Goal: Task Accomplishment & Management: Complete application form

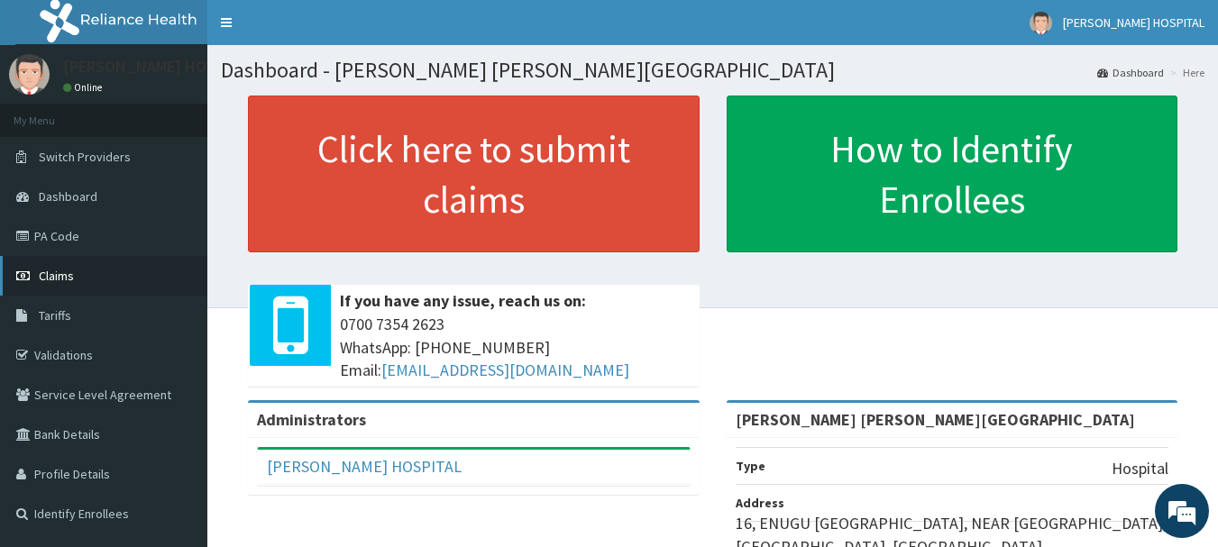
click at [62, 283] on span "Claims" at bounding box center [56, 276] width 35 height 16
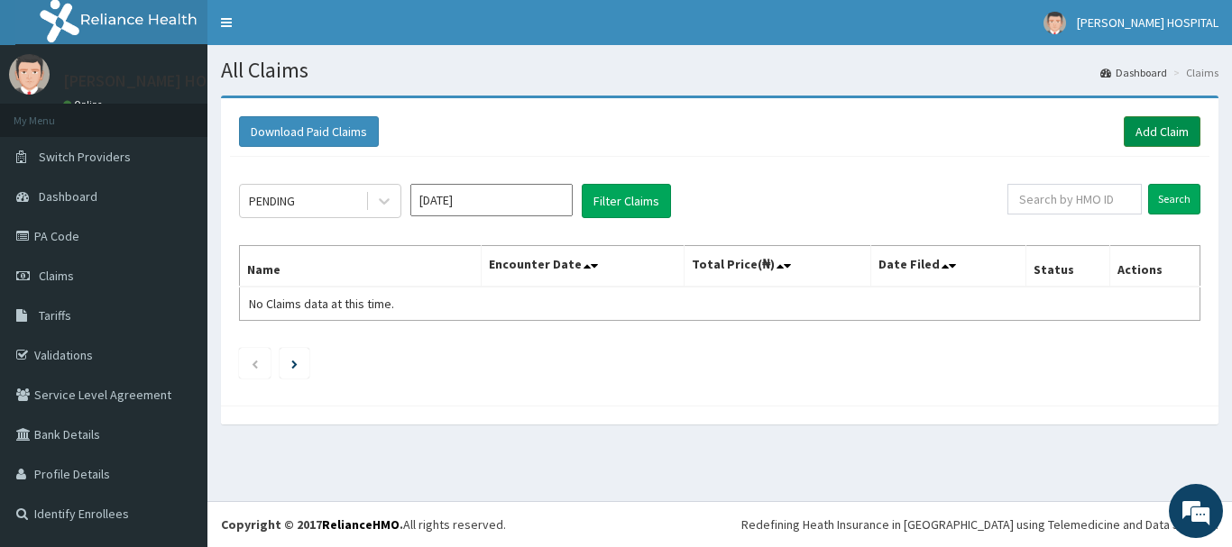
click at [1156, 138] on link "Add Claim" at bounding box center [1162, 131] width 77 height 31
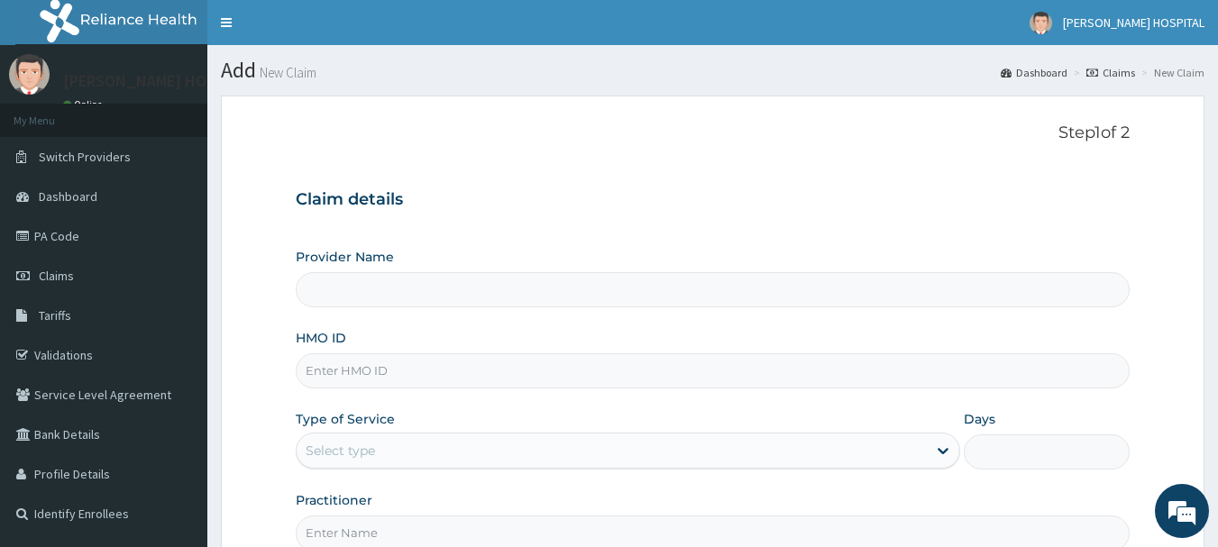
type input "[PERSON_NAME] [PERSON_NAME][GEOGRAPHIC_DATA]"
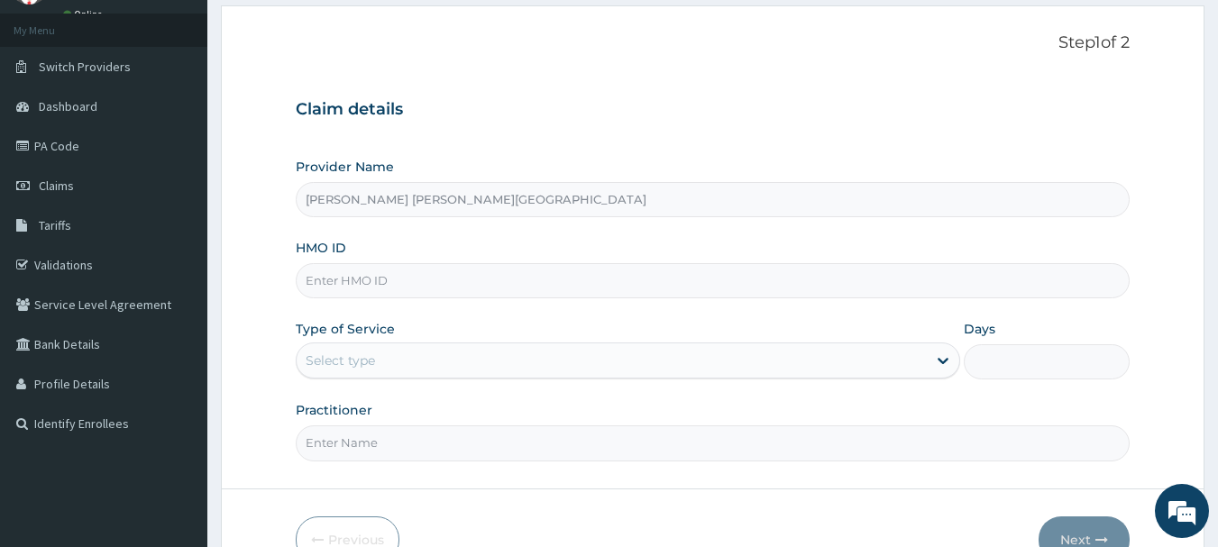
scroll to position [180, 0]
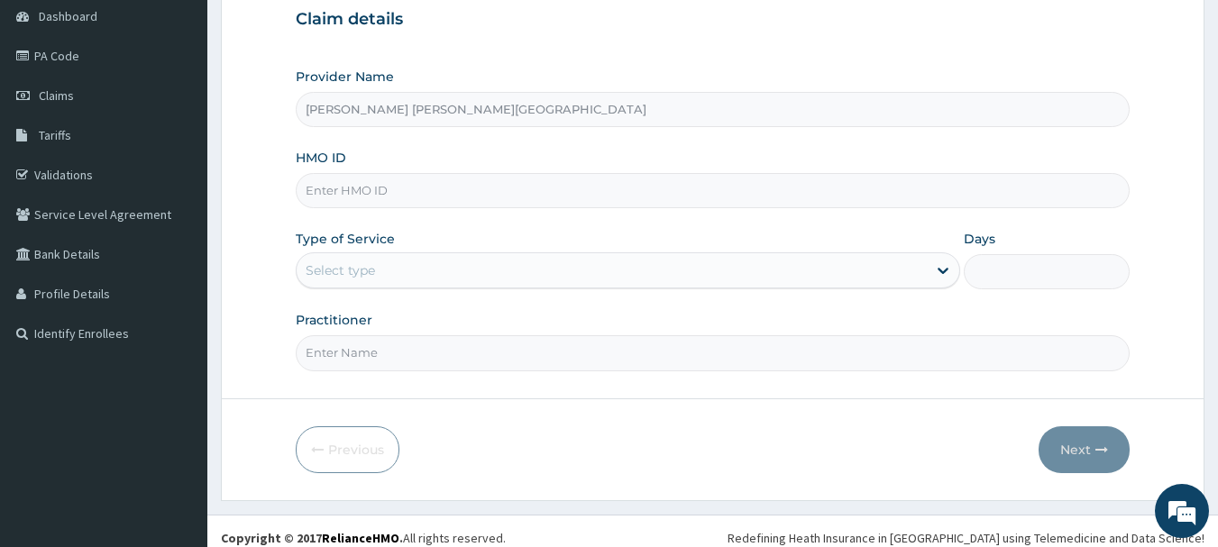
click at [435, 195] on input "HMO ID" at bounding box center [713, 190] width 835 height 35
type input "vla/10208/b"
click at [723, 266] on div "Select type" at bounding box center [612, 270] width 630 height 29
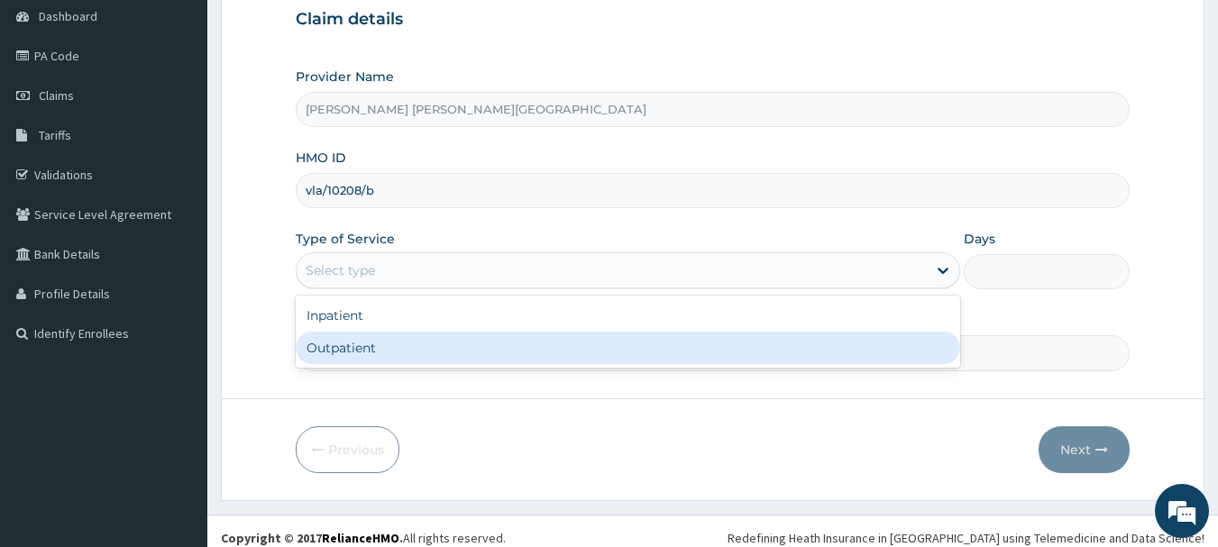
click at [427, 344] on div "Outpatient" at bounding box center [628, 348] width 665 height 32
type input "1"
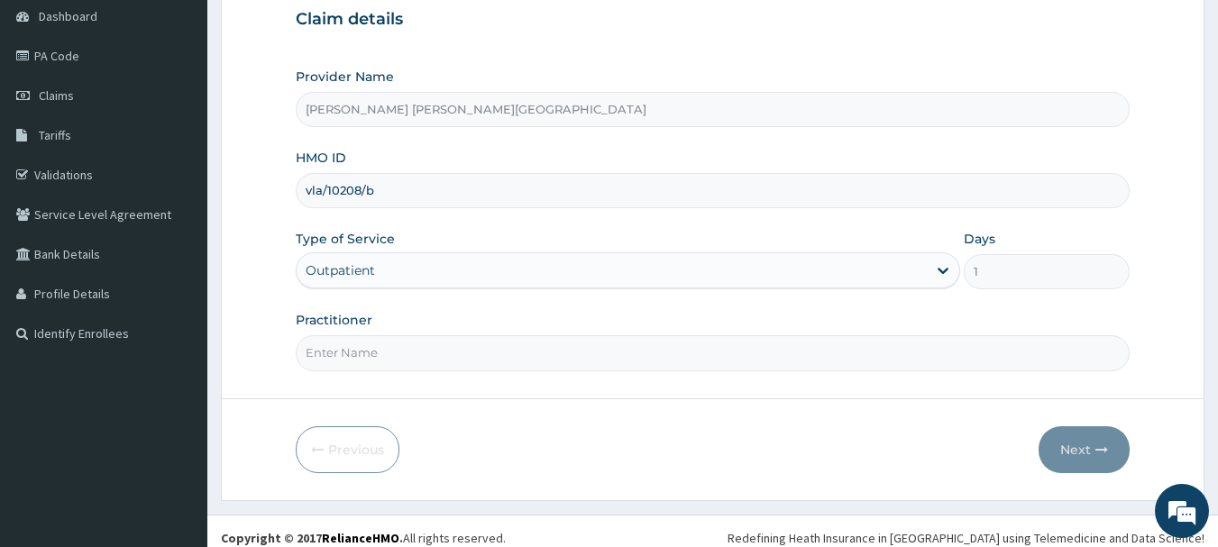
scroll to position [194, 0]
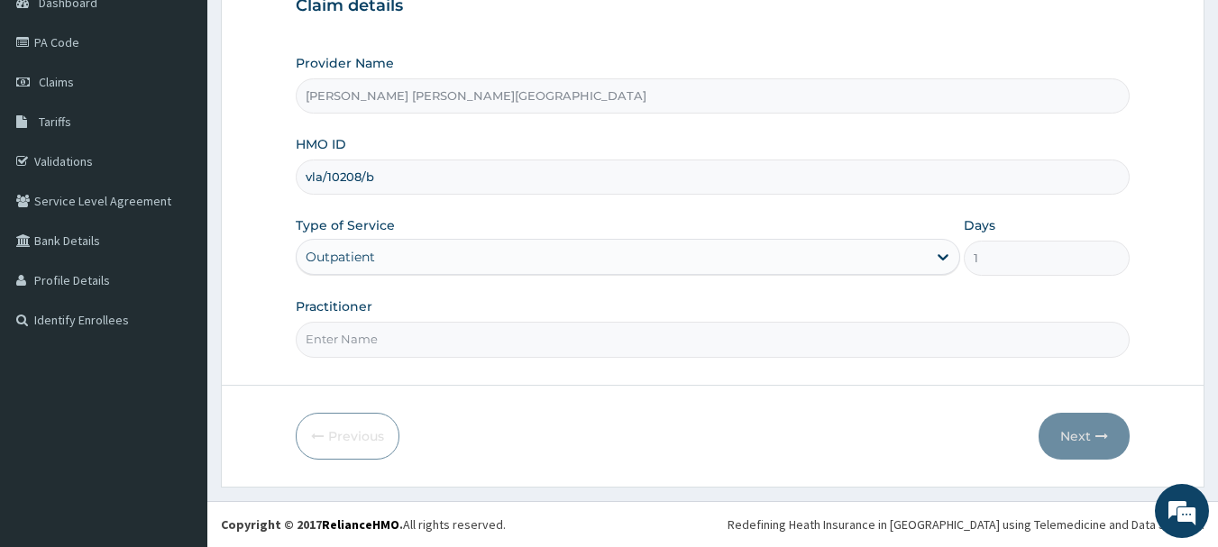
click at [399, 353] on input "Practitioner" at bounding box center [713, 339] width 835 height 35
type input "Dr. Akosa"
click at [1085, 431] on button "Next" at bounding box center [1084, 436] width 91 height 47
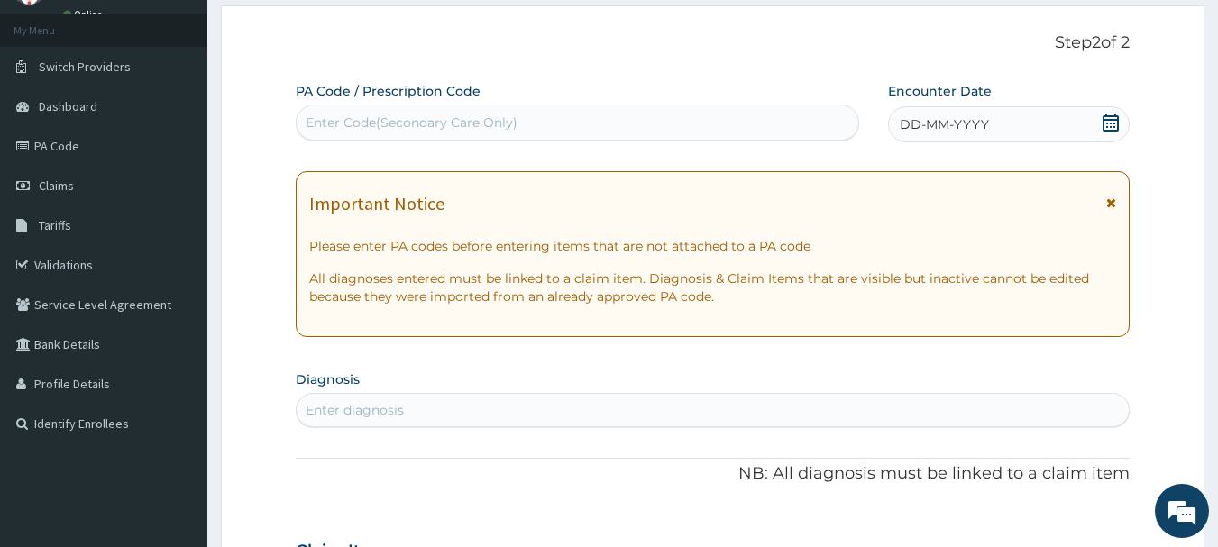
scroll to position [0, 0]
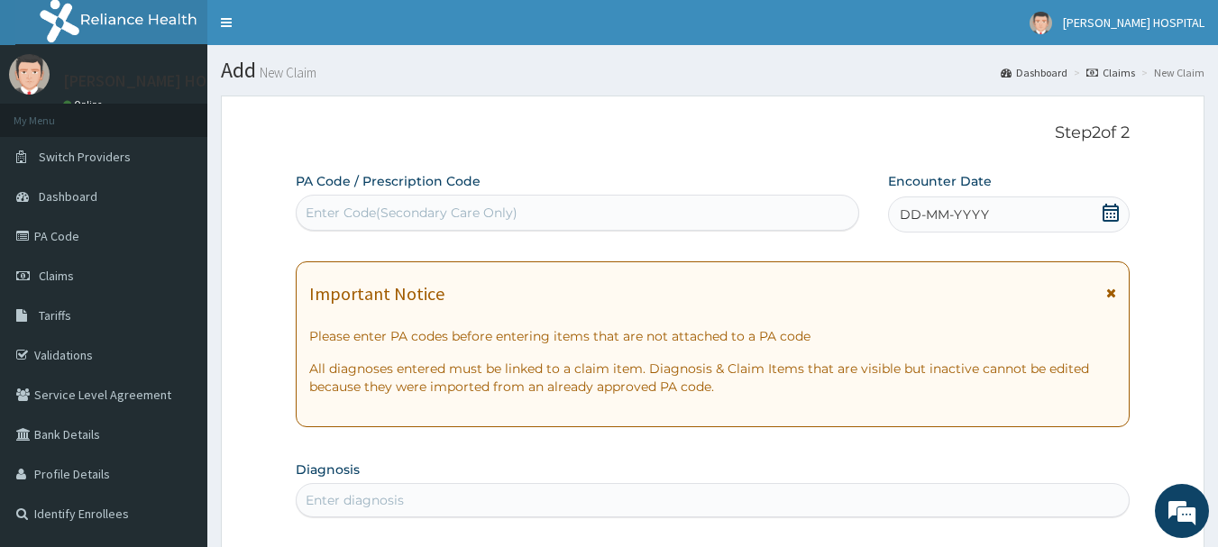
click at [1116, 215] on icon at bounding box center [1111, 213] width 18 height 18
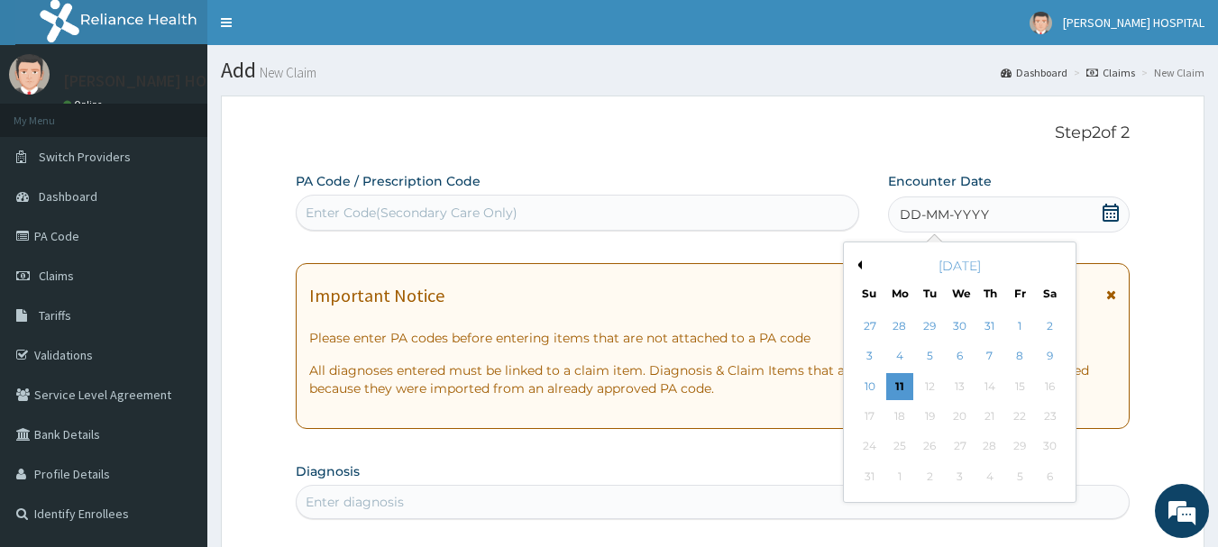
click at [861, 267] on button "Previous Month" at bounding box center [857, 265] width 9 height 9
click at [873, 445] on div "27" at bounding box center [870, 447] width 27 height 27
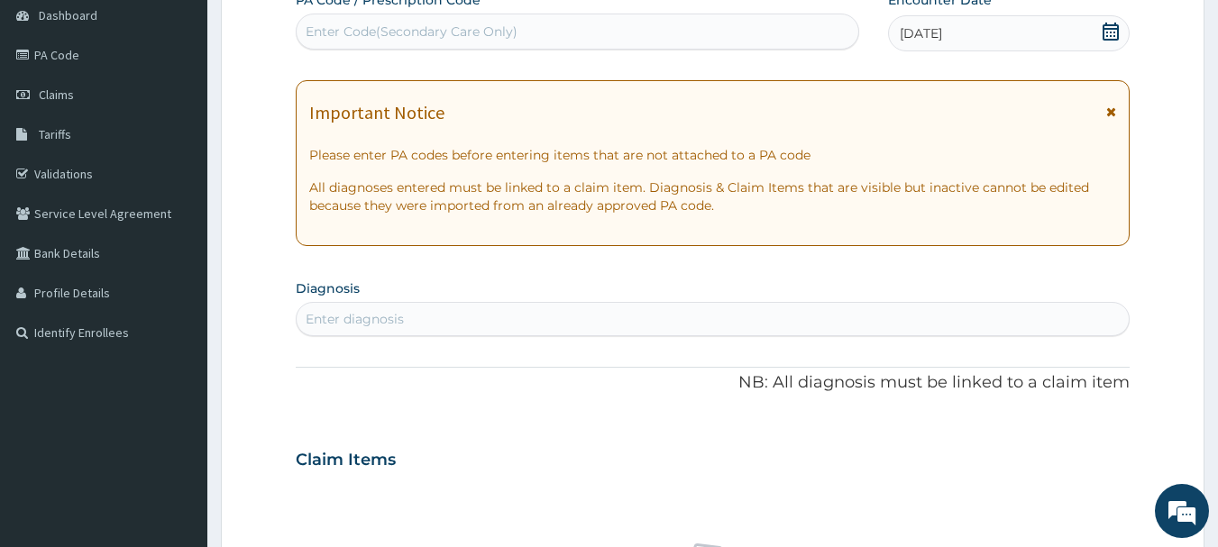
scroll to position [271, 0]
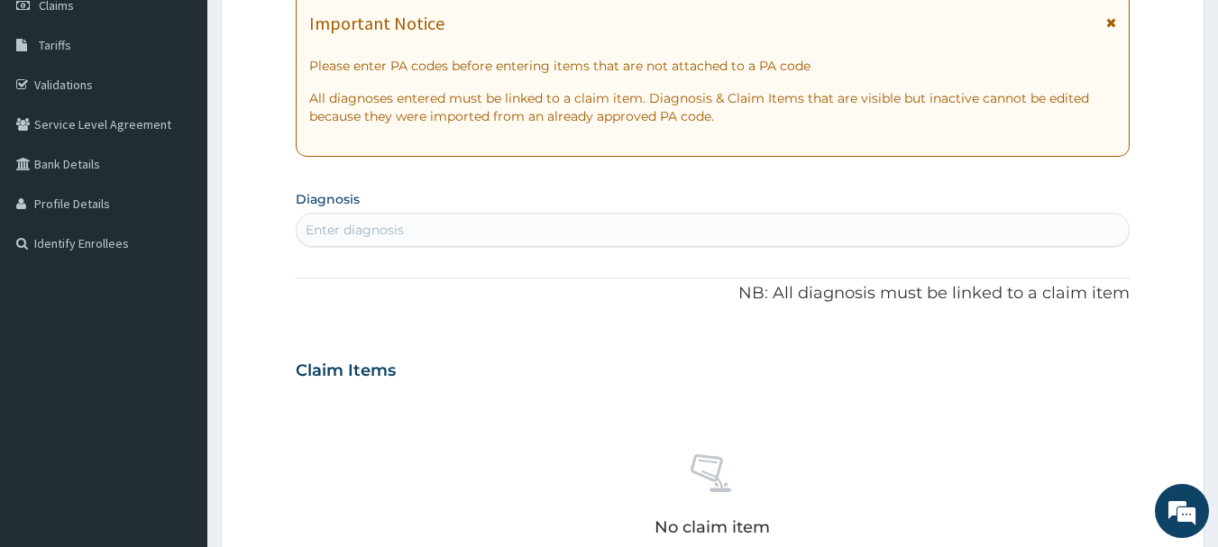
drag, startPoint x: 483, startPoint y: 208, endPoint x: 483, endPoint y: 218, distance: 9.9
click at [483, 214] on section "Diagnosis Enter diagnosis" at bounding box center [713, 216] width 835 height 61
click at [524, 252] on div "PA Code / Prescription Code Enter Code(Secondary Care Only) Encounter Date 27-0…" at bounding box center [713, 368] width 835 height 933
click at [527, 236] on div "Enter diagnosis" at bounding box center [713, 230] width 833 height 29
type input "urinary tract in"
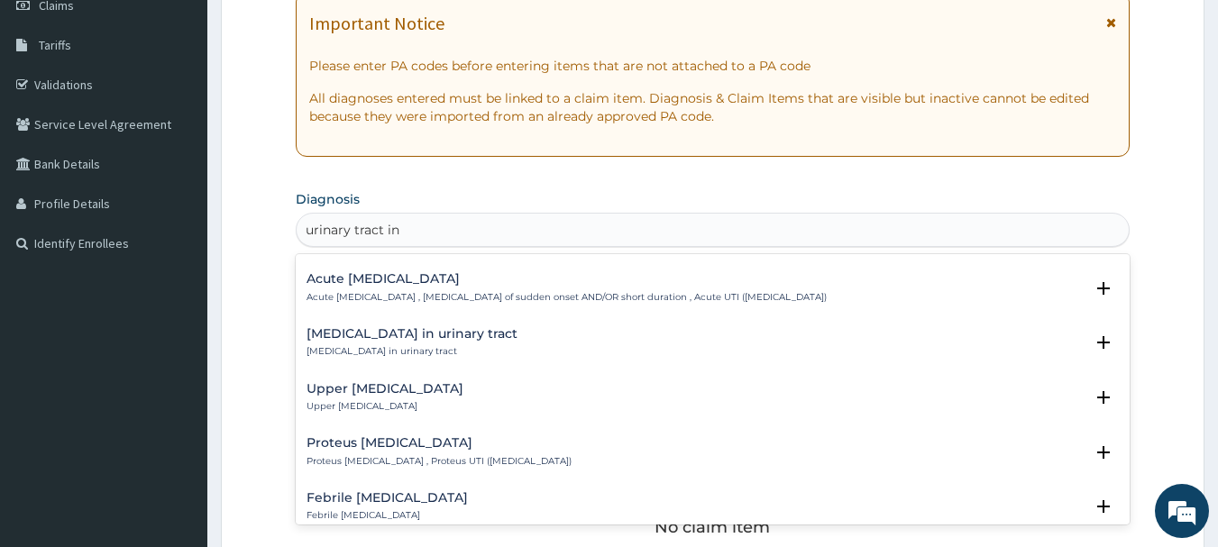
scroll to position [180, 0]
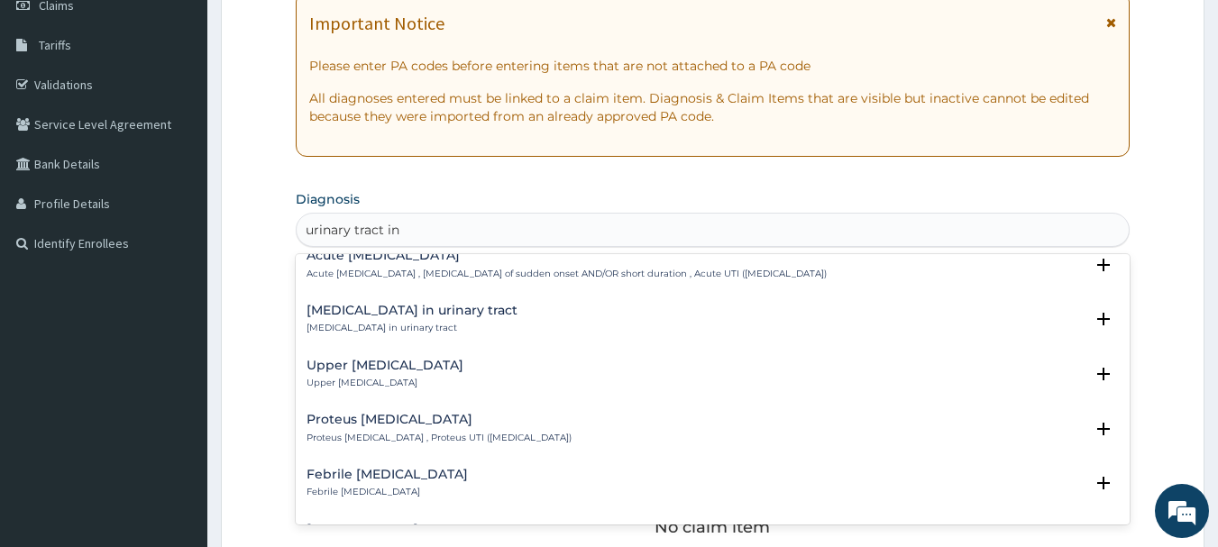
click at [494, 364] on div "Upper urinary tract infection Upper urinary tract infection" at bounding box center [713, 375] width 813 height 32
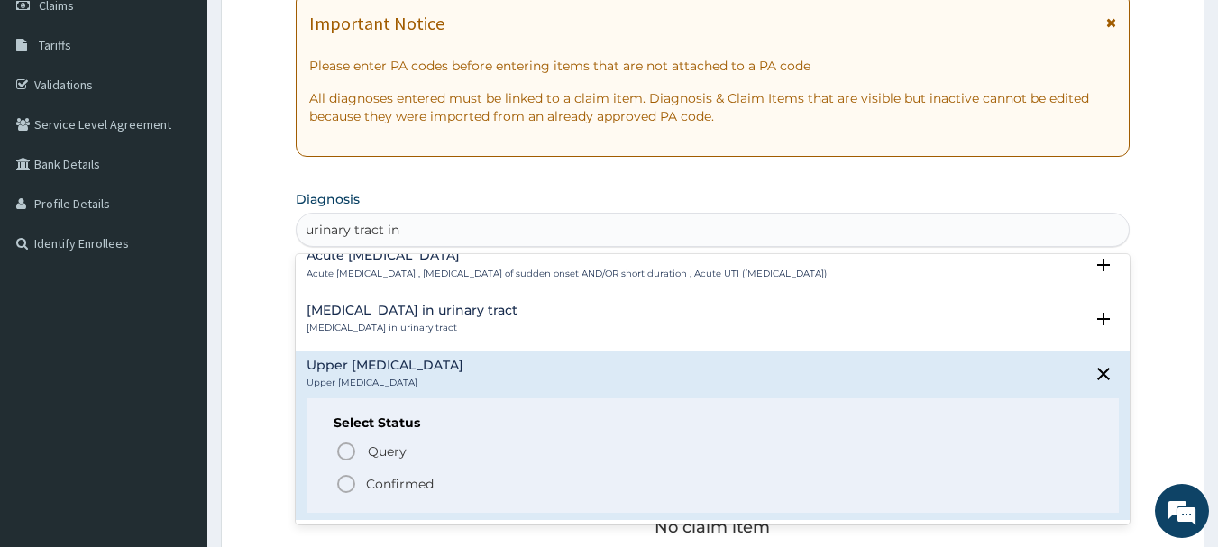
click at [423, 485] on p "Confirmed" at bounding box center [400, 484] width 68 height 18
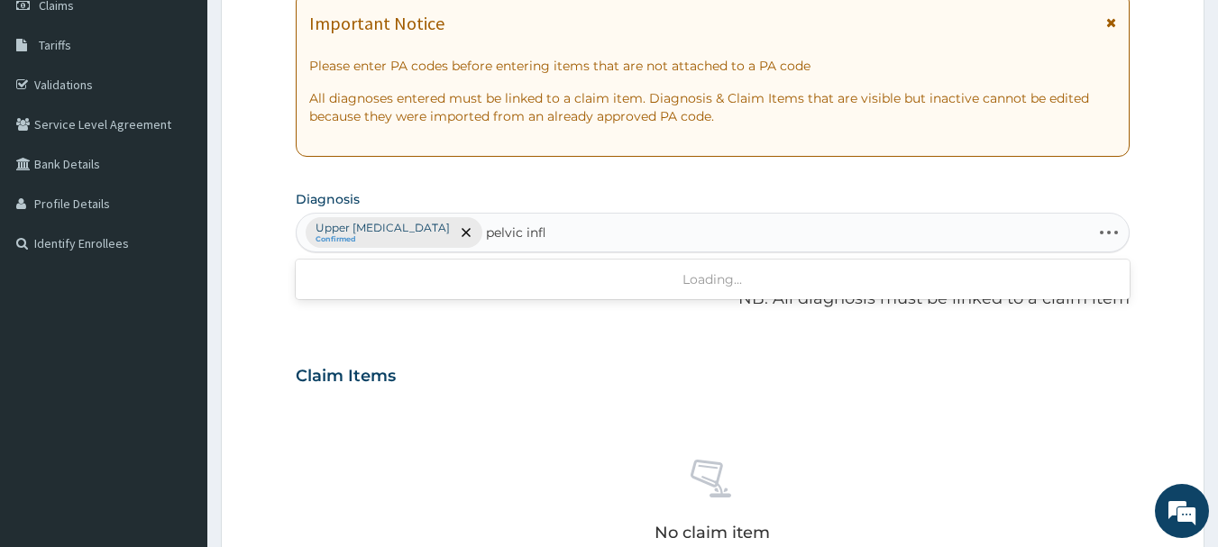
type input "pelvic infla"
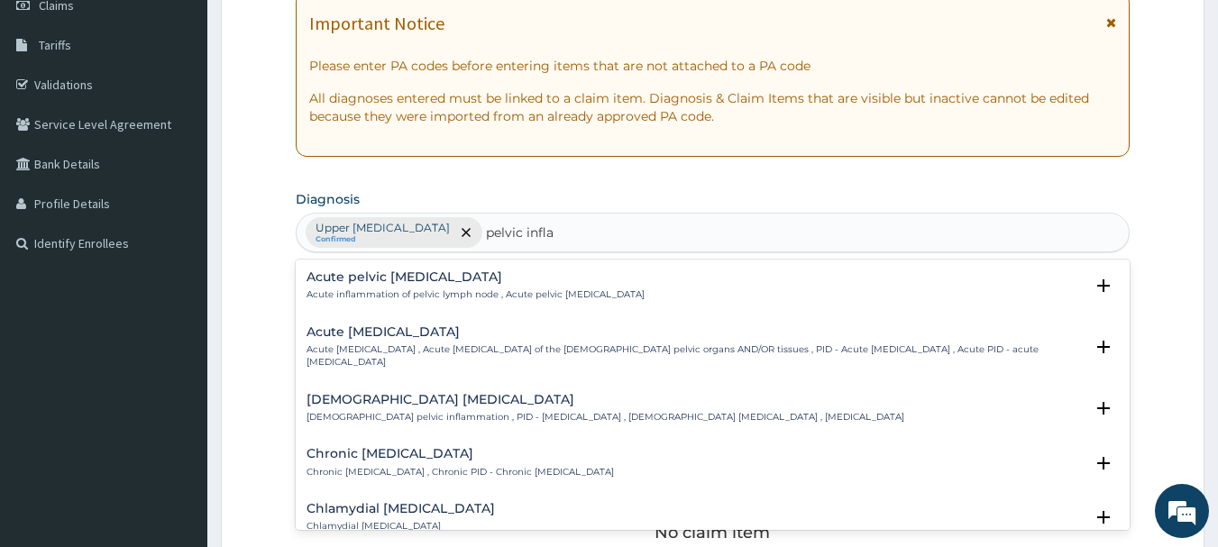
click at [517, 409] on div "Female pelvic inflammatory disease Female pelvic inflammation , PID - pelvic in…" at bounding box center [606, 409] width 598 height 32
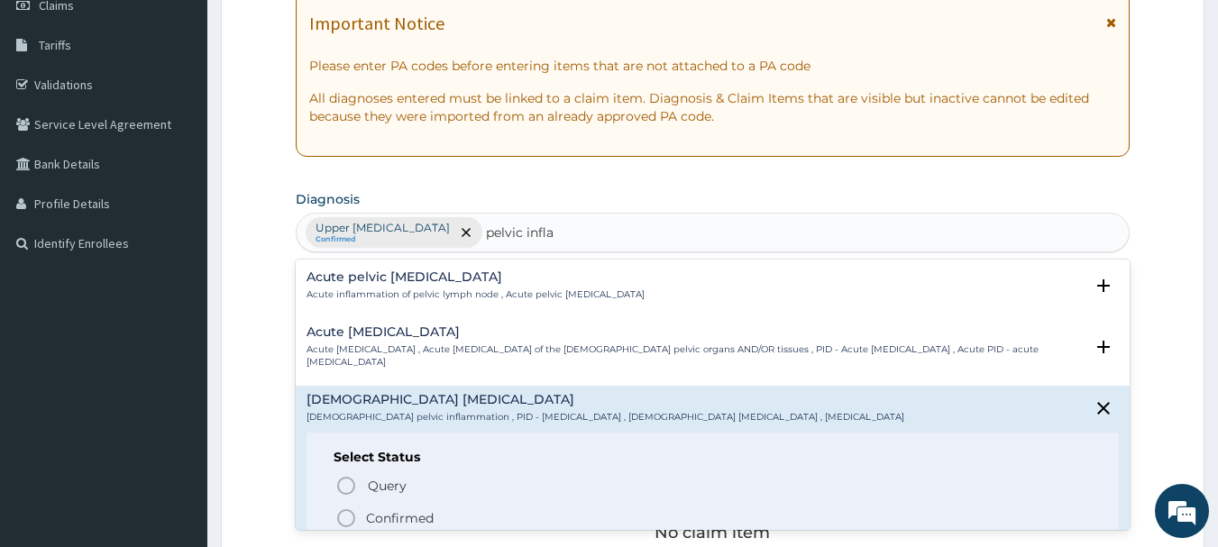
click at [348, 519] on icon "status option filled" at bounding box center [346, 519] width 22 height 22
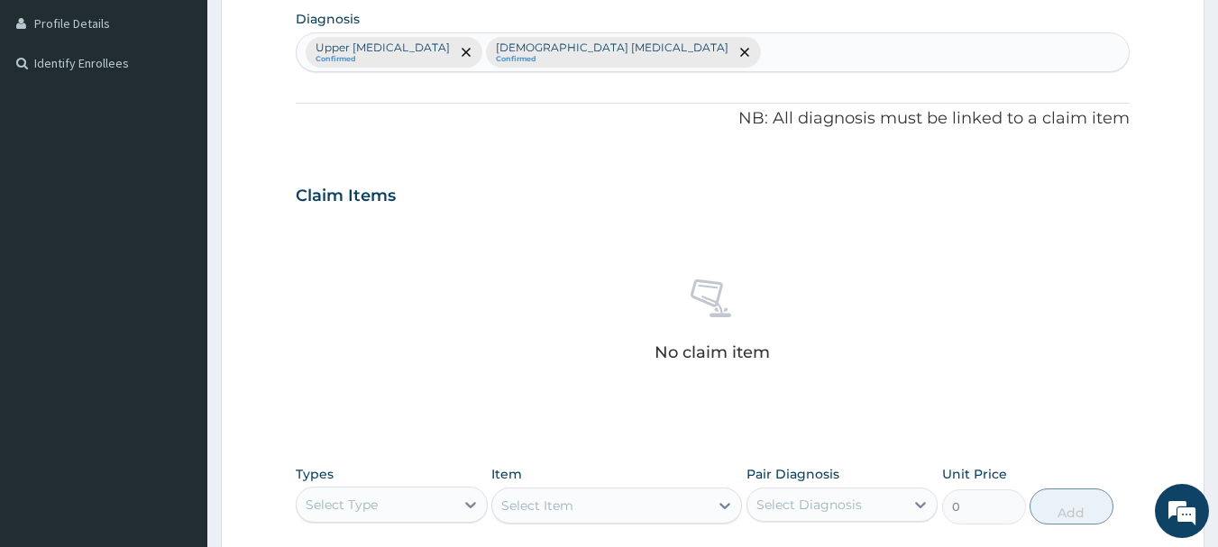
scroll to position [631, 0]
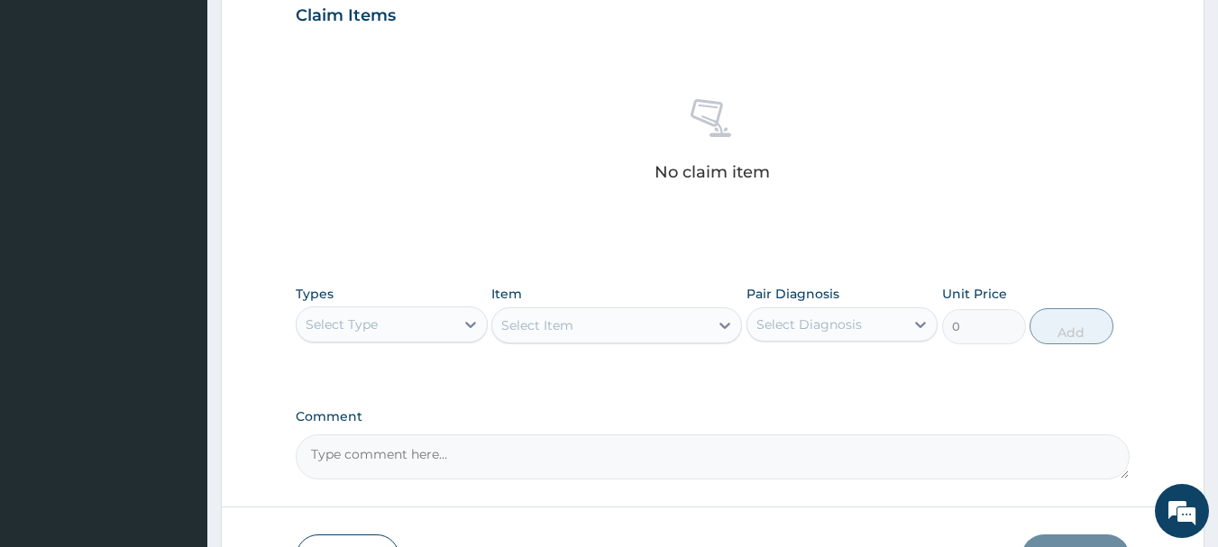
click at [428, 338] on div "Select Type" at bounding box center [376, 324] width 158 height 29
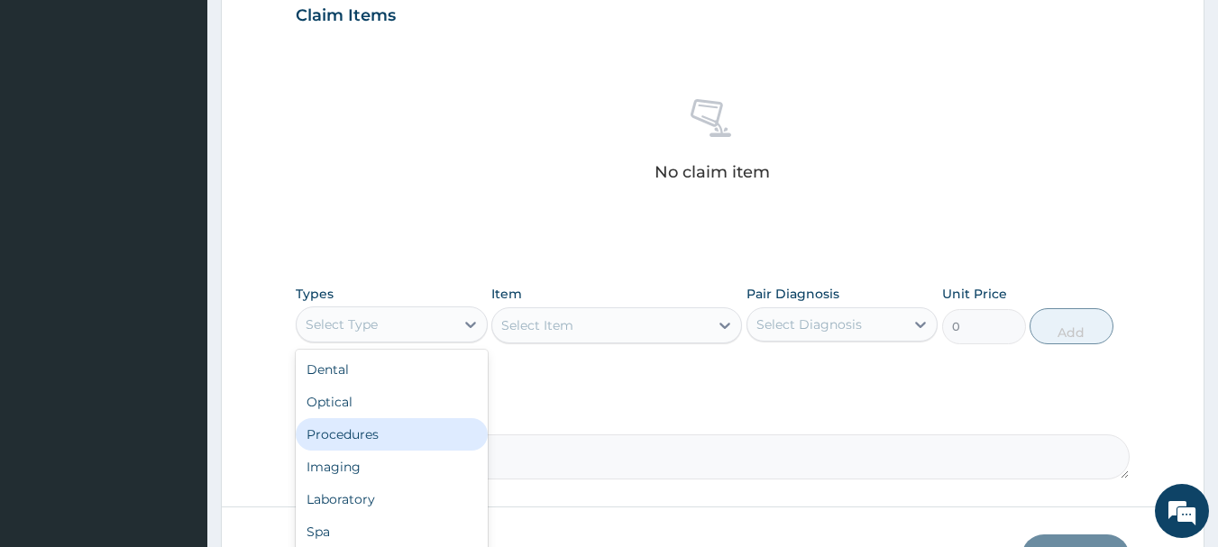
click at [378, 435] on div "Procedures" at bounding box center [392, 434] width 192 height 32
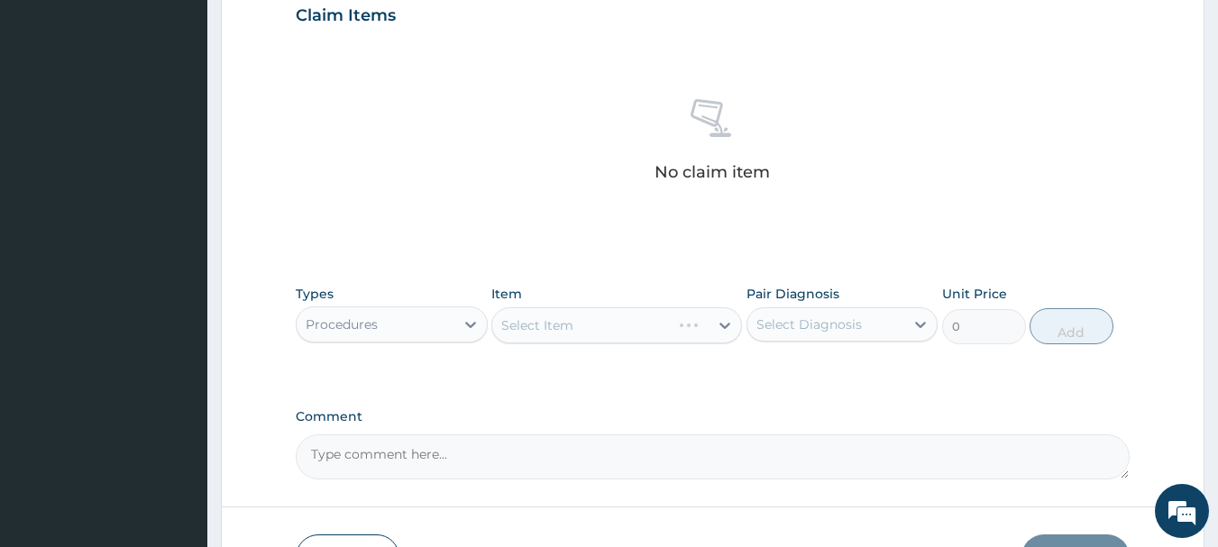
scroll to position [753, 0]
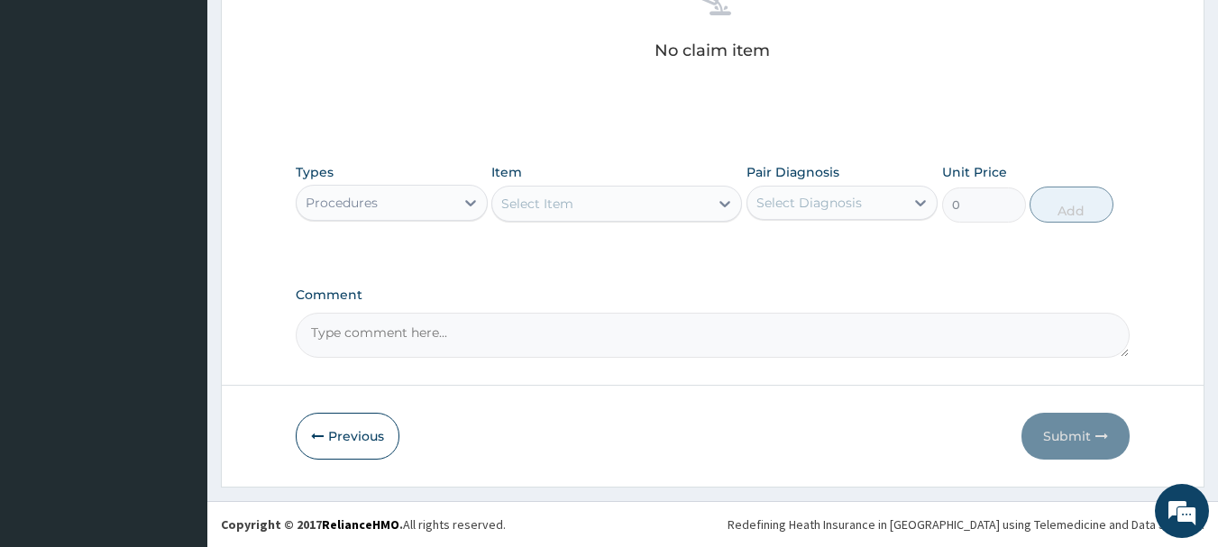
click at [601, 214] on div "Select Item" at bounding box center [600, 203] width 216 height 29
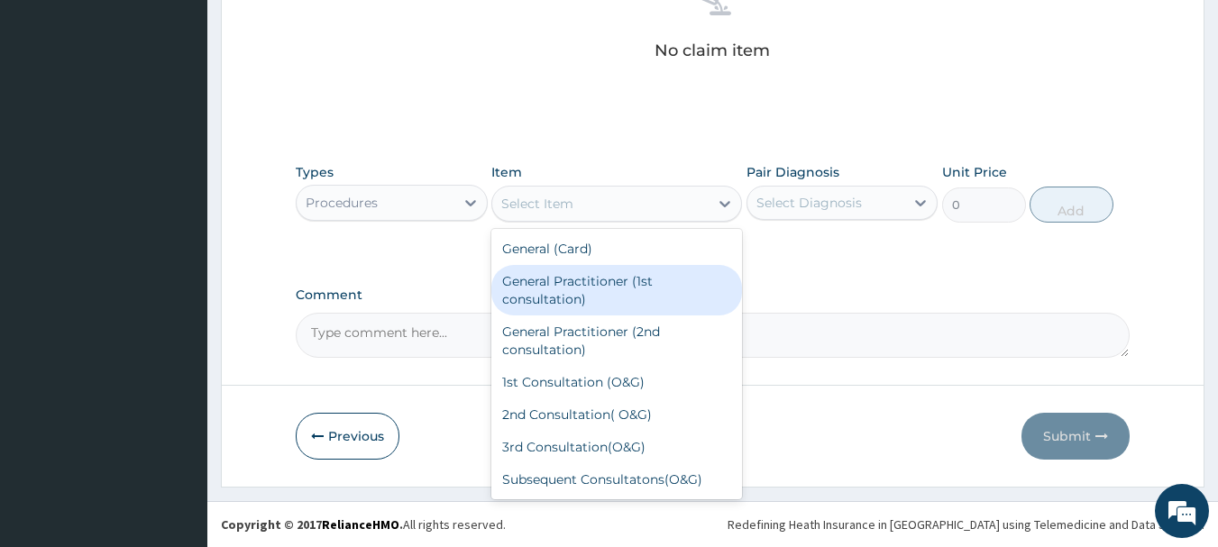
click at [575, 287] on div "General Practitioner (1st consultation)" at bounding box center [616, 290] width 251 height 50
type input "1500"
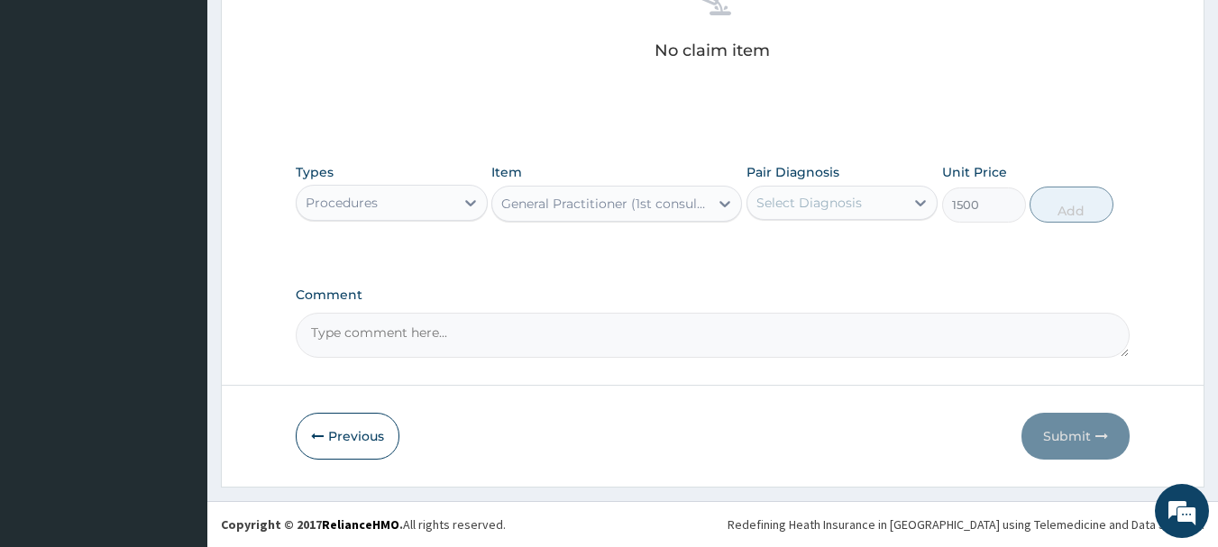
click at [868, 208] on div "Select Diagnosis" at bounding box center [827, 202] width 158 height 29
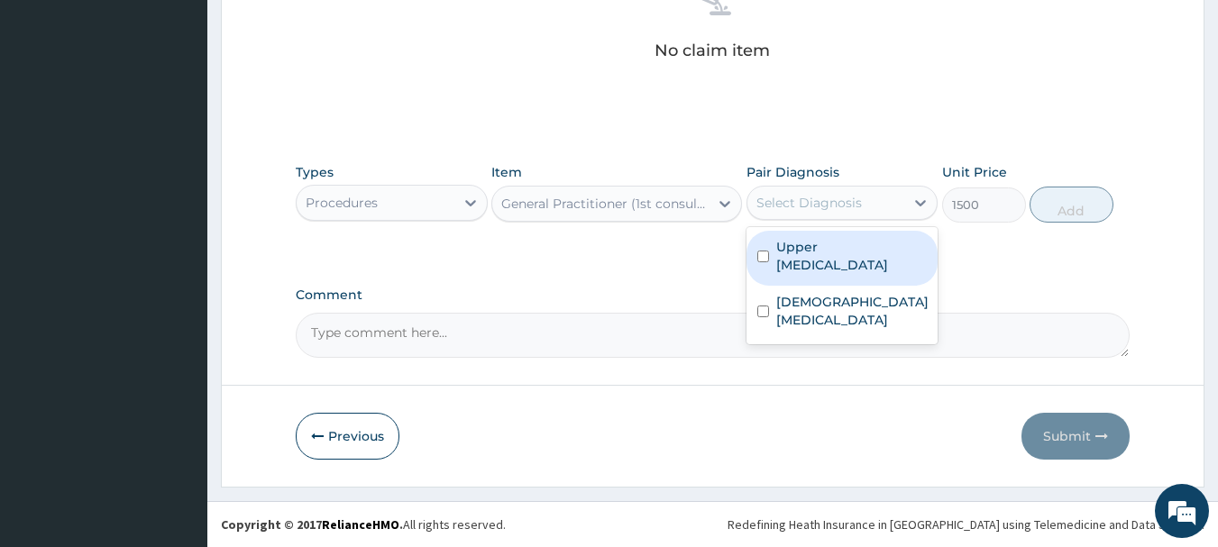
drag, startPoint x: 857, startPoint y: 264, endPoint x: 858, endPoint y: 314, distance: 49.6
click at [858, 264] on label "Upper urinary tract infection" at bounding box center [851, 256] width 151 height 36
checkbox input "true"
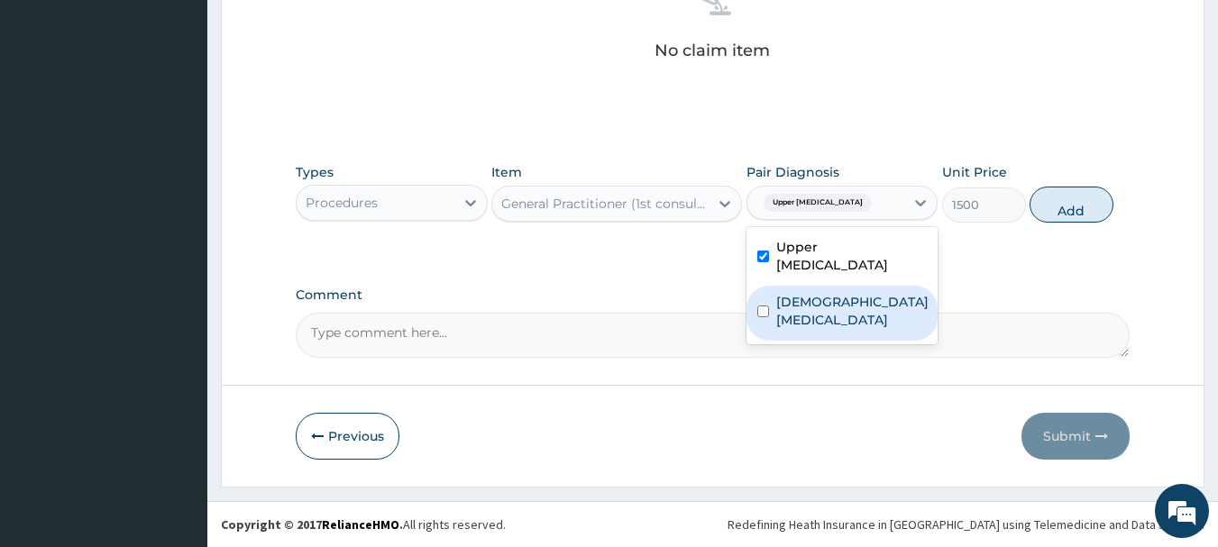
click at [858, 326] on label "Female pelvic inflammatory disease" at bounding box center [852, 311] width 152 height 36
checkbox input "true"
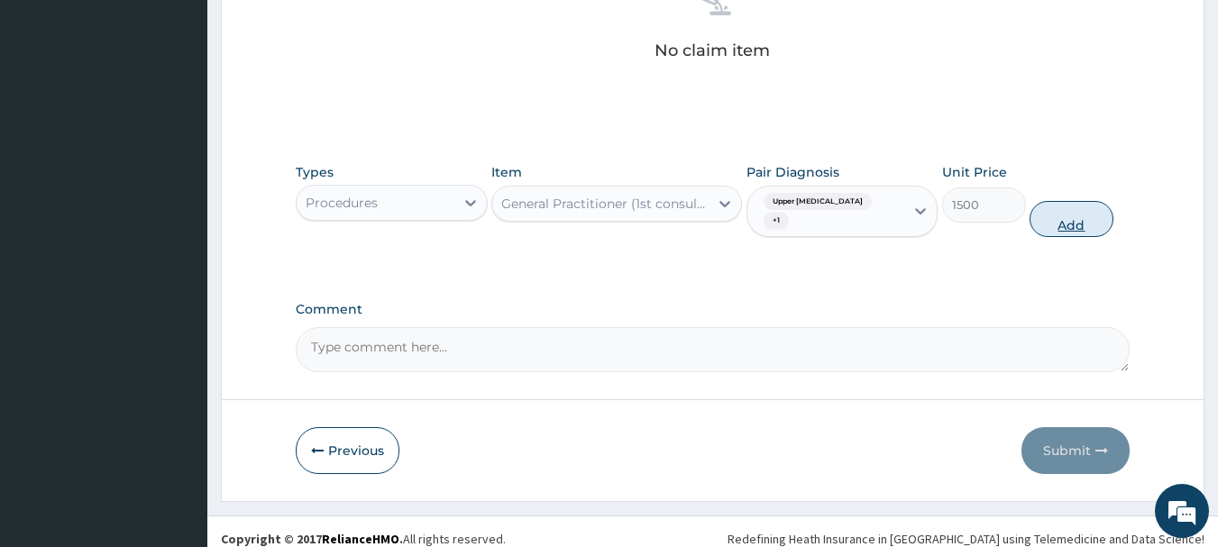
click at [1087, 214] on button "Add" at bounding box center [1072, 219] width 84 height 36
type input "0"
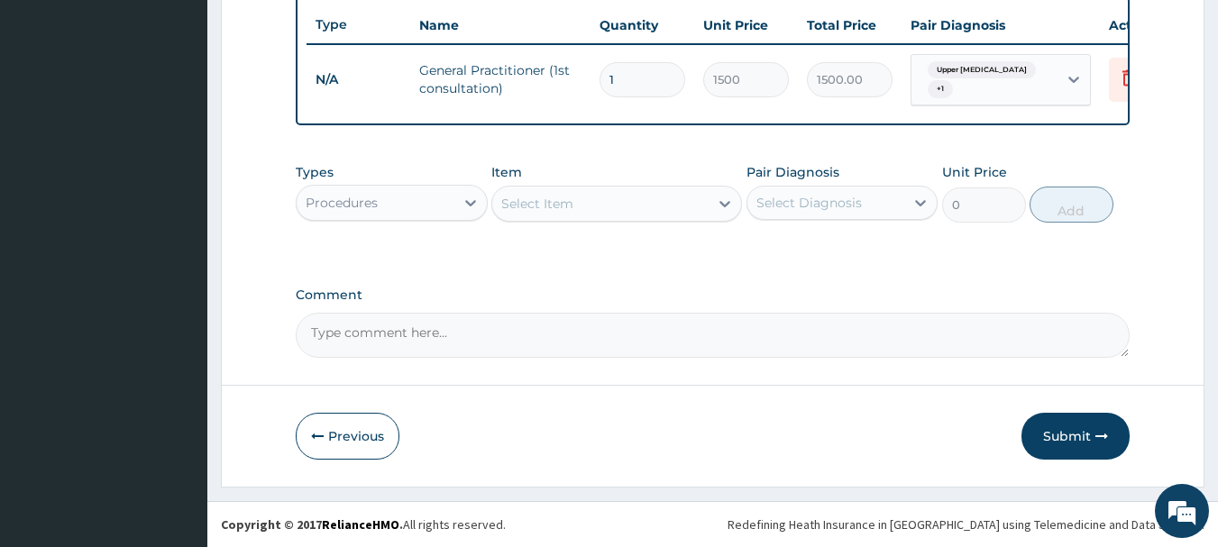
scroll to position [688, 0]
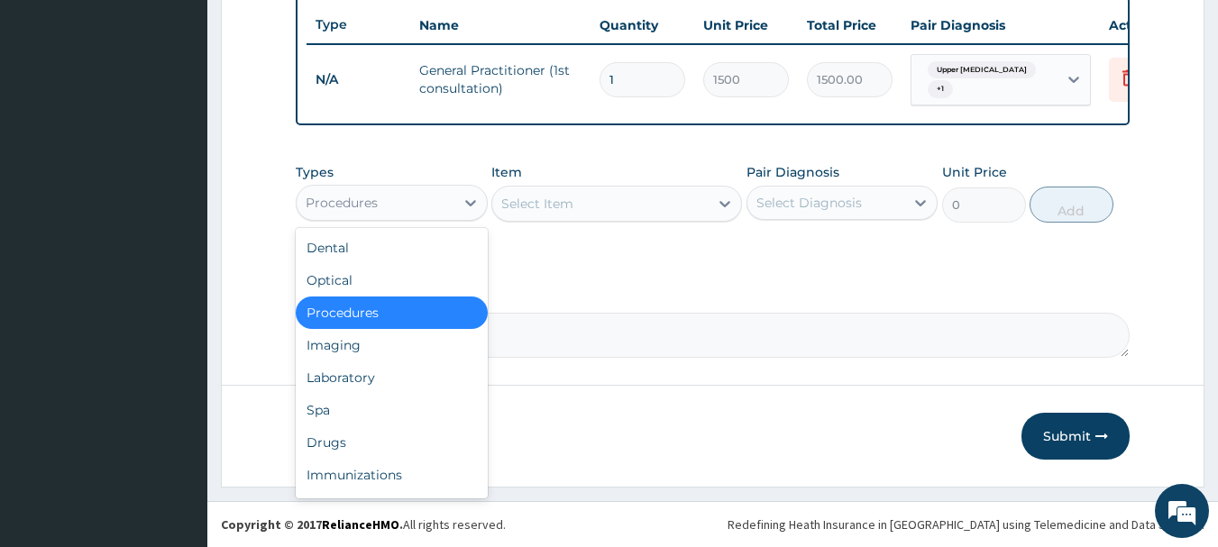
click at [441, 213] on div "Procedures" at bounding box center [376, 202] width 158 height 29
click at [409, 374] on div "Laboratory" at bounding box center [392, 378] width 192 height 32
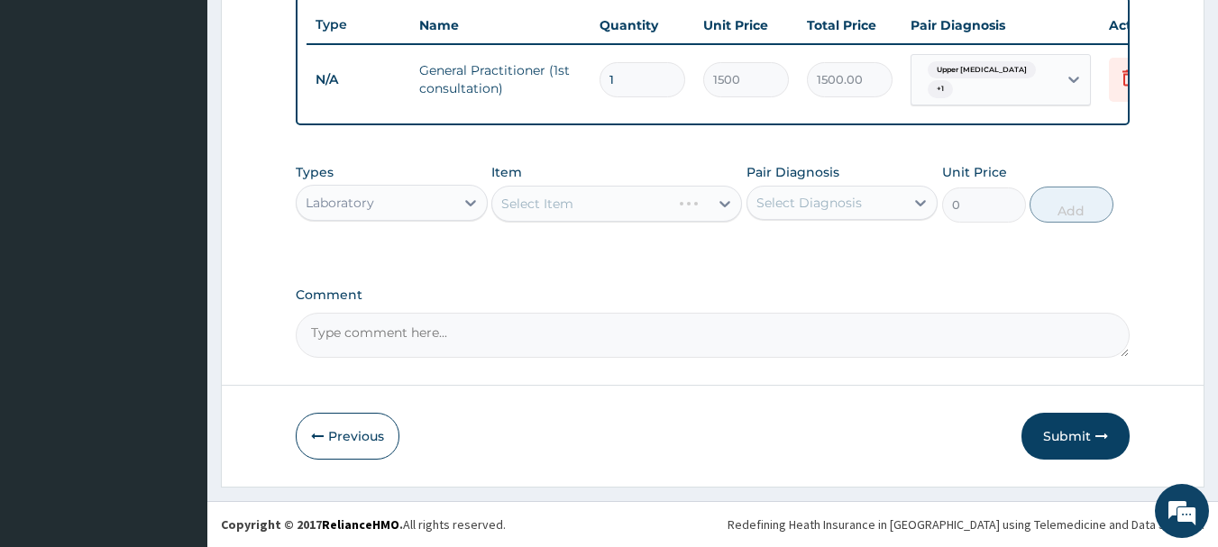
click at [666, 218] on div "Select Item" at bounding box center [616, 204] width 251 height 36
click at [666, 213] on div "Select Item" at bounding box center [581, 203] width 179 height 29
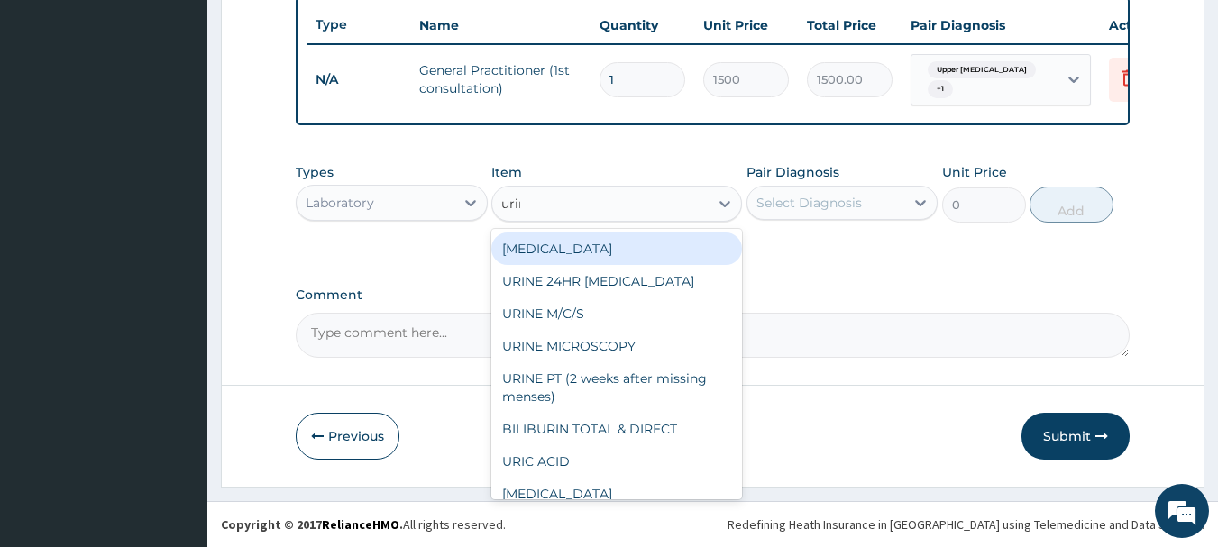
type input "urina"
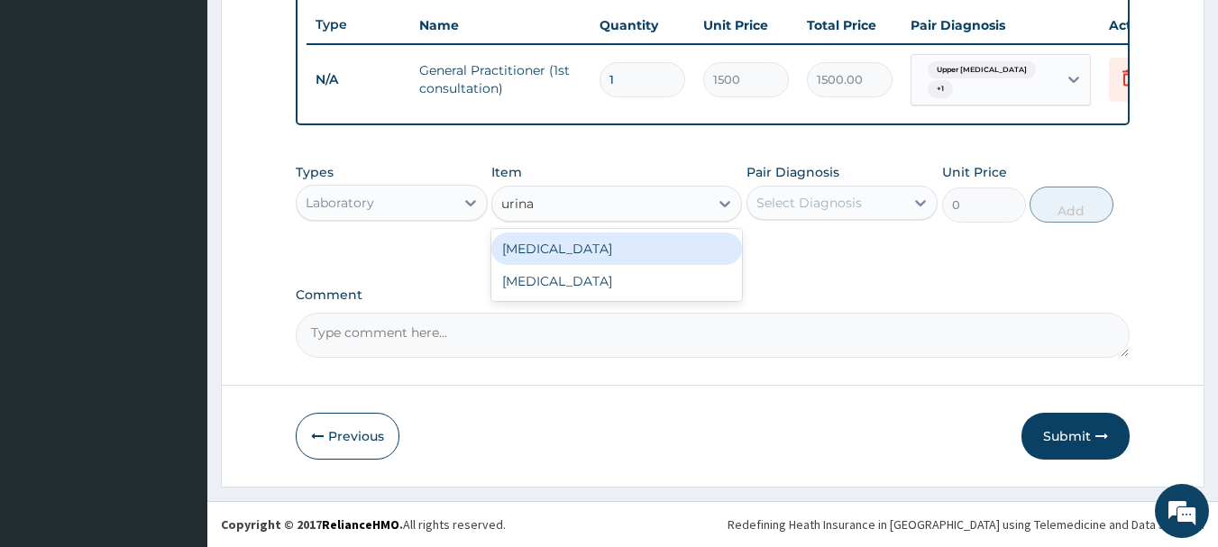
drag, startPoint x: 639, startPoint y: 252, endPoint x: 647, endPoint y: 259, distance: 10.3
click at [639, 253] on div "[MEDICAL_DATA]" at bounding box center [616, 249] width 251 height 32
type input "400"
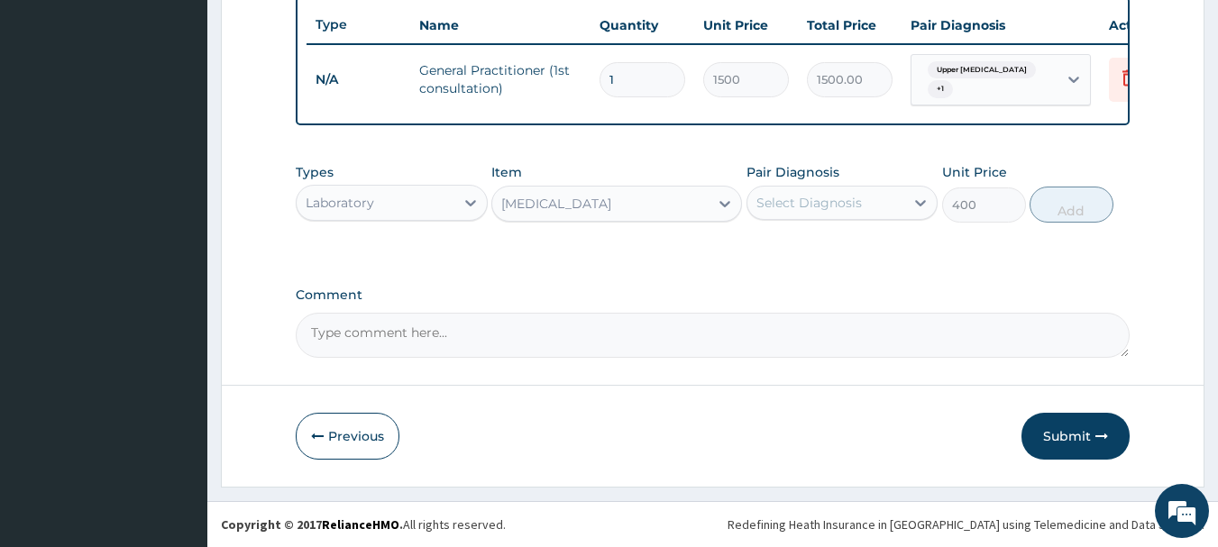
click at [873, 196] on div "Select Diagnosis" at bounding box center [827, 202] width 158 height 29
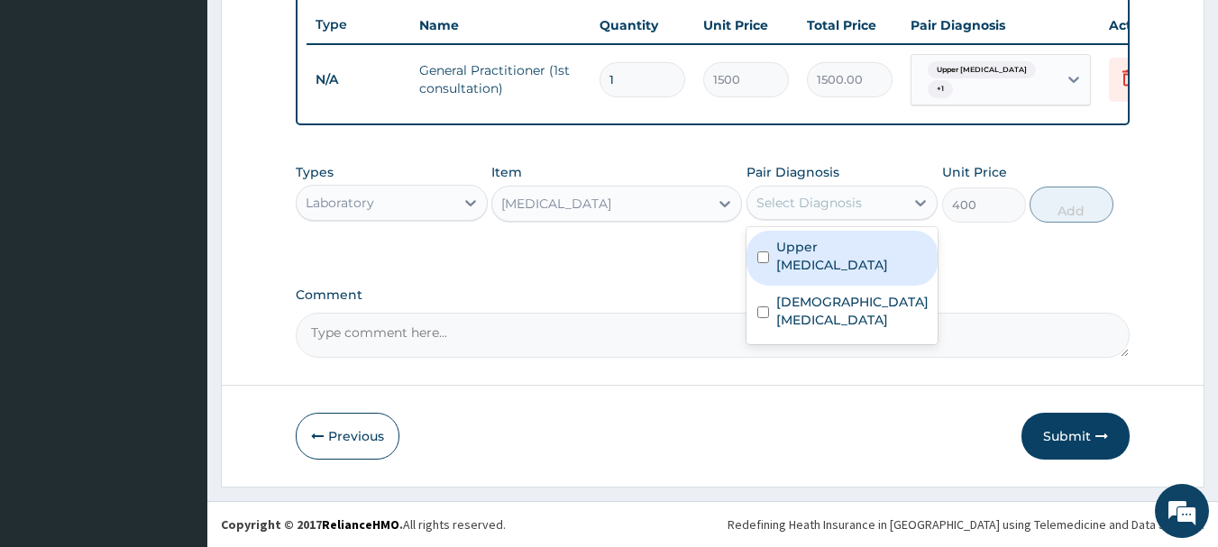
click at [856, 265] on label "Upper urinary tract infection" at bounding box center [851, 256] width 151 height 36
checkbox input "true"
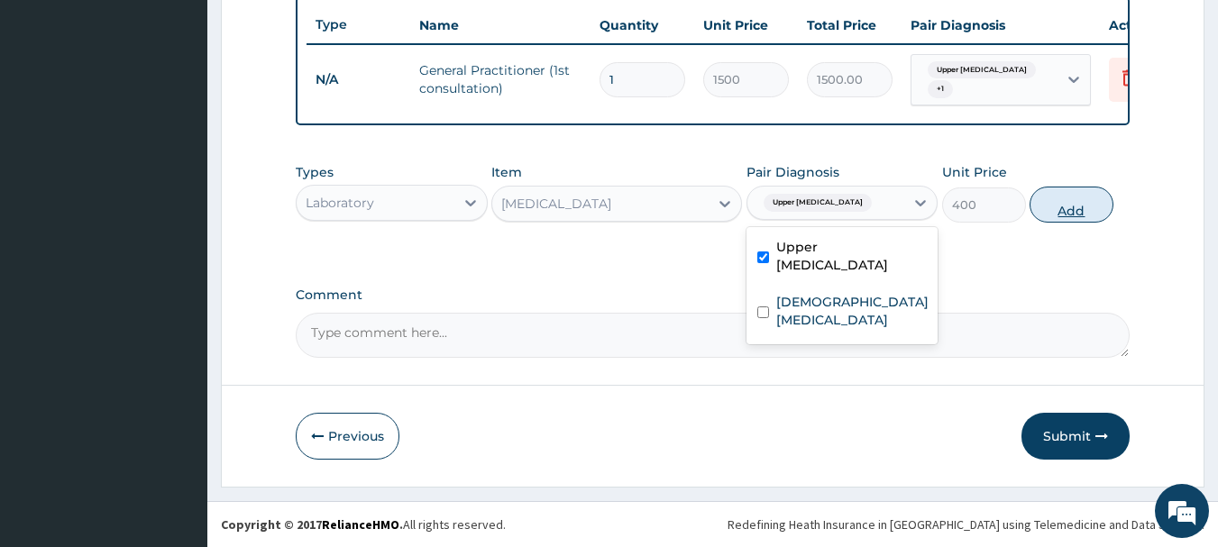
click at [1075, 205] on button "Add" at bounding box center [1072, 205] width 84 height 36
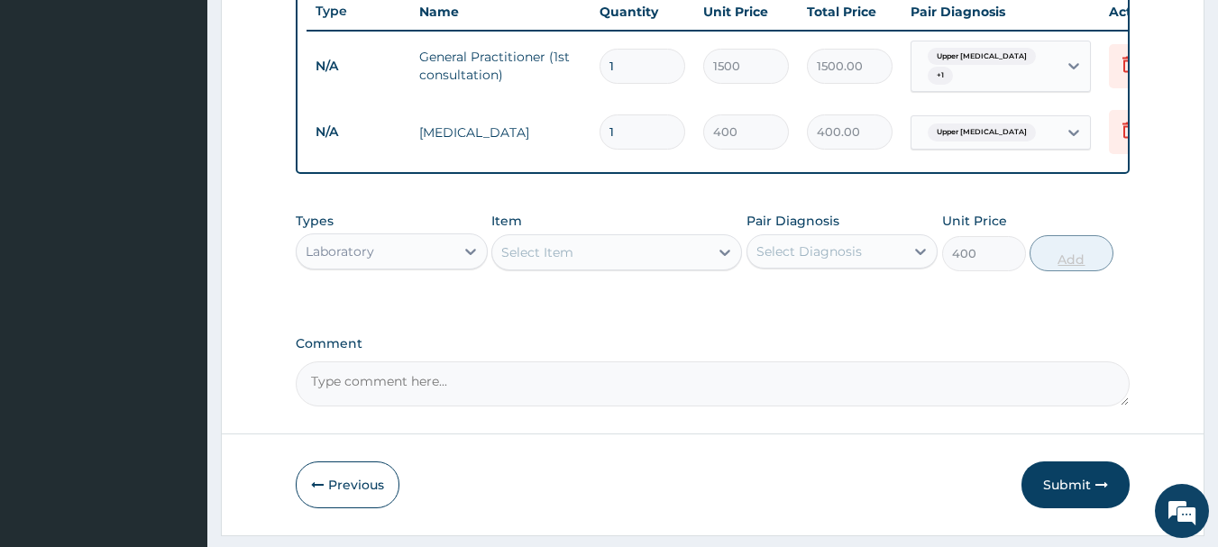
type input "0"
click at [575, 266] on div "Select Item" at bounding box center [600, 252] width 216 height 29
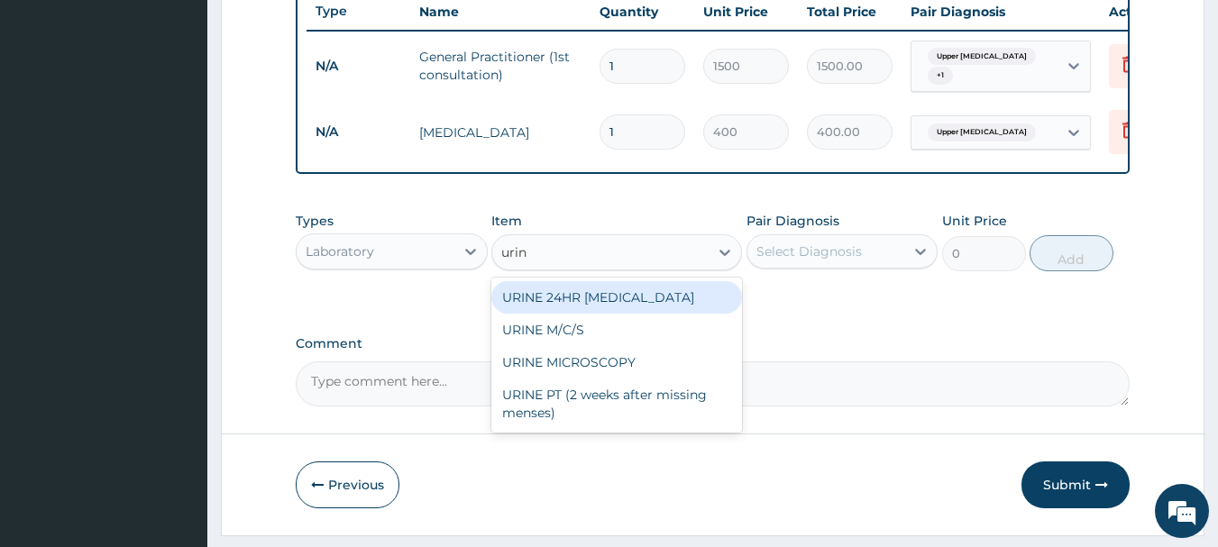
type input "urine"
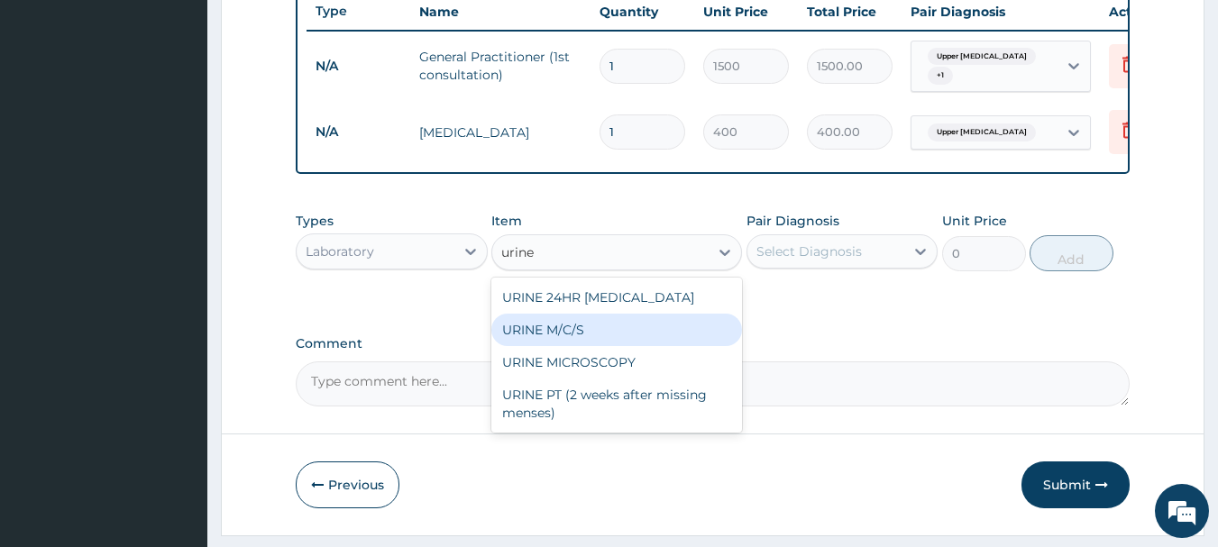
click at [563, 346] on div "URINE M/C/S" at bounding box center [616, 330] width 251 height 32
type input "640"
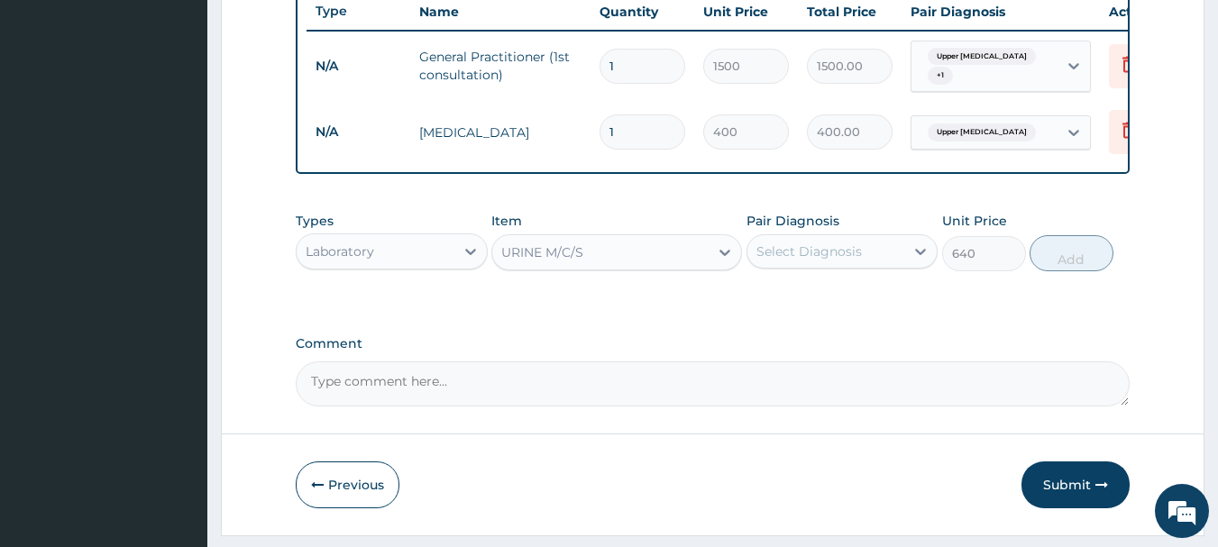
click at [878, 266] on div "Select Diagnosis" at bounding box center [827, 251] width 158 height 29
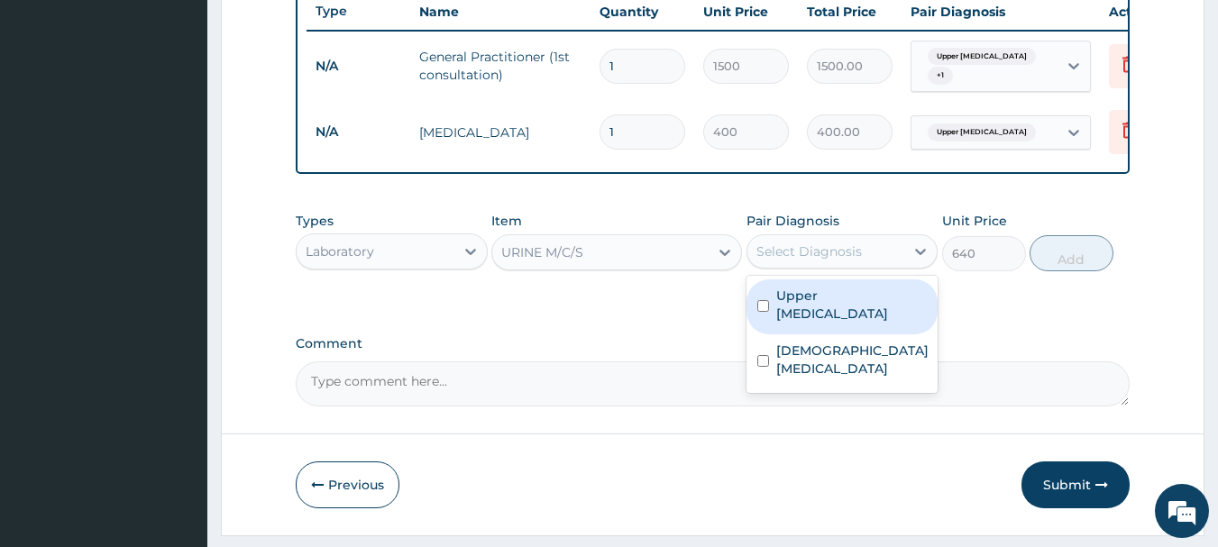
click at [846, 323] on label "Upper urinary tract infection" at bounding box center [851, 305] width 151 height 36
checkbox input "true"
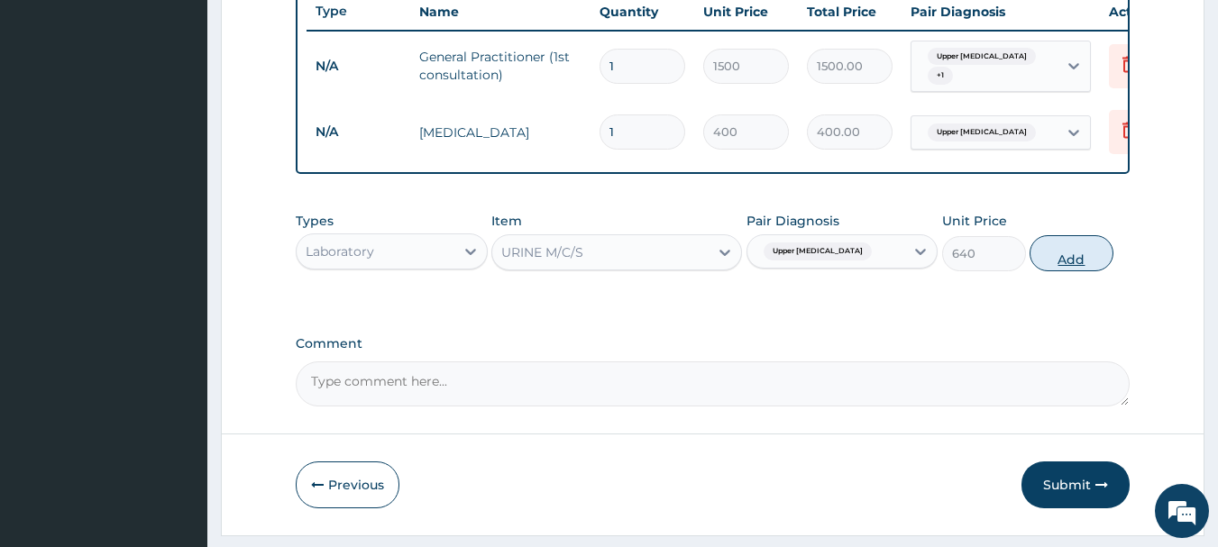
click at [1089, 262] on button "Add" at bounding box center [1072, 253] width 84 height 36
type input "0"
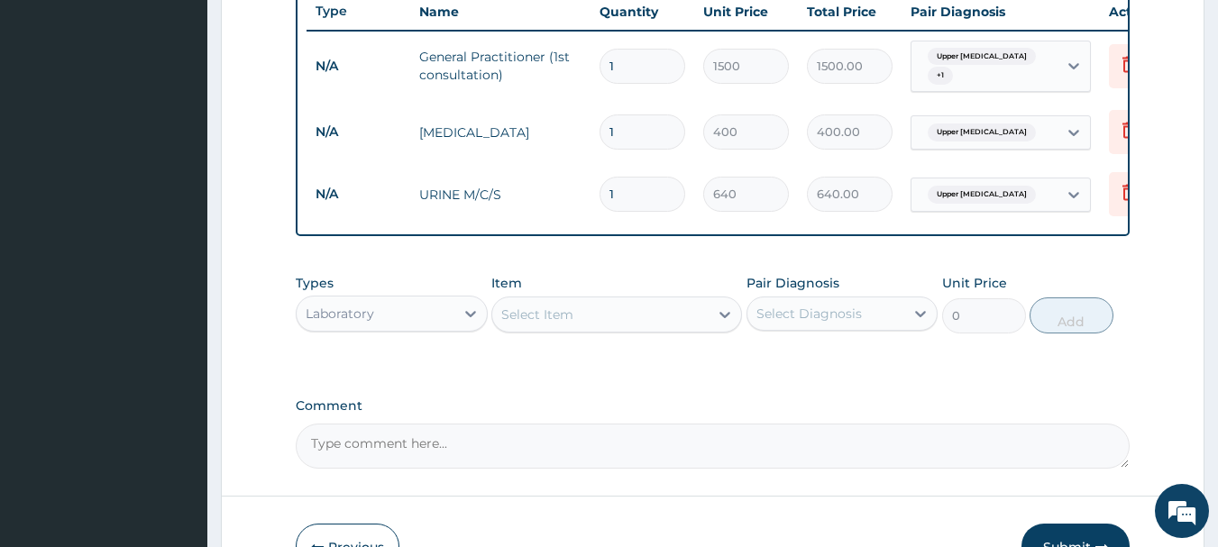
click at [592, 325] on div "Select Item" at bounding box center [600, 314] width 216 height 29
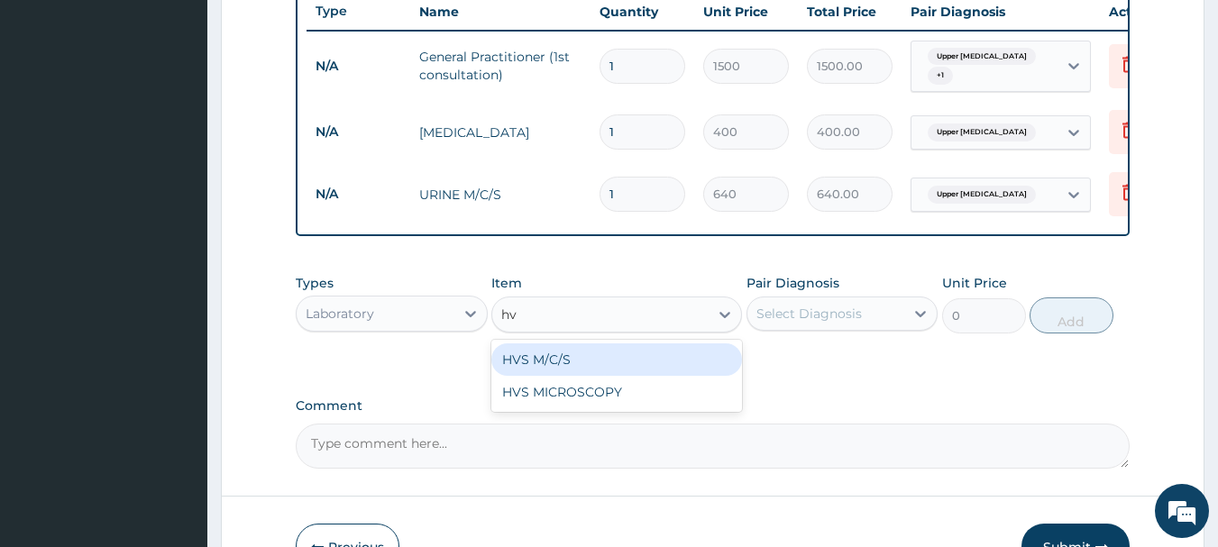
type input "hvs"
click at [607, 376] on div "HVS M/C/S" at bounding box center [616, 360] width 251 height 32
type input "640"
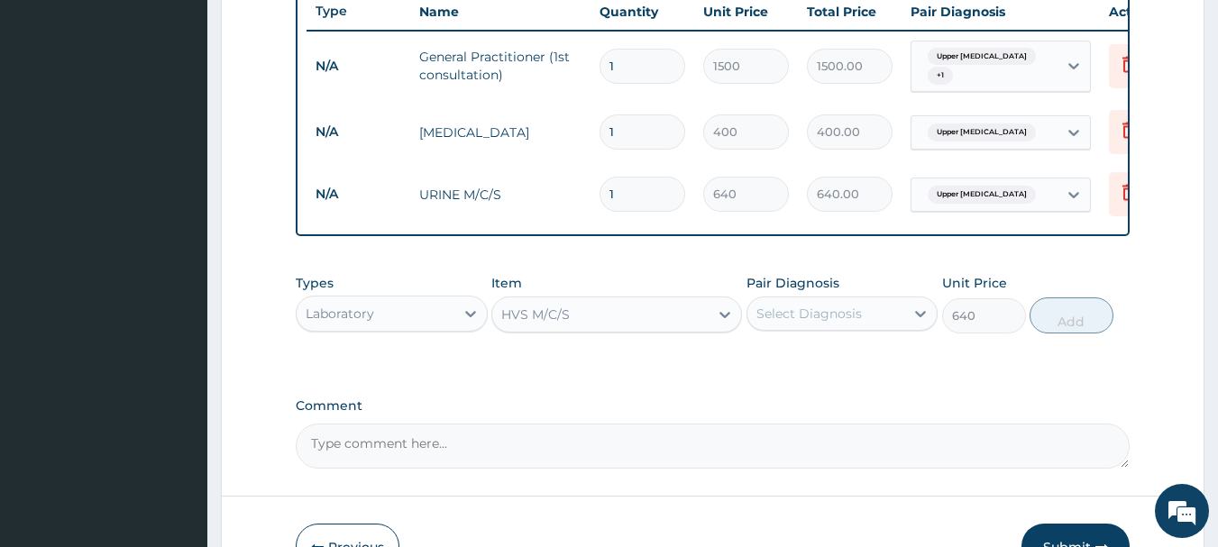
click at [607, 329] on div "HVS M/C/S" at bounding box center [600, 314] width 216 height 29
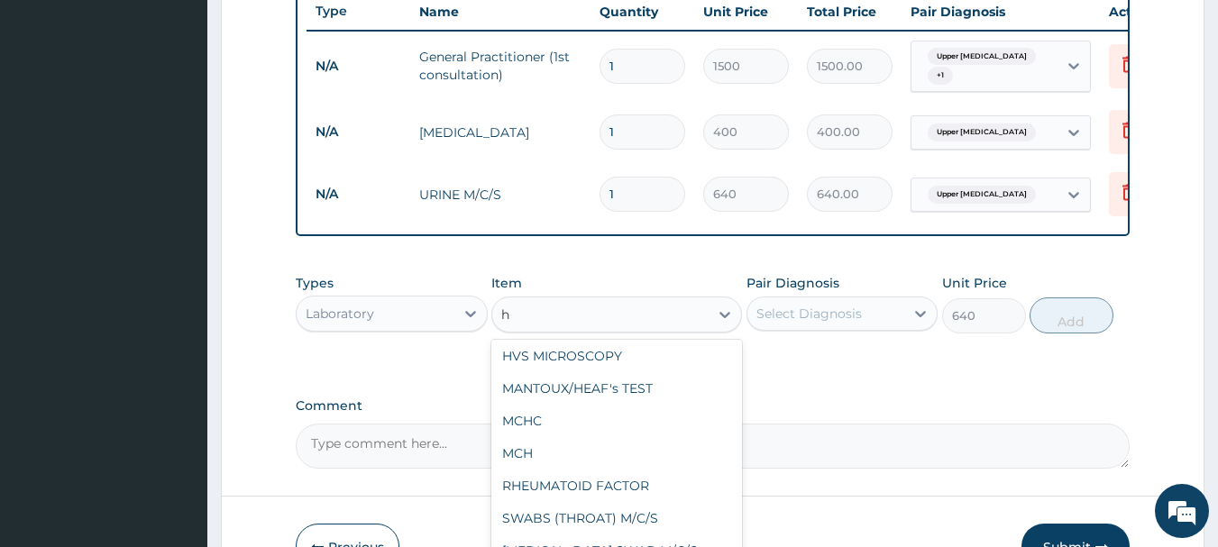
scroll to position [0, 0]
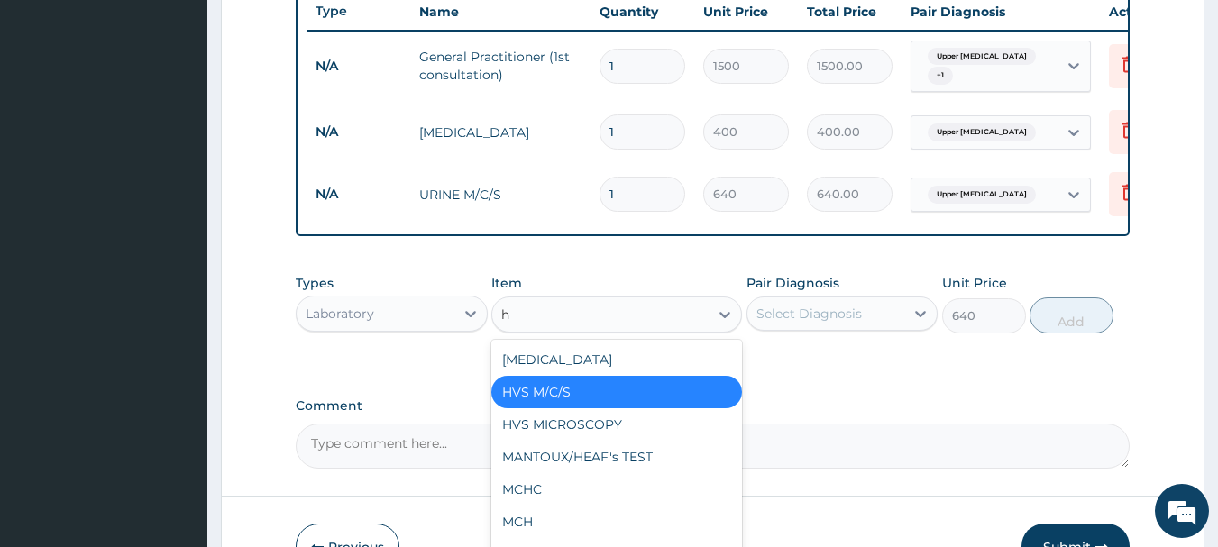
type input "hv"
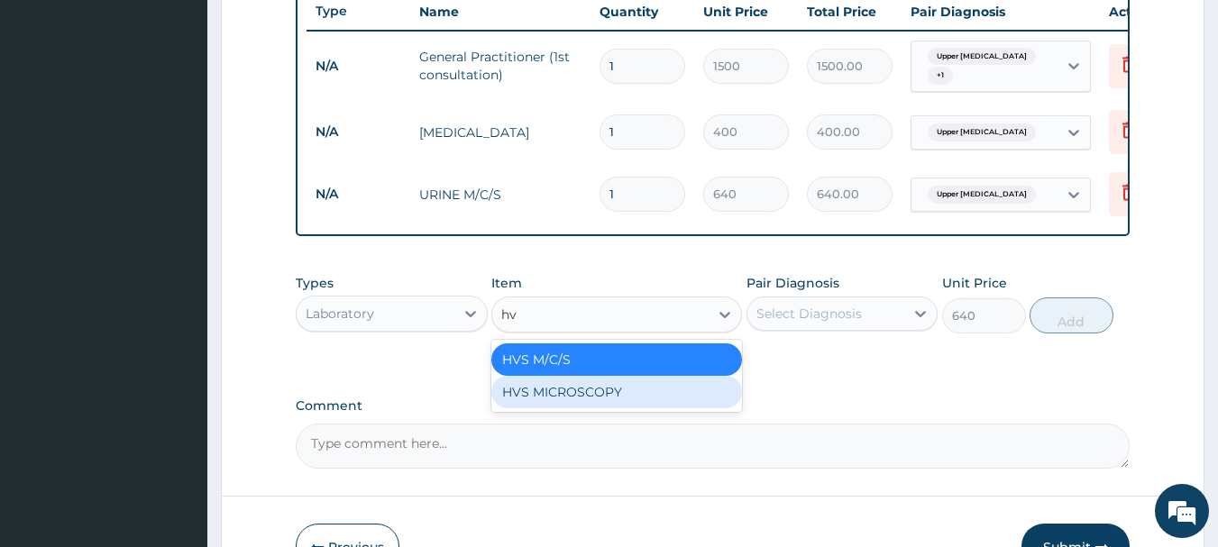
click at [546, 409] on div "HVS MICROSCOPY" at bounding box center [616, 392] width 251 height 32
type input "480"
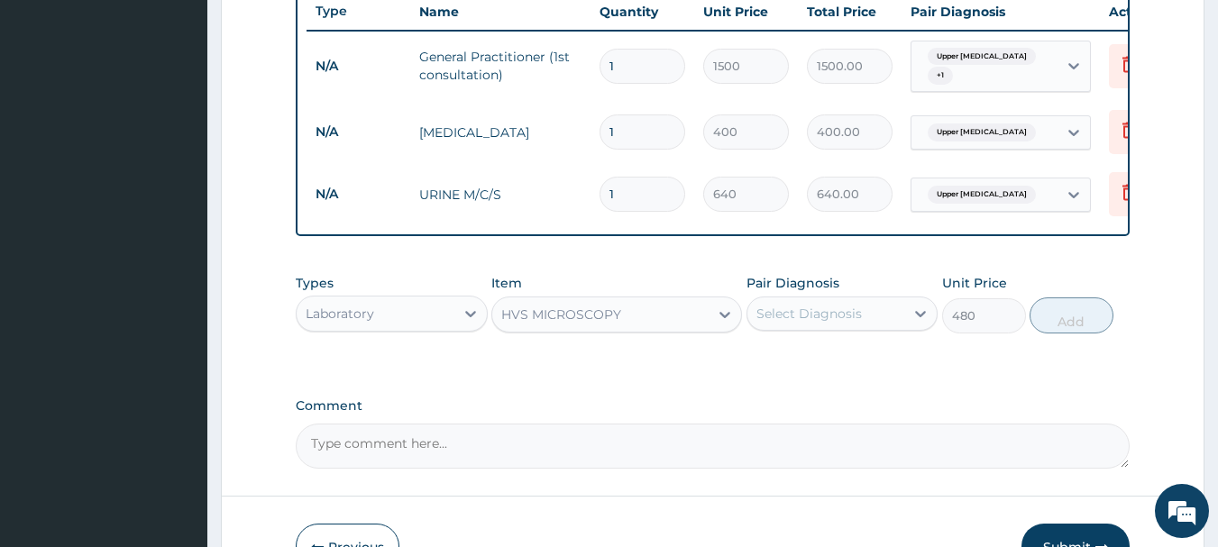
click at [588, 324] on div "HVS MICROSCOPY" at bounding box center [561, 315] width 120 height 18
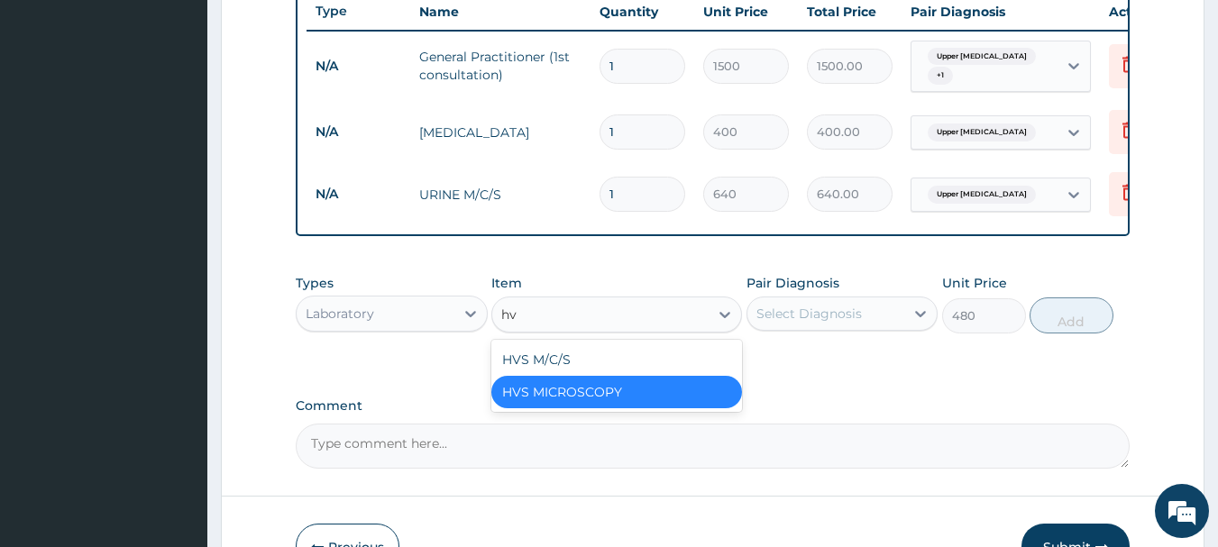
type input "hvs"
click at [595, 376] on div "HVS M/C/S" at bounding box center [616, 360] width 251 height 32
type input "640"
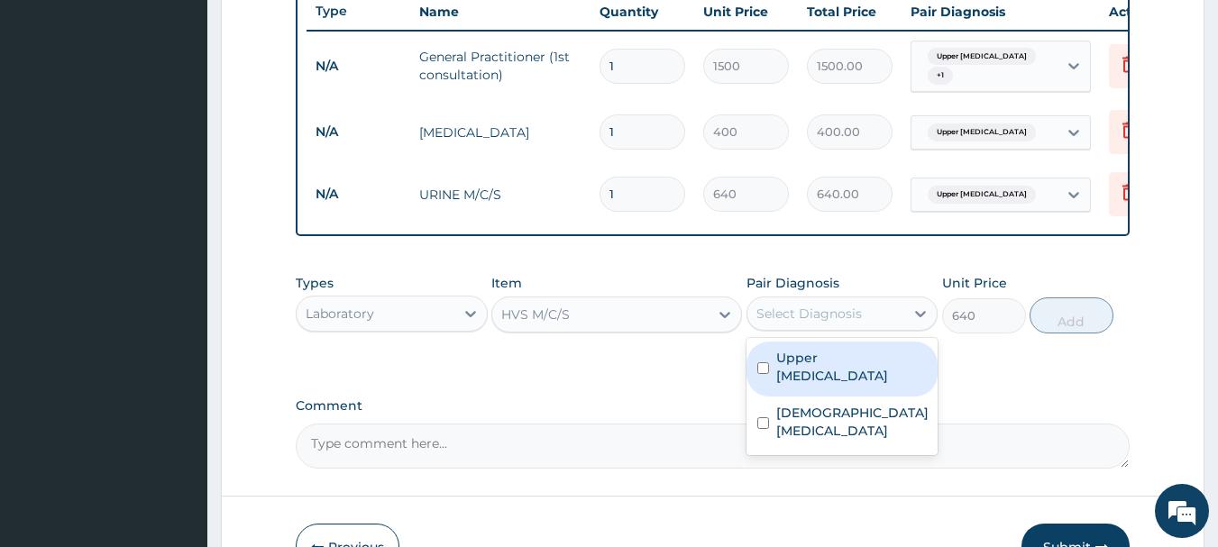
click at [812, 323] on div "Select Diagnosis" at bounding box center [810, 314] width 106 height 18
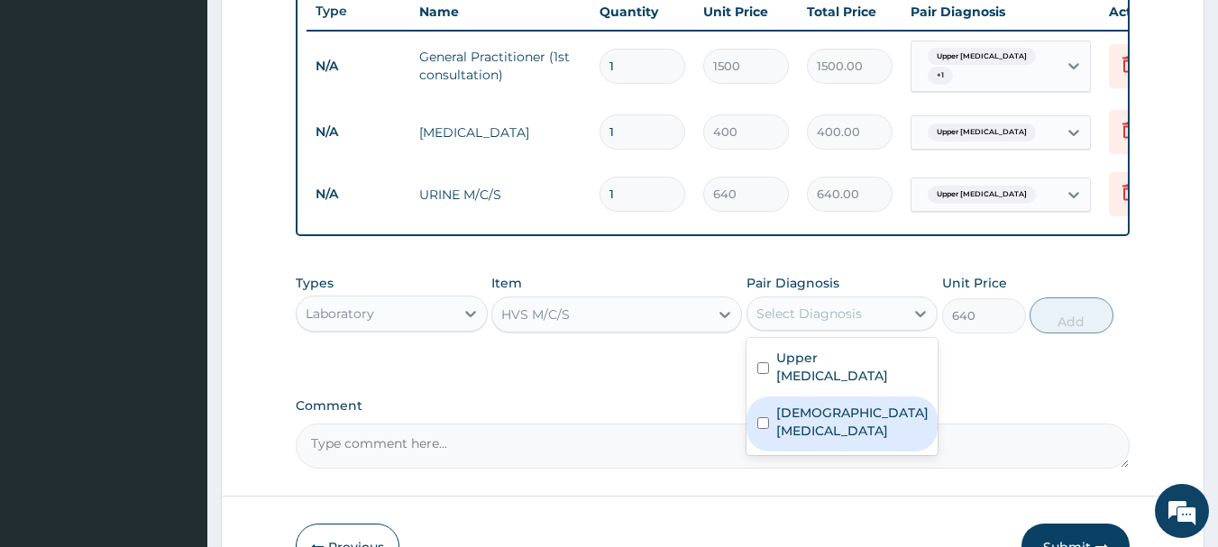
click at [808, 440] on label "Female pelvic inflammatory disease" at bounding box center [852, 422] width 152 height 36
checkbox input "true"
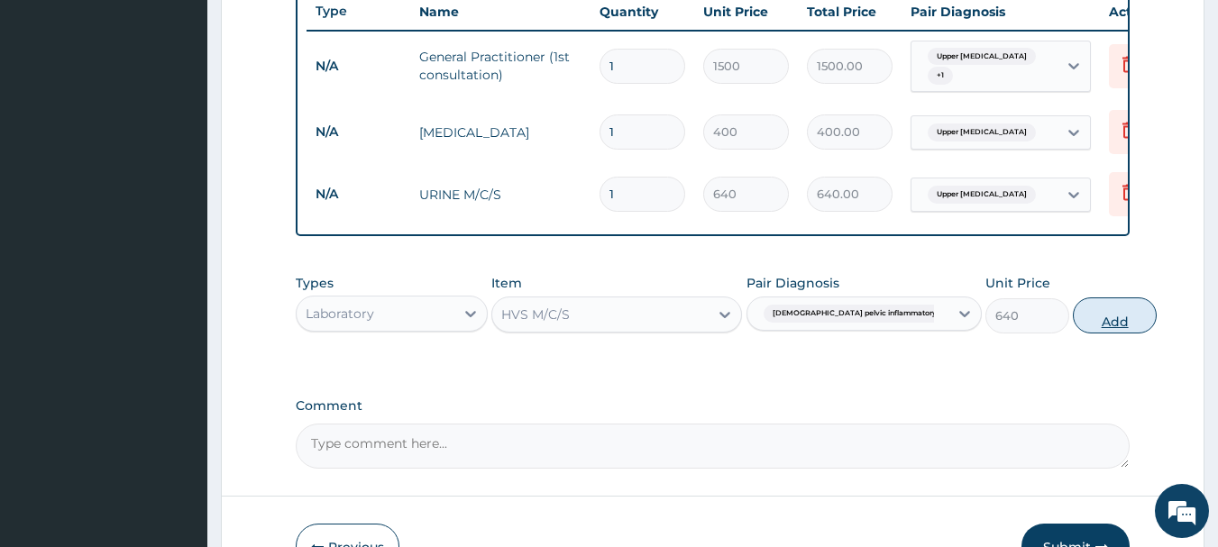
click at [1073, 334] on button "Add" at bounding box center [1115, 316] width 84 height 36
type input "0"
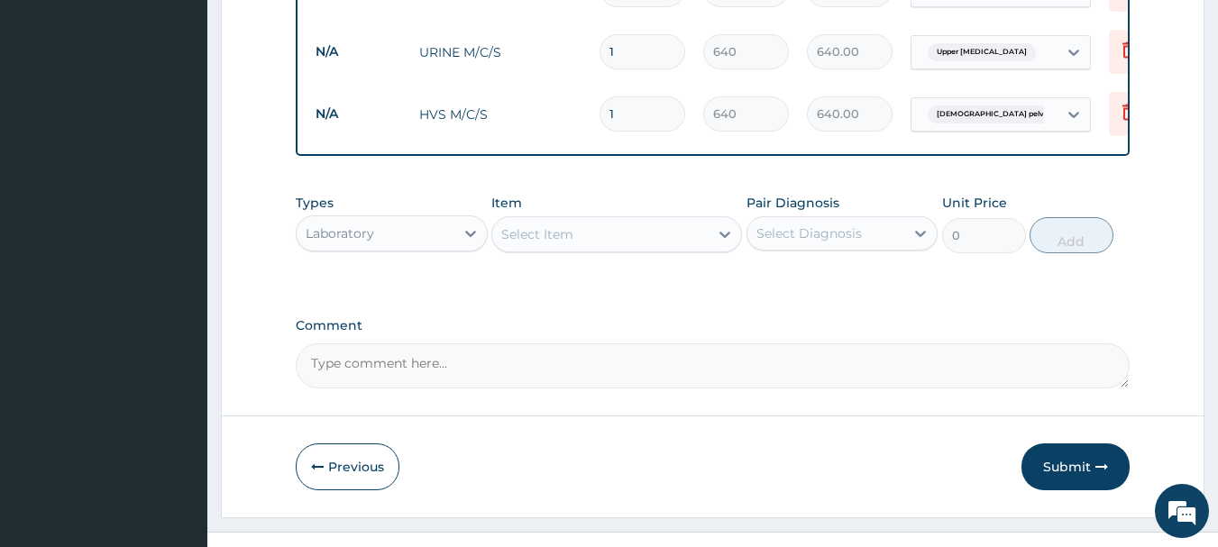
scroll to position [875, 0]
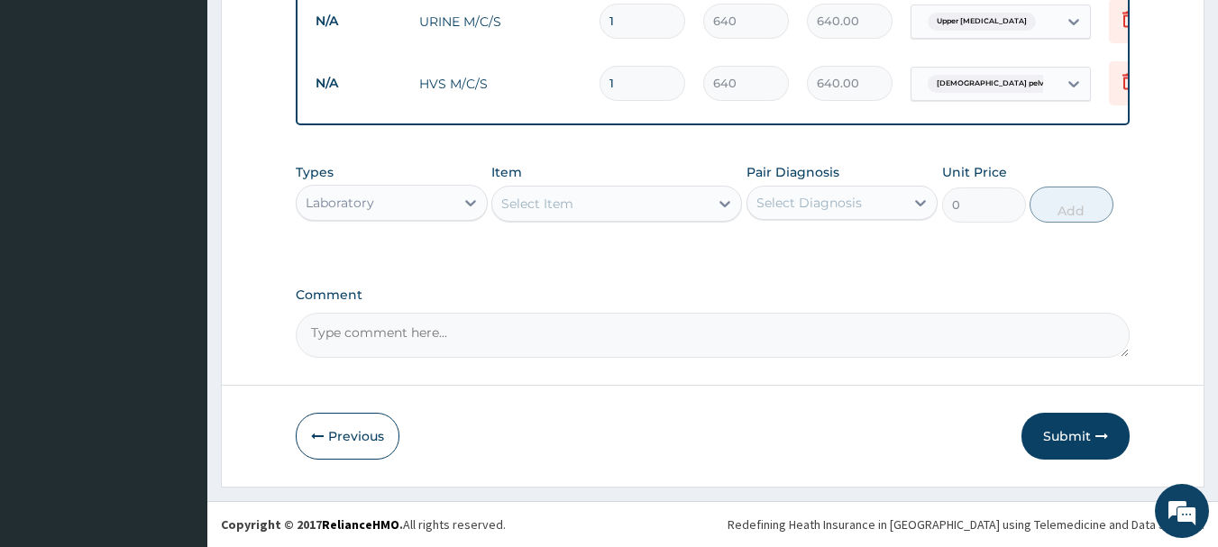
click at [424, 207] on div "Laboratory" at bounding box center [376, 202] width 158 height 29
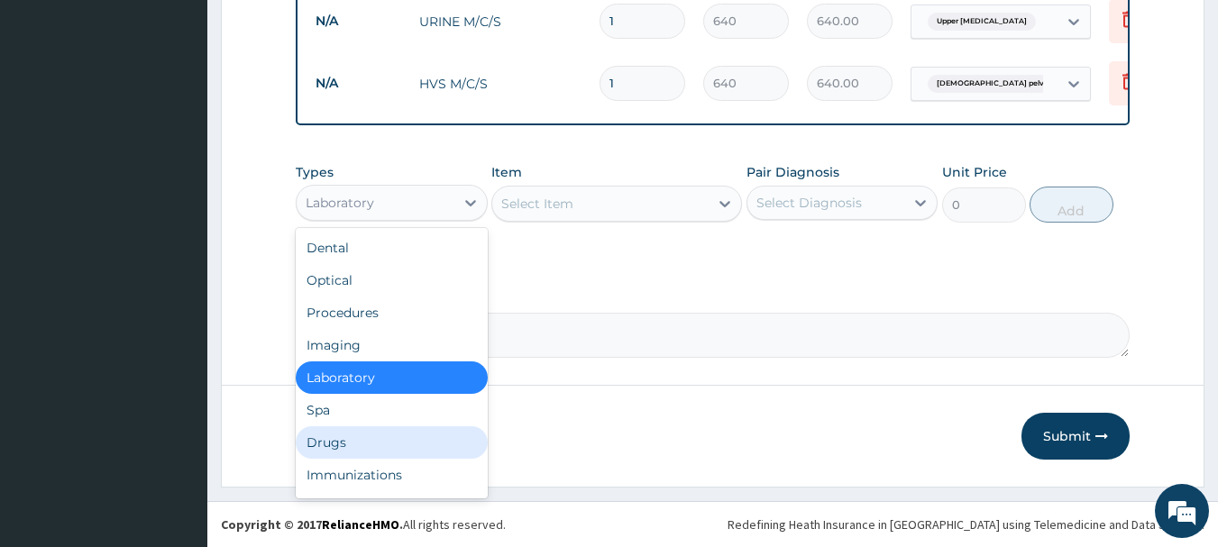
click at [381, 439] on div "Drugs" at bounding box center [392, 443] width 192 height 32
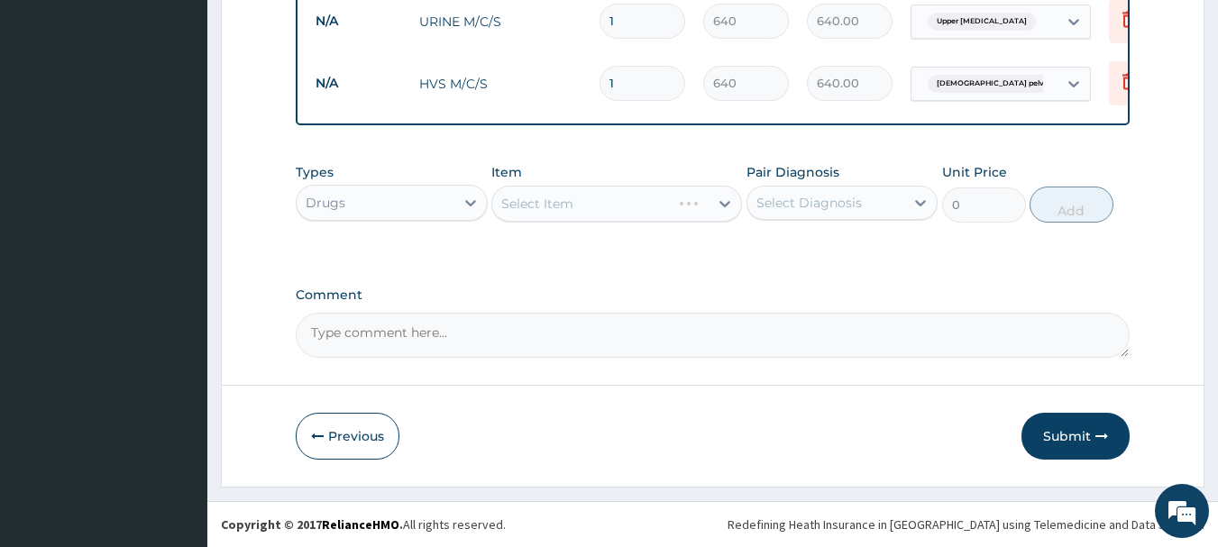
click at [603, 217] on div "Select Item" at bounding box center [616, 204] width 251 height 36
click at [612, 214] on div "Select Item" at bounding box center [616, 204] width 251 height 36
click at [619, 212] on div "Select Item" at bounding box center [616, 204] width 251 height 36
click at [637, 211] on div "Select Item" at bounding box center [581, 203] width 179 height 29
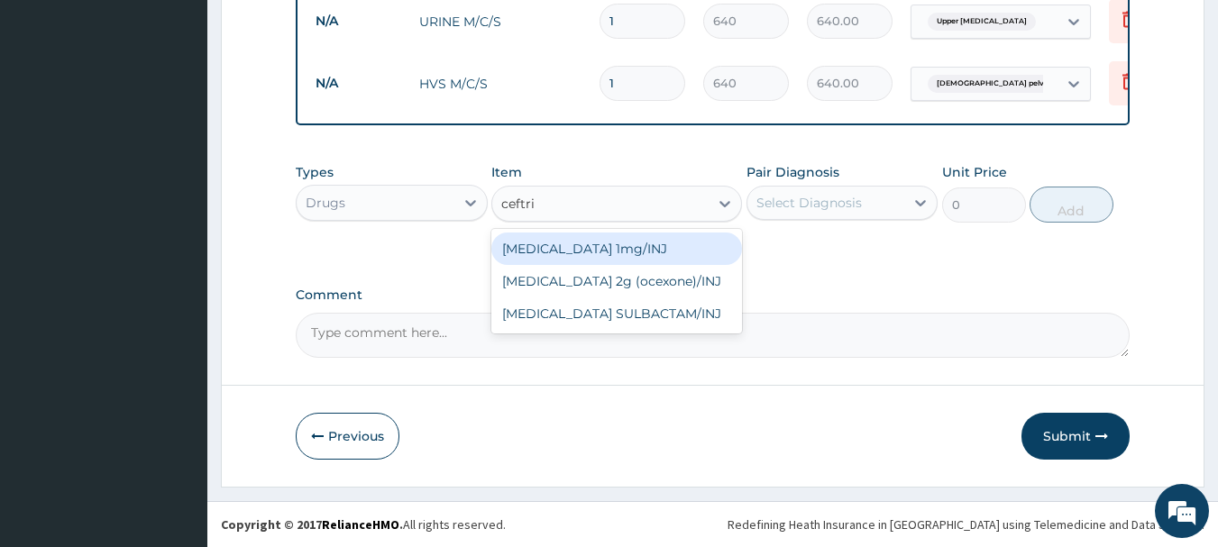
type input "ceftria"
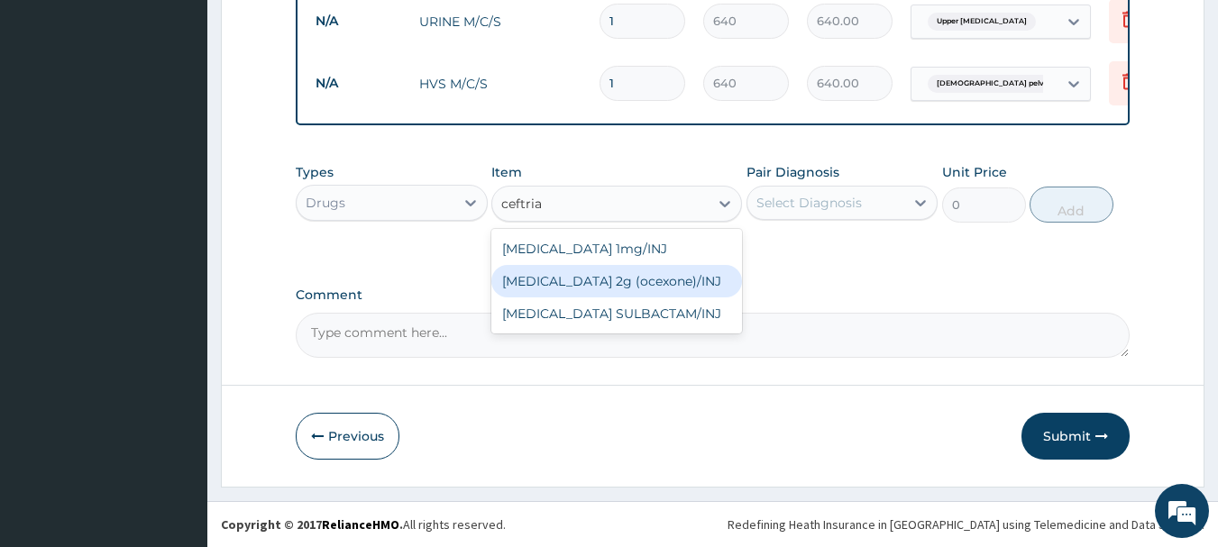
click at [625, 274] on div "[MEDICAL_DATA] 2g (ocexone)/INJ" at bounding box center [616, 281] width 251 height 32
type input "1391.25"
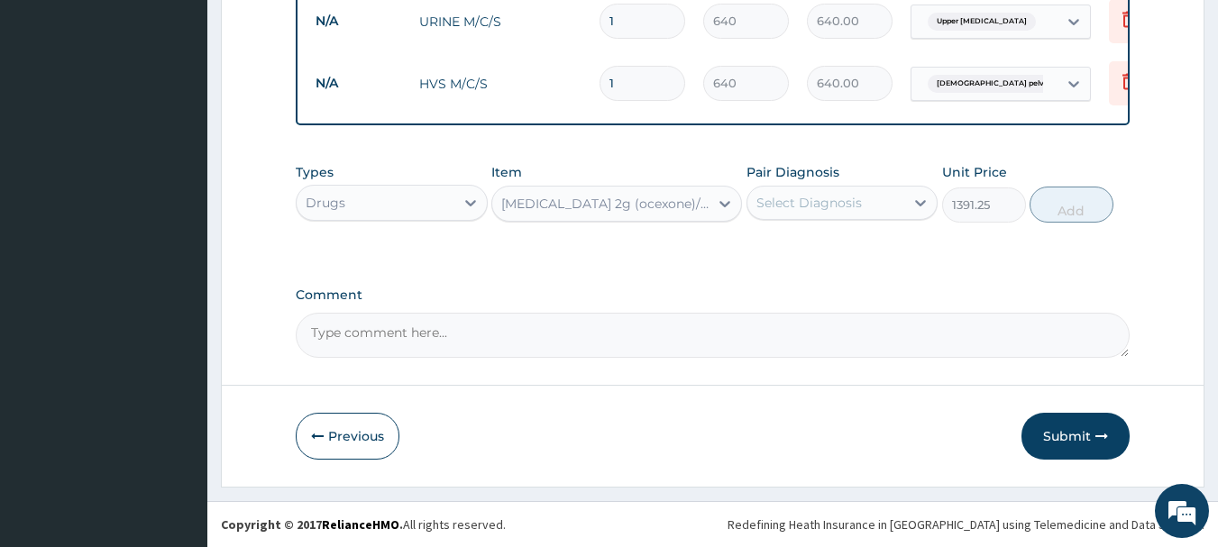
click at [790, 200] on div "Select Diagnosis" at bounding box center [810, 203] width 106 height 18
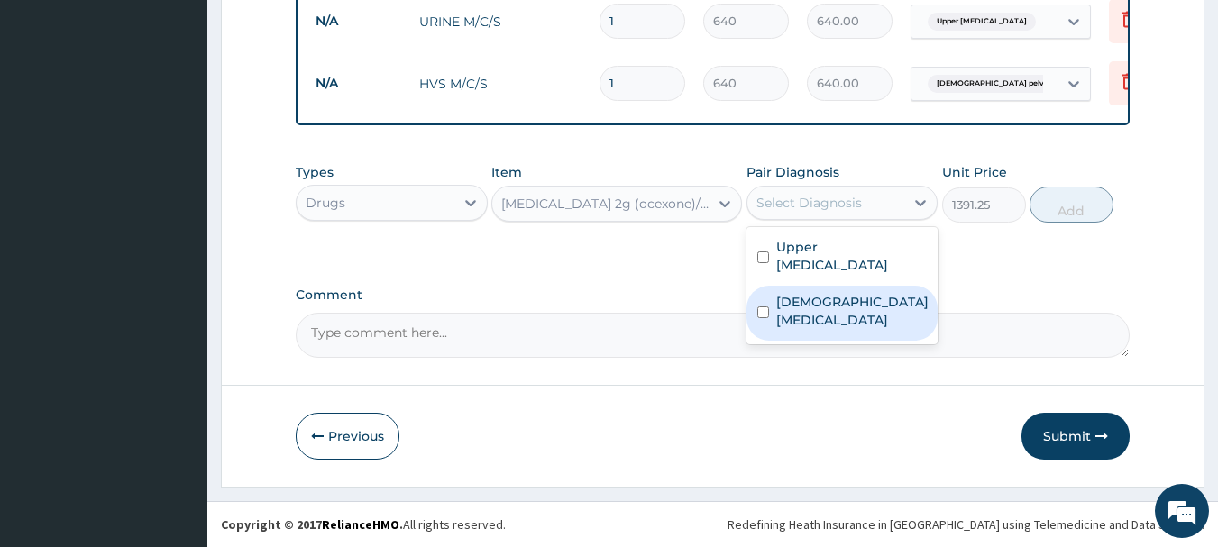
click at [823, 315] on label "Female pelvic inflammatory disease" at bounding box center [852, 311] width 152 height 36
checkbox input "true"
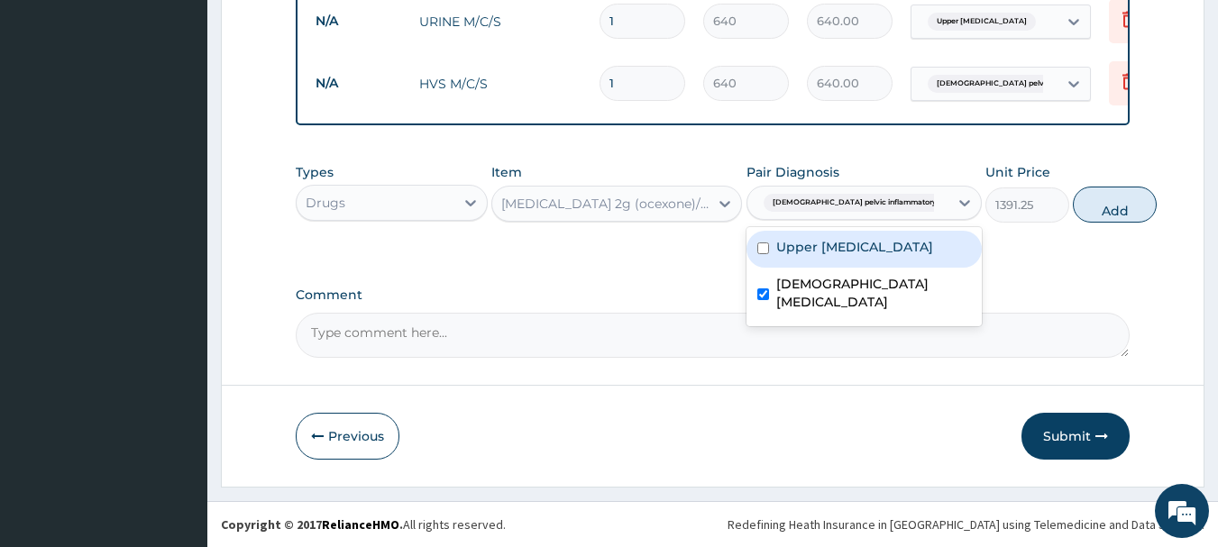
click at [819, 256] on label "Upper urinary tract infection" at bounding box center [854, 247] width 157 height 18
checkbox input "true"
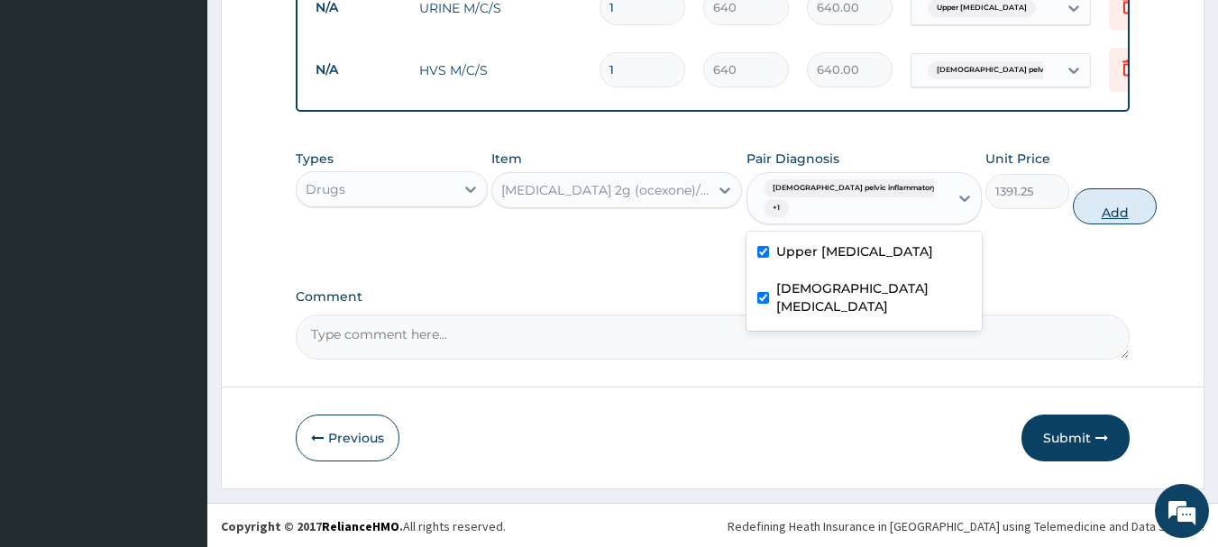
click at [1073, 218] on button "Add" at bounding box center [1115, 206] width 84 height 36
type input "0"
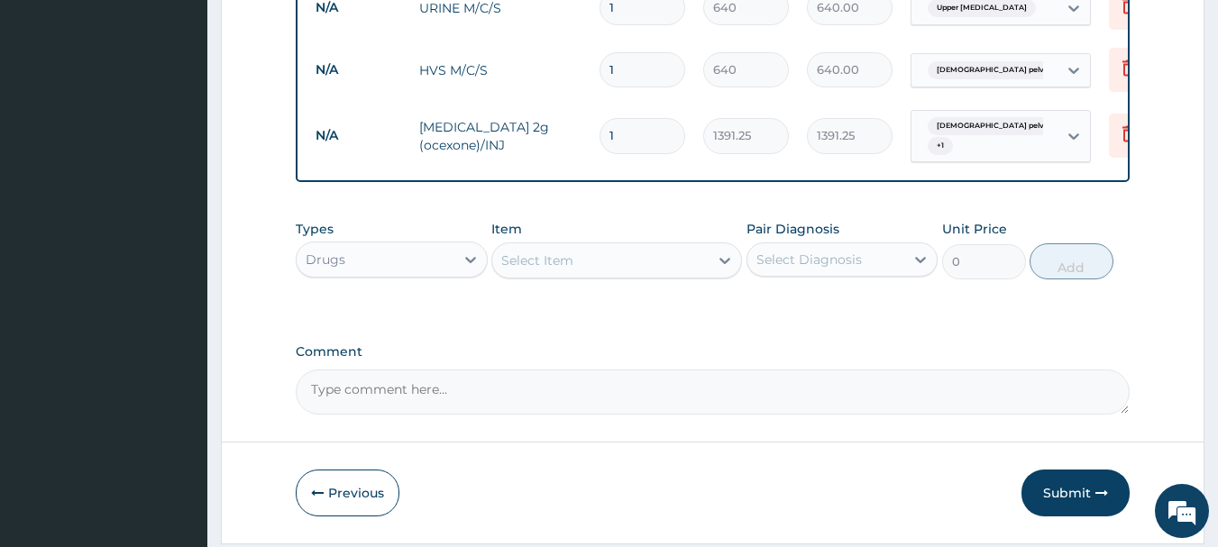
type input "0.00"
type input "2"
type input "2782.50"
type input "2"
click at [628, 233] on div "Item Select Item" at bounding box center [616, 250] width 251 height 60
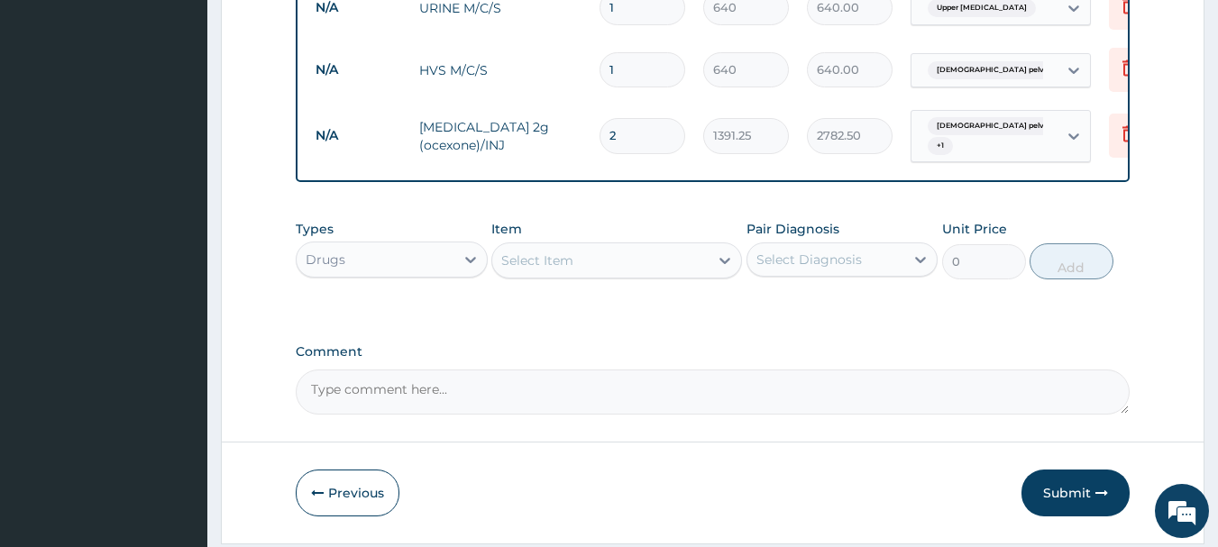
click at [620, 263] on div "Select Item" at bounding box center [600, 260] width 216 height 29
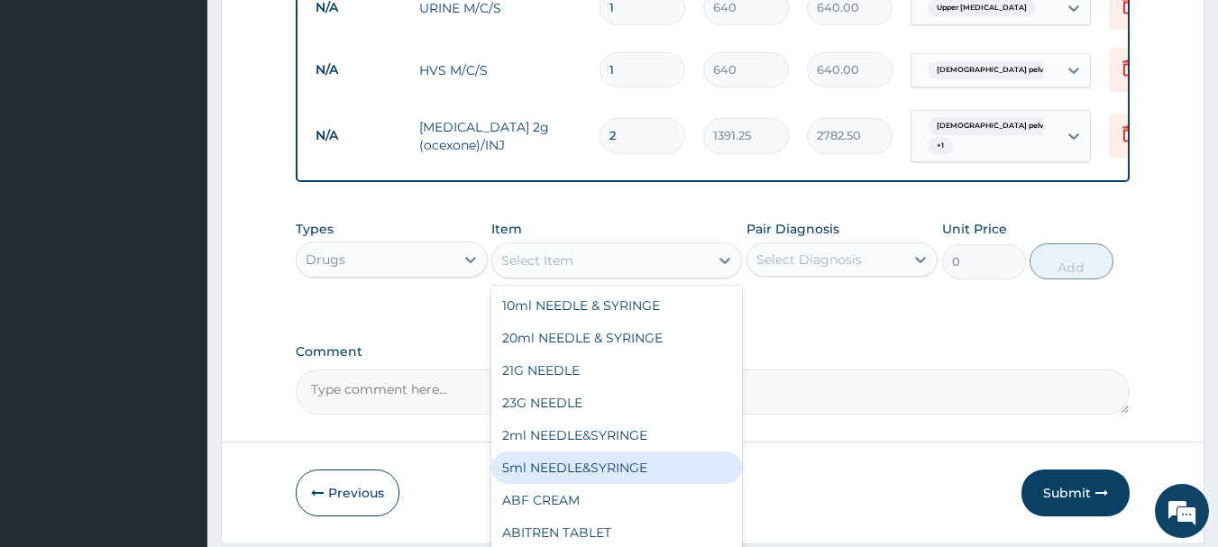
click at [556, 482] on div "5ml NEEDLE&SYRINGE" at bounding box center [616, 468] width 251 height 32
type input "26.25"
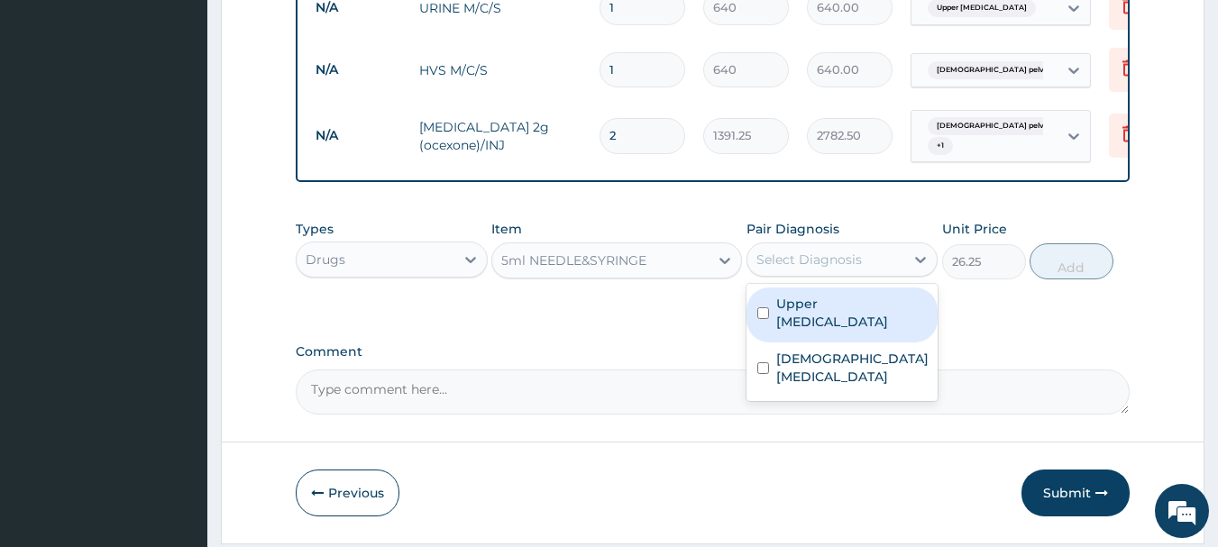
click at [840, 274] on div "Select Diagnosis" at bounding box center [827, 259] width 158 height 29
click at [838, 323] on label "Upper urinary tract infection" at bounding box center [851, 313] width 151 height 36
checkbox input "true"
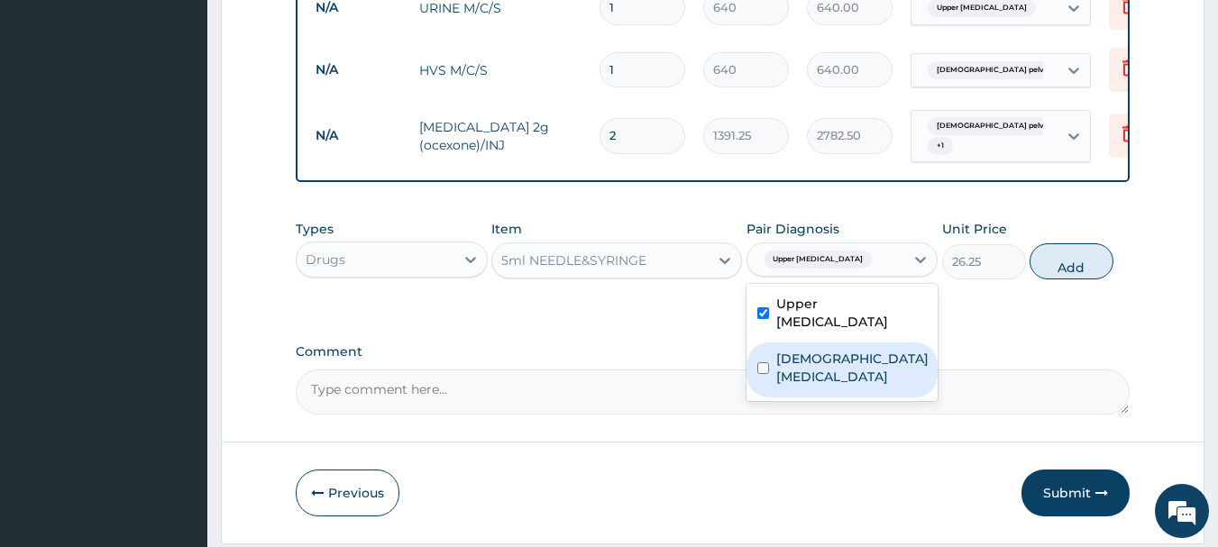
click at [819, 386] on label "Female pelvic inflammatory disease" at bounding box center [852, 368] width 152 height 36
checkbox input "true"
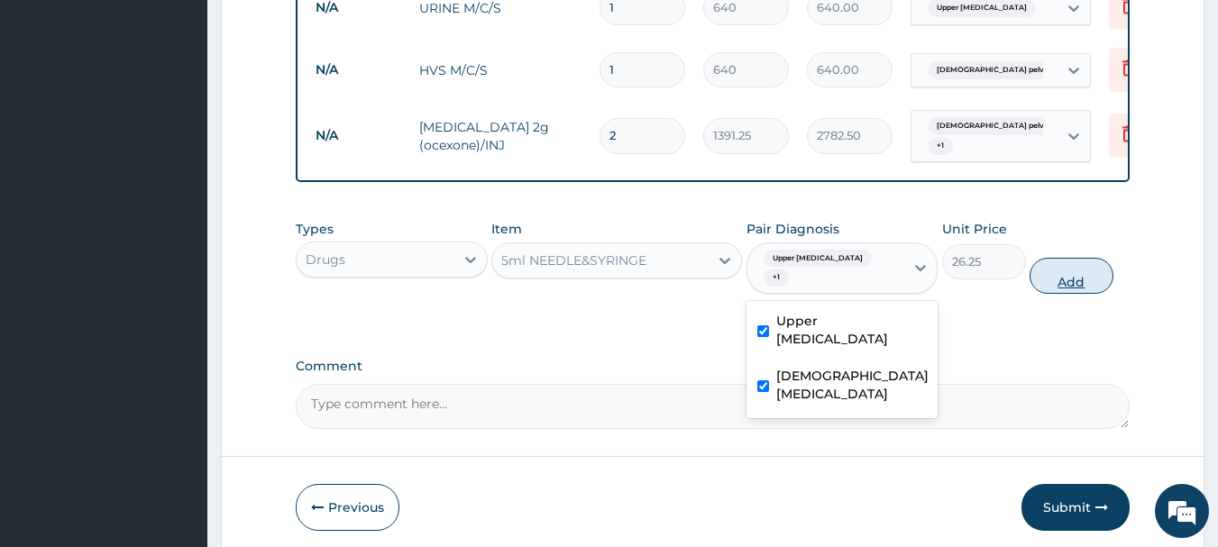
click at [1068, 285] on button "Add" at bounding box center [1072, 276] width 84 height 36
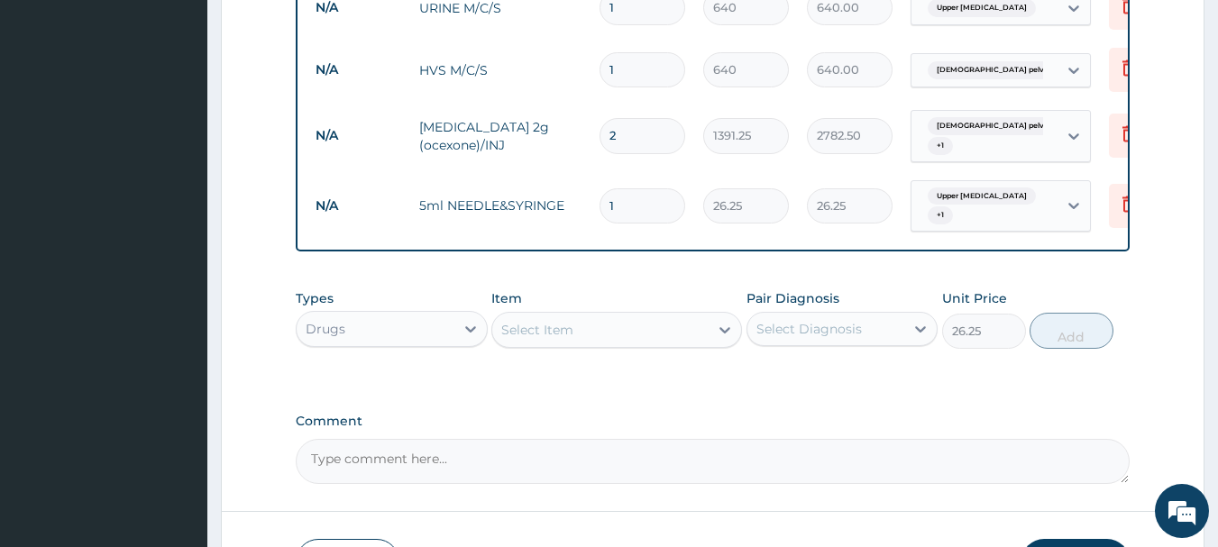
type input "0"
click at [681, 331] on div "Select Item" at bounding box center [600, 330] width 216 height 29
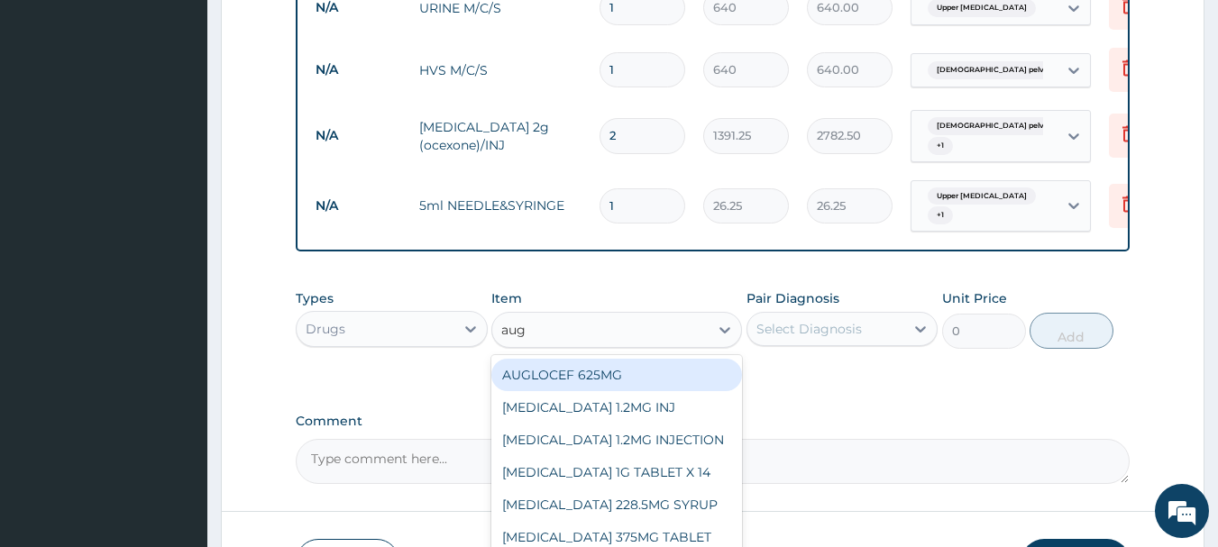
type input "augm"
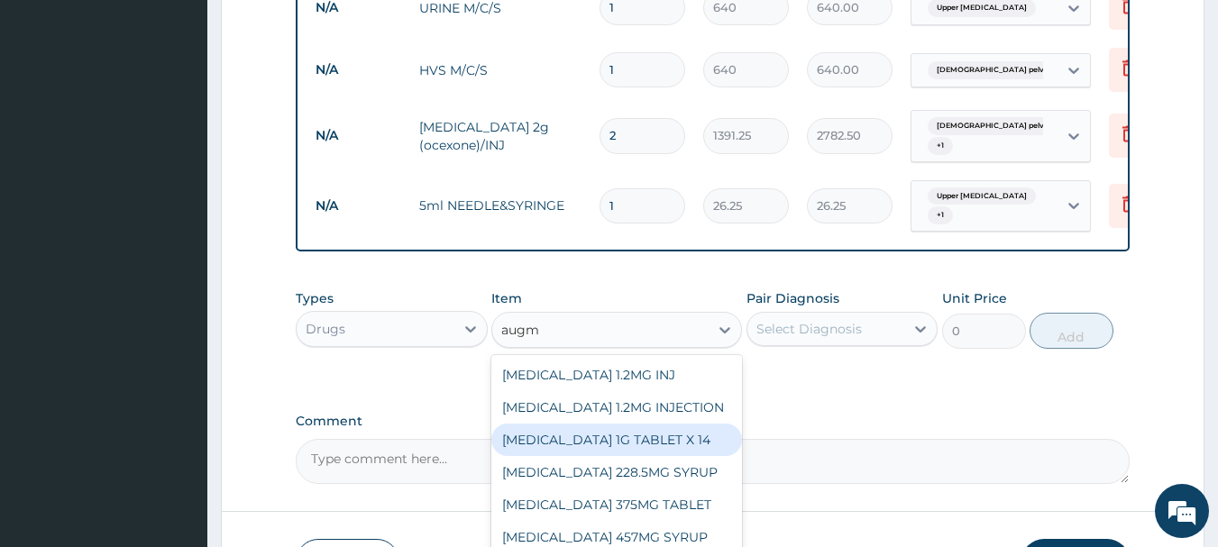
click at [632, 454] on div "[MEDICAL_DATA] 1G TABLET X 14" at bounding box center [616, 440] width 251 height 32
type input "168"
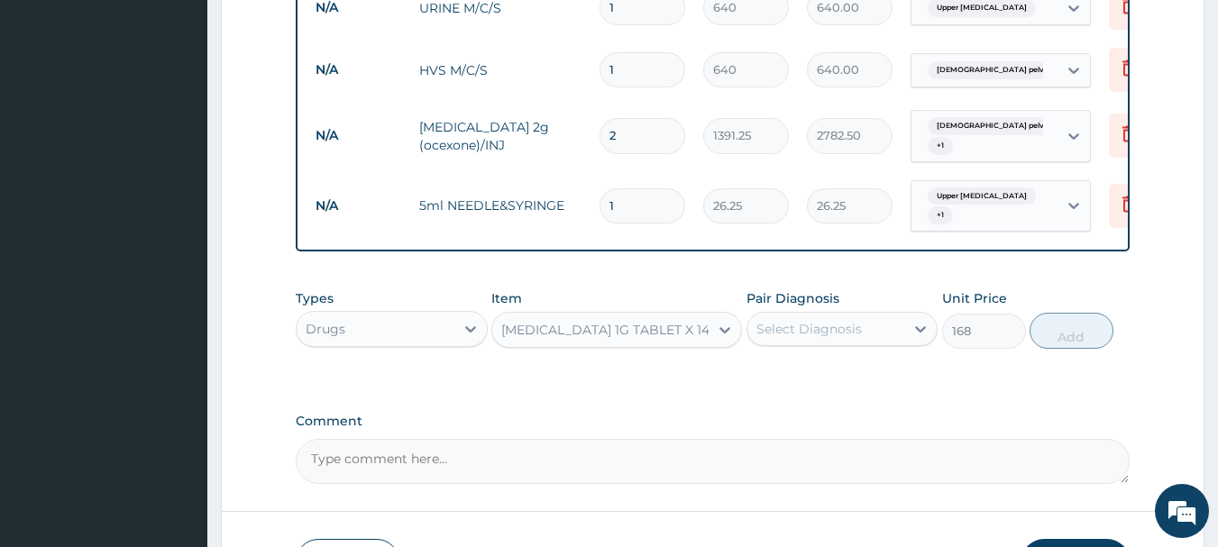
click at [838, 334] on div "Select Diagnosis" at bounding box center [810, 329] width 106 height 18
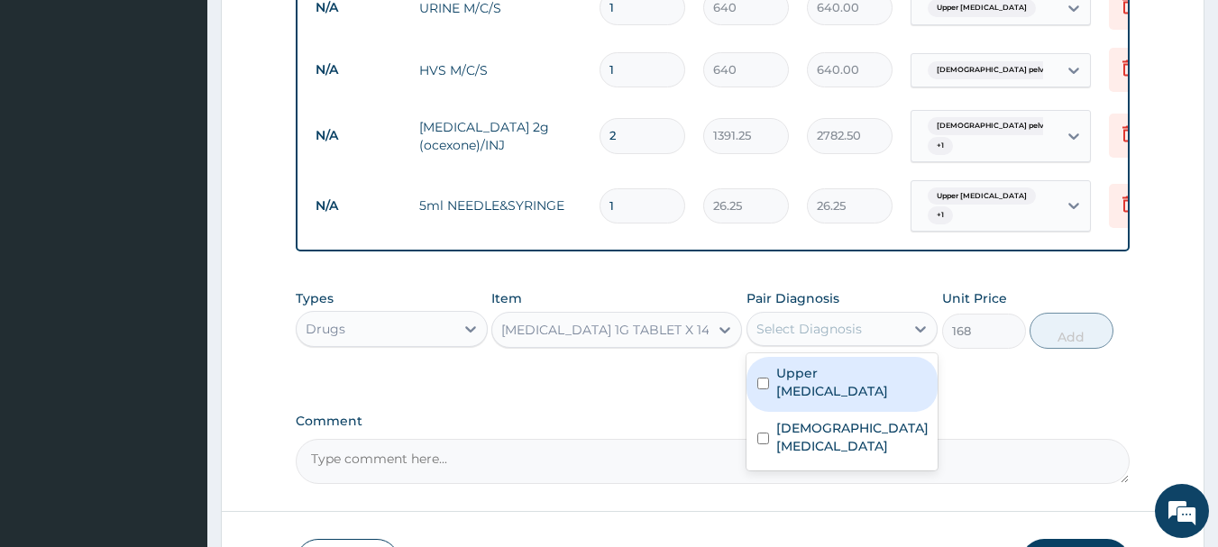
click at [840, 399] on label "Upper urinary tract infection" at bounding box center [851, 382] width 151 height 36
checkbox input "true"
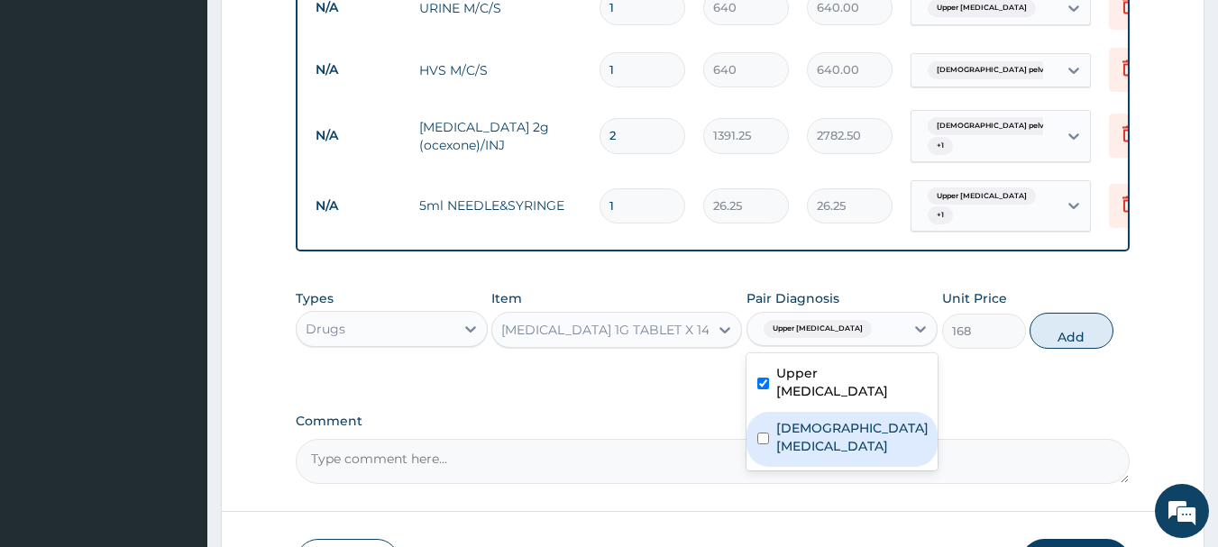
click at [826, 455] on label "Female pelvic inflammatory disease" at bounding box center [852, 437] width 152 height 36
checkbox input "true"
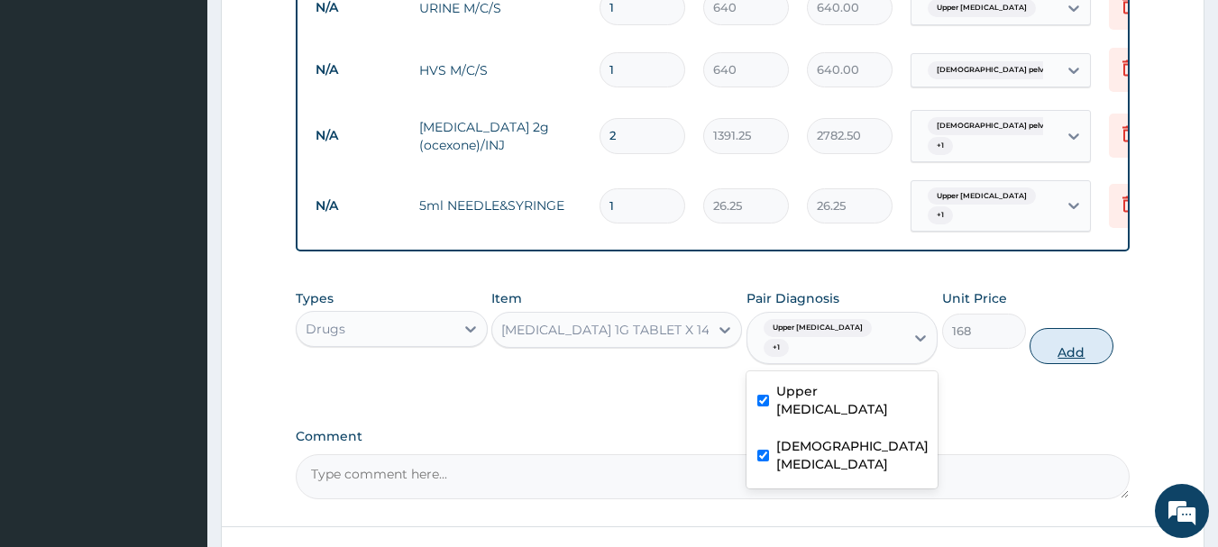
click at [1072, 351] on button "Add" at bounding box center [1072, 346] width 84 height 36
type input "0"
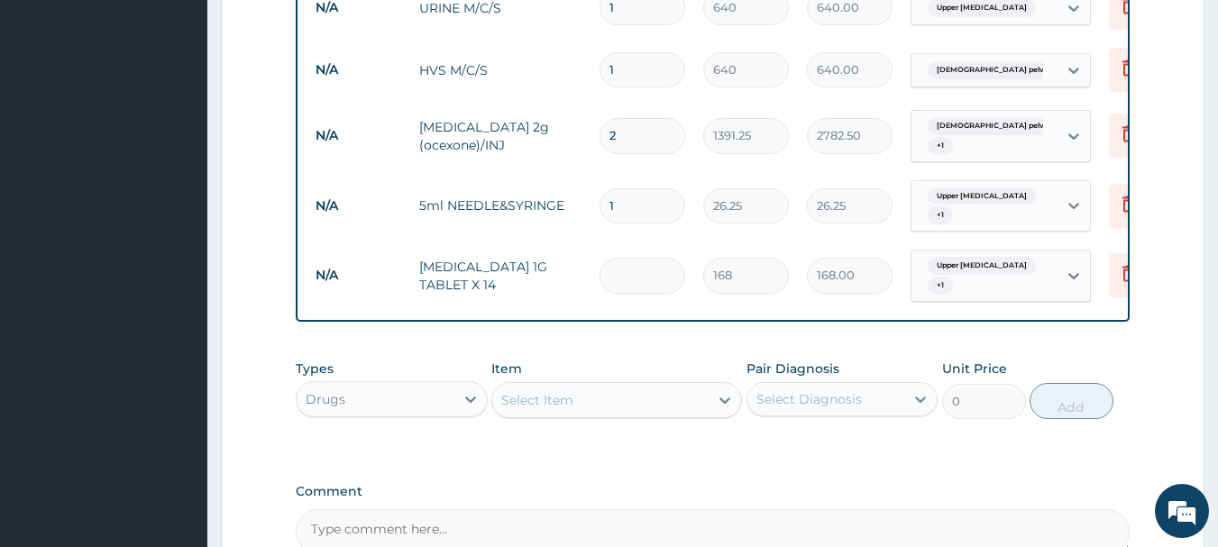
type input "0.00"
type input "2"
type input "336.00"
type input "28"
type input "4704.00"
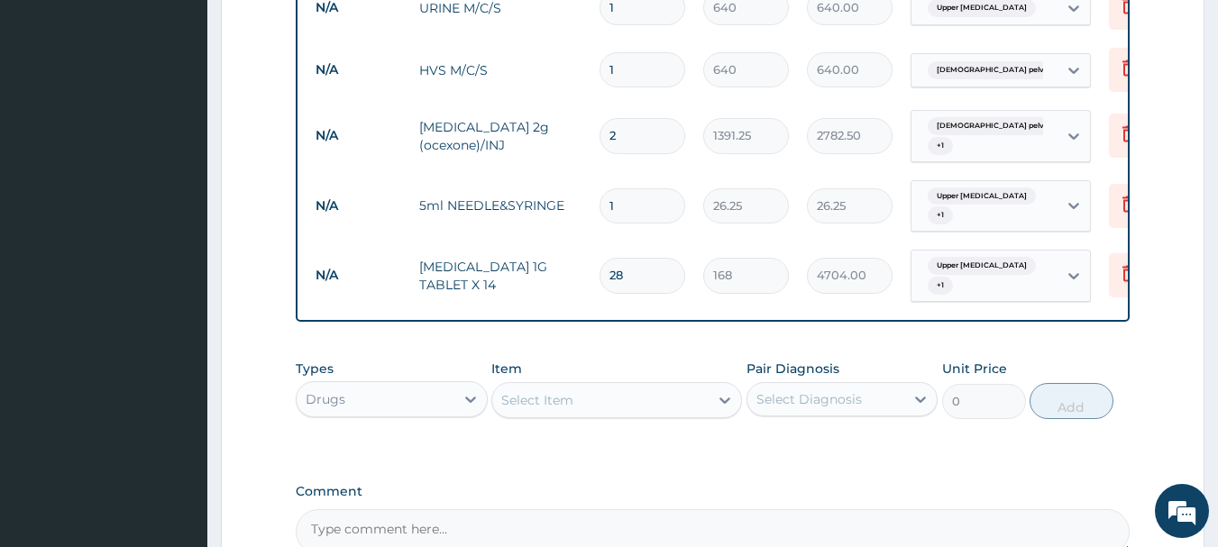
type input "28"
drag, startPoint x: 592, startPoint y: 422, endPoint x: 596, endPoint y: 431, distance: 9.7
click at [594, 415] on div "Select Item" at bounding box center [600, 400] width 216 height 29
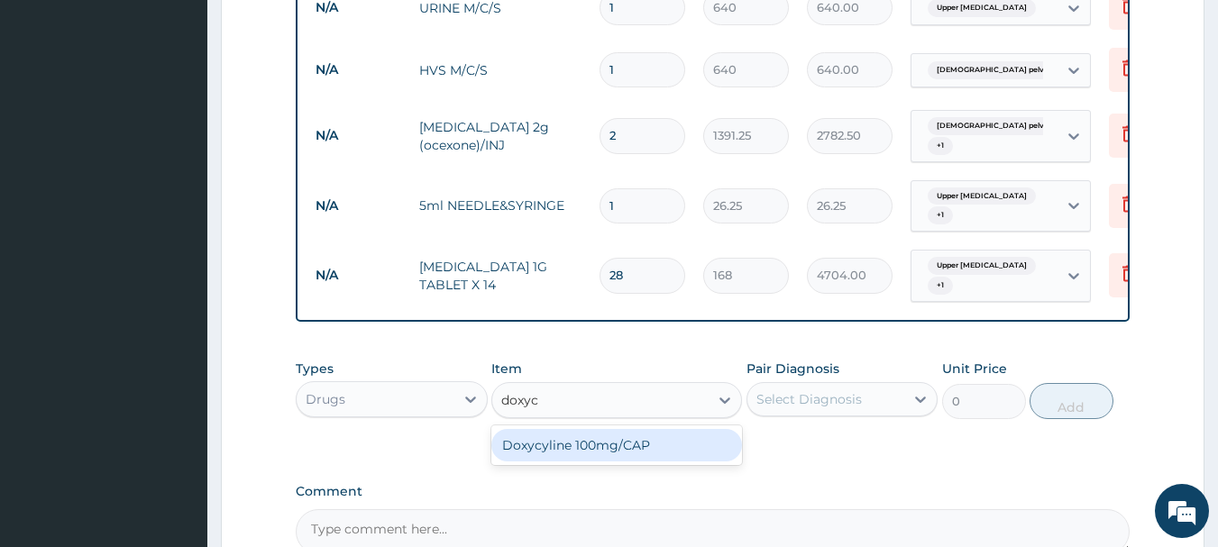
type input "doxycy"
click at [631, 455] on div "Doxycyline 100mg/CAP" at bounding box center [616, 445] width 251 height 32
type input "5.77"
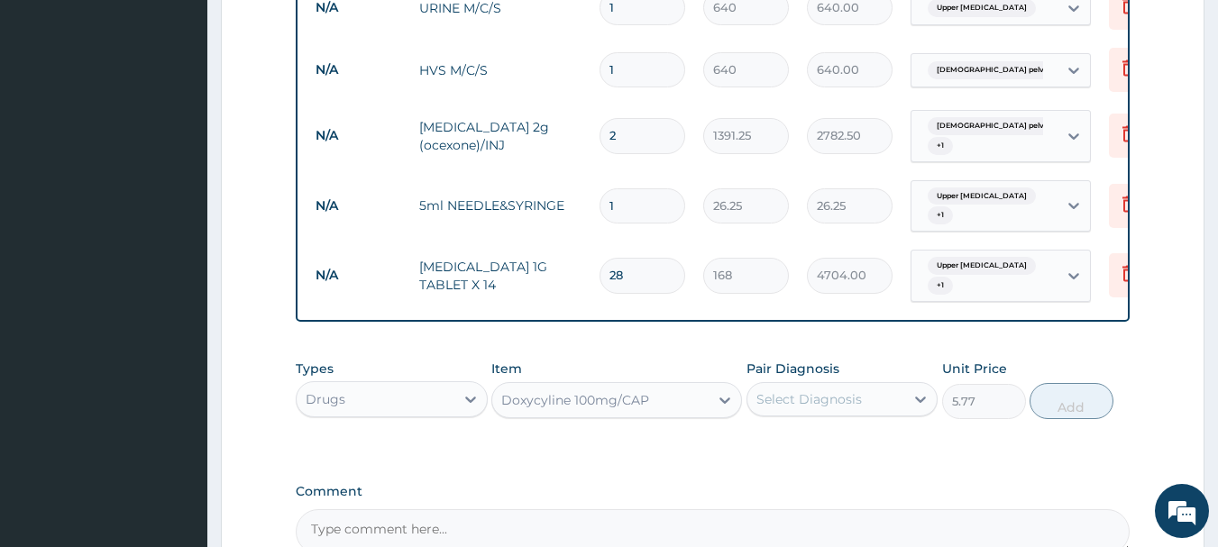
drag, startPoint x: 836, startPoint y: 424, endPoint x: 837, endPoint y: 436, distance: 11.8
click at [837, 414] on div "Select Diagnosis" at bounding box center [827, 399] width 158 height 29
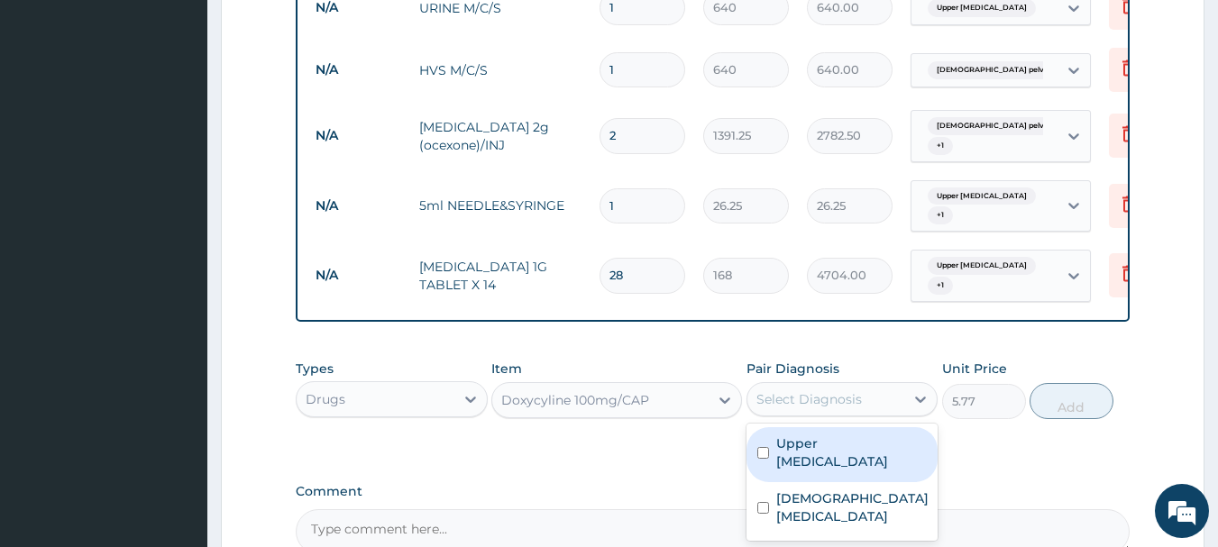
click at [840, 471] on label "Upper urinary tract infection" at bounding box center [851, 453] width 151 height 36
checkbox input "true"
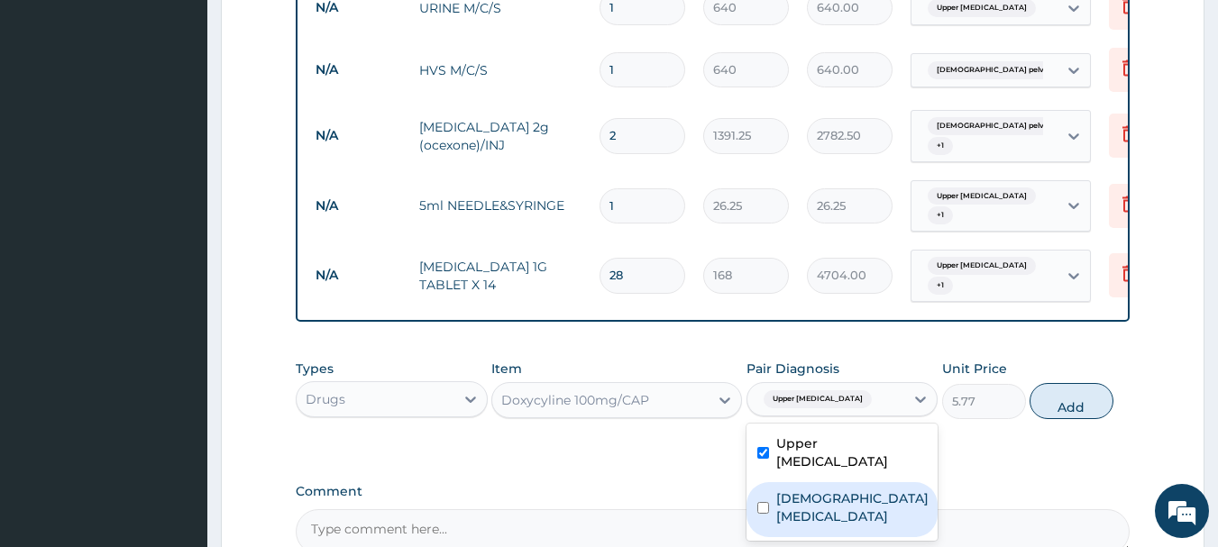
click at [849, 520] on label "Female pelvic inflammatory disease" at bounding box center [852, 508] width 152 height 36
checkbox input "true"
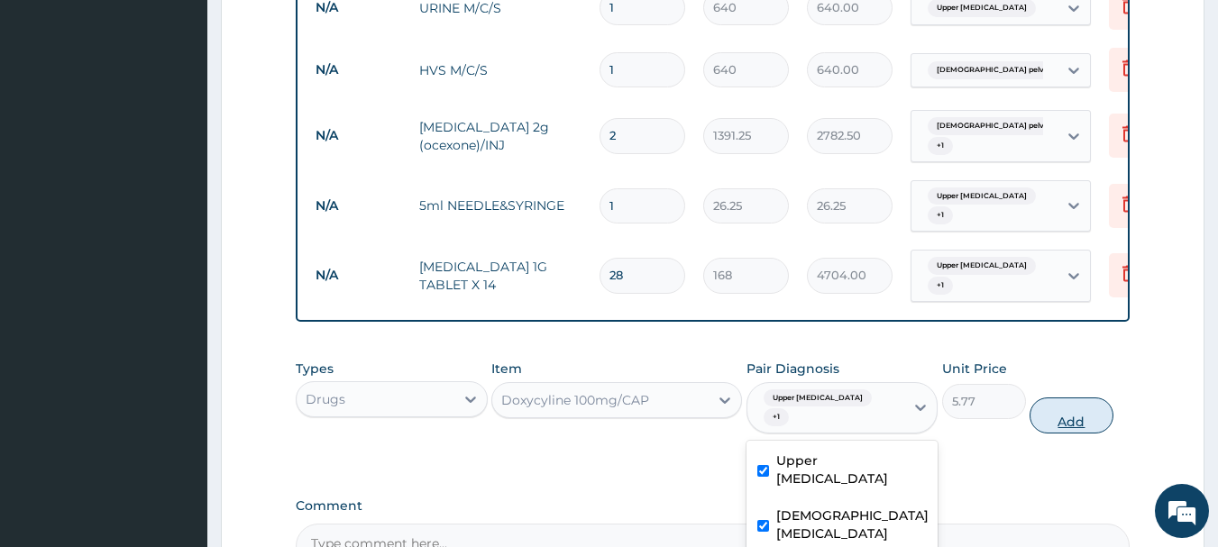
click at [1084, 428] on button "Add" at bounding box center [1072, 416] width 84 height 36
type input "0"
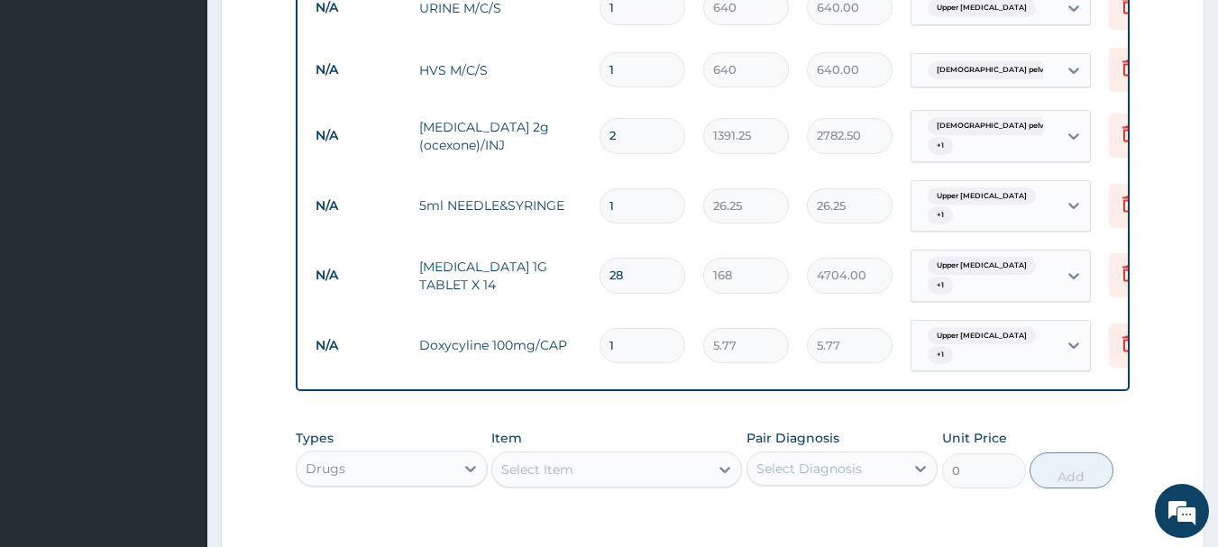
type input "14"
type input "80.78"
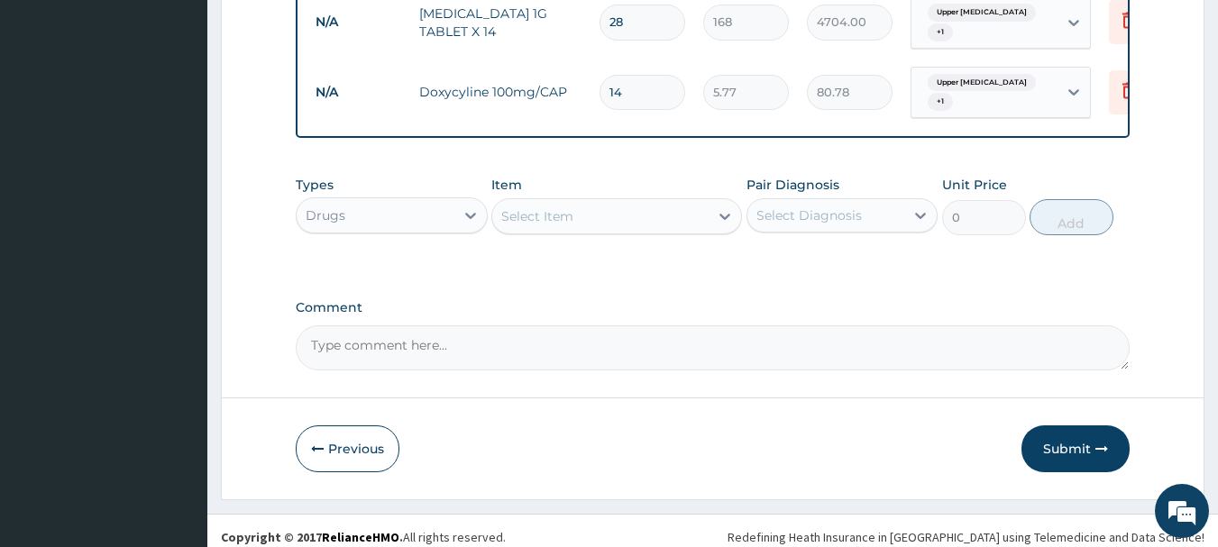
scroll to position [1154, 0]
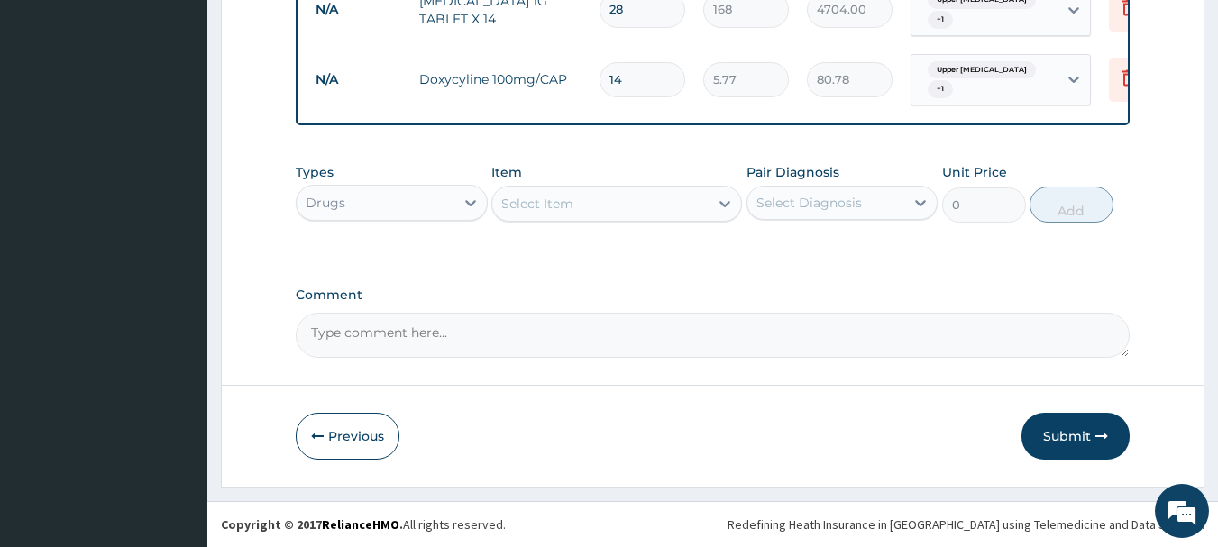
click at [1106, 436] on icon "button" at bounding box center [1102, 436] width 13 height 13
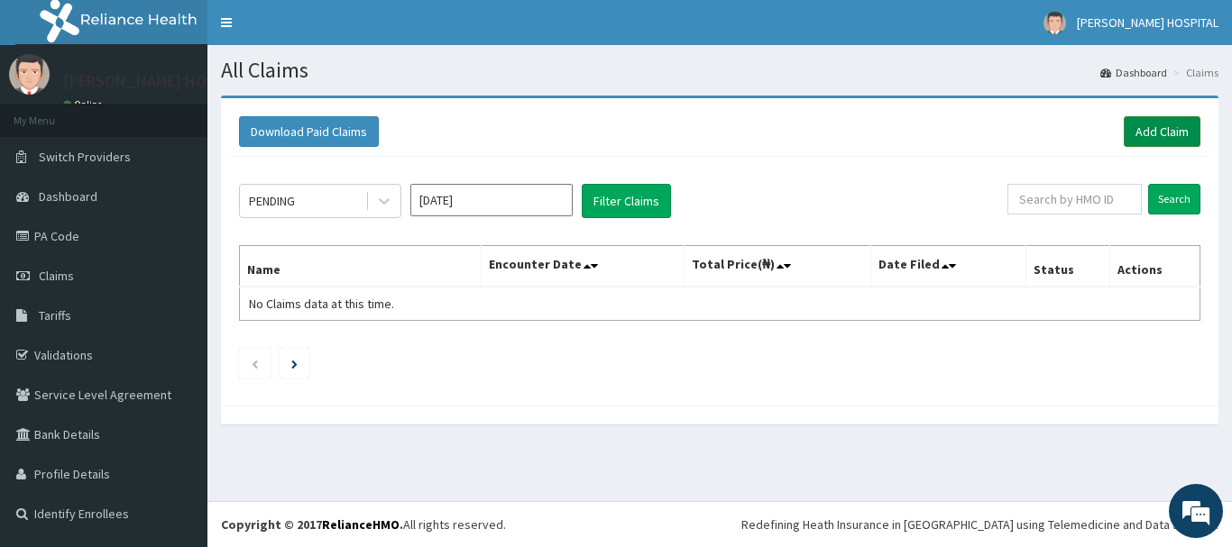
click at [1149, 130] on link "Add Claim" at bounding box center [1162, 131] width 77 height 31
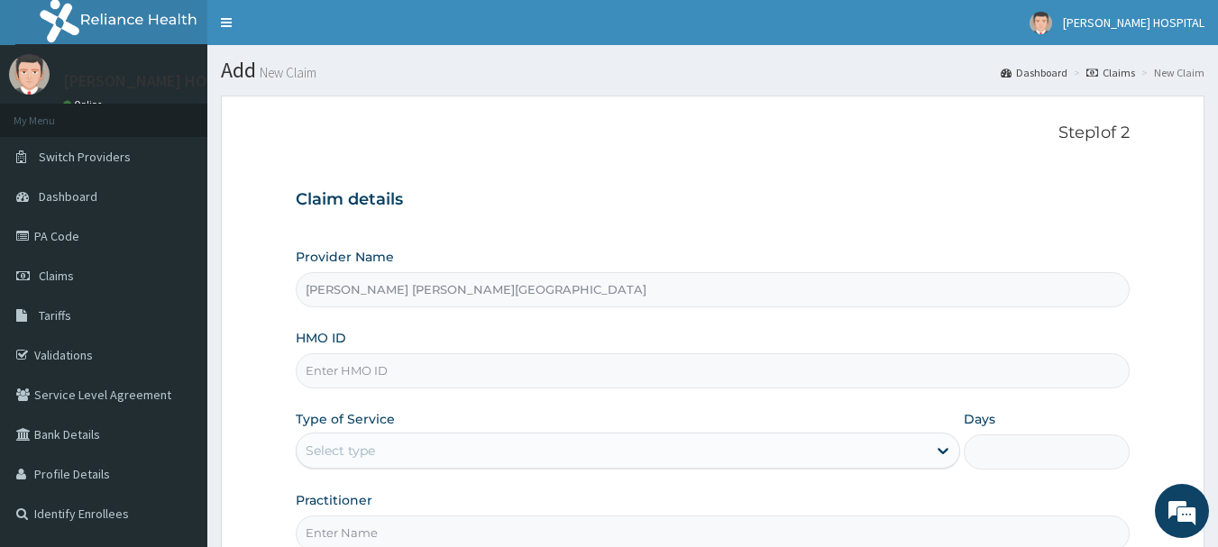
click at [448, 363] on input "HMO ID" at bounding box center [713, 370] width 835 height 35
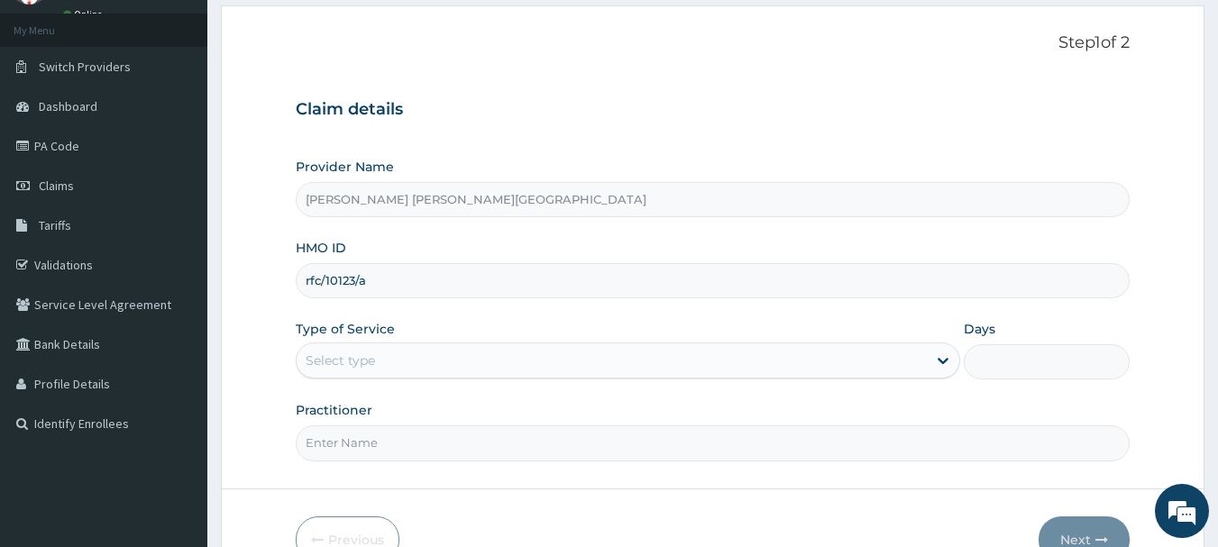
type input "rfc/10123/a"
click at [482, 358] on div "Select type" at bounding box center [612, 360] width 630 height 29
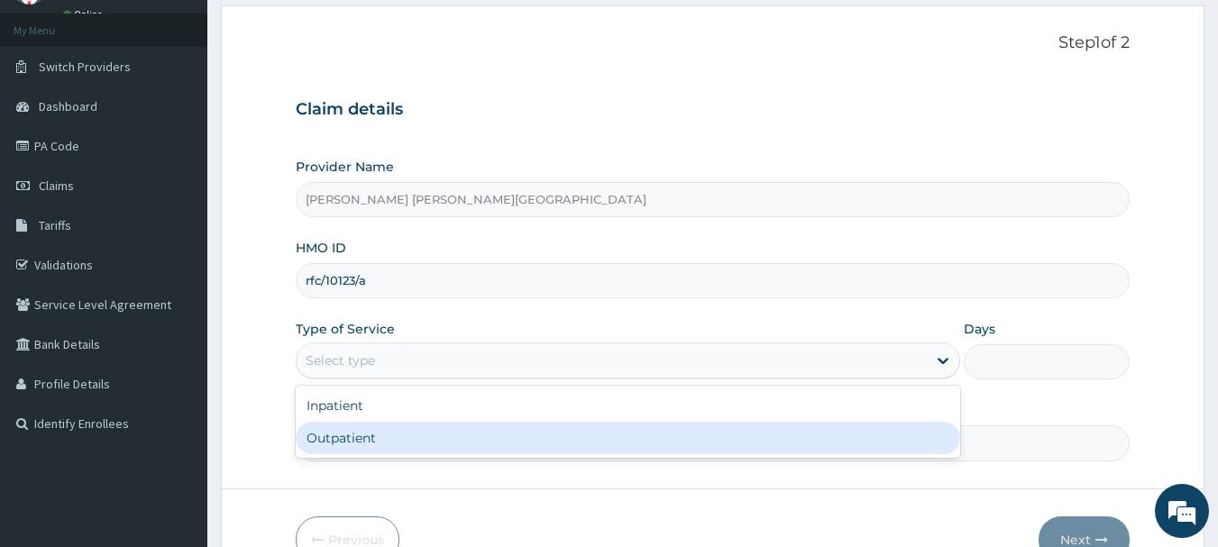
click at [404, 445] on div "Outpatient" at bounding box center [628, 438] width 665 height 32
type input "1"
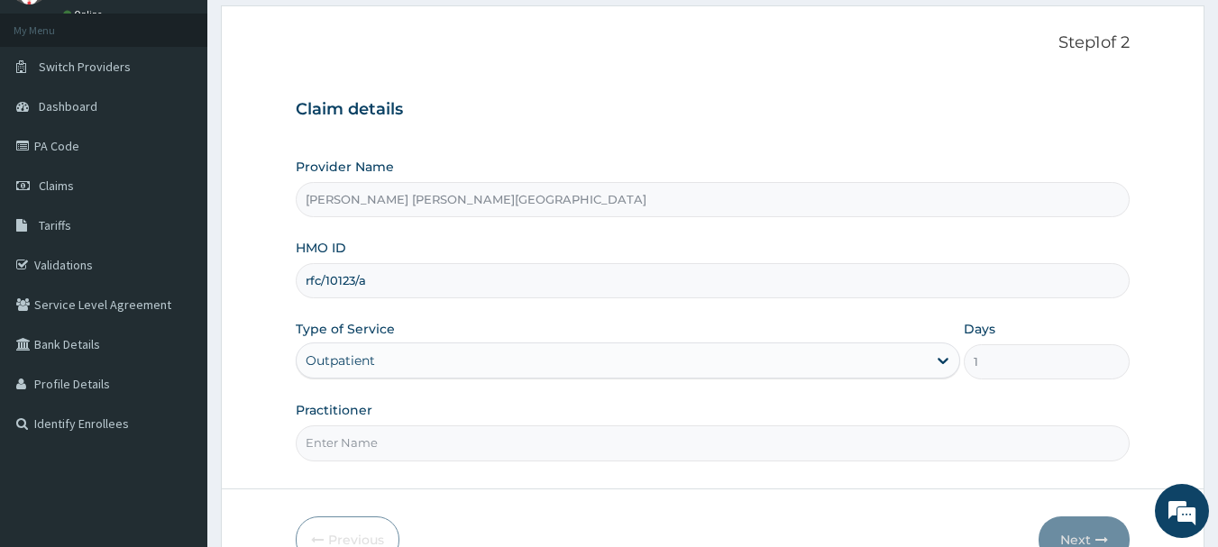
click at [420, 465] on form "Step 1 of 2 Claim details Provider Name Samantha Lucille Hospital HMO ID rfc/10…" at bounding box center [713, 297] width 984 height 585
click at [427, 454] on input "Practitioner" at bounding box center [713, 443] width 835 height 35
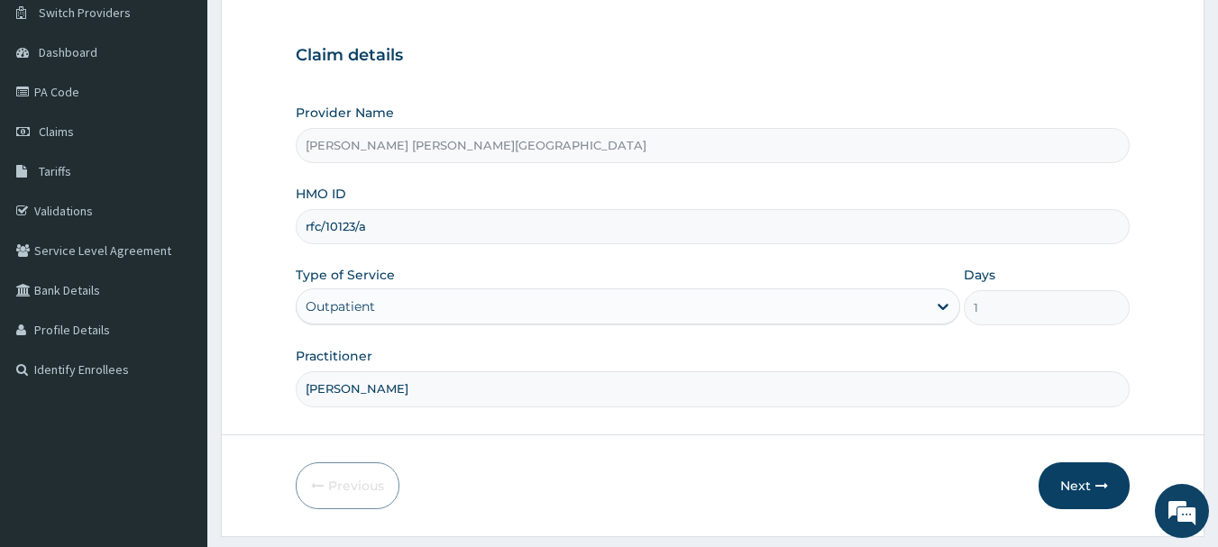
scroll to position [194, 0]
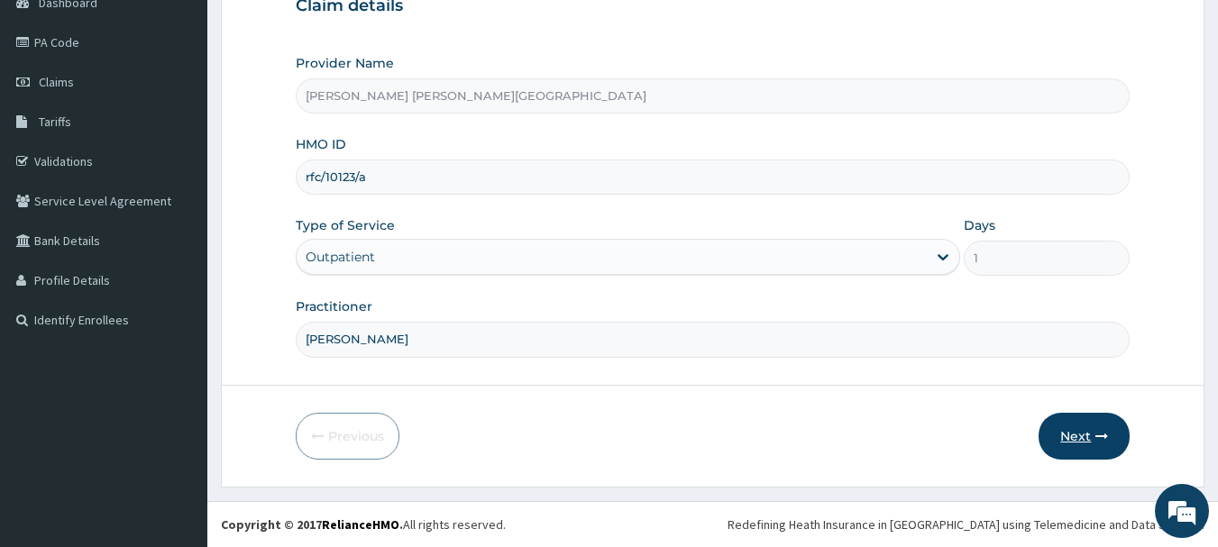
type input "Dr. Akosa"
click at [1114, 429] on button "Next" at bounding box center [1084, 436] width 91 height 47
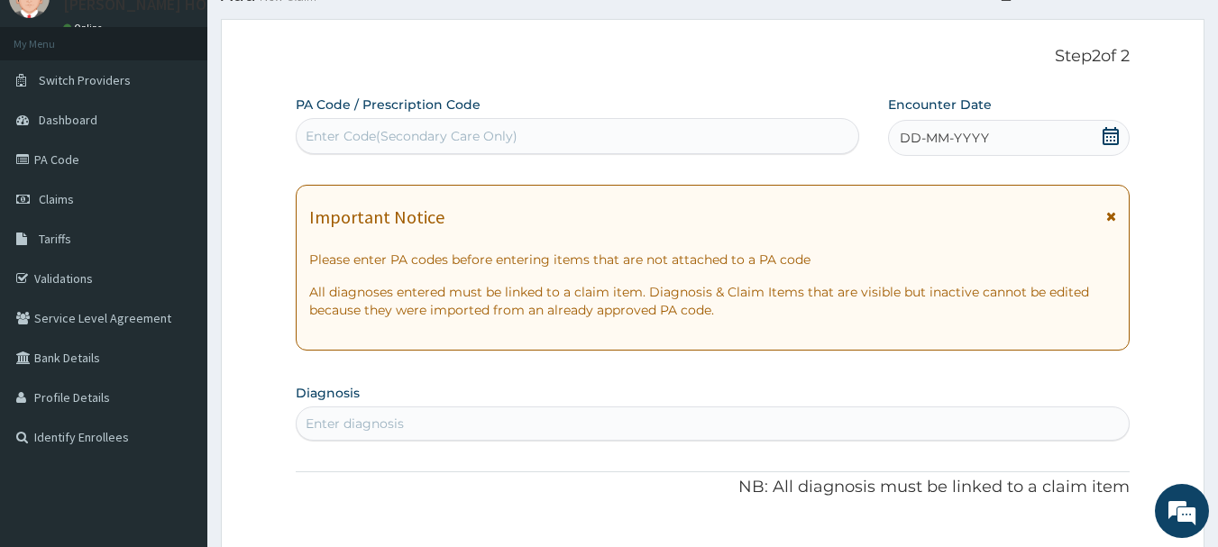
scroll to position [0, 0]
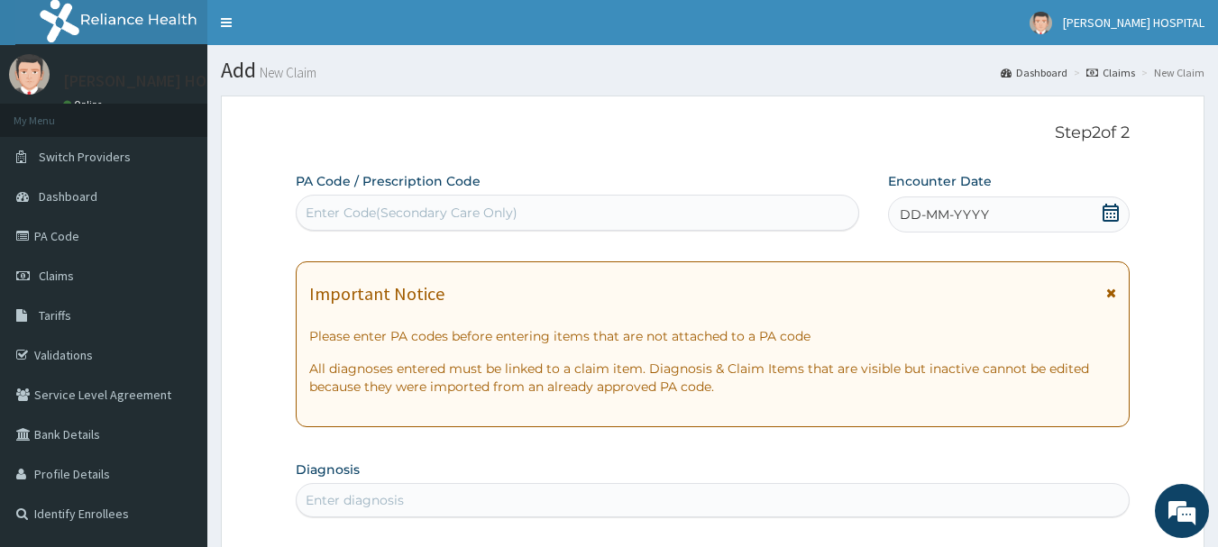
click at [1110, 217] on icon at bounding box center [1111, 213] width 18 height 18
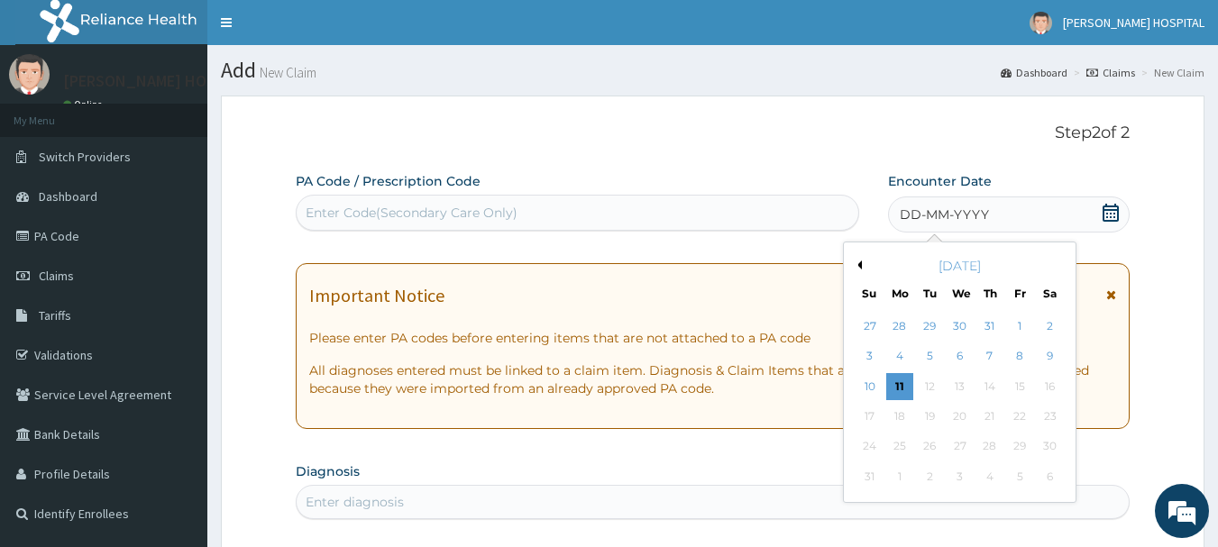
click at [858, 265] on button "Previous Month" at bounding box center [857, 265] width 9 height 9
click at [899, 353] on div "7" at bounding box center [899, 357] width 27 height 27
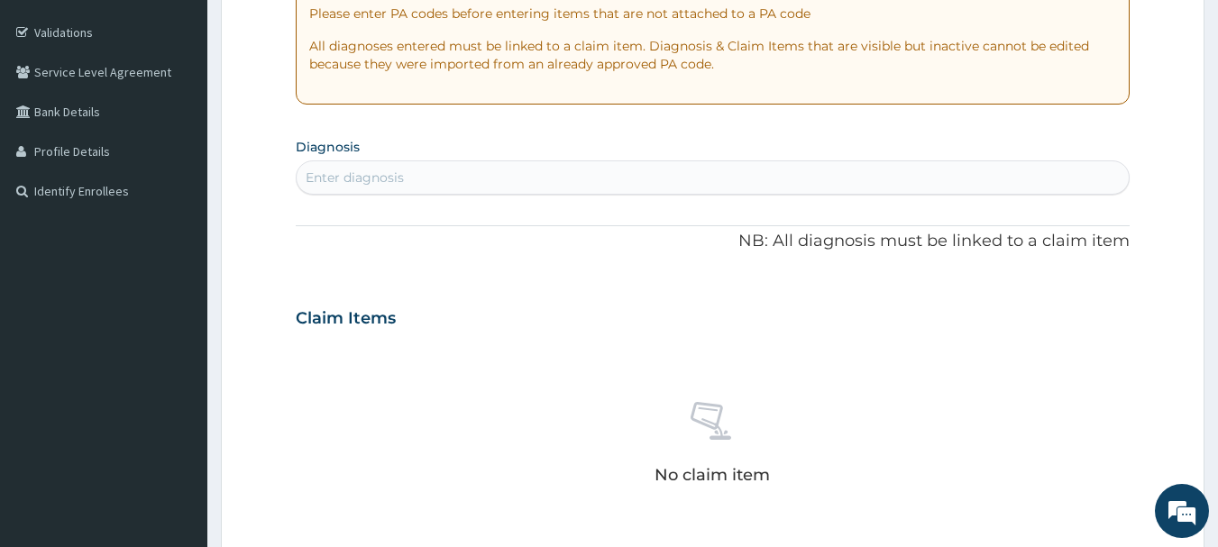
scroll to position [361, 0]
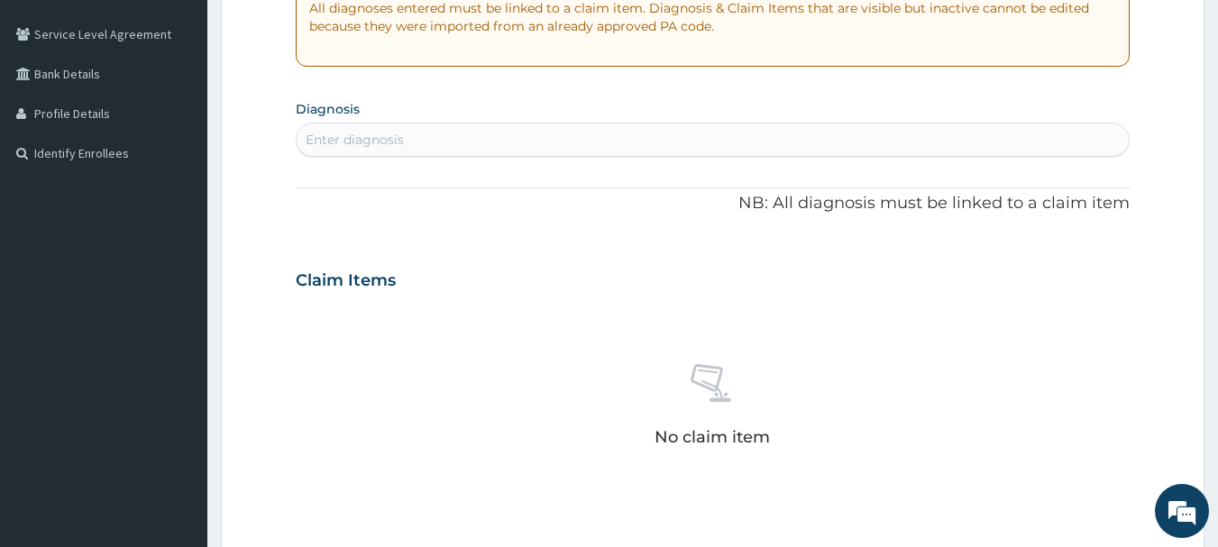
click at [534, 143] on div "Enter diagnosis" at bounding box center [713, 139] width 833 height 29
type input "plasmodium"
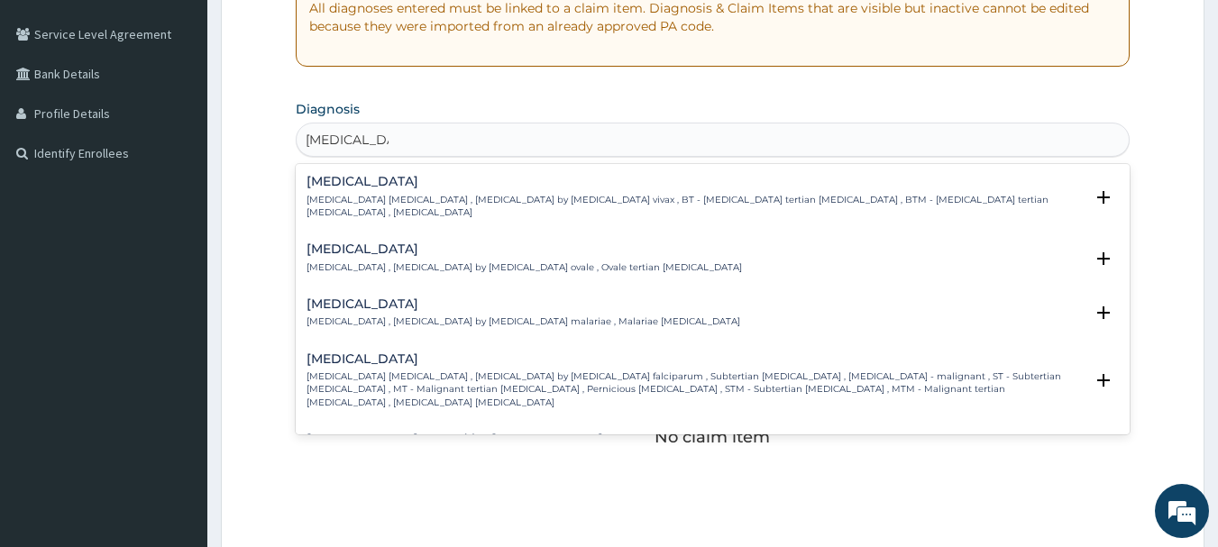
click at [466, 371] on p "Falciparum malaria , Malignant tertian malaria , Malaria by Plasmodium falcipar…" at bounding box center [696, 390] width 778 height 39
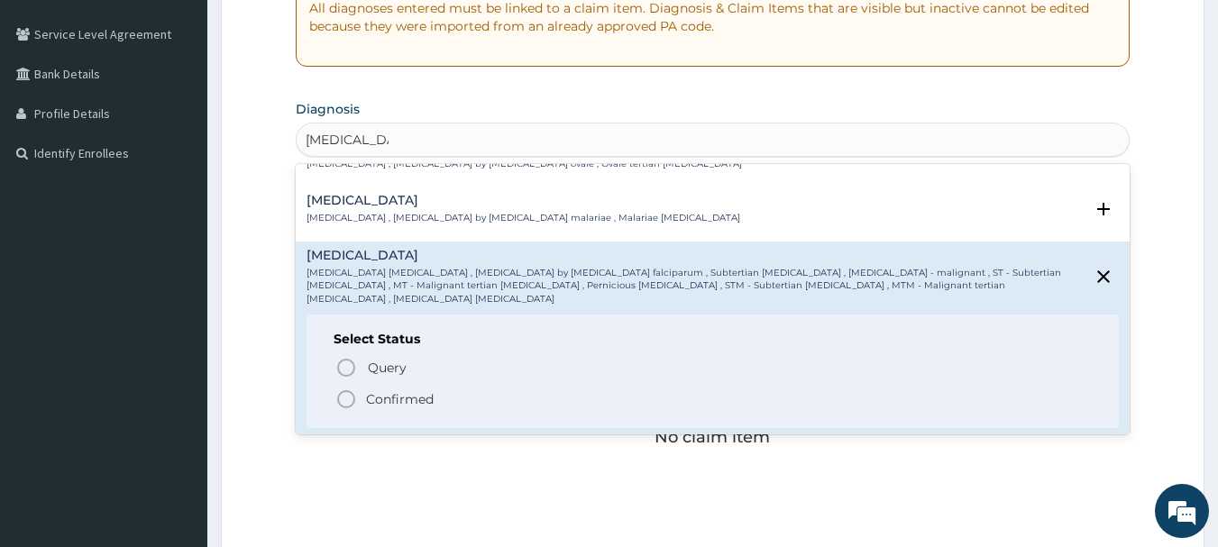
scroll to position [180, 0]
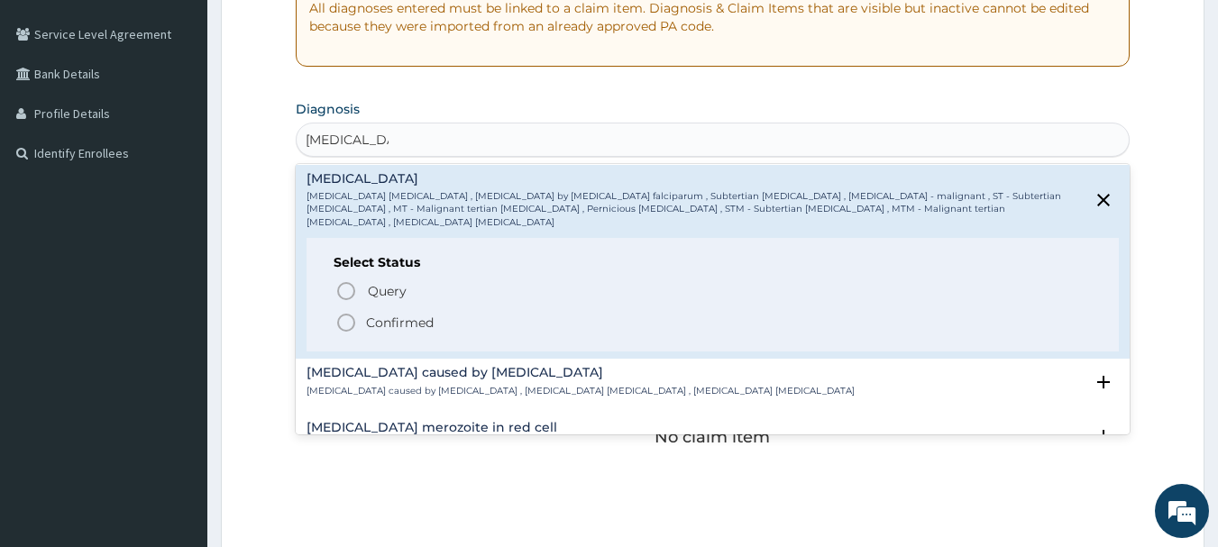
click at [391, 314] on p "Confirmed" at bounding box center [400, 323] width 68 height 18
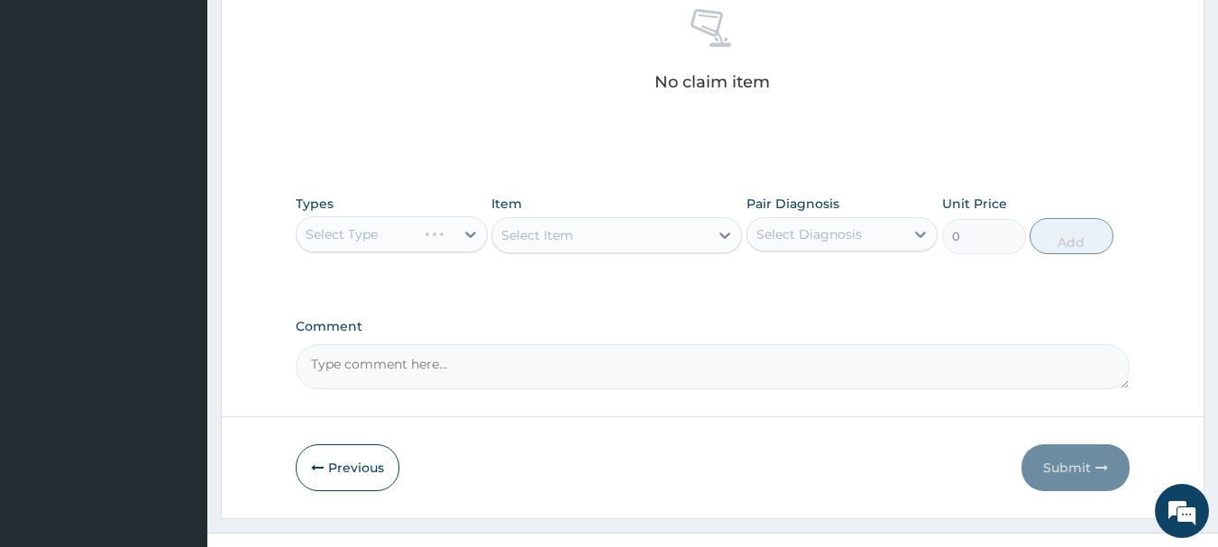
scroll to position [753, 0]
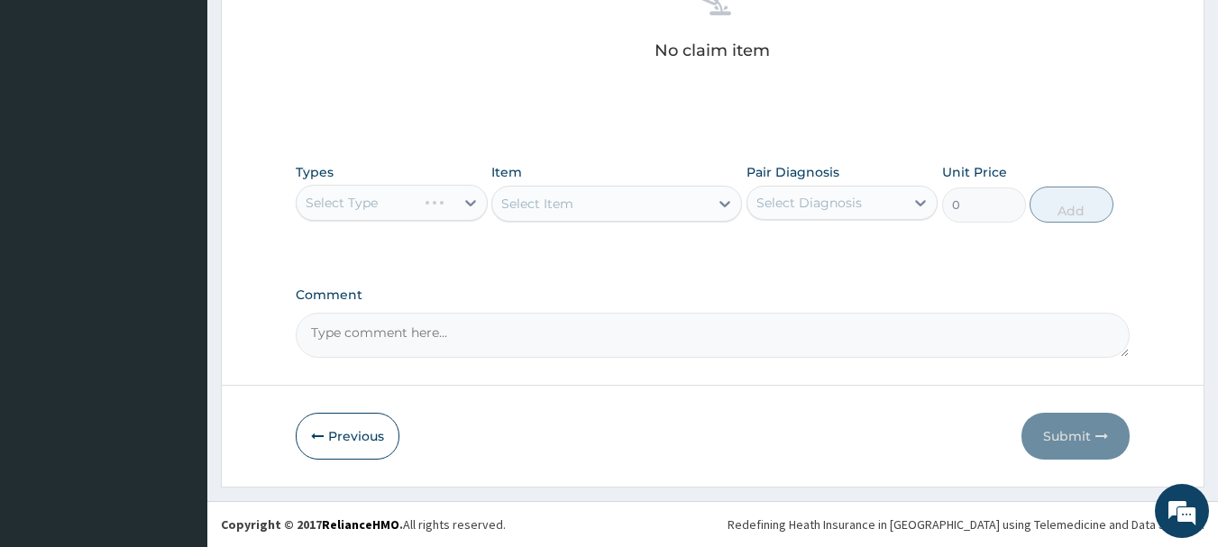
click at [427, 218] on div "Select Type" at bounding box center [392, 203] width 192 height 36
click at [427, 209] on div "Select Type" at bounding box center [392, 203] width 192 height 36
click at [459, 208] on div "Select Type" at bounding box center [392, 203] width 192 height 36
click at [469, 207] on div "Select Type" at bounding box center [392, 203] width 192 height 36
click at [434, 208] on div "Select Type" at bounding box center [392, 203] width 192 height 36
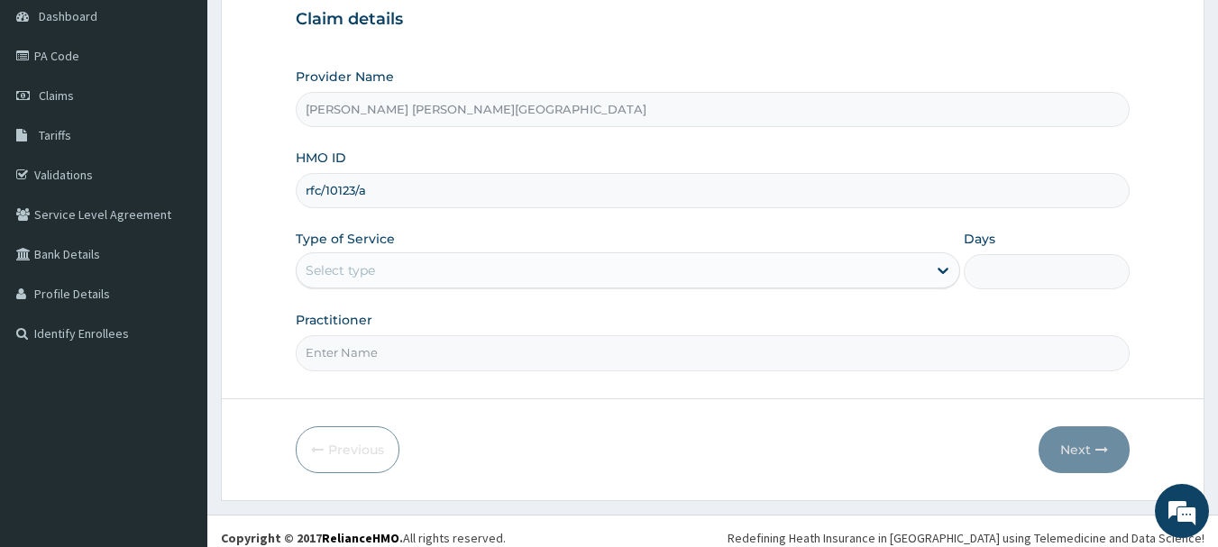
type input "rfc/10123/a"
click at [629, 283] on div "Select type" at bounding box center [612, 270] width 630 height 29
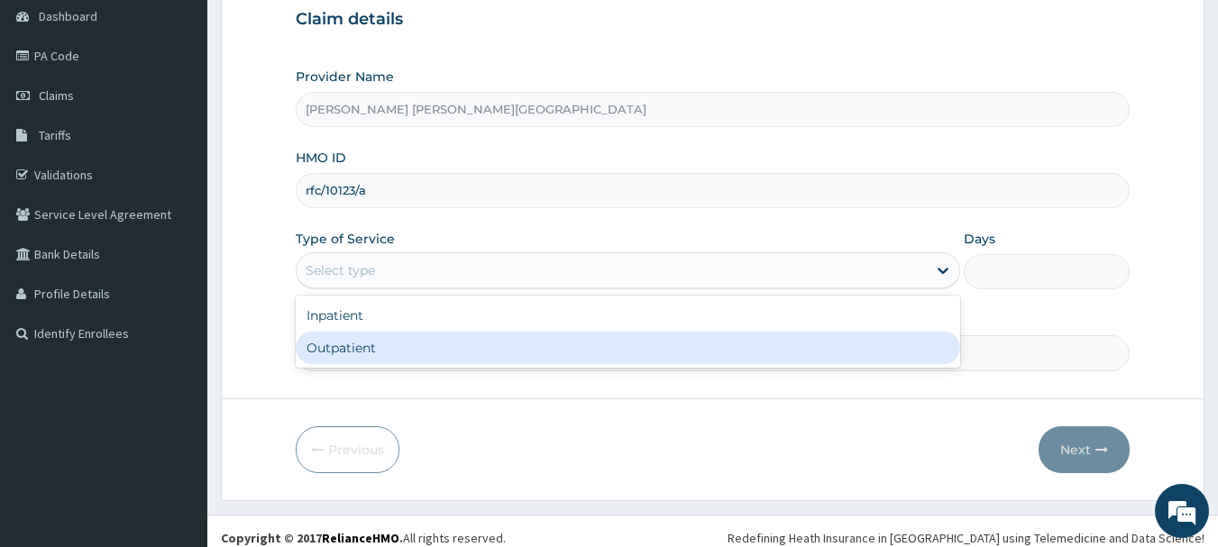
click at [527, 339] on div "Outpatient" at bounding box center [628, 348] width 665 height 32
type input "1"
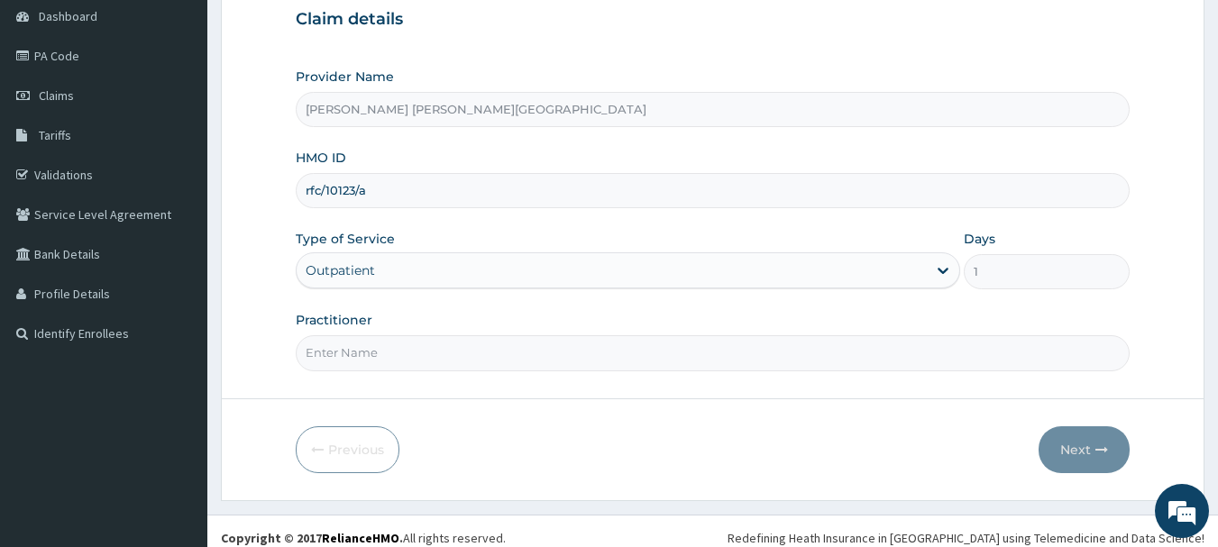
click at [473, 355] on input "Practitioner" at bounding box center [713, 352] width 835 height 35
type input "Dr. Akosa"
click at [1078, 455] on button "Next" at bounding box center [1084, 450] width 91 height 47
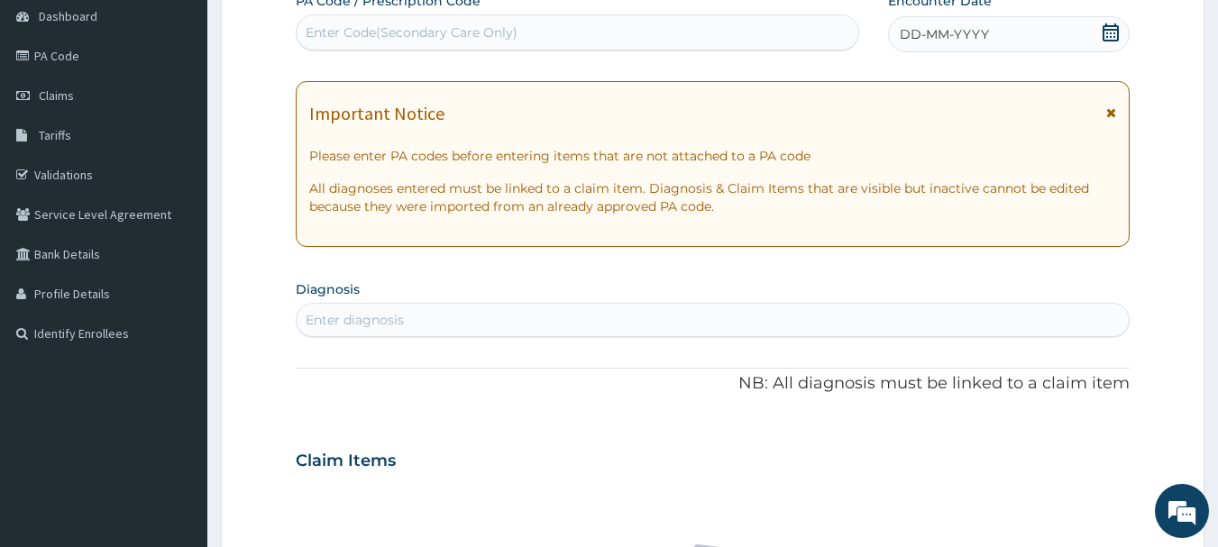
click at [1112, 37] on icon at bounding box center [1111, 32] width 16 height 18
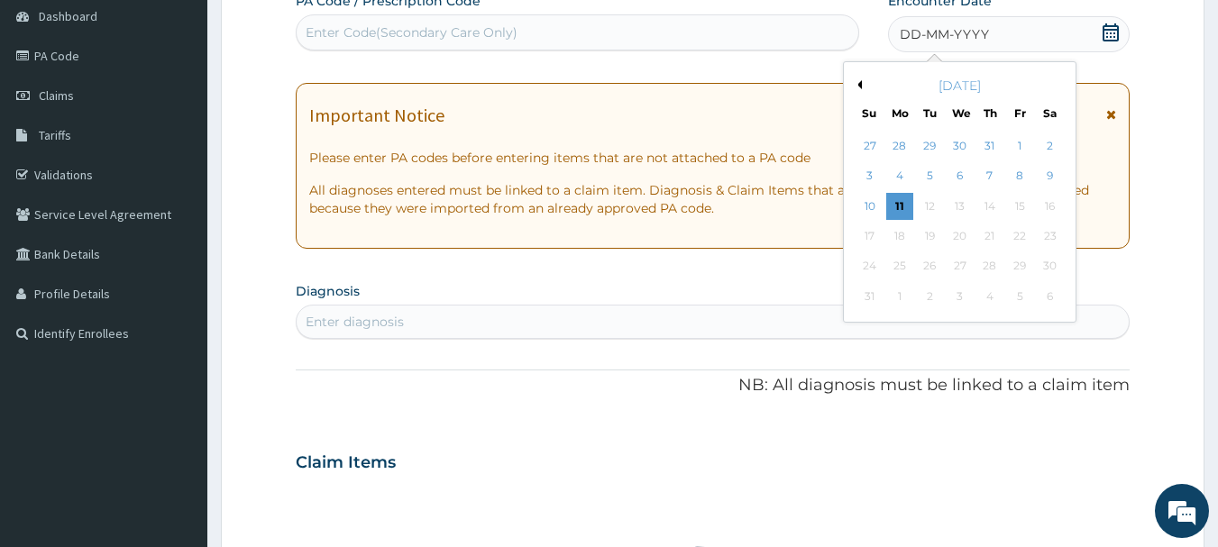
click at [861, 86] on button "Previous Month" at bounding box center [857, 84] width 9 height 9
click at [906, 175] on div "7" at bounding box center [899, 176] width 27 height 27
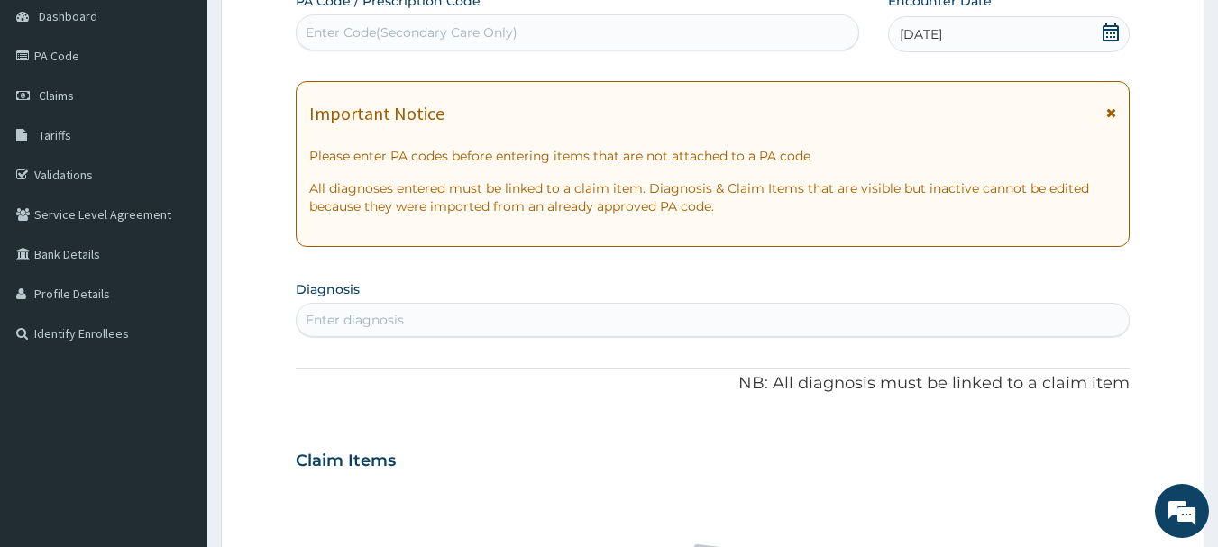
click at [566, 327] on div "Enter diagnosis" at bounding box center [713, 320] width 833 height 29
type input "plasmodium"
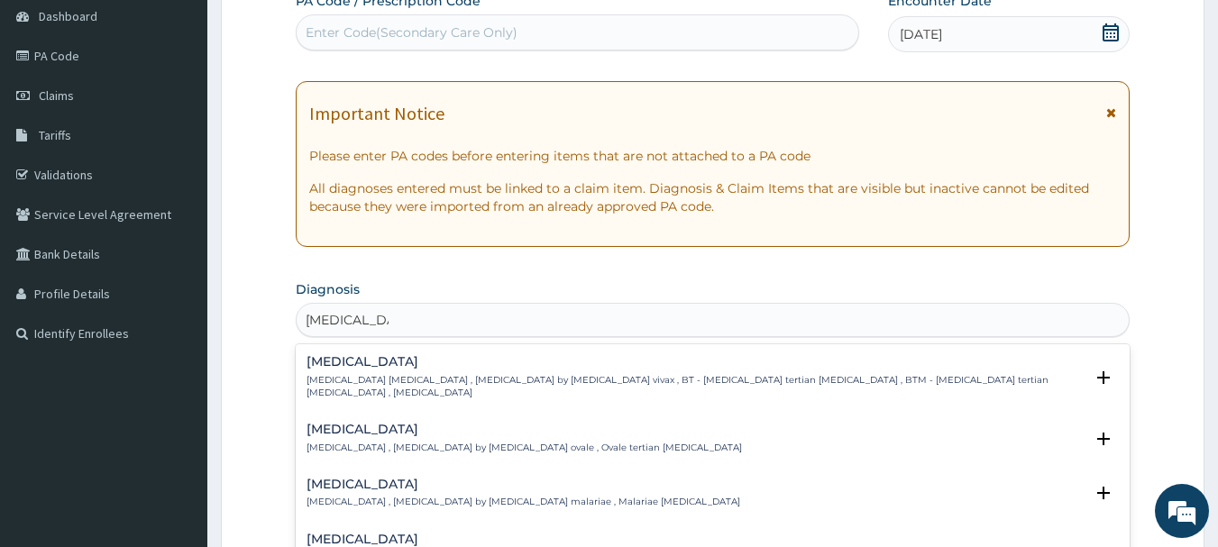
click at [493, 533] on h4 "[MEDICAL_DATA]" at bounding box center [696, 540] width 778 height 14
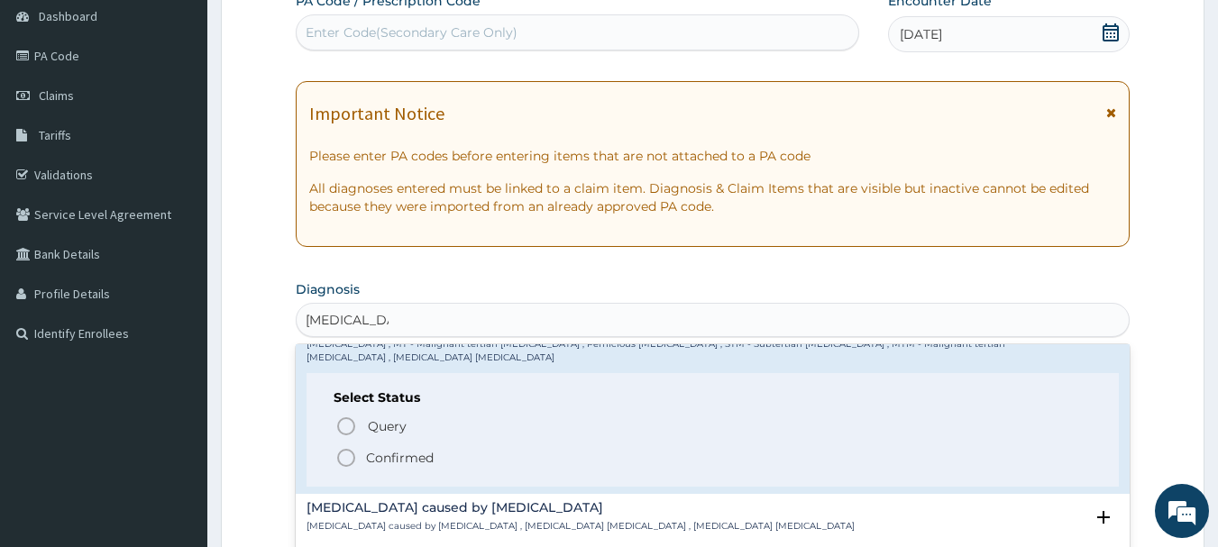
scroll to position [271, 0]
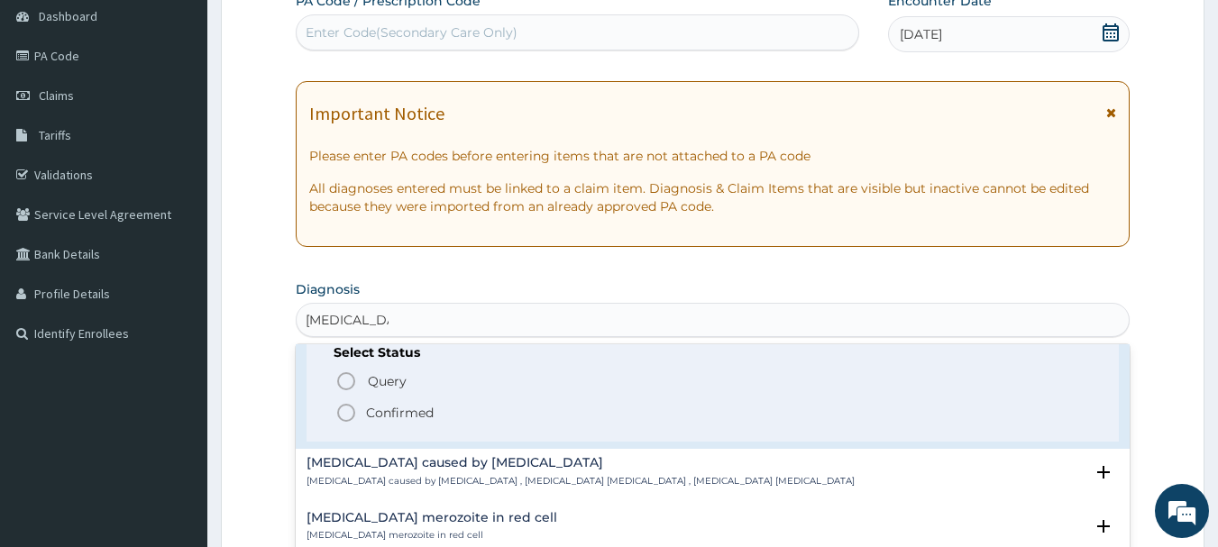
click at [379, 404] on p "Confirmed" at bounding box center [400, 413] width 68 height 18
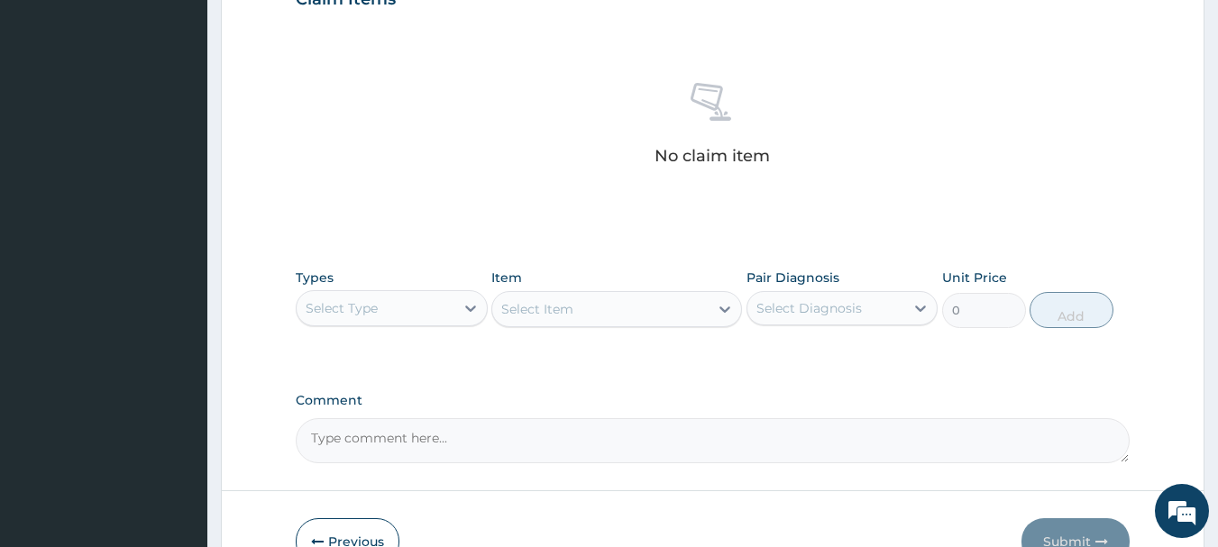
scroll to position [721, 0]
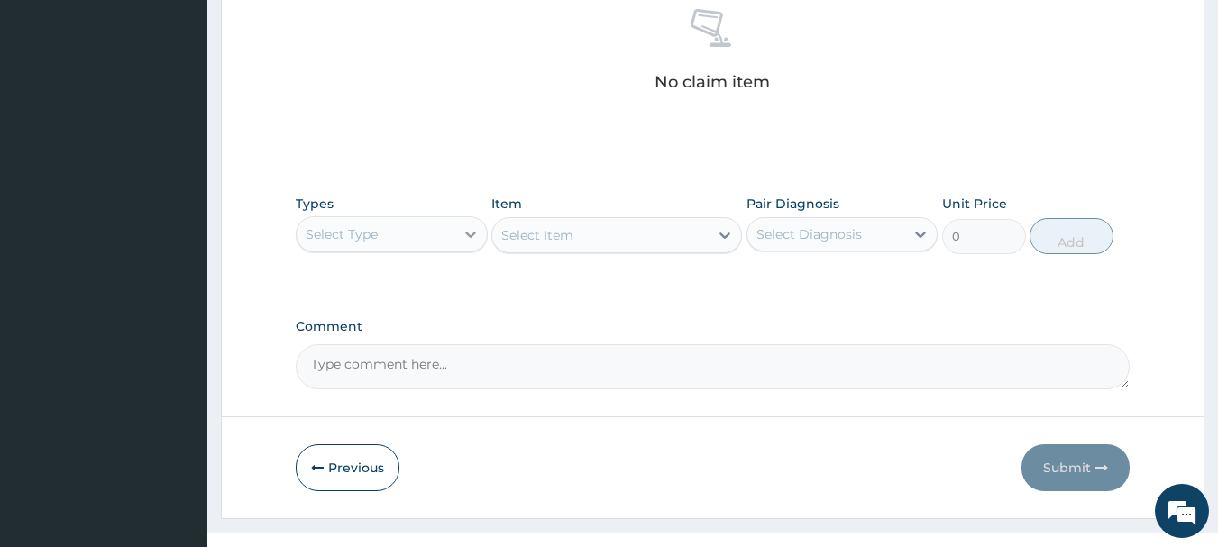
click at [456, 239] on div at bounding box center [470, 234] width 32 height 32
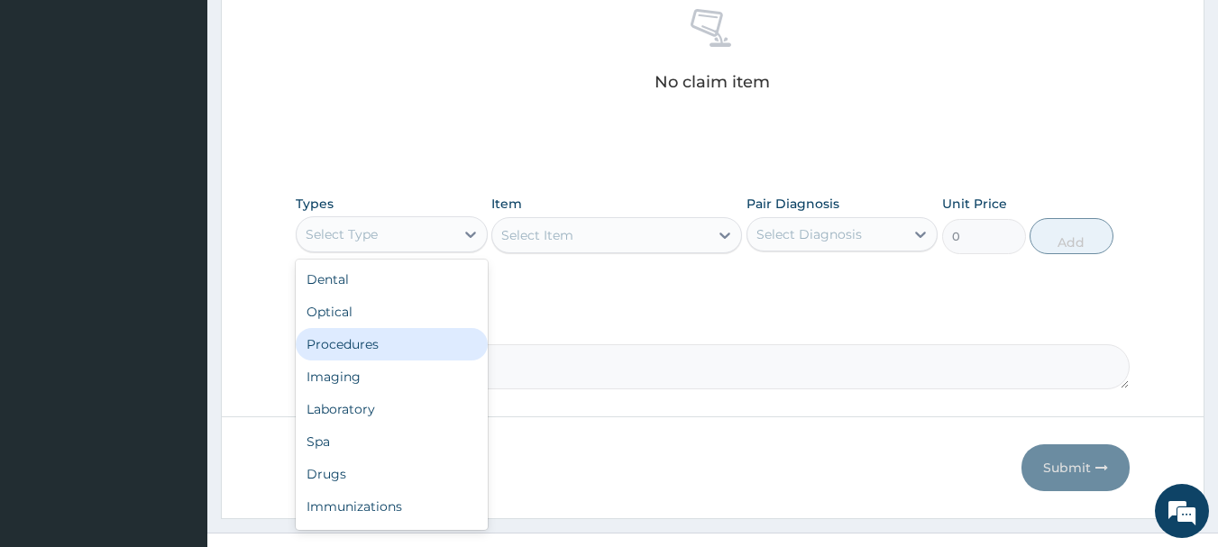
click at [390, 353] on div "Procedures" at bounding box center [392, 344] width 192 height 32
click at [390, 353] on textarea "Comment" at bounding box center [713, 366] width 835 height 45
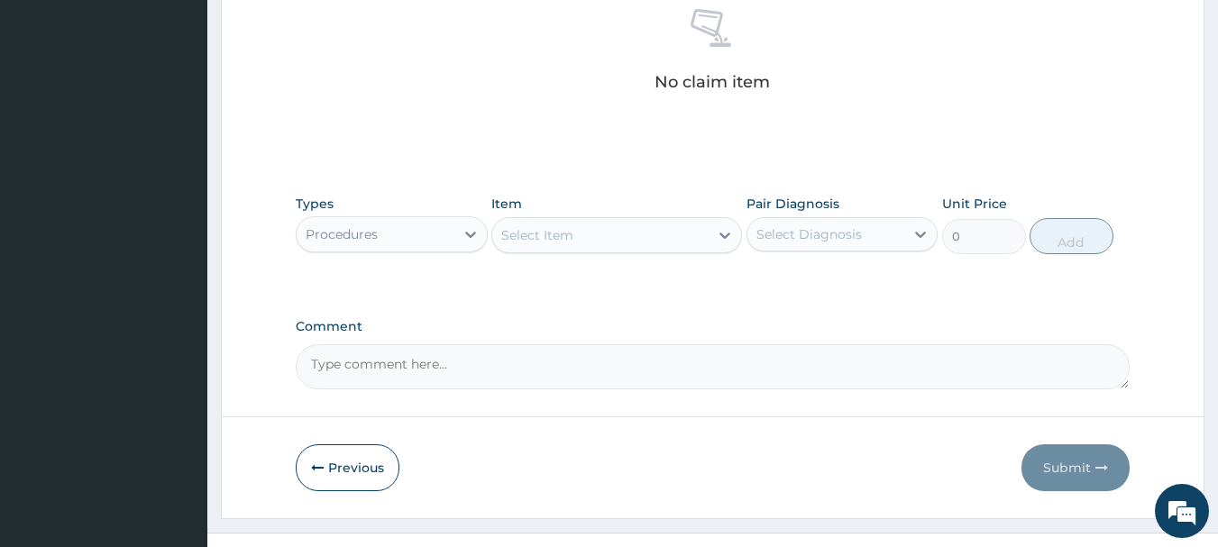
click at [616, 232] on div "Select Item" at bounding box center [600, 235] width 216 height 29
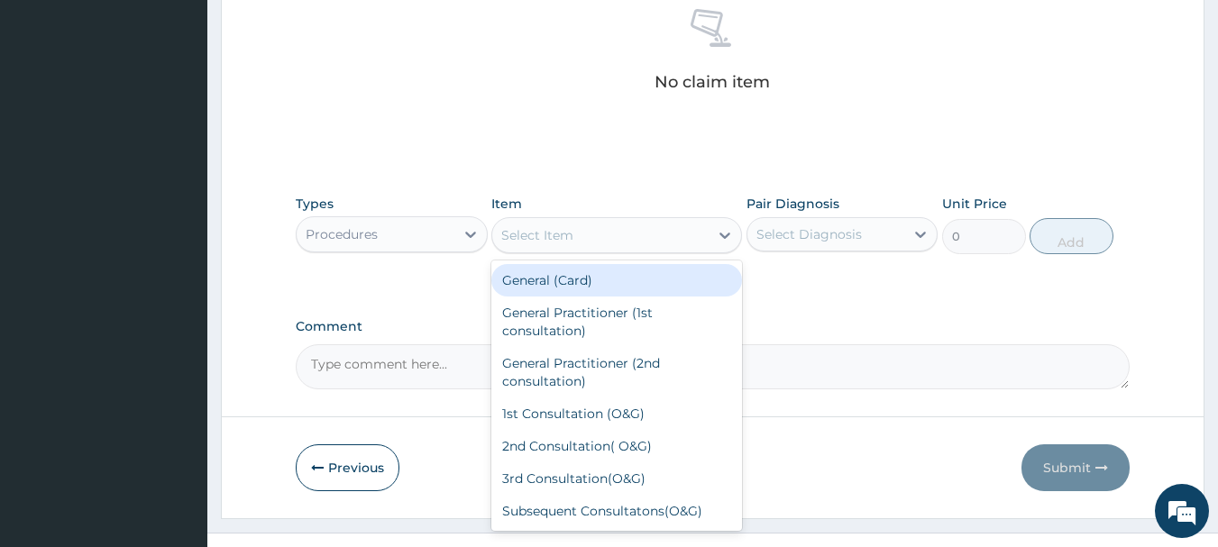
click at [611, 273] on div "General (Card)" at bounding box center [616, 280] width 251 height 32
type input "500"
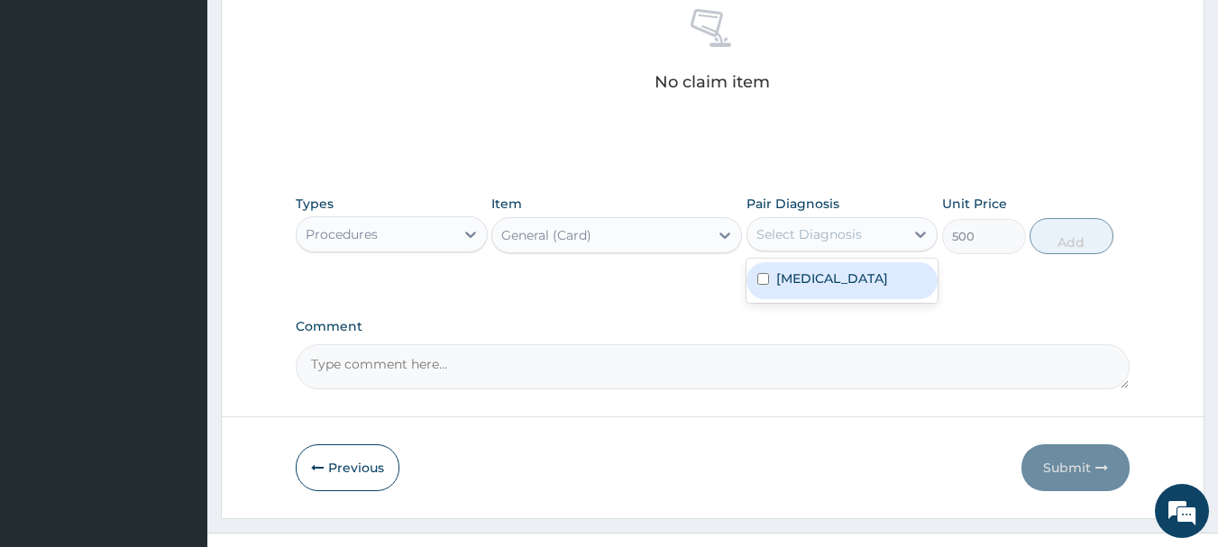
click at [824, 240] on div "Select Diagnosis" at bounding box center [810, 234] width 106 height 18
click at [822, 292] on div "[MEDICAL_DATA]" at bounding box center [843, 280] width 192 height 37
checkbox input "true"
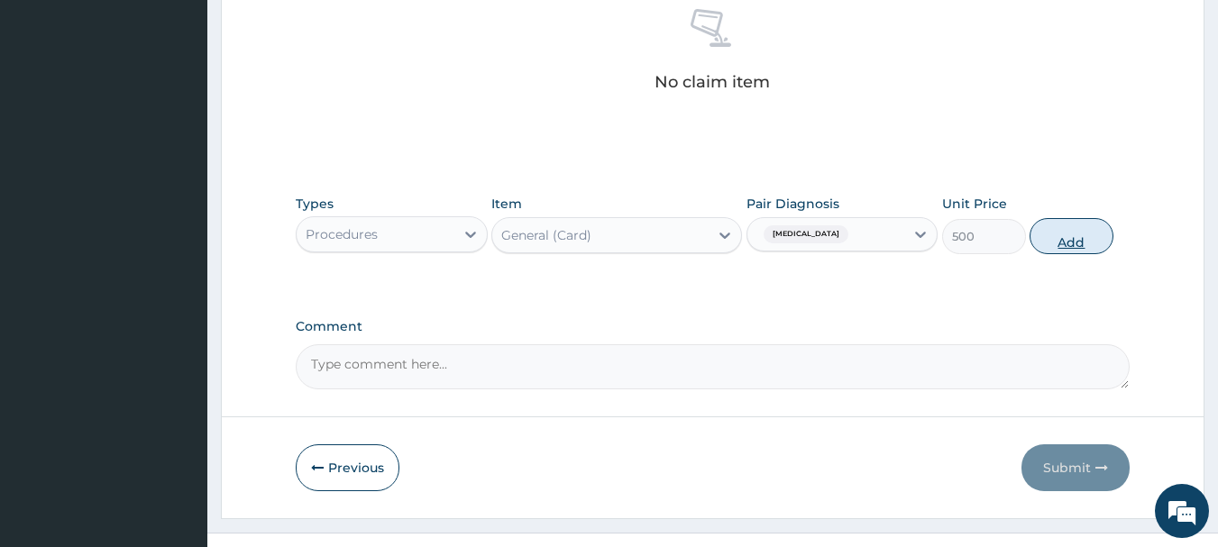
click at [1070, 240] on button "Add" at bounding box center [1072, 236] width 84 height 36
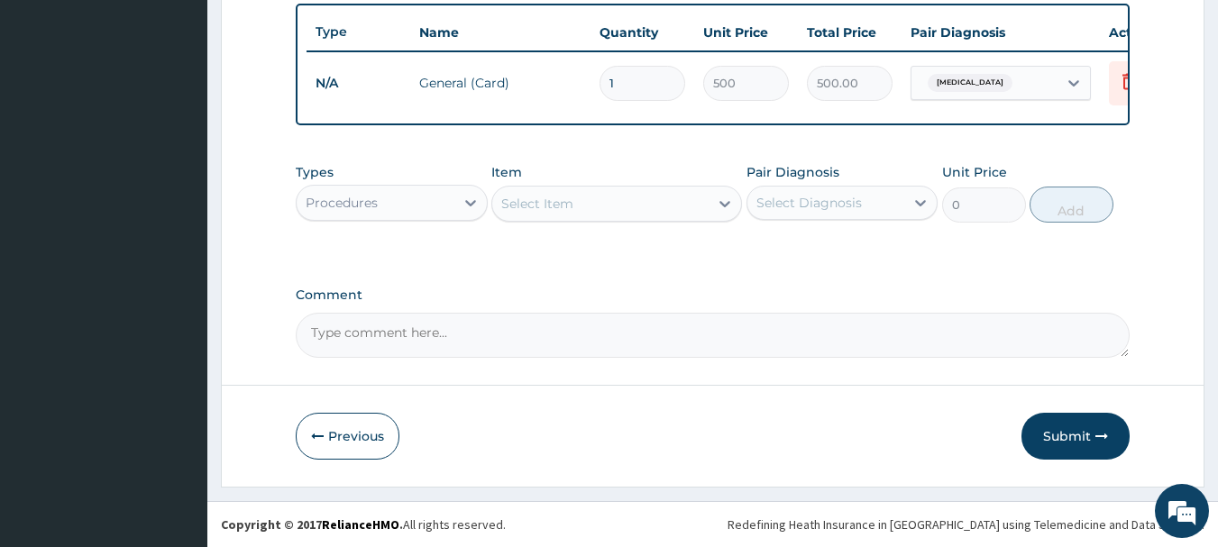
scroll to position [681, 0]
click at [636, 220] on div "Select Item" at bounding box center [616, 204] width 251 height 36
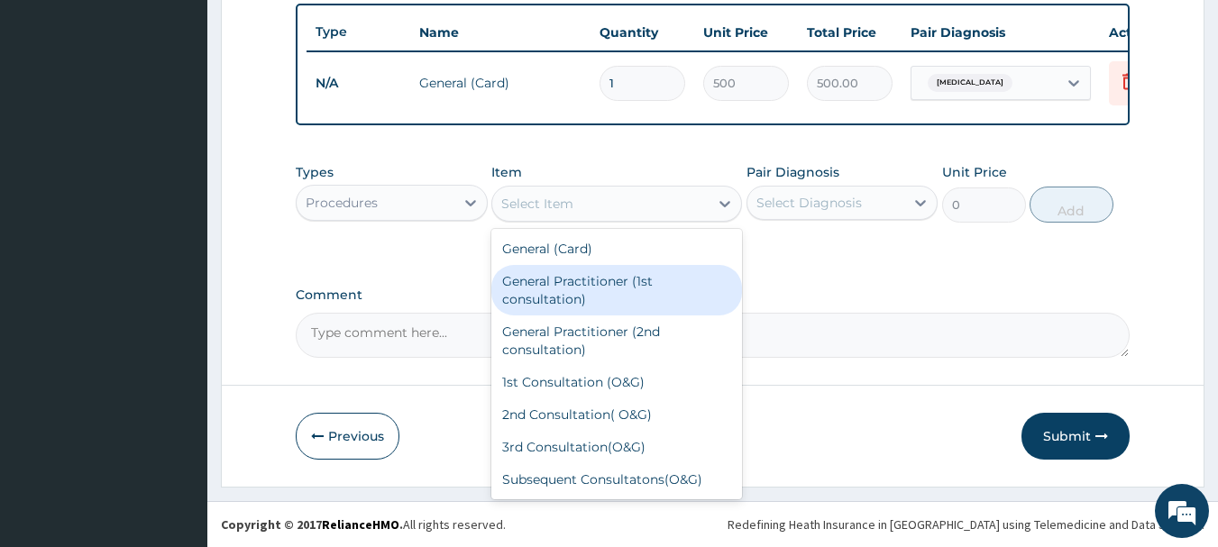
click at [596, 280] on div "General Practitioner (1st consultation)" at bounding box center [616, 290] width 251 height 50
type input "1500"
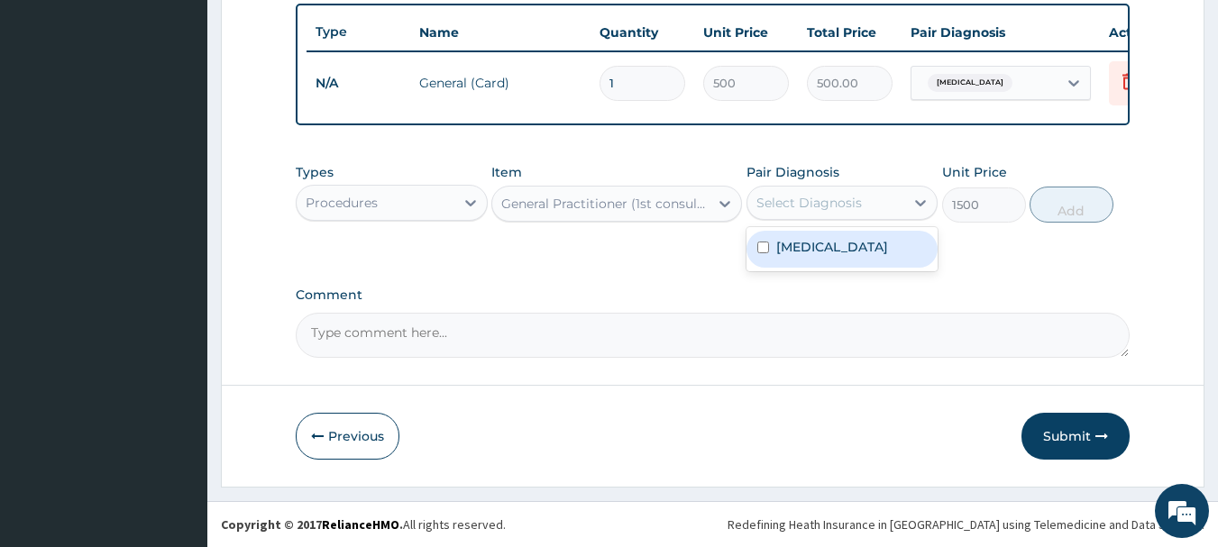
click at [873, 208] on div "Select Diagnosis" at bounding box center [827, 202] width 158 height 29
click at [845, 260] on div "[MEDICAL_DATA]" at bounding box center [843, 249] width 192 height 37
checkbox input "true"
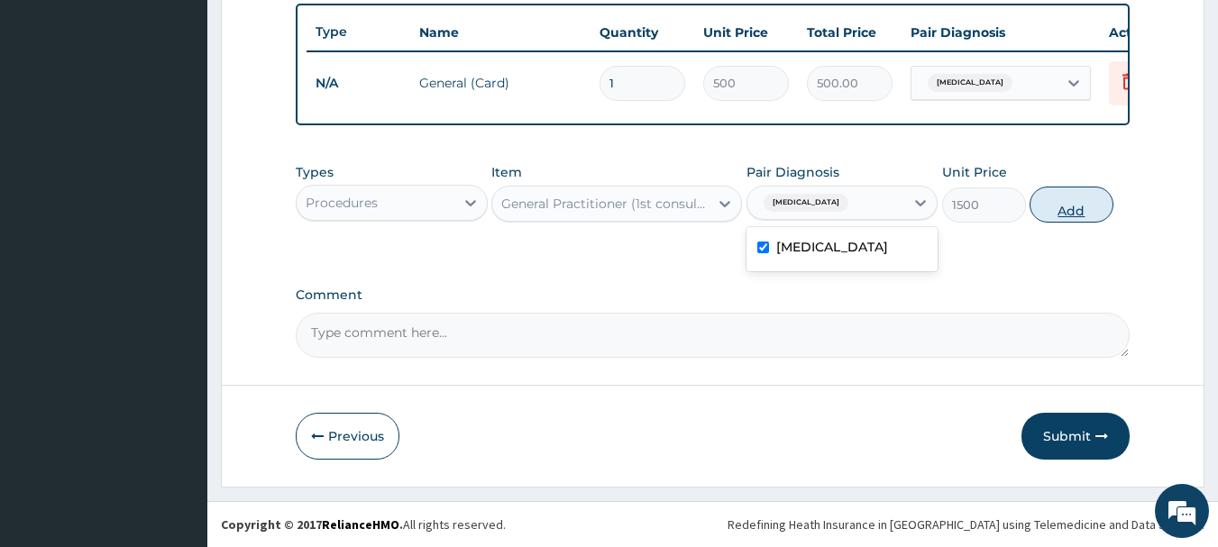
click at [1055, 199] on button "Add" at bounding box center [1072, 205] width 84 height 36
type input "0"
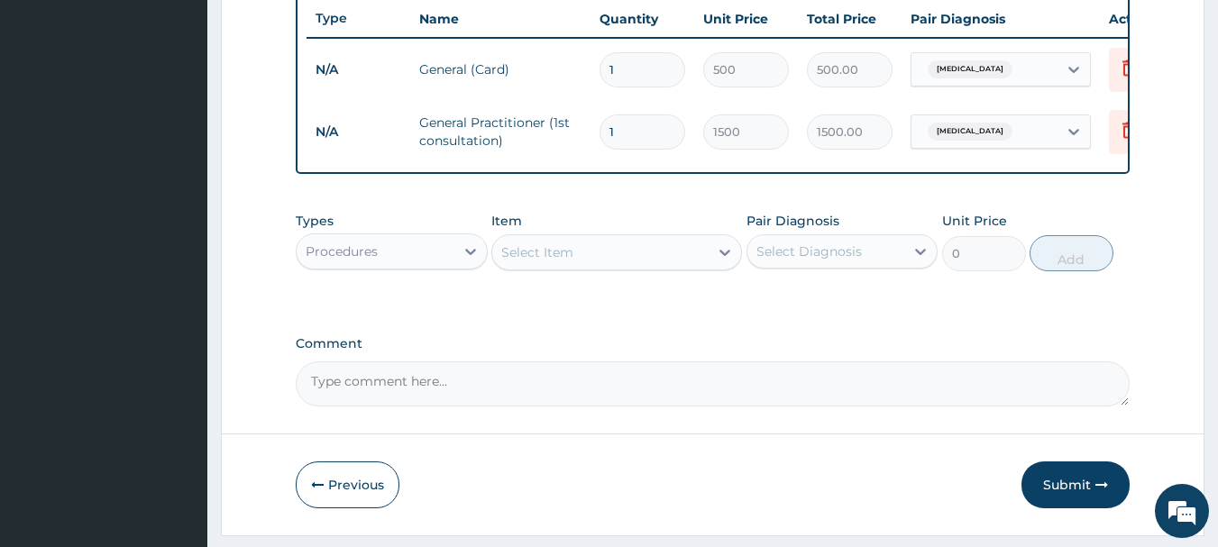
click at [404, 266] on div "Procedures" at bounding box center [376, 251] width 158 height 29
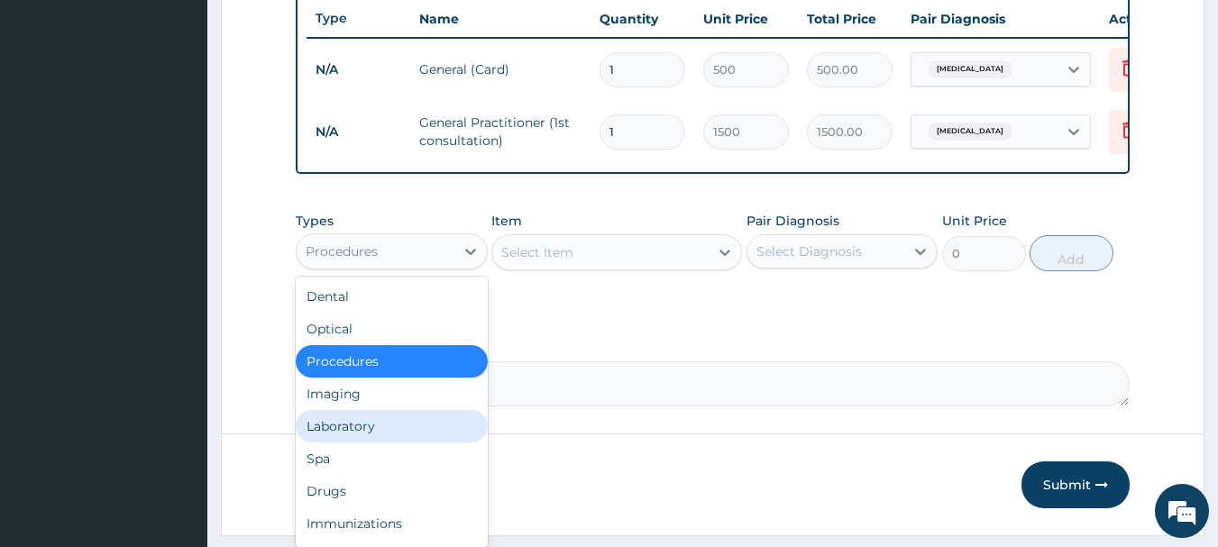
click at [378, 440] on div "Laboratory" at bounding box center [392, 426] width 192 height 32
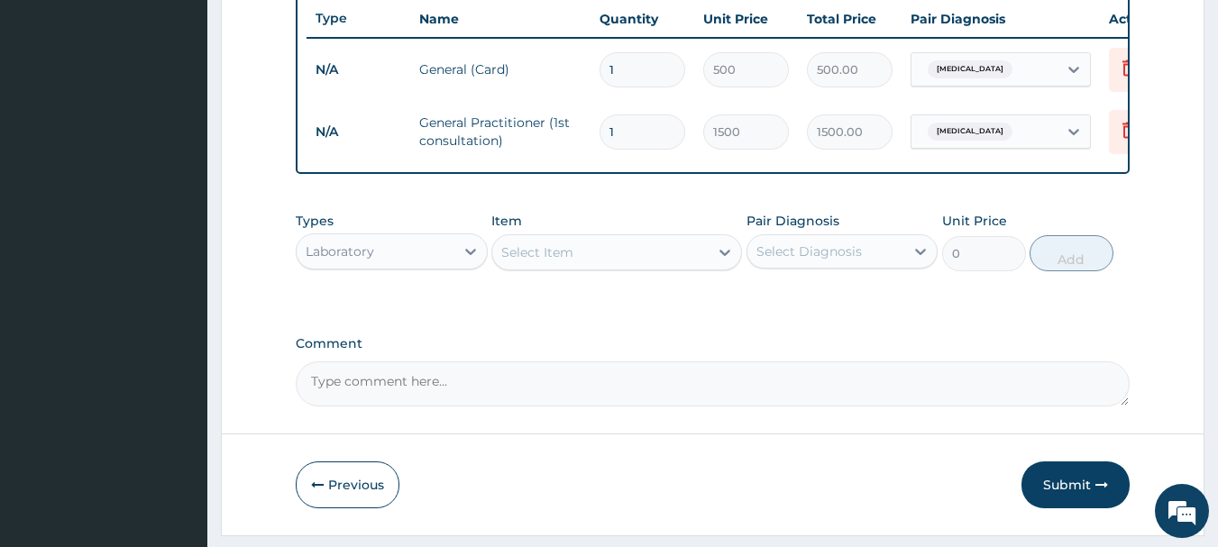
click at [643, 262] on div "Select Item" at bounding box center [600, 252] width 216 height 29
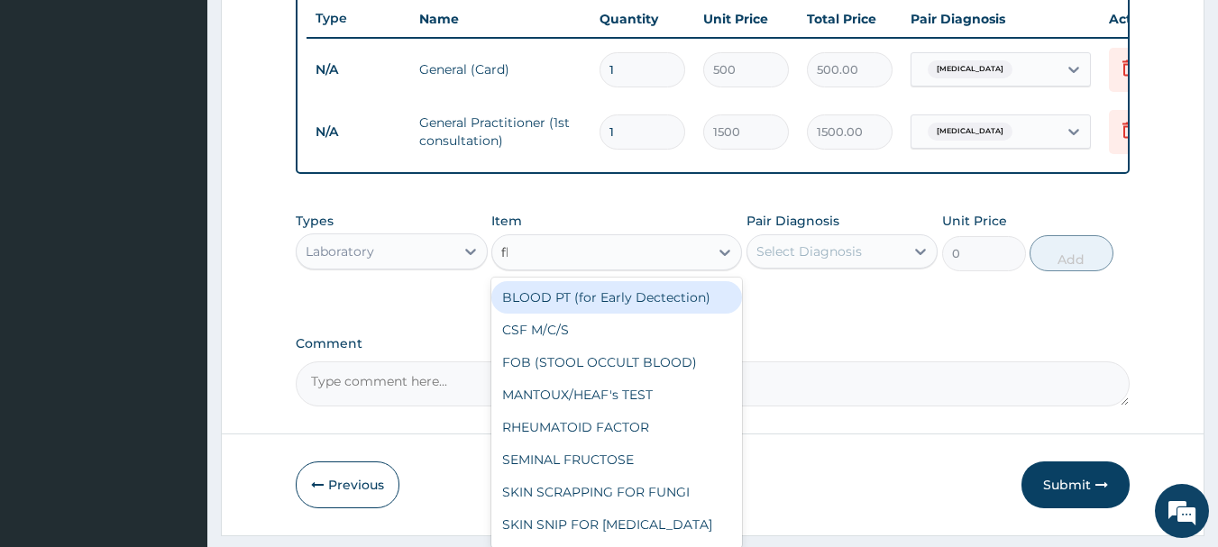
type input "fbc"
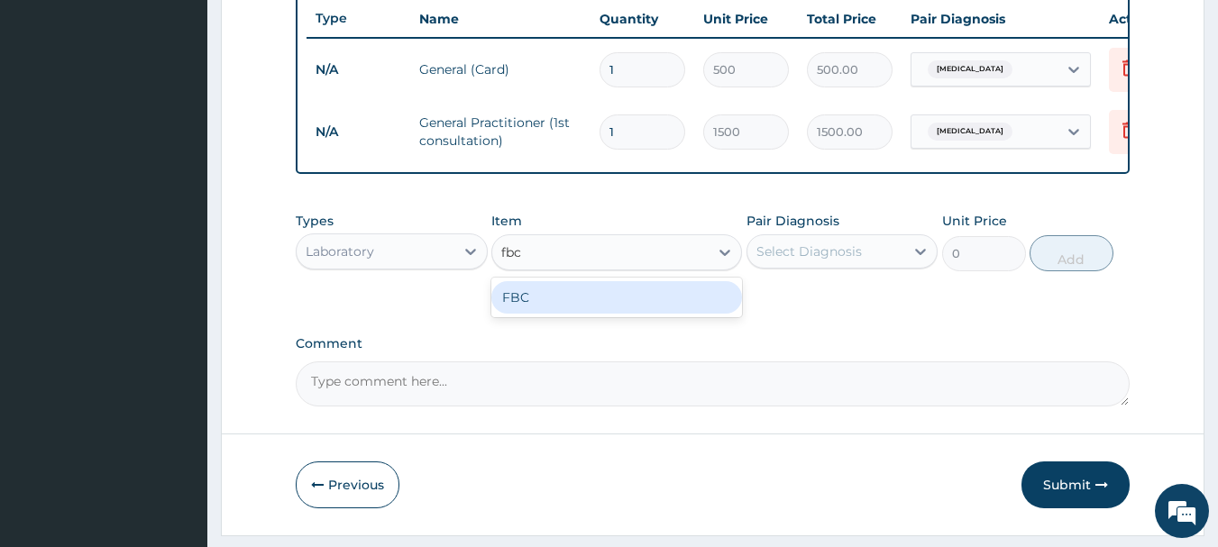
click at [632, 314] on div "FBC" at bounding box center [616, 297] width 251 height 32
type input "1600"
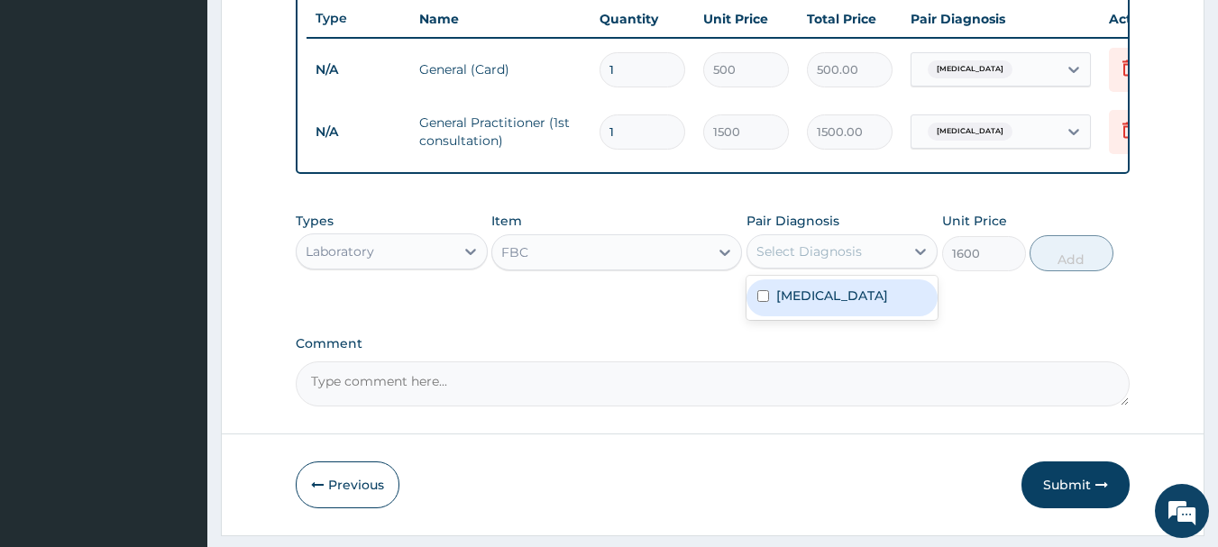
click at [840, 252] on div "Select Diagnosis" at bounding box center [827, 251] width 158 height 29
click at [836, 305] on label "[MEDICAL_DATA]" at bounding box center [832, 296] width 112 height 18
checkbox input "true"
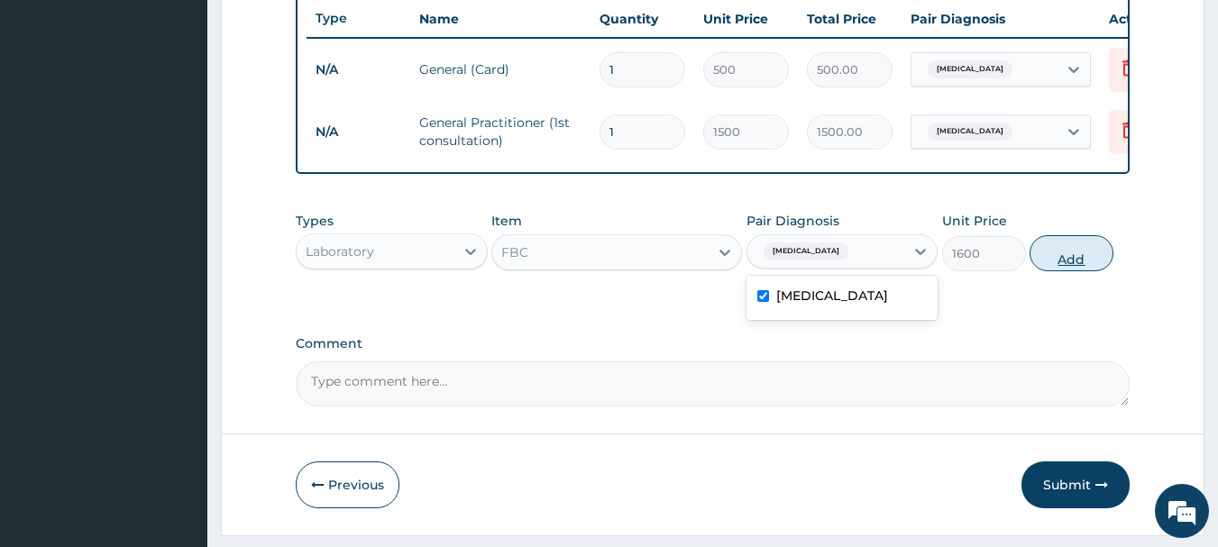
click at [1092, 268] on button "Add" at bounding box center [1072, 253] width 84 height 36
type input "0"
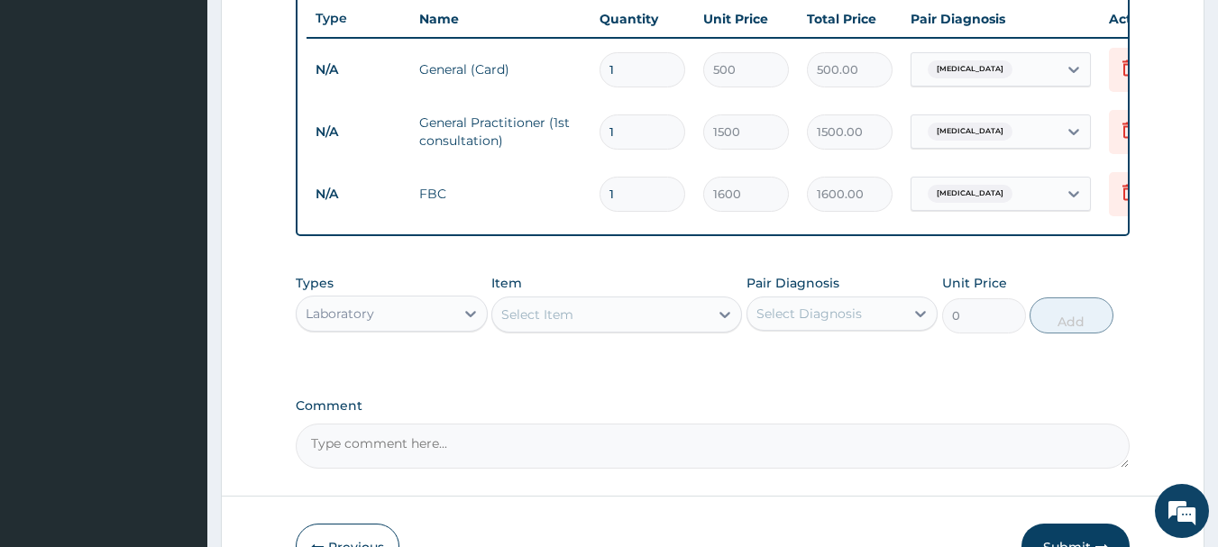
click at [606, 324] on div "Select Item" at bounding box center [600, 314] width 216 height 29
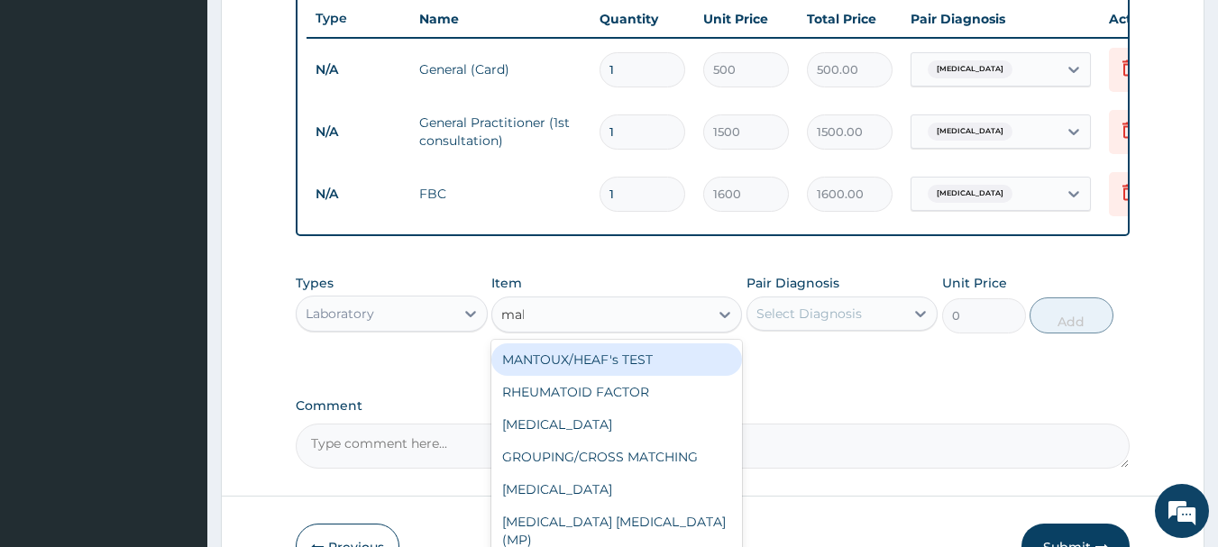
type input "mala"
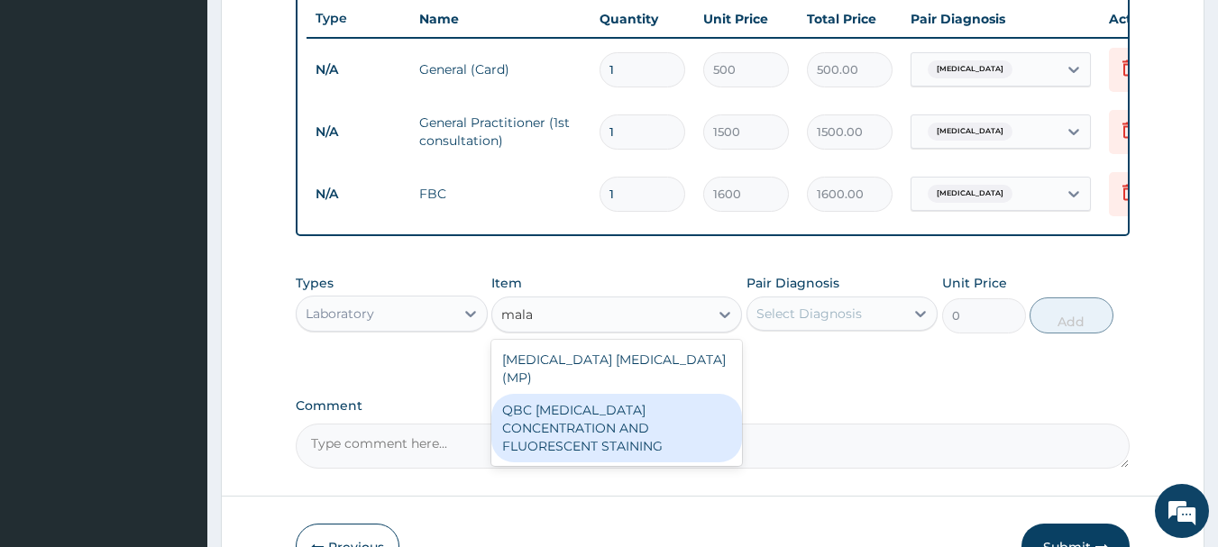
click at [571, 408] on div "QBC [MEDICAL_DATA] CONCENTRATION AND FLUORESCENT STAINING" at bounding box center [616, 428] width 251 height 69
type input "1200"
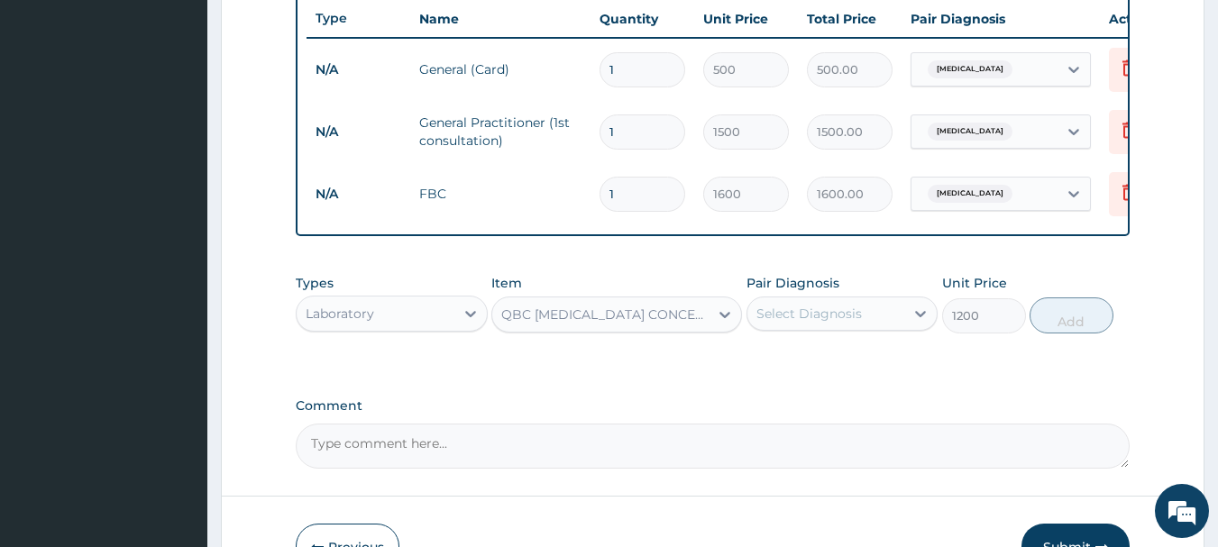
click at [879, 325] on div "Select Diagnosis" at bounding box center [827, 313] width 158 height 29
click at [856, 365] on label "[MEDICAL_DATA]" at bounding box center [832, 358] width 112 height 18
checkbox input "true"
click at [1077, 317] on button "Add" at bounding box center [1072, 316] width 84 height 36
type input "0"
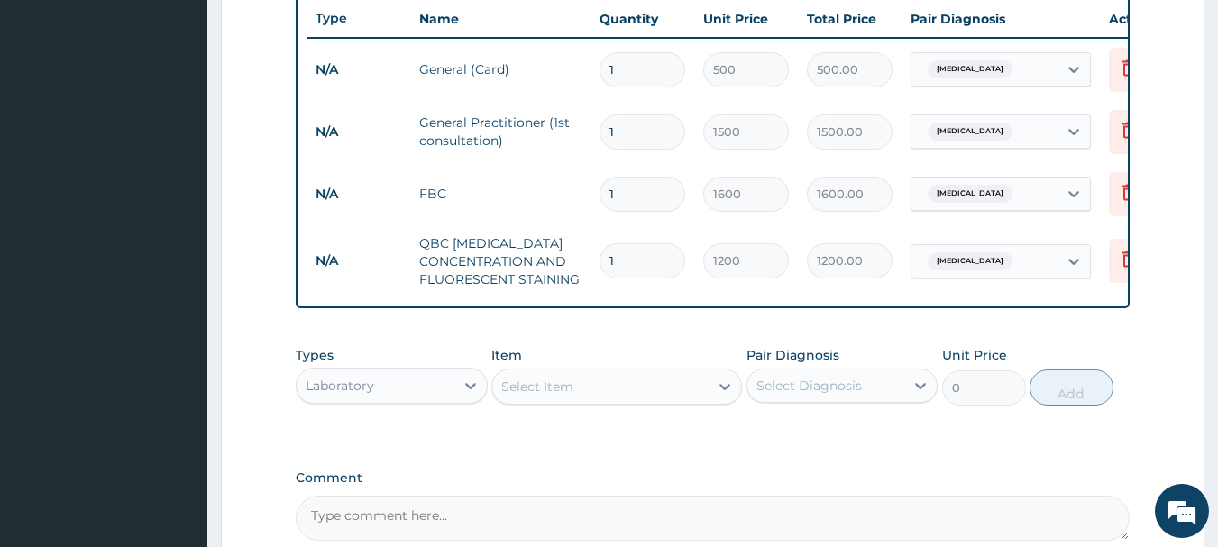
scroll to position [877, 0]
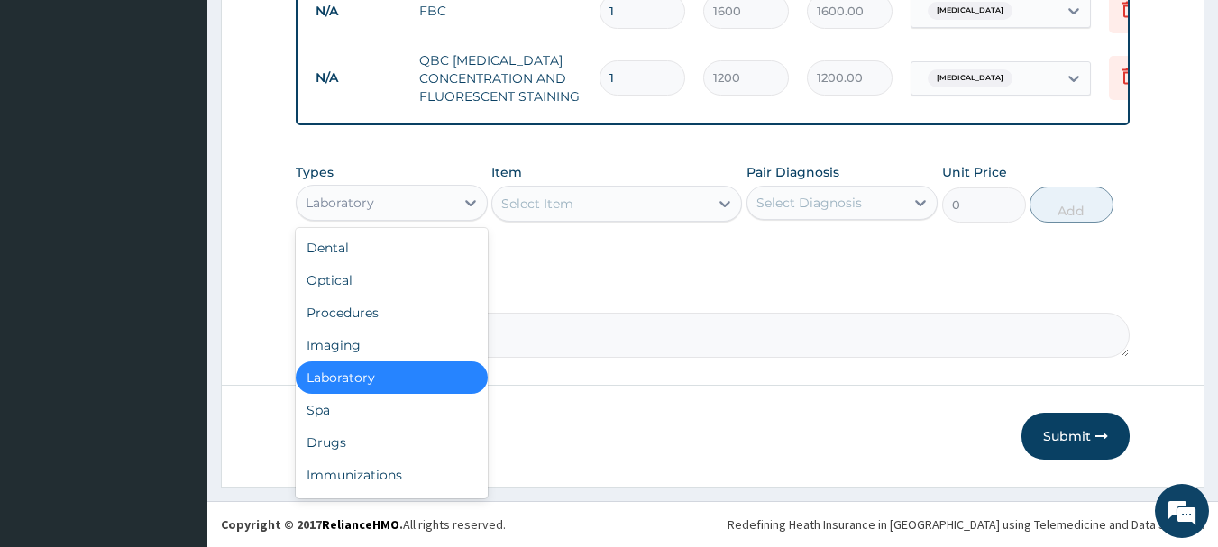
click at [405, 218] on div "Laboratory" at bounding box center [392, 203] width 192 height 36
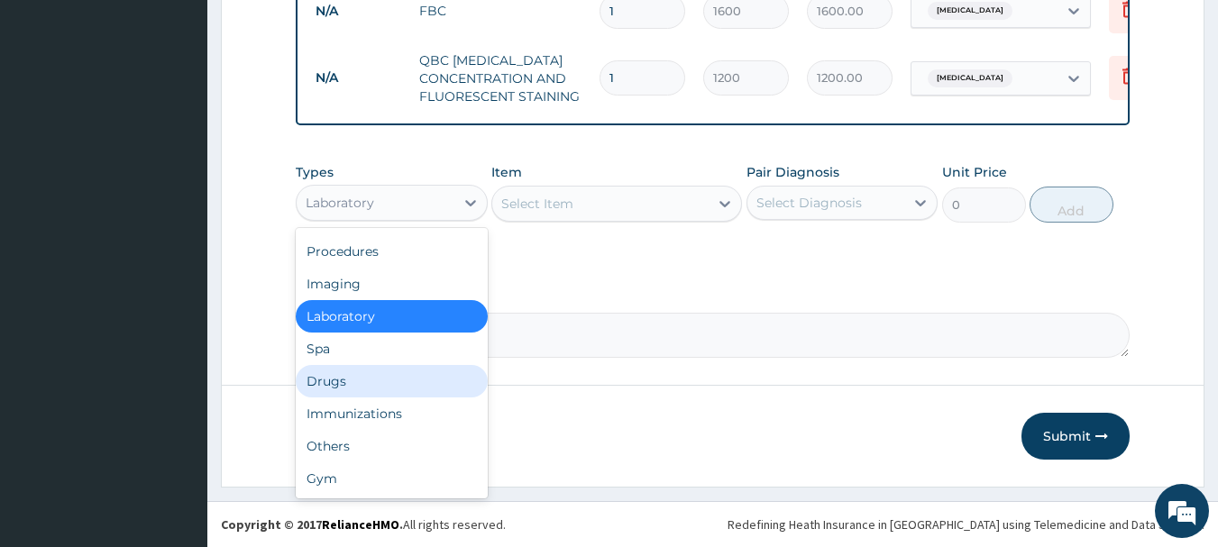
click at [365, 382] on div "Drugs" at bounding box center [392, 381] width 192 height 32
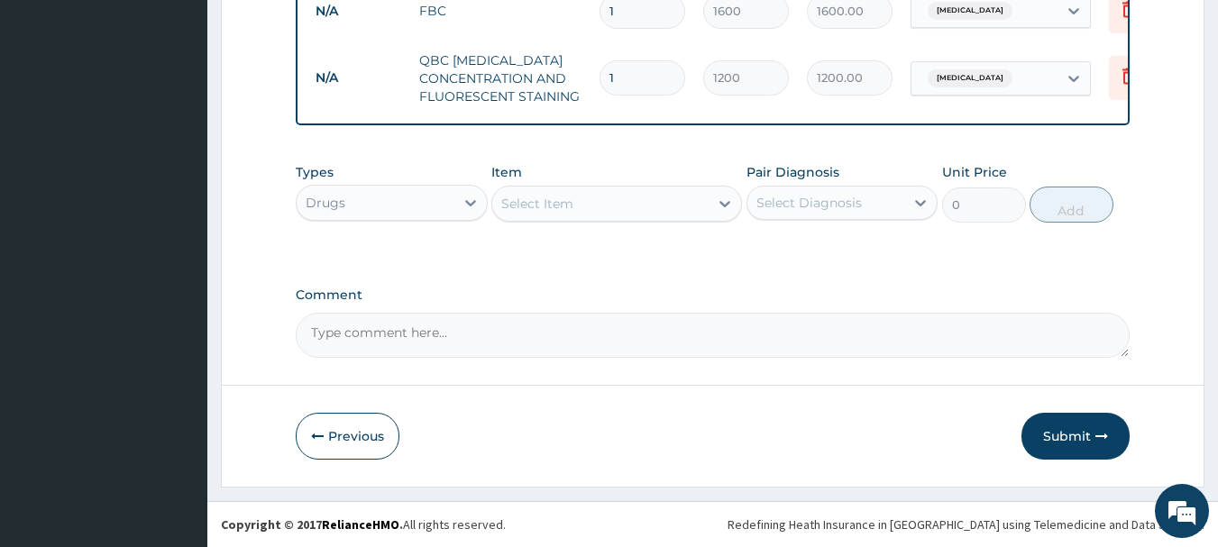
click at [578, 205] on div "Select Item" at bounding box center [600, 203] width 216 height 29
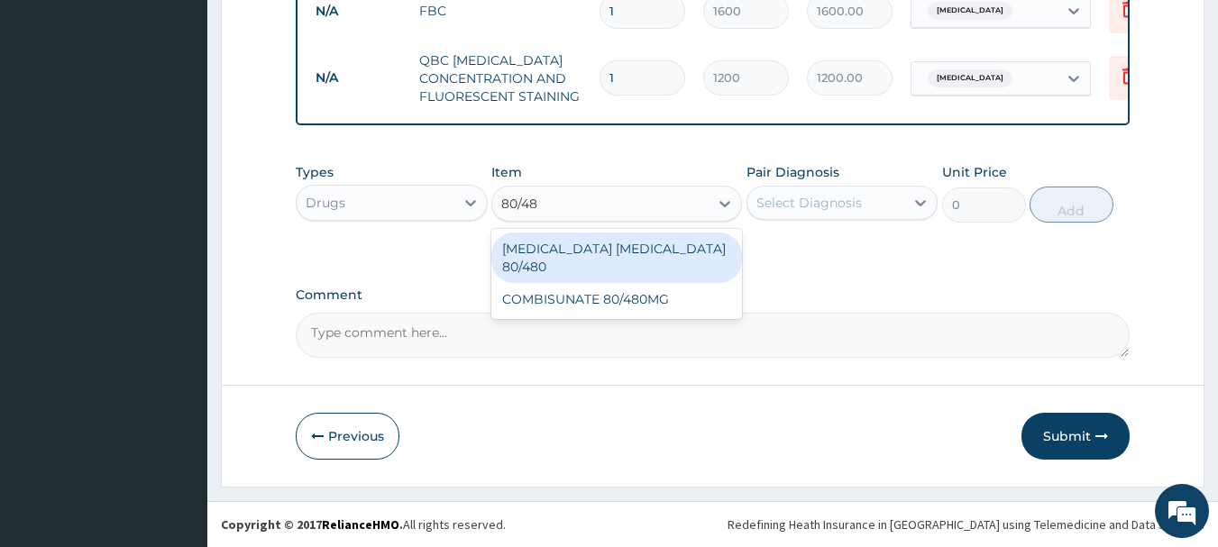
type input "80/480"
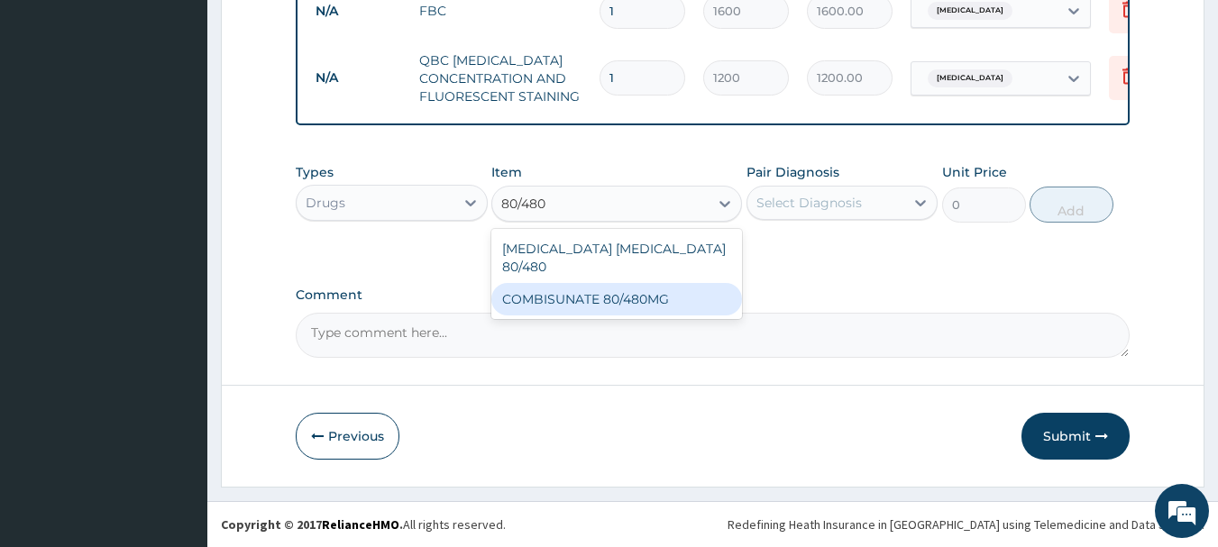
click at [597, 283] on div "COMBISUNATE 80/480MG" at bounding box center [616, 299] width 251 height 32
type input "262.5"
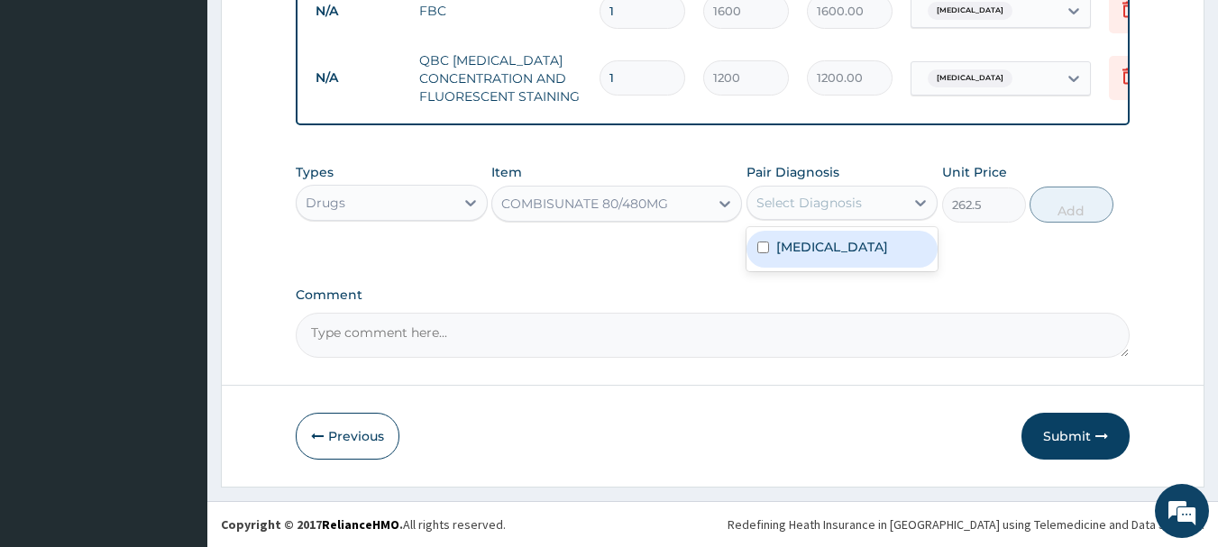
click at [807, 201] on div "Select Diagnosis" at bounding box center [810, 203] width 106 height 18
click at [808, 243] on label "[MEDICAL_DATA]" at bounding box center [832, 247] width 112 height 18
checkbox input "true"
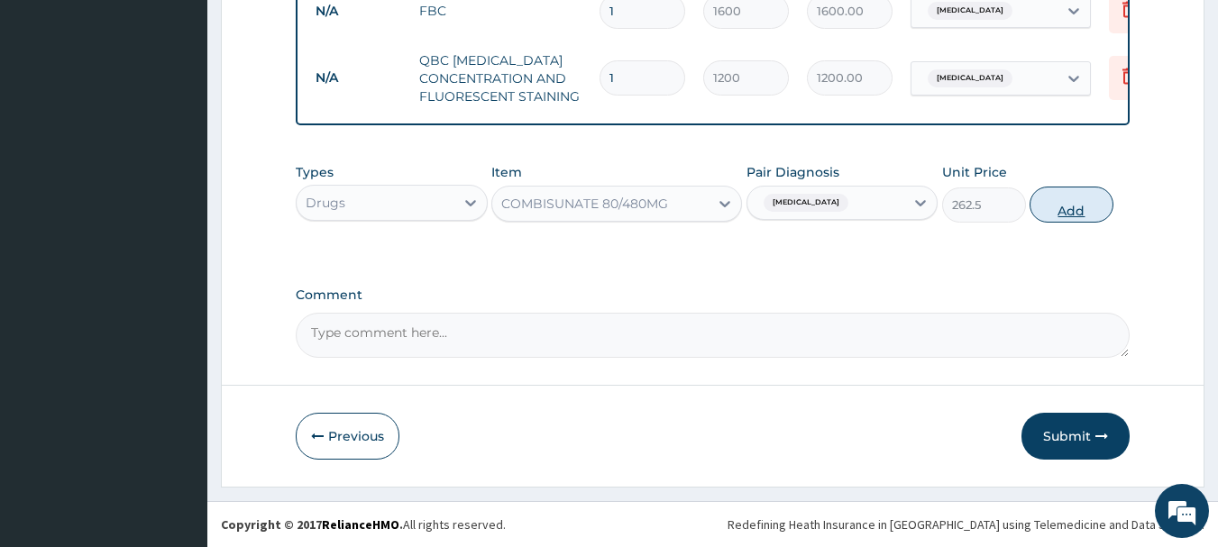
click at [1087, 207] on button "Add" at bounding box center [1072, 205] width 84 height 36
type input "0"
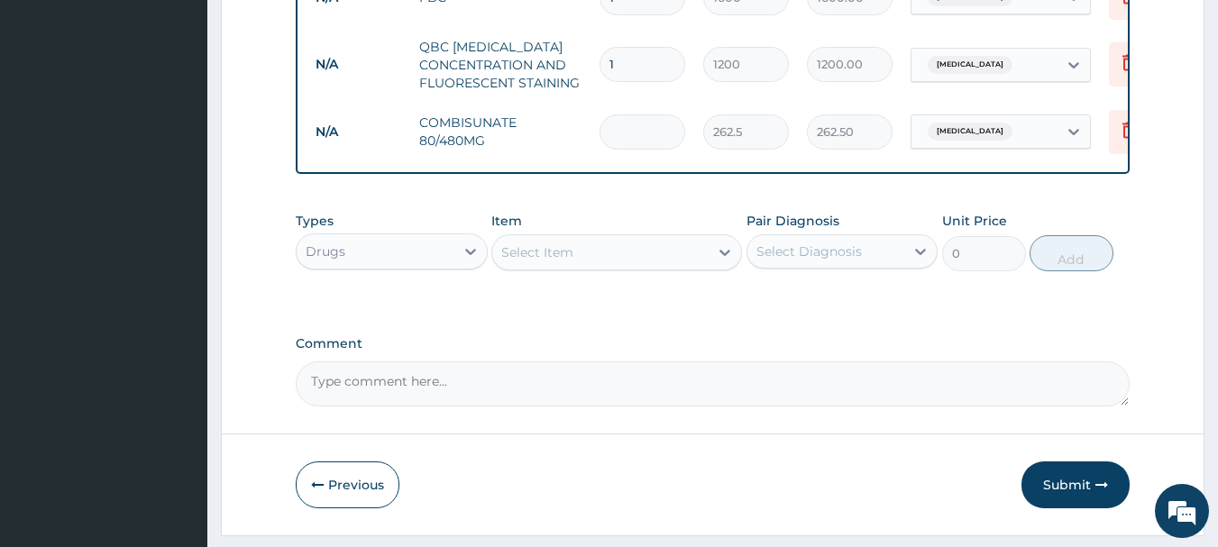
type input "0.00"
type input "6"
type input "1575.00"
type input "6"
click at [543, 262] on div "Select Item" at bounding box center [537, 252] width 72 height 18
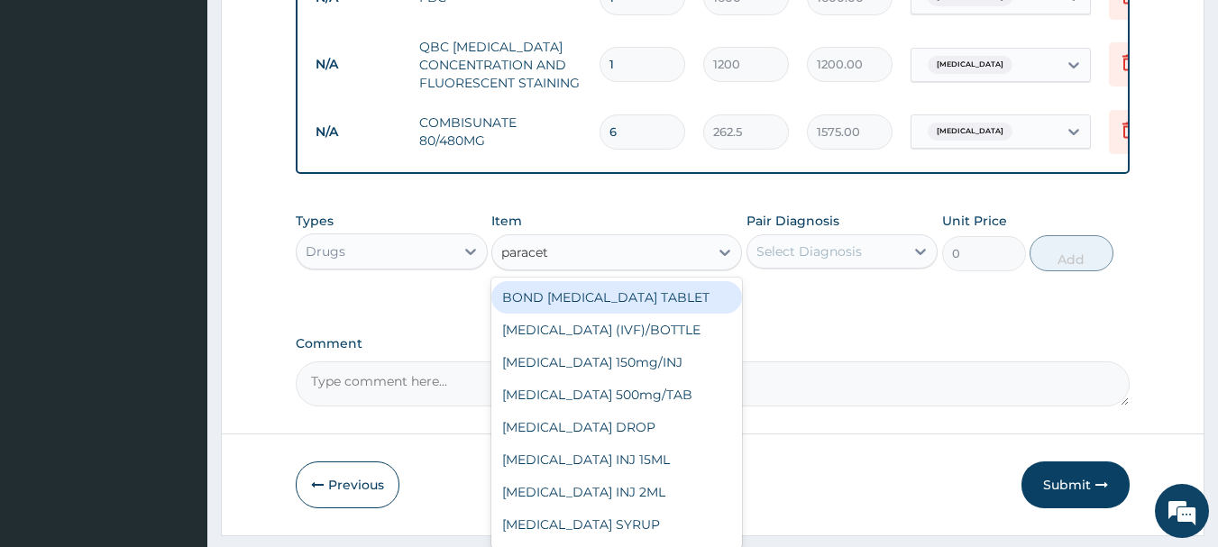
type input "paraceta"
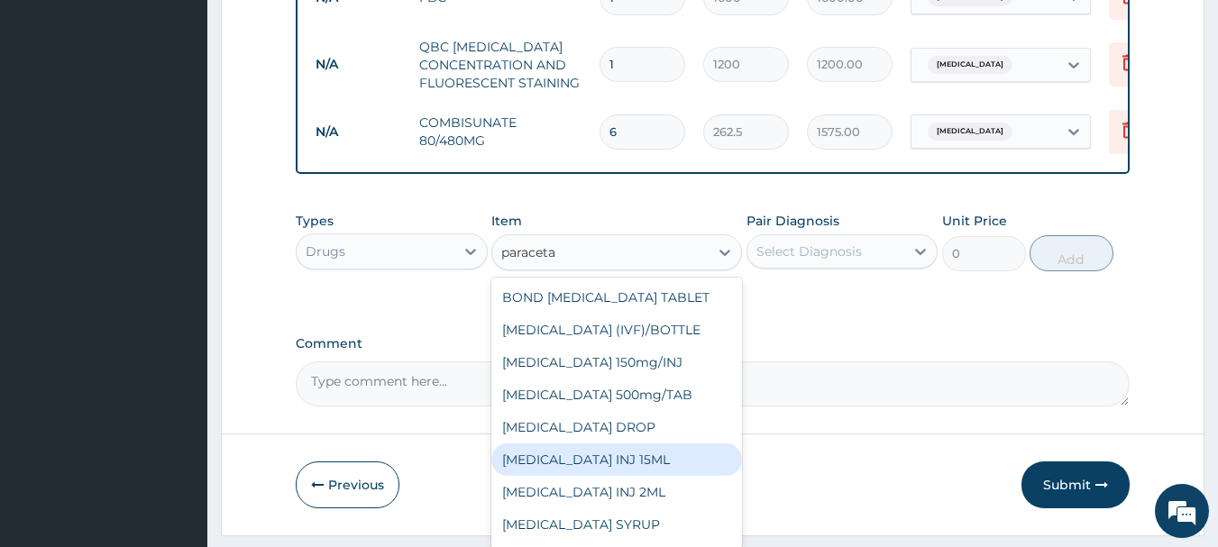
scroll to position [29, 0]
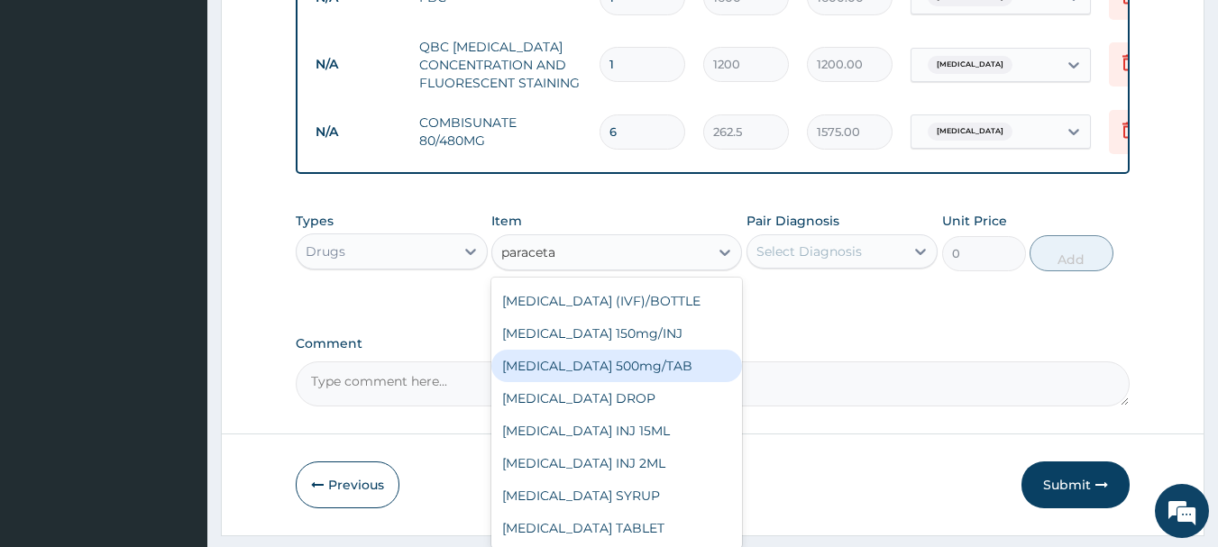
click at [651, 369] on div "[MEDICAL_DATA] 500mg/TAB" at bounding box center [616, 366] width 251 height 32
type input "5.25"
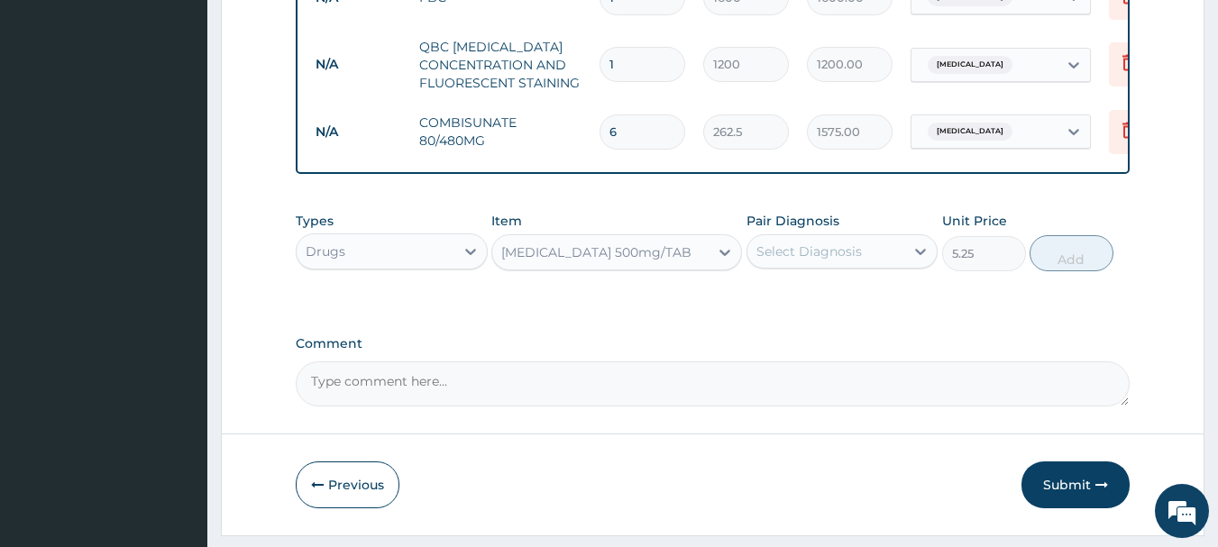
click at [818, 253] on div "Select Diagnosis" at bounding box center [827, 251] width 158 height 29
click at [823, 305] on label "[MEDICAL_DATA]" at bounding box center [832, 296] width 112 height 18
checkbox input "true"
click at [1061, 270] on button "Add" at bounding box center [1072, 253] width 84 height 36
type input "0"
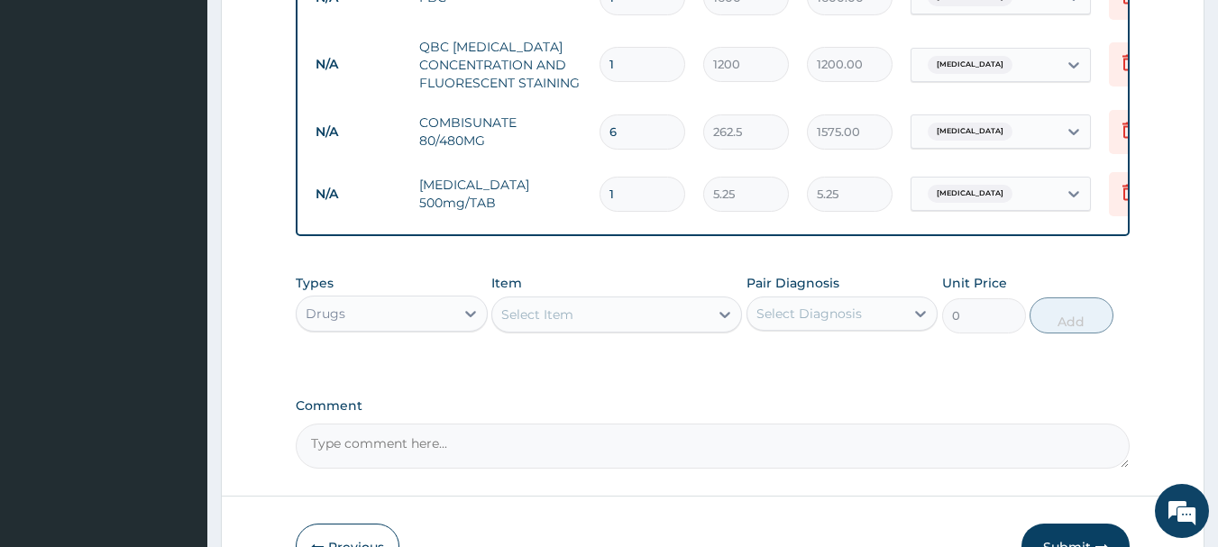
type input "18"
type input "94.50"
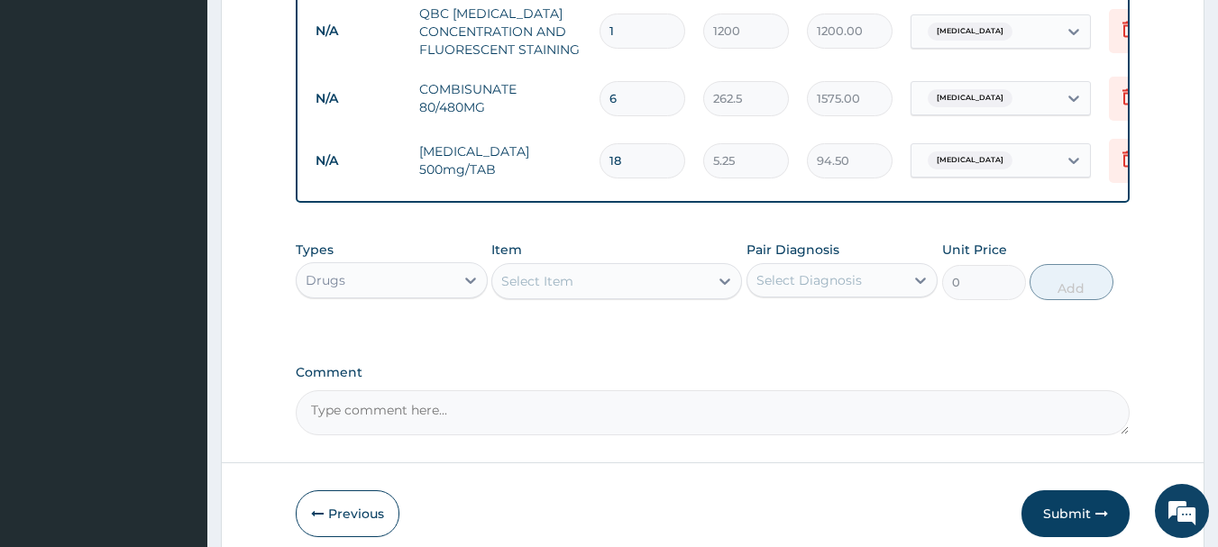
scroll to position [1002, 0]
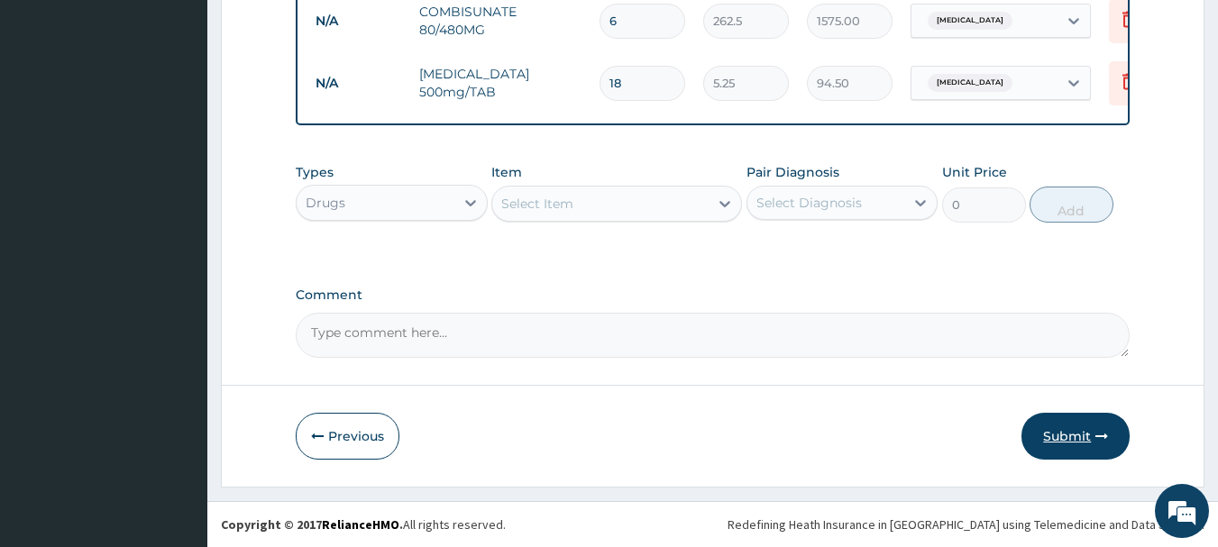
type input "18"
click at [1056, 427] on button "Submit" at bounding box center [1076, 436] width 108 height 47
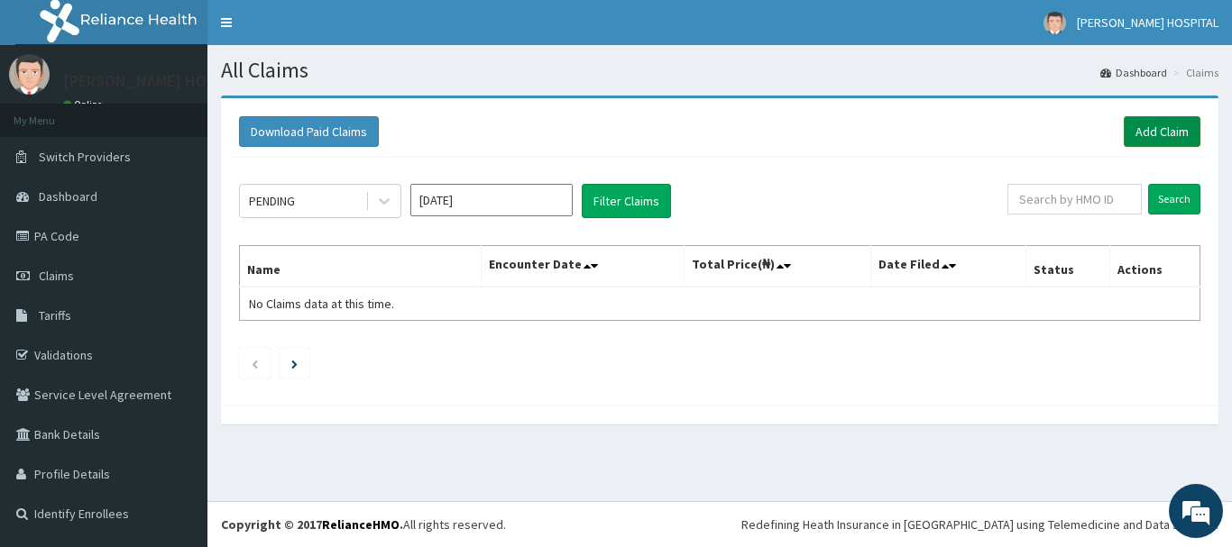
click at [1136, 130] on link "Add Claim" at bounding box center [1162, 131] width 77 height 31
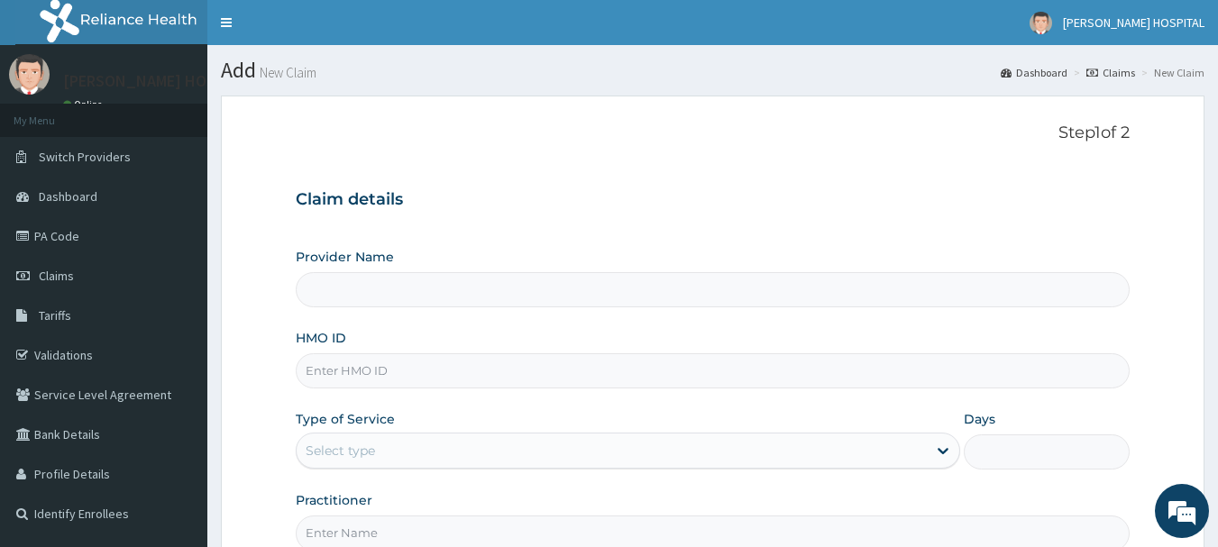
type input "[PERSON_NAME] [PERSON_NAME][GEOGRAPHIC_DATA]"
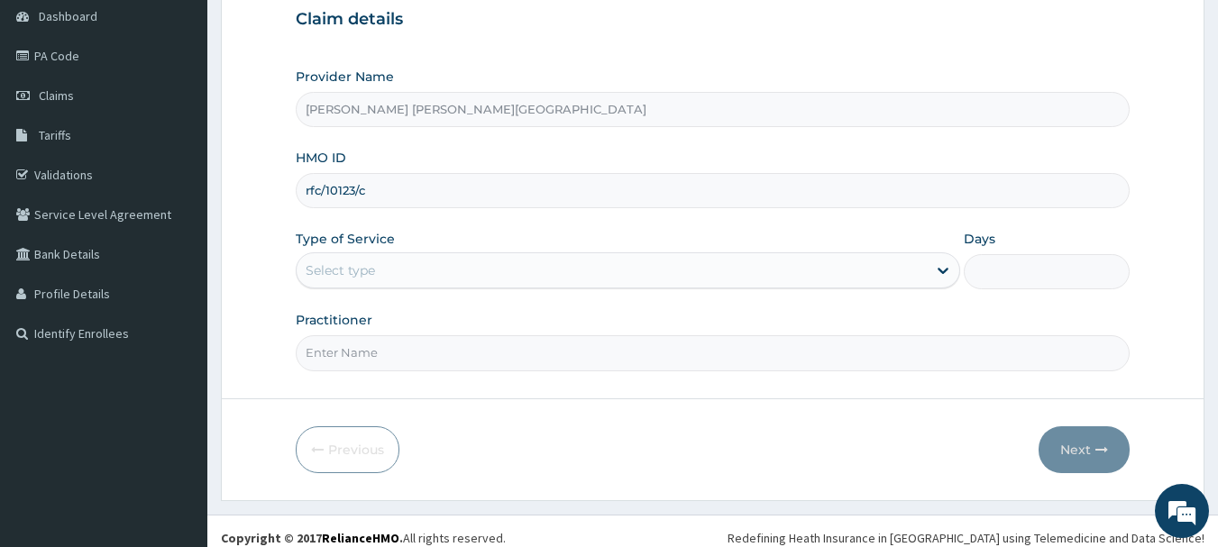
scroll to position [194, 0]
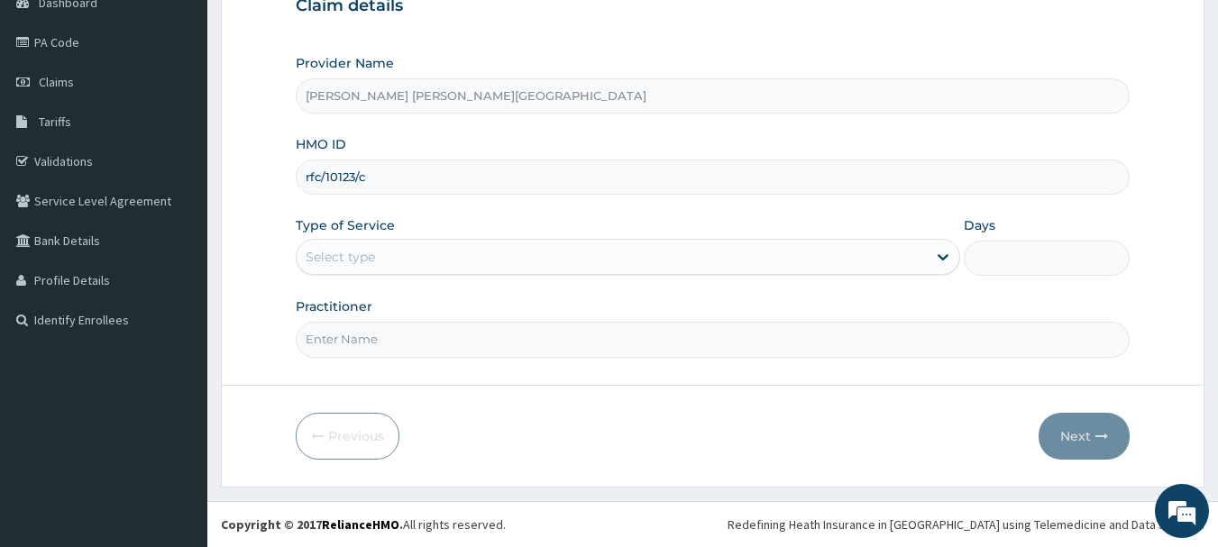
type input "rfc/10123/c"
click at [474, 253] on div "Select type" at bounding box center [612, 257] width 630 height 29
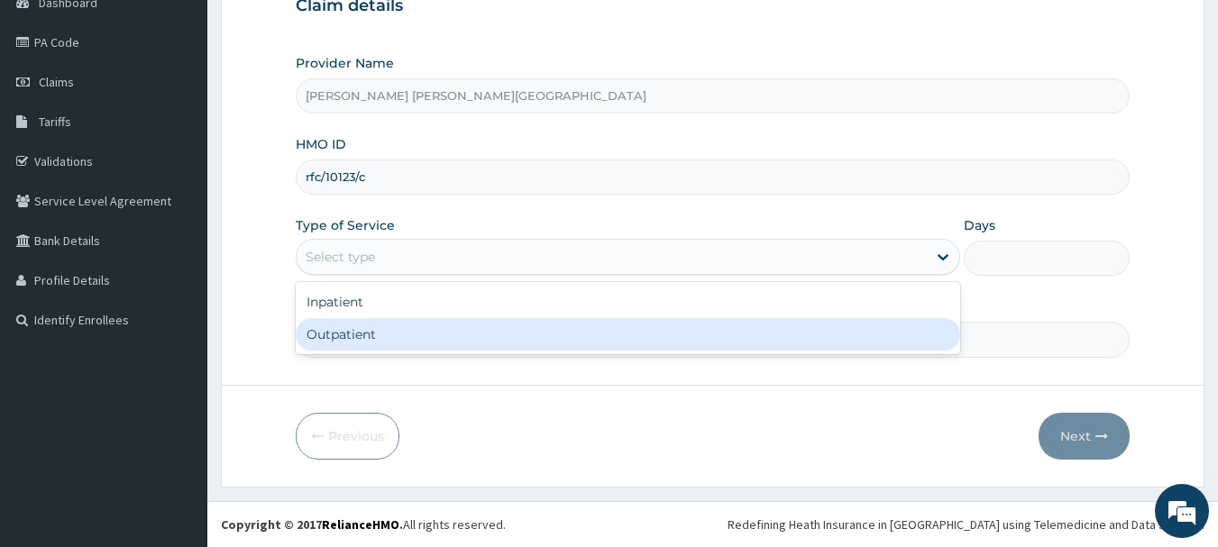
click at [455, 327] on div "Outpatient" at bounding box center [628, 334] width 665 height 32
type input "1"
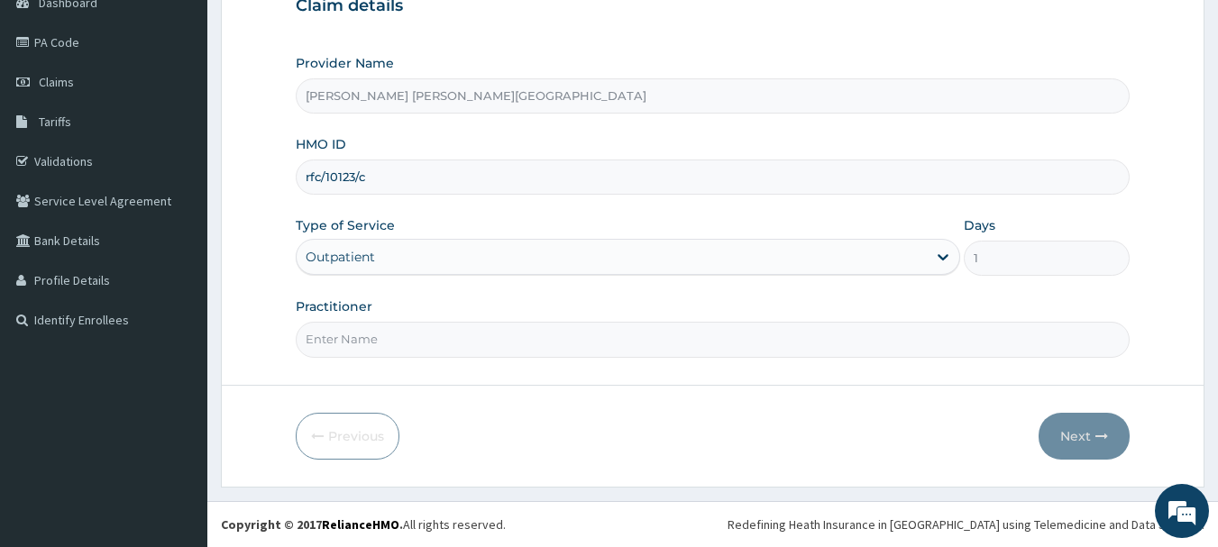
click at [443, 339] on input "Practitioner" at bounding box center [713, 339] width 835 height 35
type input "[PERSON_NAME]"
click at [1074, 444] on button "Next" at bounding box center [1084, 436] width 91 height 47
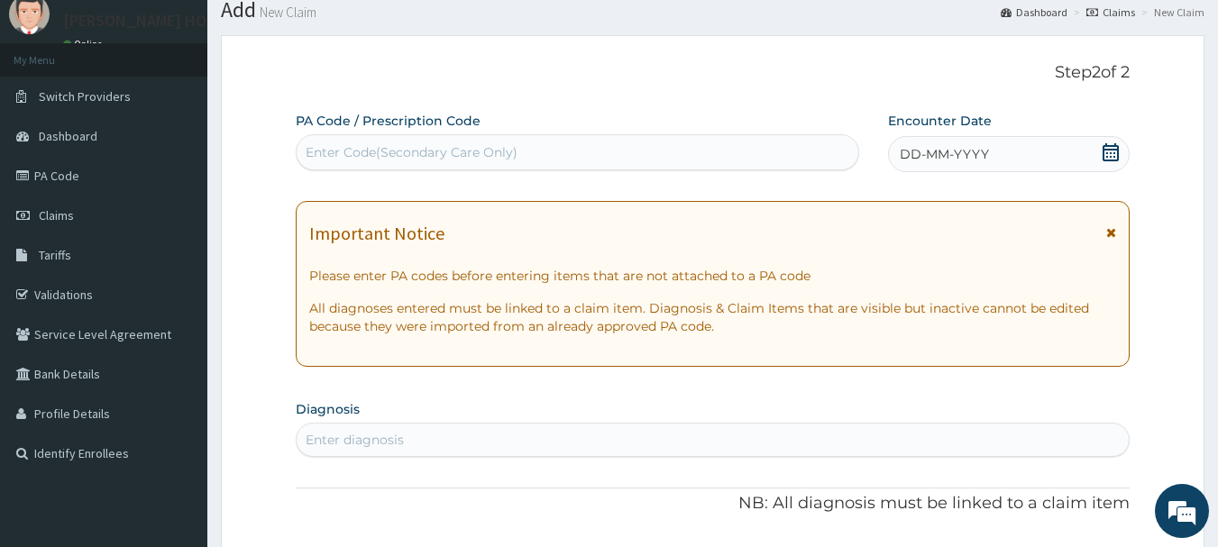
scroll to position [0, 0]
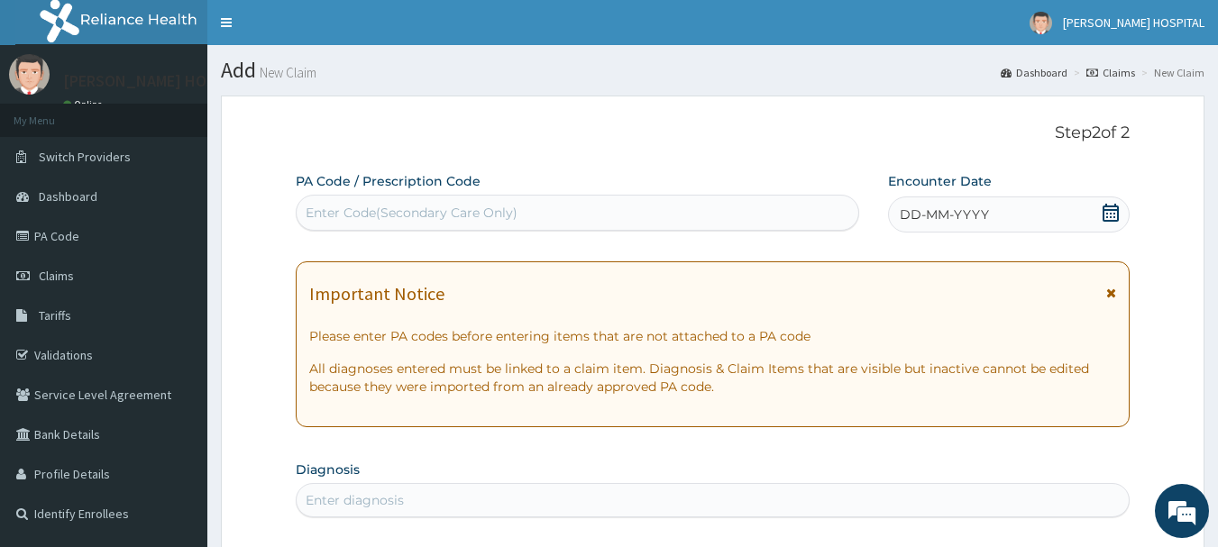
drag, startPoint x: 1112, startPoint y: 208, endPoint x: 990, endPoint y: 230, distance: 123.6
click at [1113, 208] on icon at bounding box center [1111, 213] width 18 height 18
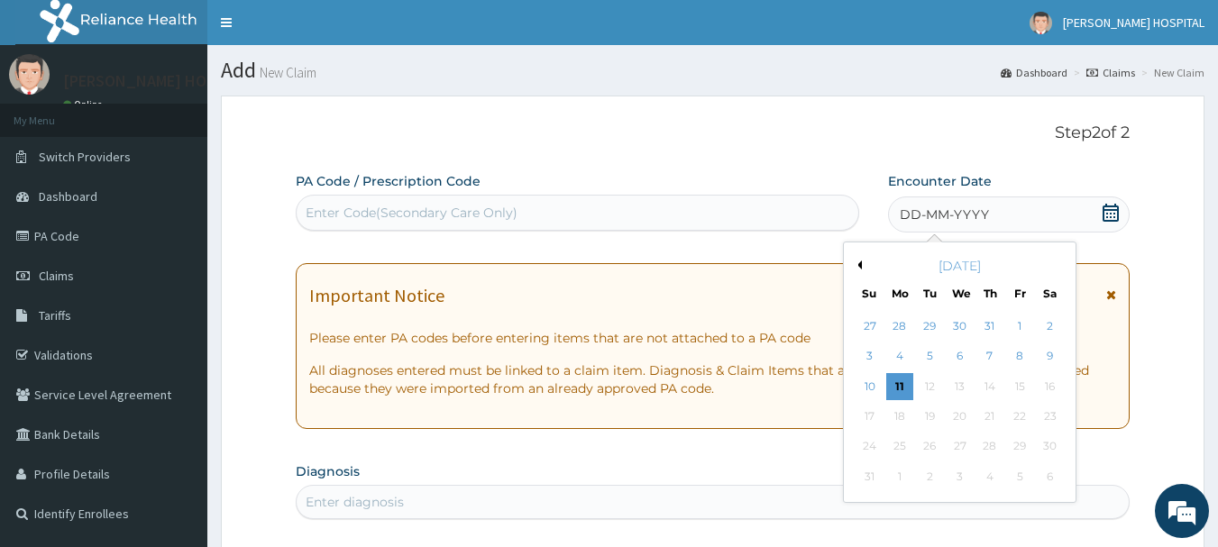
click at [861, 262] on button "Previous Month" at bounding box center [857, 265] width 9 height 9
click at [904, 358] on div "7" at bounding box center [899, 357] width 27 height 27
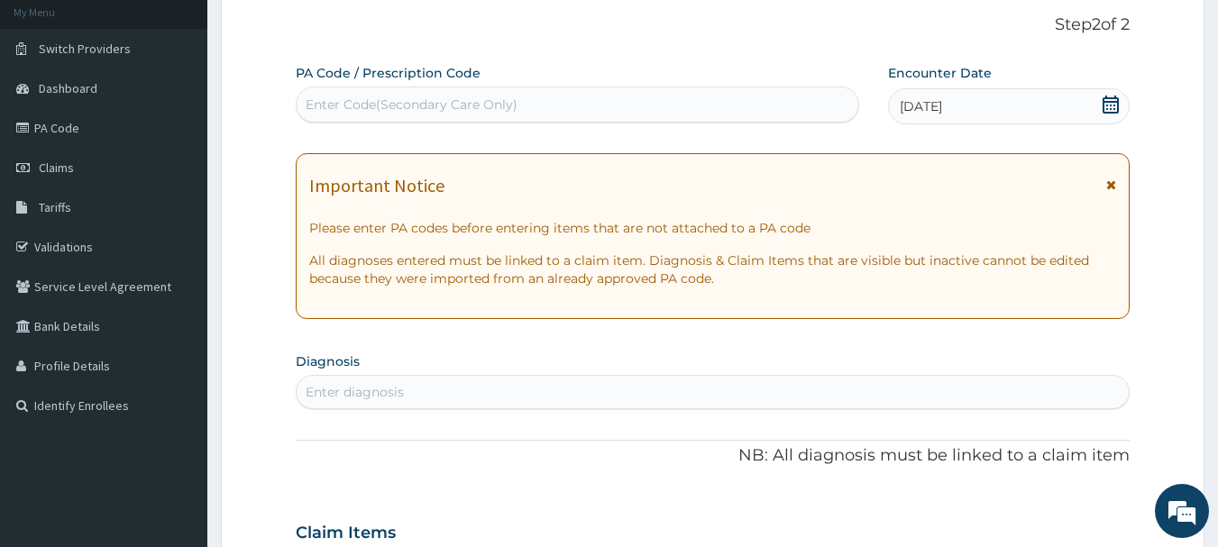
scroll to position [361, 0]
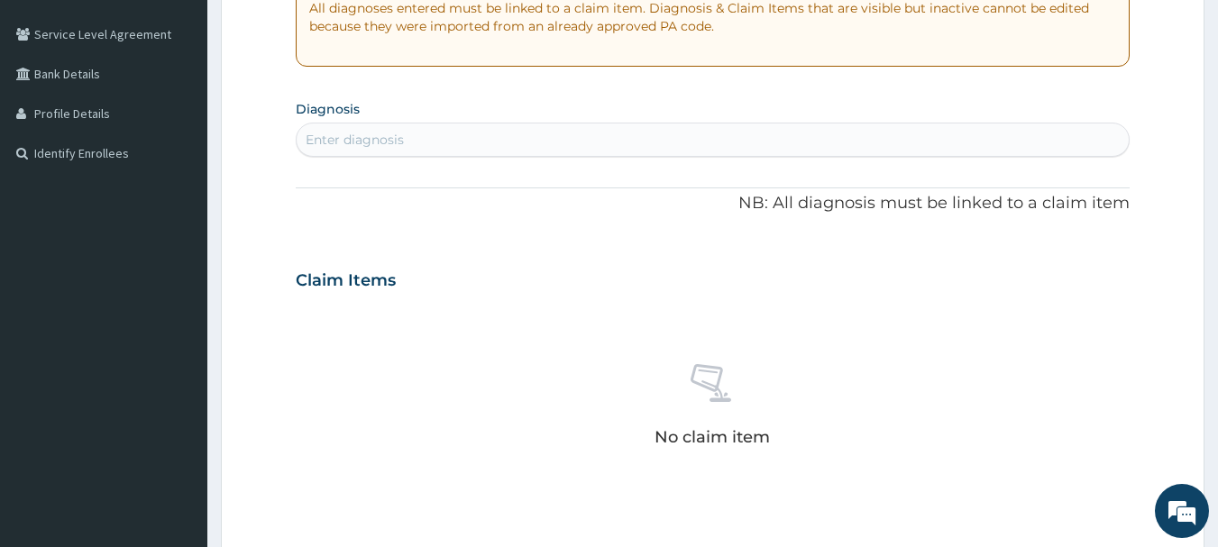
click at [586, 142] on div "Enter diagnosis" at bounding box center [713, 139] width 833 height 29
type input "[MEDICAL_DATA]"
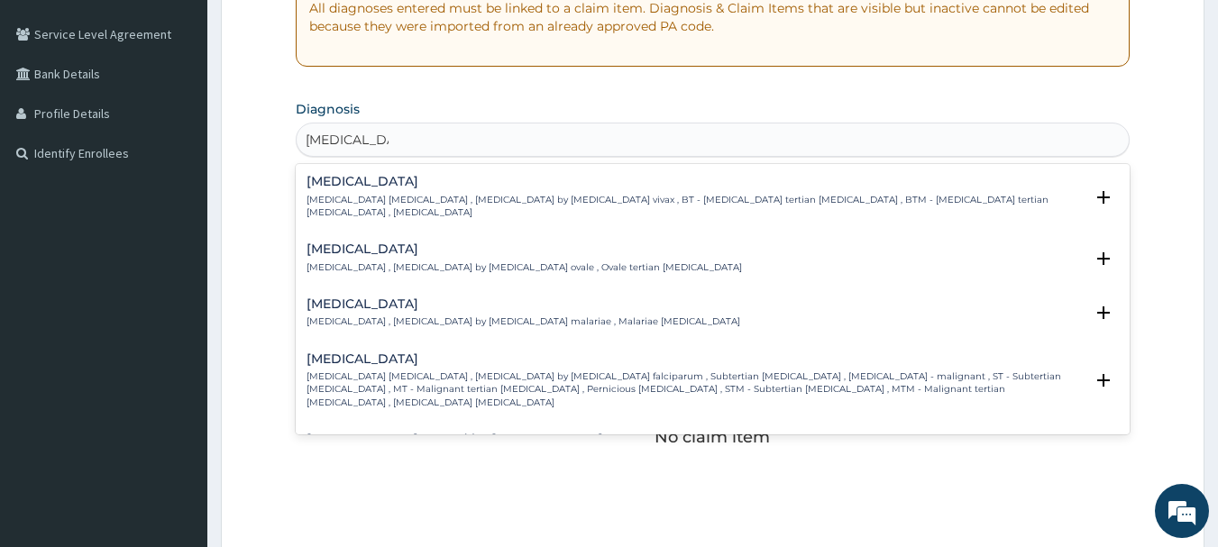
click at [433, 353] on h4 "[MEDICAL_DATA]" at bounding box center [696, 360] width 778 height 14
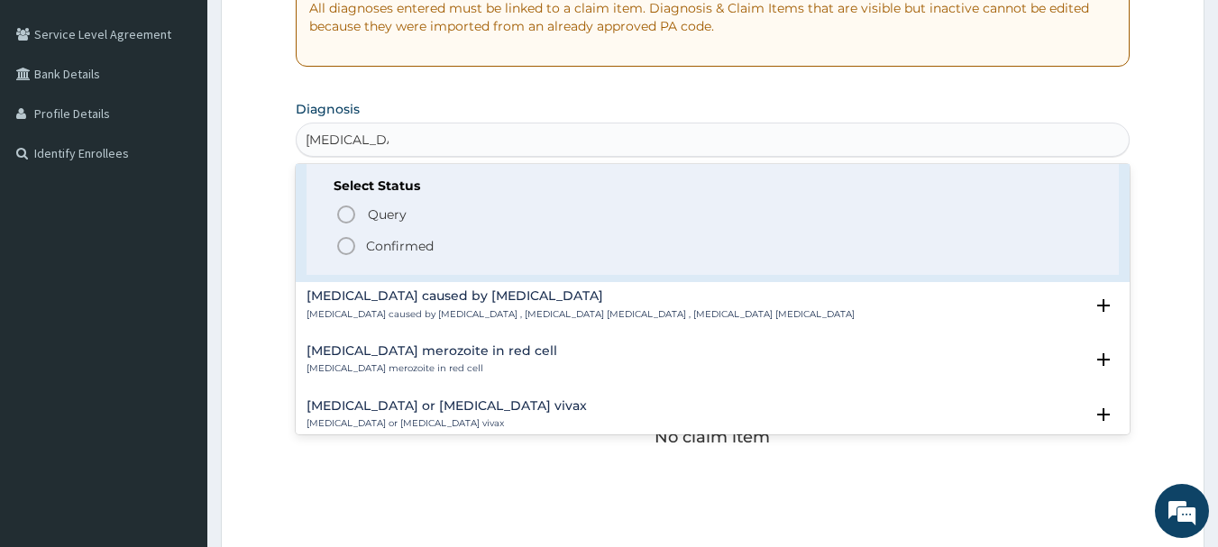
scroll to position [271, 0]
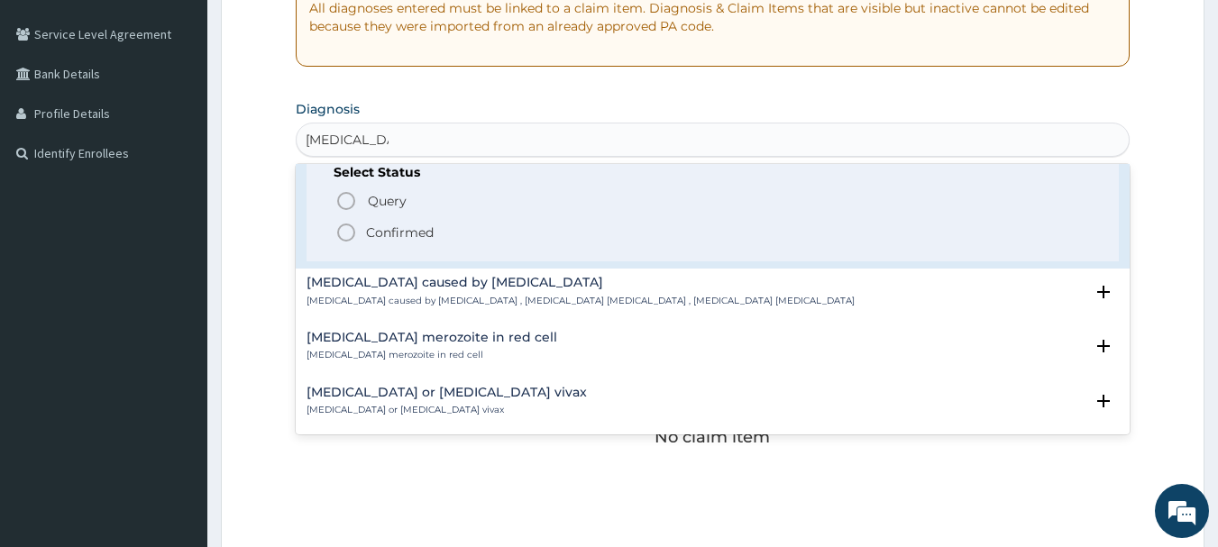
click at [386, 224] on p "Confirmed" at bounding box center [400, 233] width 68 height 18
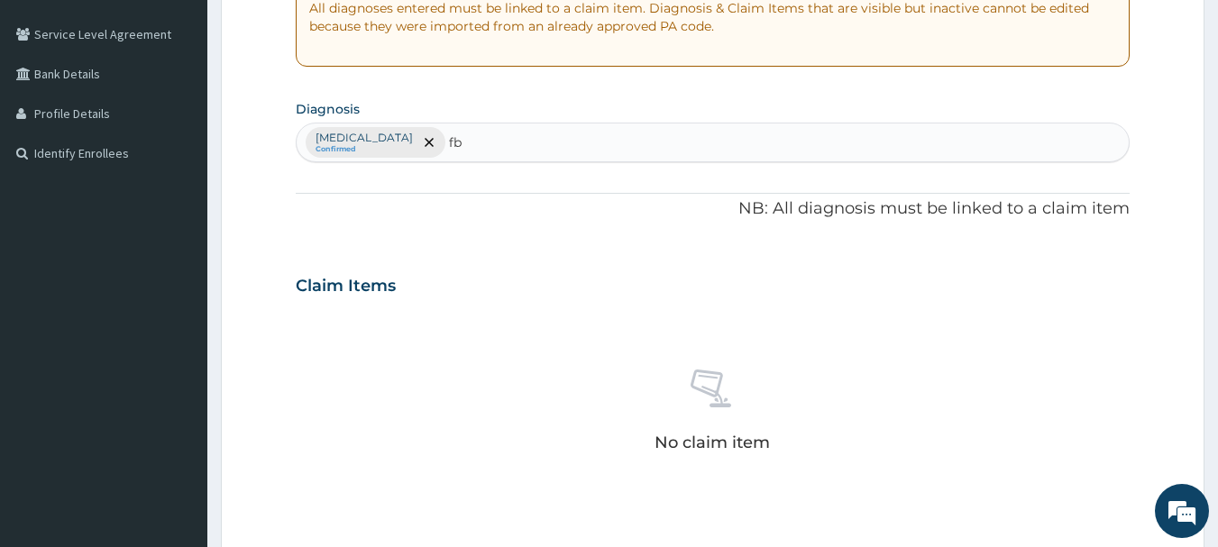
type input "f"
type input "upper resp"
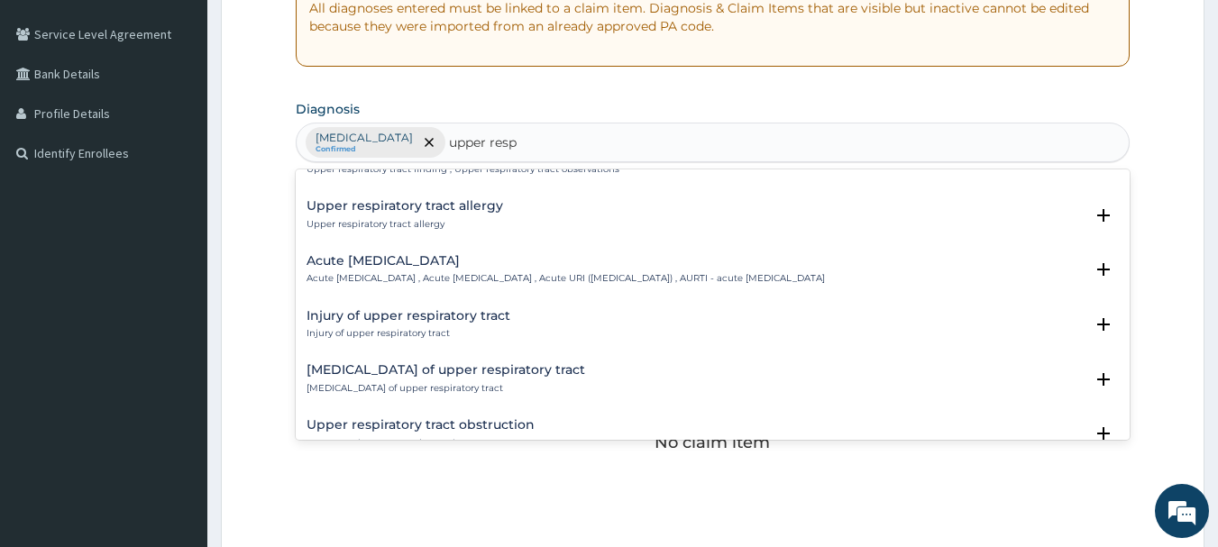
scroll to position [0, 0]
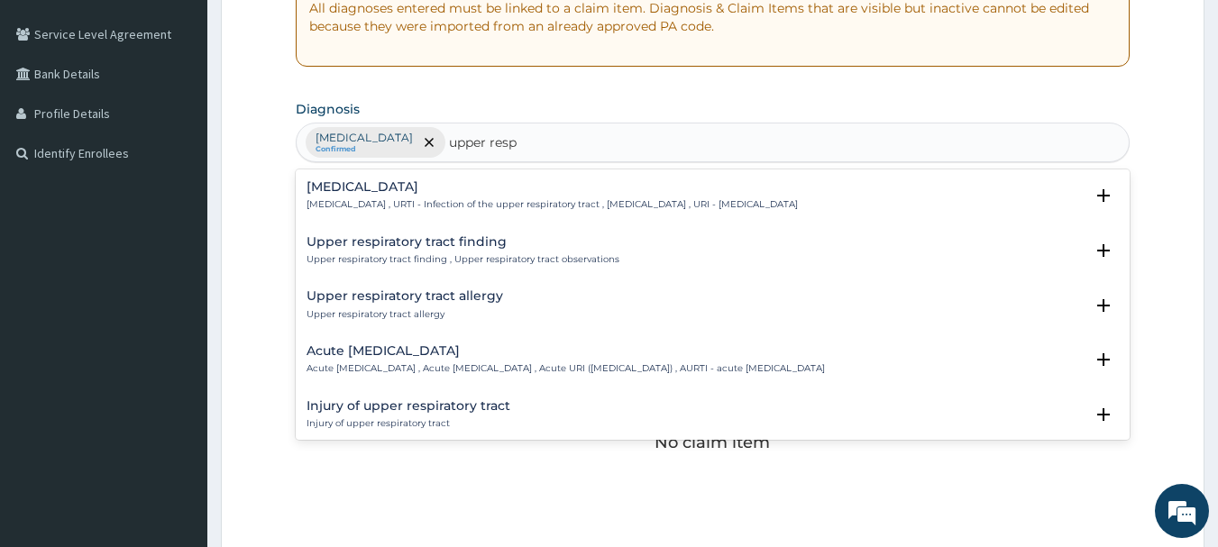
click at [477, 216] on div "[MEDICAL_DATA] [MEDICAL_DATA] , URTI - Infection of the upper respiratory tract…" at bounding box center [713, 200] width 813 height 41
click at [428, 209] on p "[MEDICAL_DATA] , URTI - Infection of the upper respiratory tract , [MEDICAL_DAT…" at bounding box center [552, 204] width 491 height 13
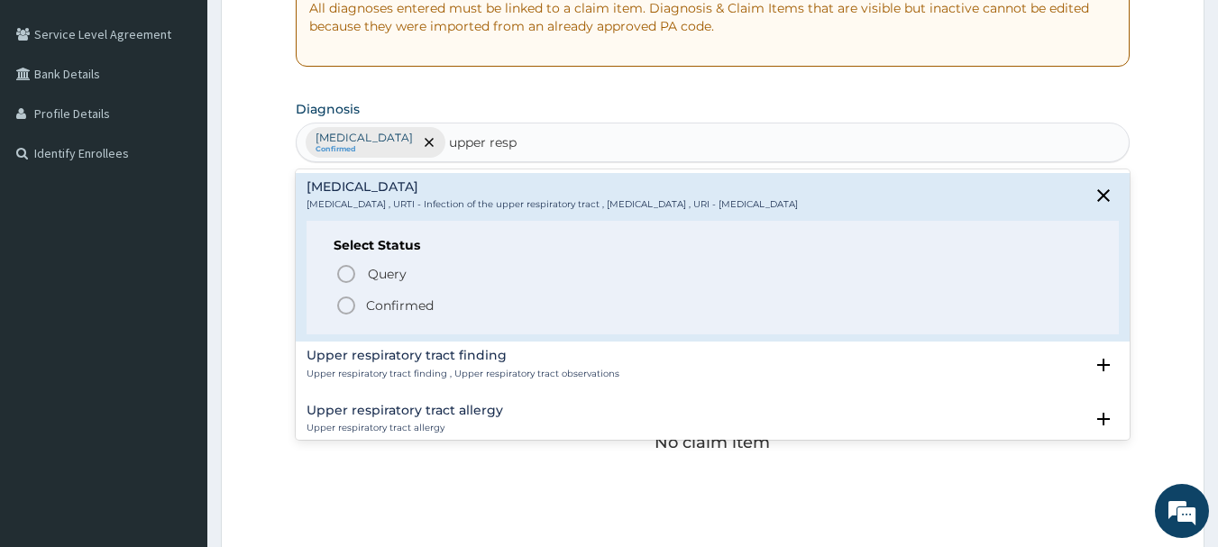
click at [378, 313] on p "Confirmed" at bounding box center [400, 306] width 68 height 18
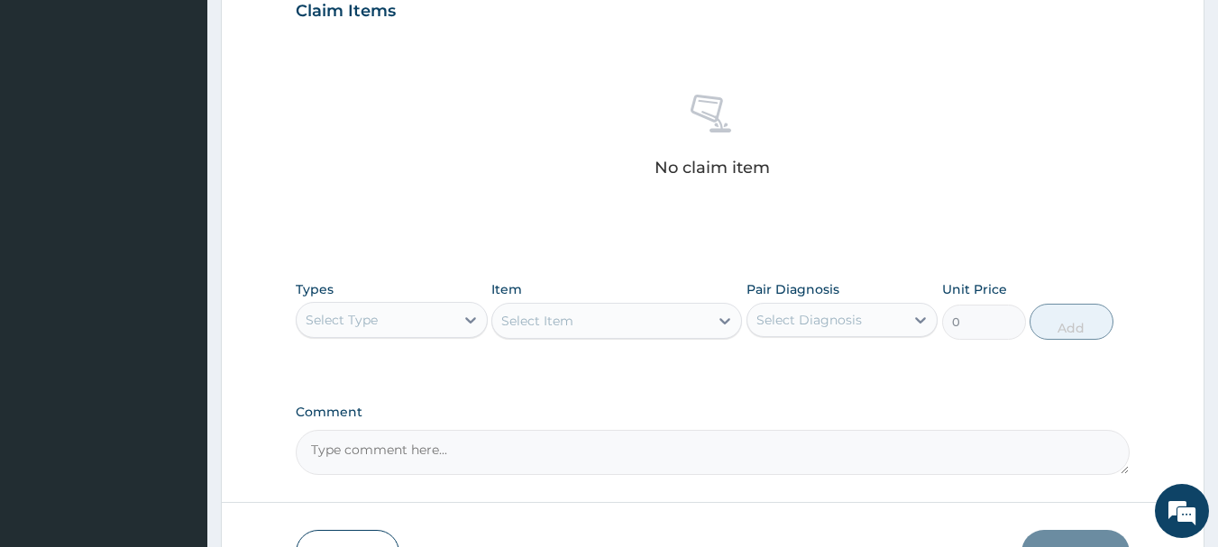
scroll to position [721, 0]
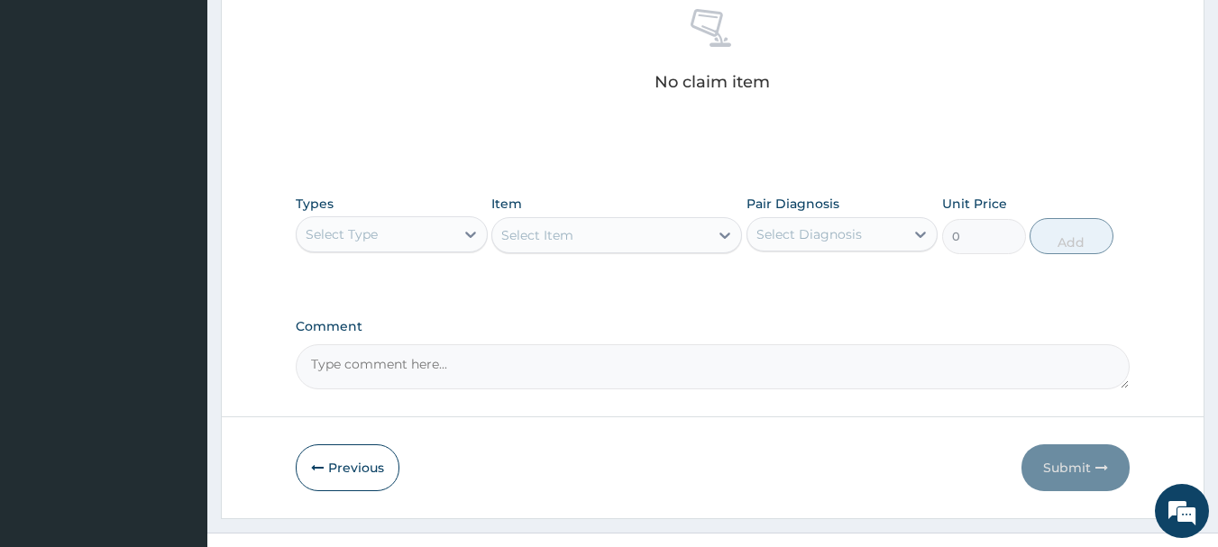
click at [386, 227] on div "Select Type" at bounding box center [376, 234] width 158 height 29
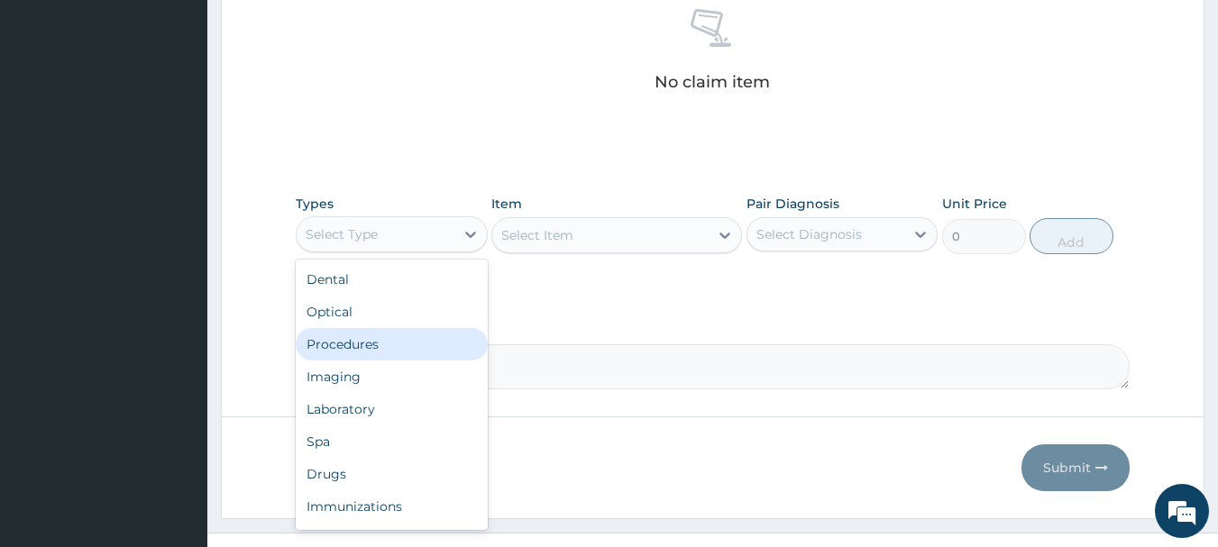
click at [397, 354] on div "Procedures" at bounding box center [392, 344] width 192 height 32
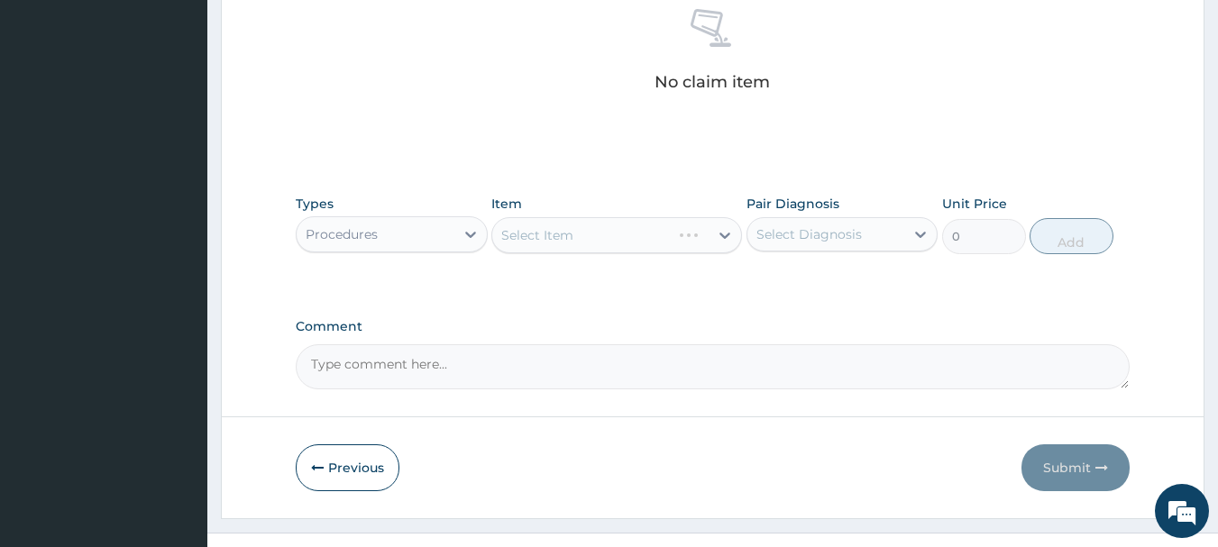
click at [580, 237] on div "Select Item" at bounding box center [616, 235] width 251 height 36
click at [655, 247] on div "Select Item" at bounding box center [600, 235] width 216 height 29
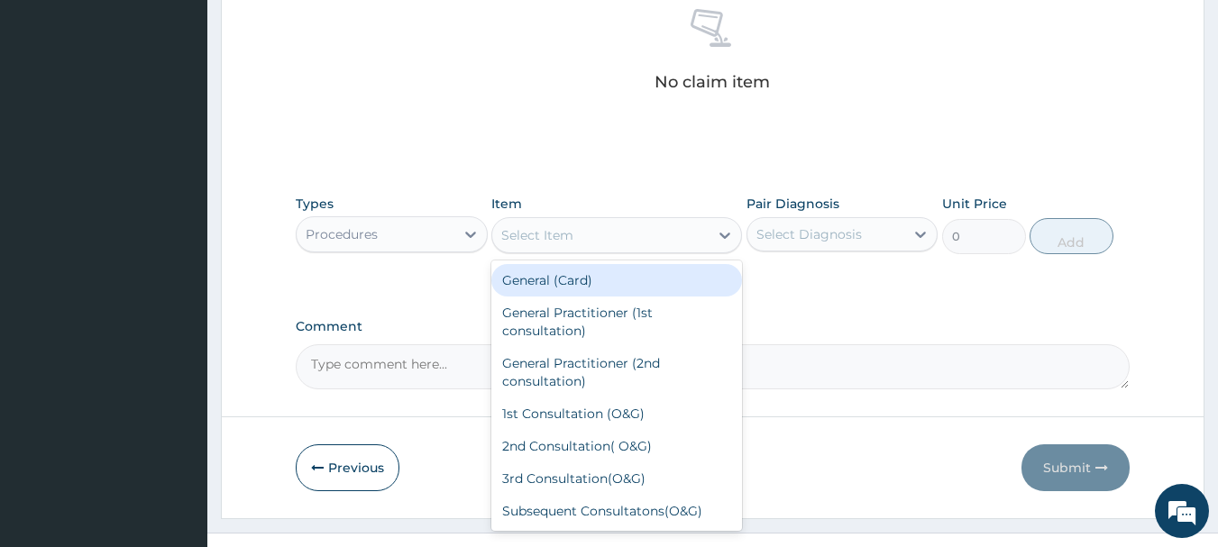
click at [641, 273] on div "General (Card)" at bounding box center [616, 280] width 251 height 32
type input "500"
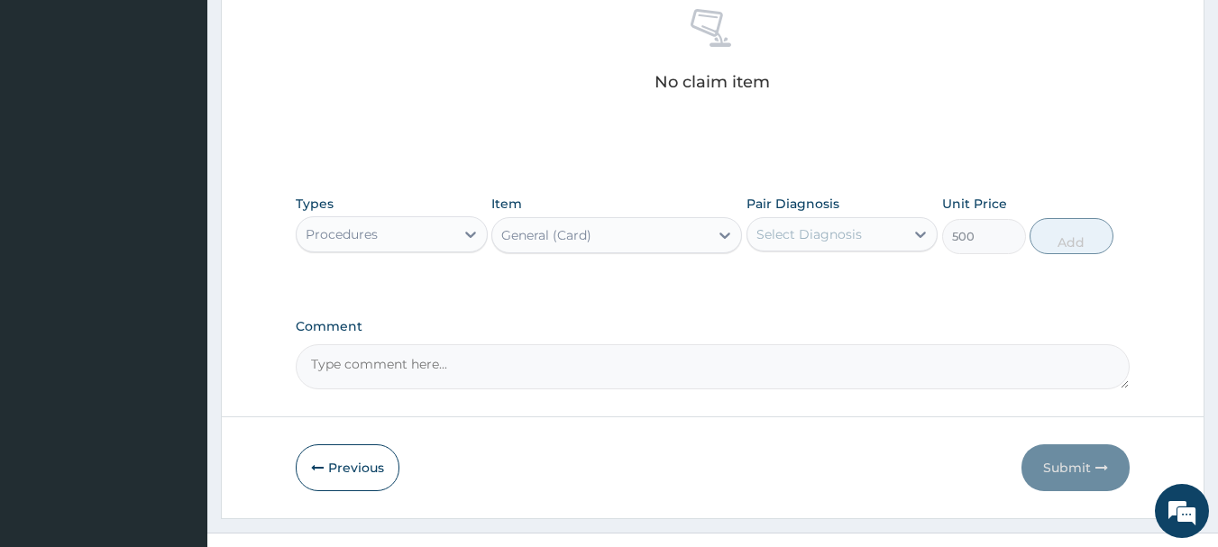
click at [886, 242] on div "Select Diagnosis" at bounding box center [827, 234] width 158 height 29
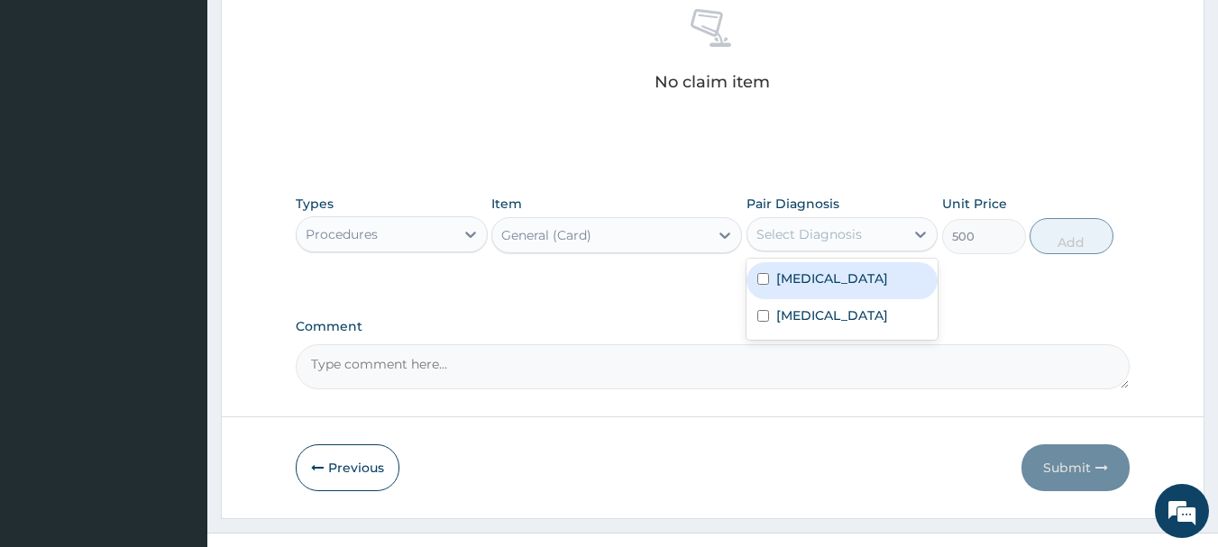
drag, startPoint x: 869, startPoint y: 285, endPoint x: 865, endPoint y: 310, distance: 25.6
click at [868, 290] on div "[MEDICAL_DATA]" at bounding box center [843, 280] width 192 height 37
checkbox input "true"
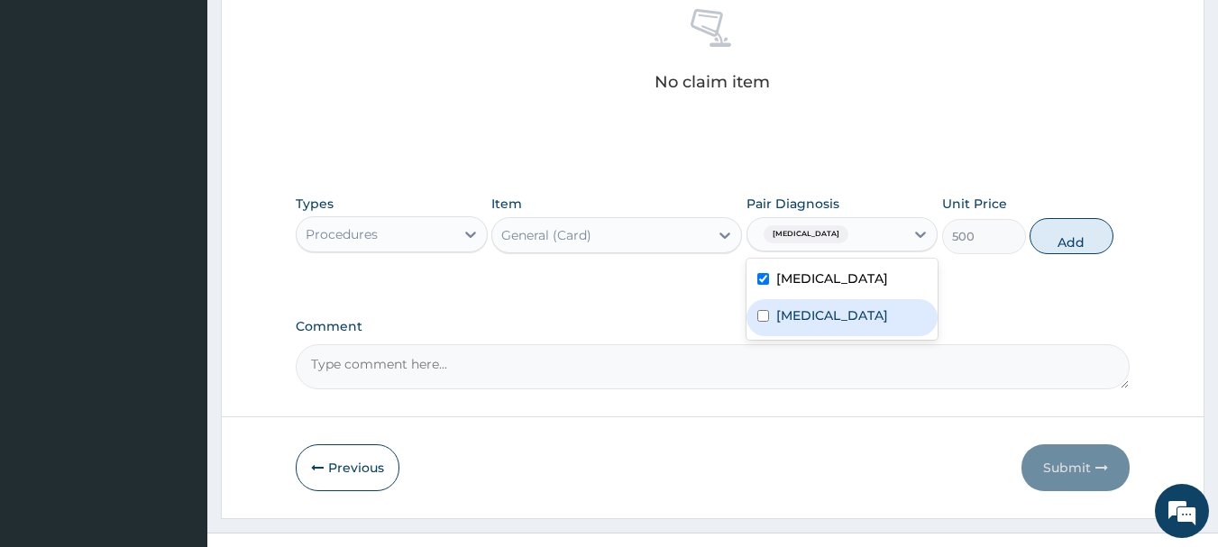
click at [859, 325] on label "[MEDICAL_DATA]" at bounding box center [832, 316] width 112 height 18
checkbox input "true"
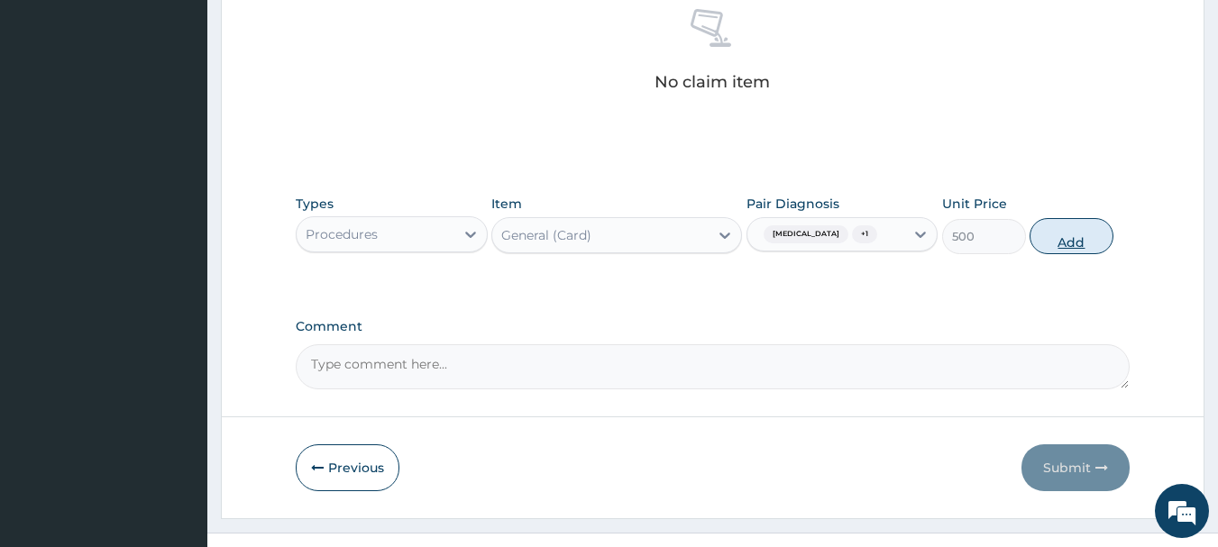
click at [1050, 241] on button "Add" at bounding box center [1072, 236] width 84 height 36
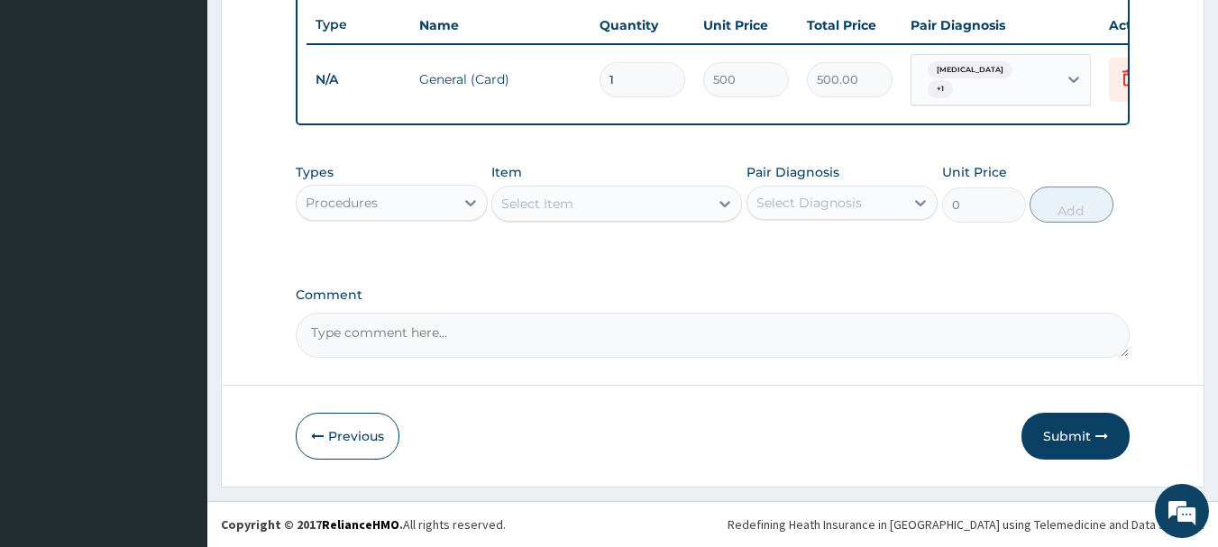
click at [548, 195] on div "Select Item" at bounding box center [537, 204] width 72 height 18
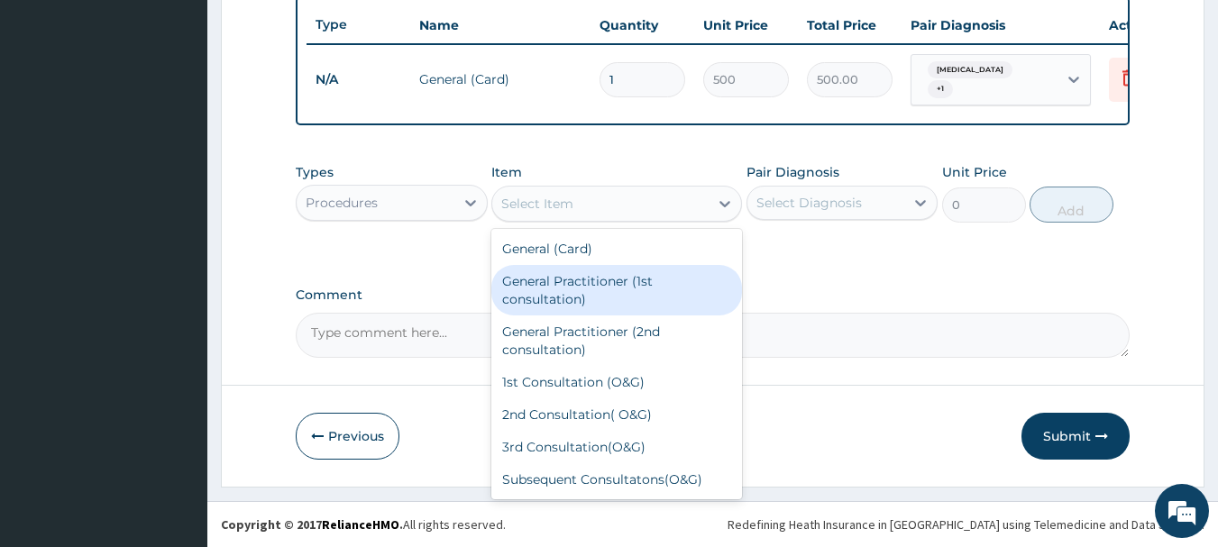
click at [575, 298] on div "General Practitioner (1st consultation)" at bounding box center [616, 290] width 251 height 50
type input "1500"
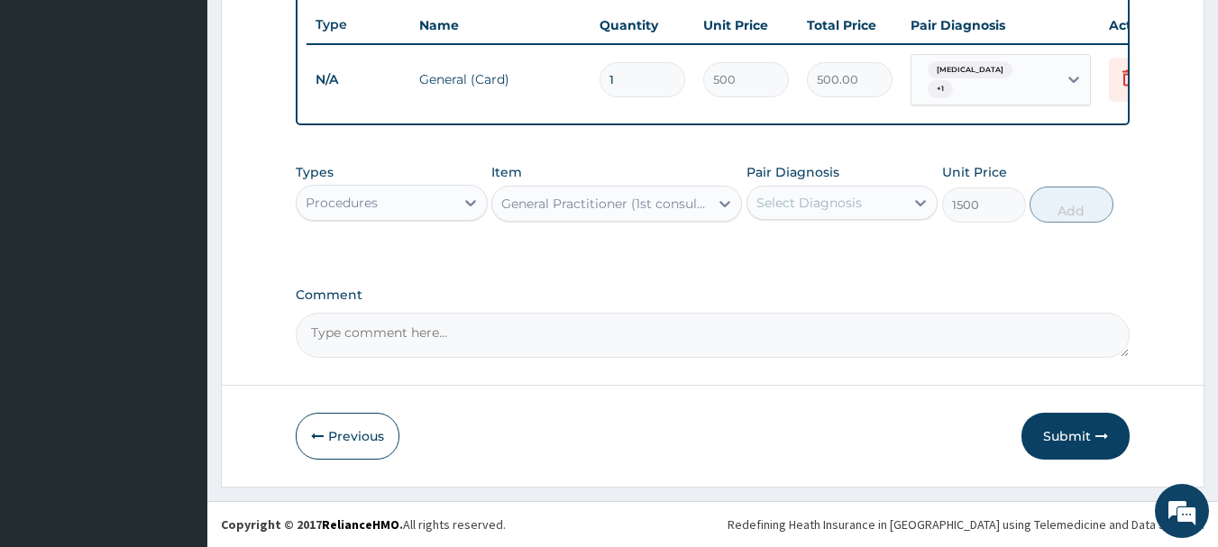
click at [828, 202] on div "Select Diagnosis" at bounding box center [810, 203] width 106 height 18
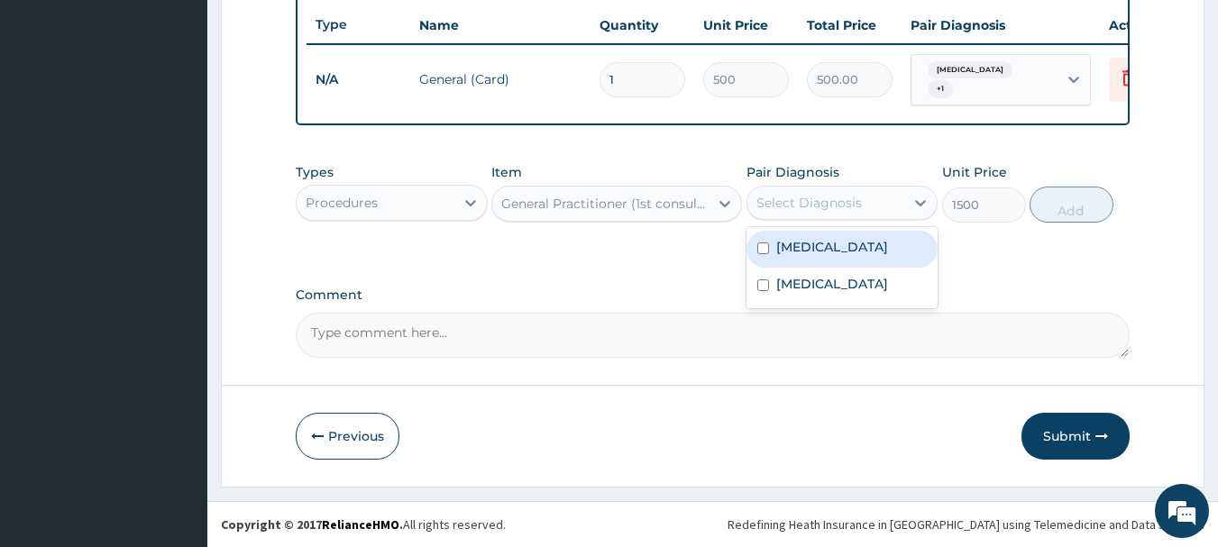
click at [836, 257] on div "Falciparum malaria" at bounding box center [843, 249] width 192 height 37
checkbox input "true"
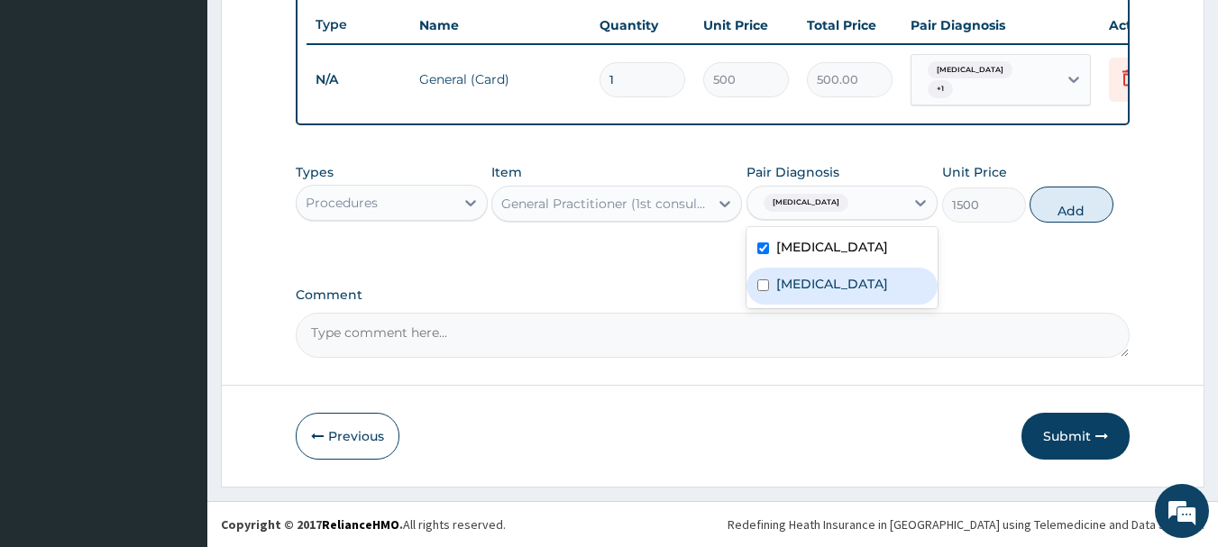
click at [827, 293] on label "Upper respiratory infection" at bounding box center [832, 284] width 112 height 18
checkbox input "true"
click at [1051, 209] on button "Add" at bounding box center [1072, 205] width 84 height 36
type input "0"
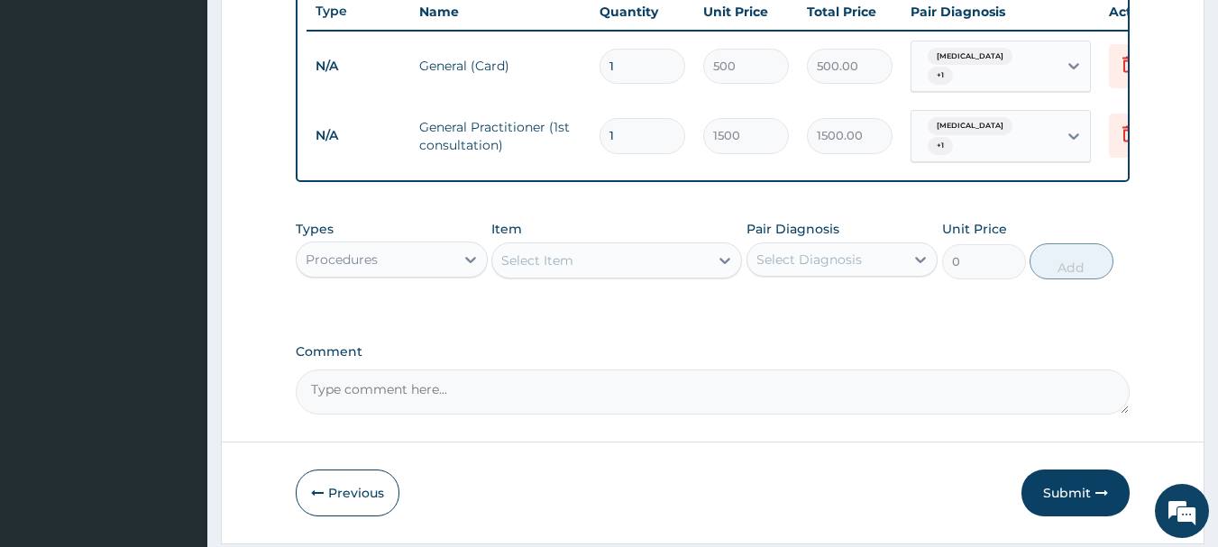
click at [451, 272] on div "Procedures" at bounding box center [376, 259] width 158 height 29
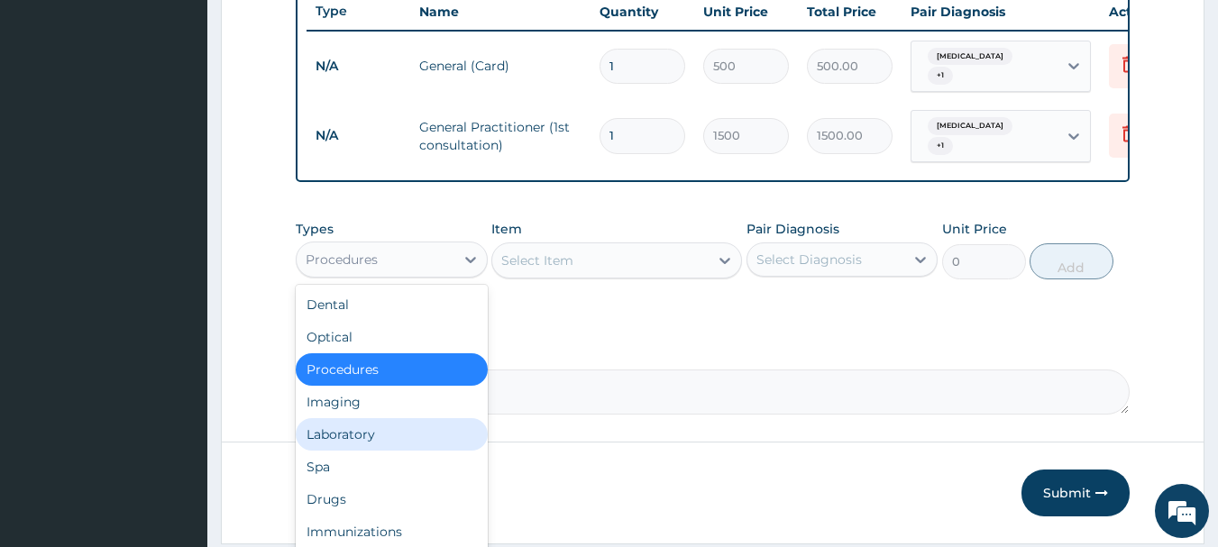
click at [391, 439] on div "Laboratory" at bounding box center [392, 434] width 192 height 32
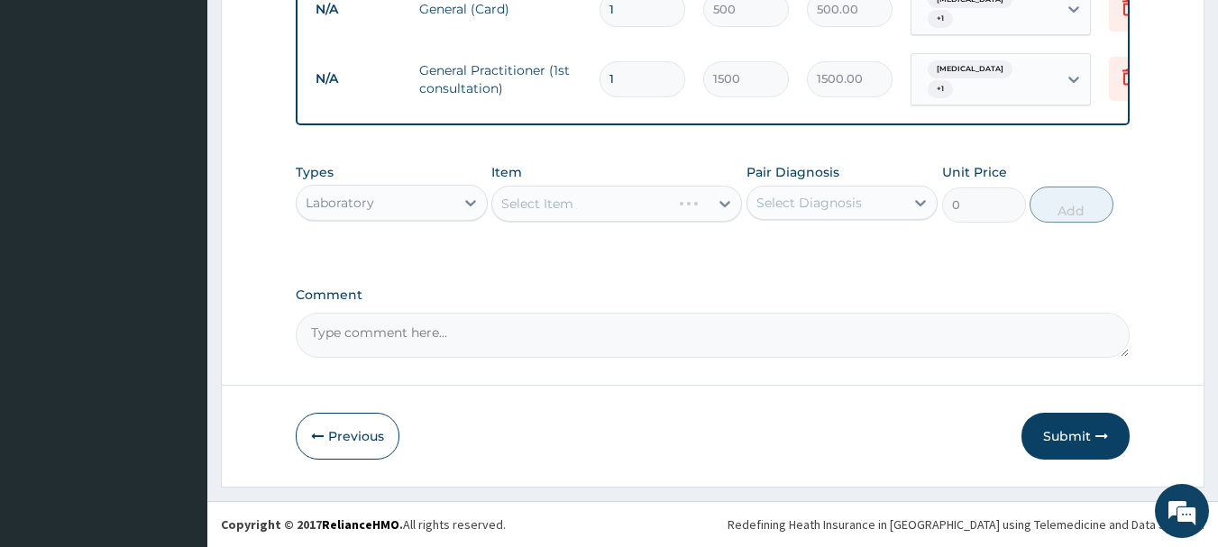
scroll to position [758, 0]
click at [630, 195] on div "Select Item" at bounding box center [600, 203] width 216 height 29
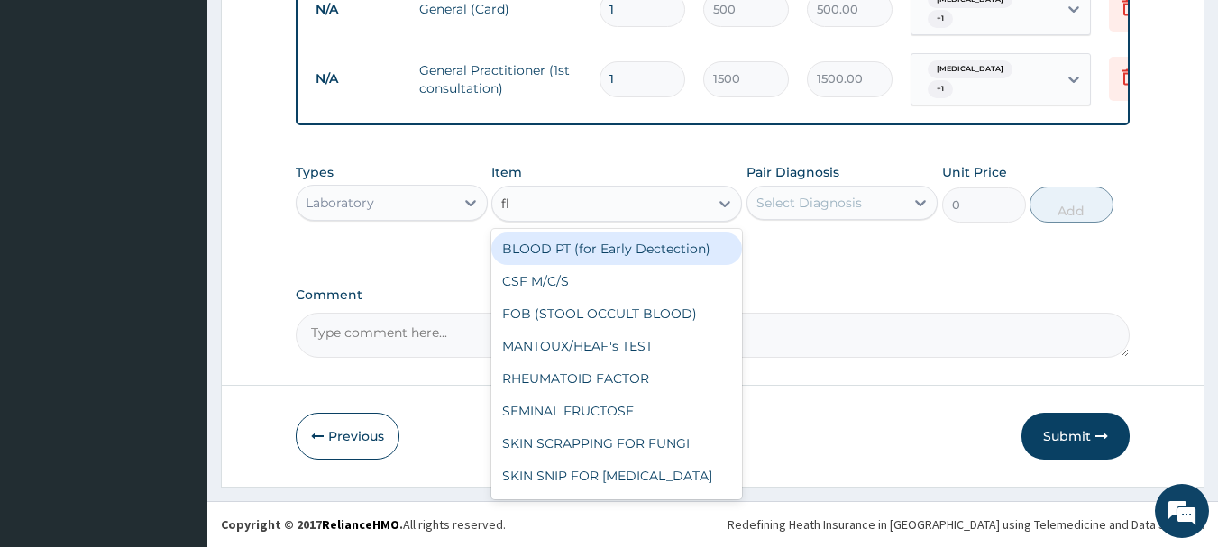
type input "fbc"
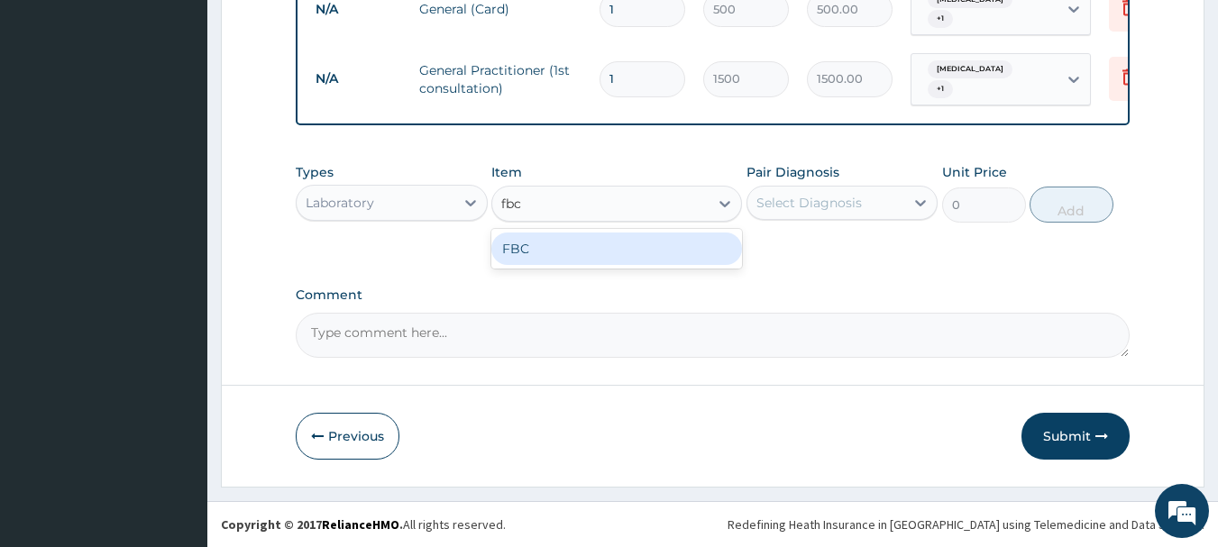
click at [615, 253] on div "FBC" at bounding box center [616, 249] width 251 height 32
type input "1600"
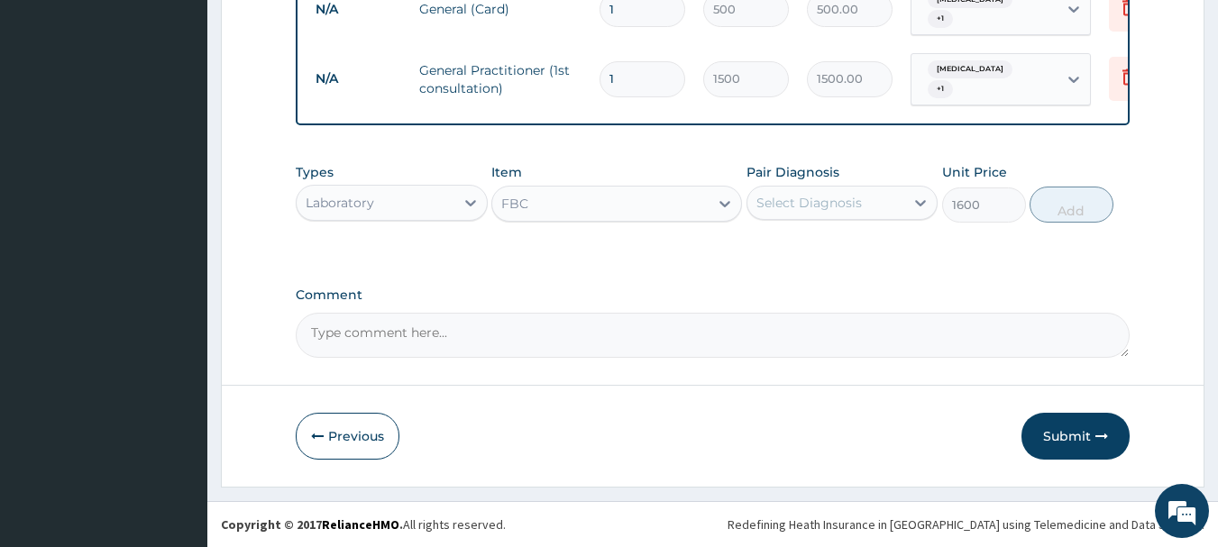
click at [858, 206] on div "Select Diagnosis" at bounding box center [810, 203] width 106 height 18
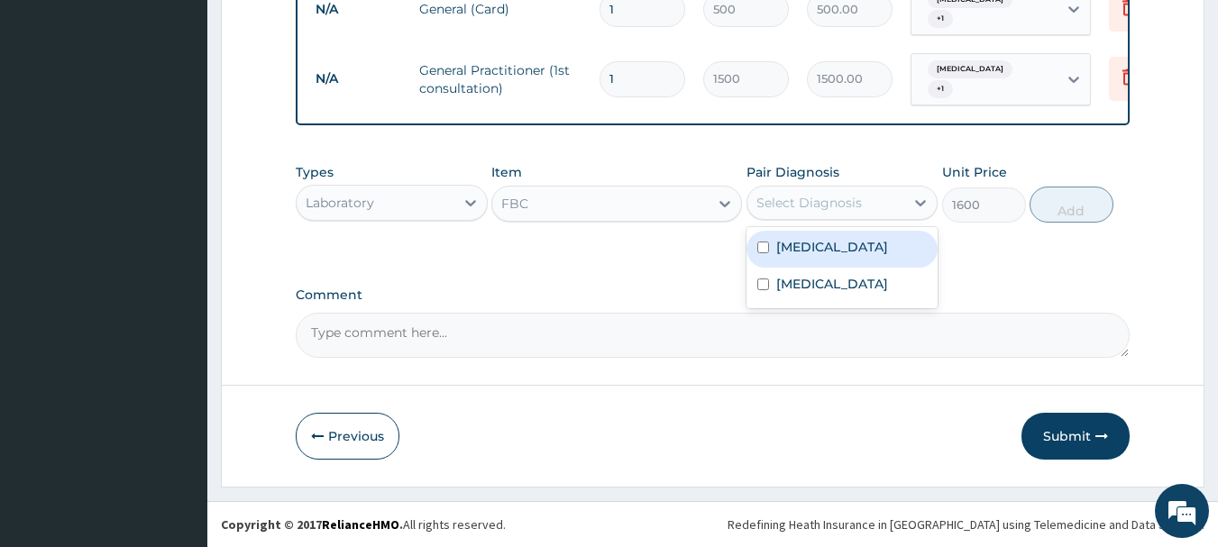
click at [858, 253] on label "Falciparum malaria" at bounding box center [832, 247] width 112 height 18
checkbox input "true"
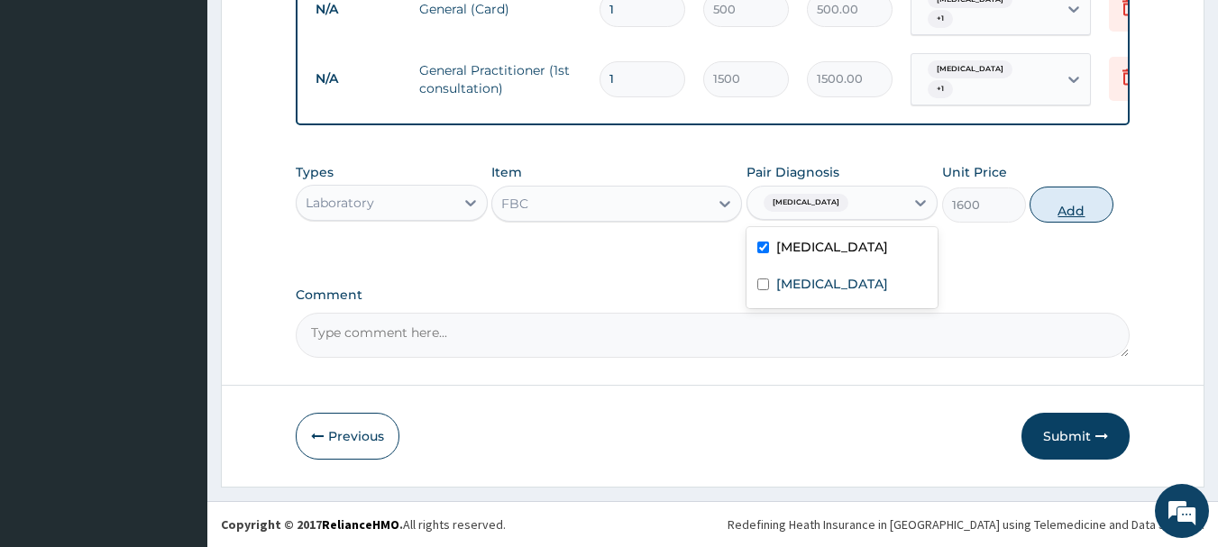
click at [1083, 193] on button "Add" at bounding box center [1072, 205] width 84 height 36
type input "0"
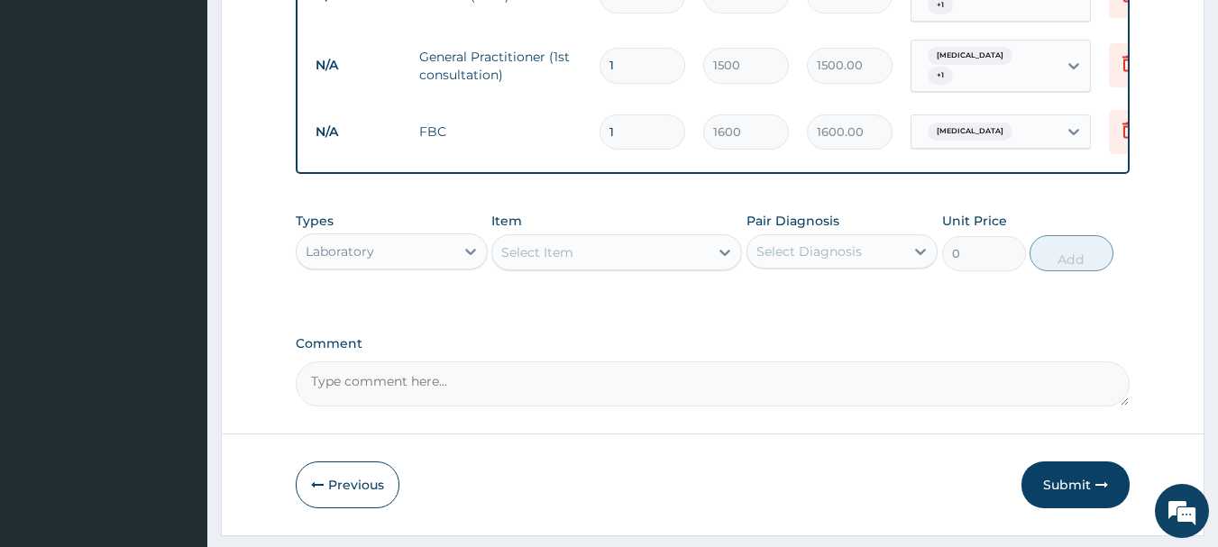
click at [588, 264] on div "Select Item" at bounding box center [600, 252] width 216 height 29
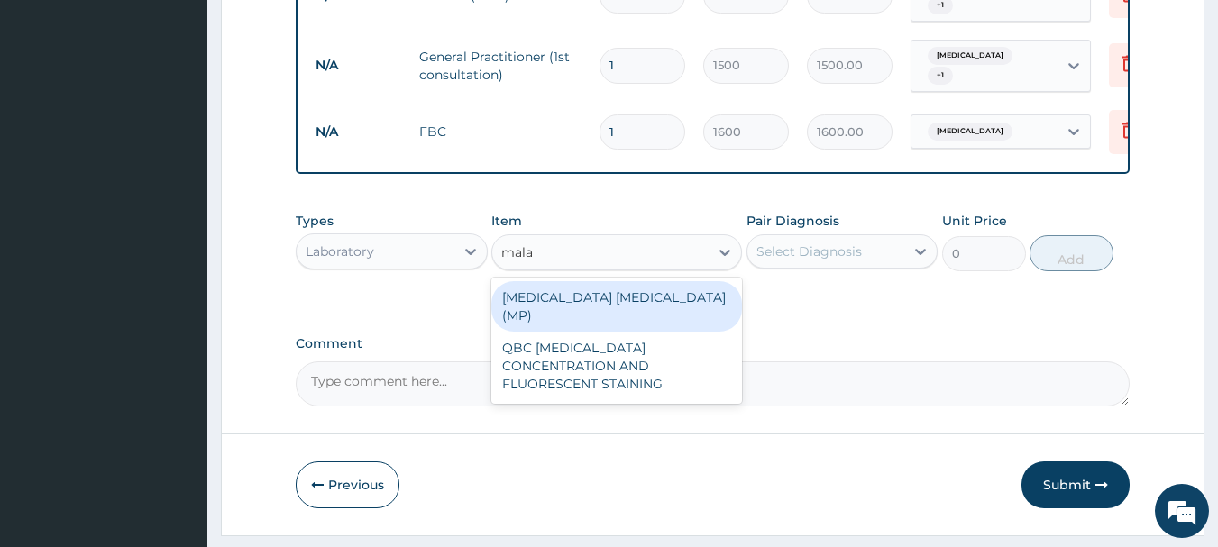
type input "malar"
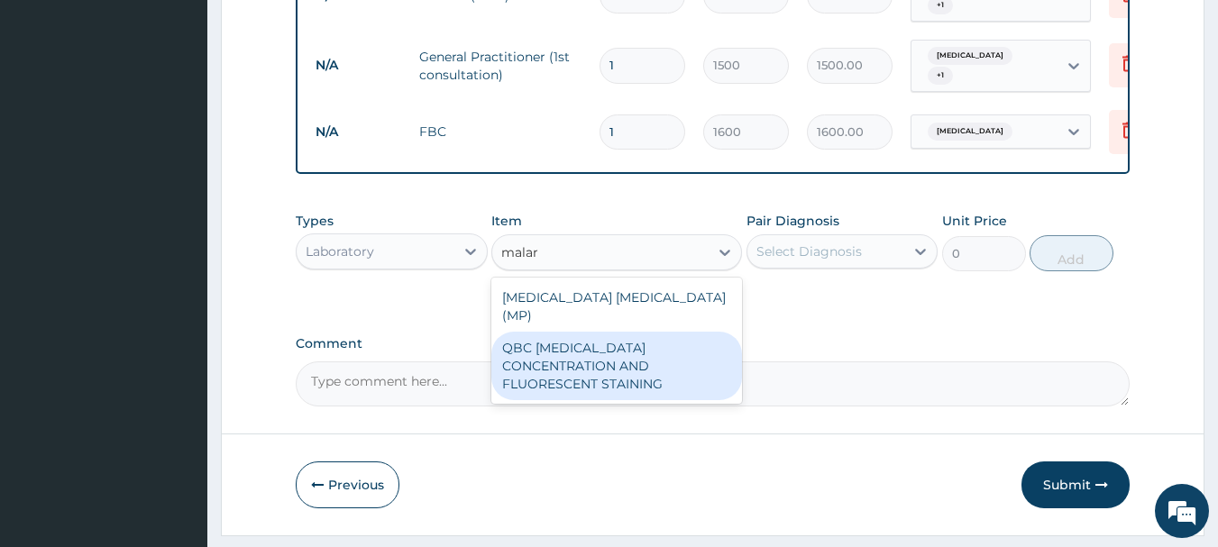
click at [666, 349] on div "QBC MALARIA CONCENTRATION AND FLUORESCENT STAINING" at bounding box center [616, 366] width 251 height 69
type input "1200"
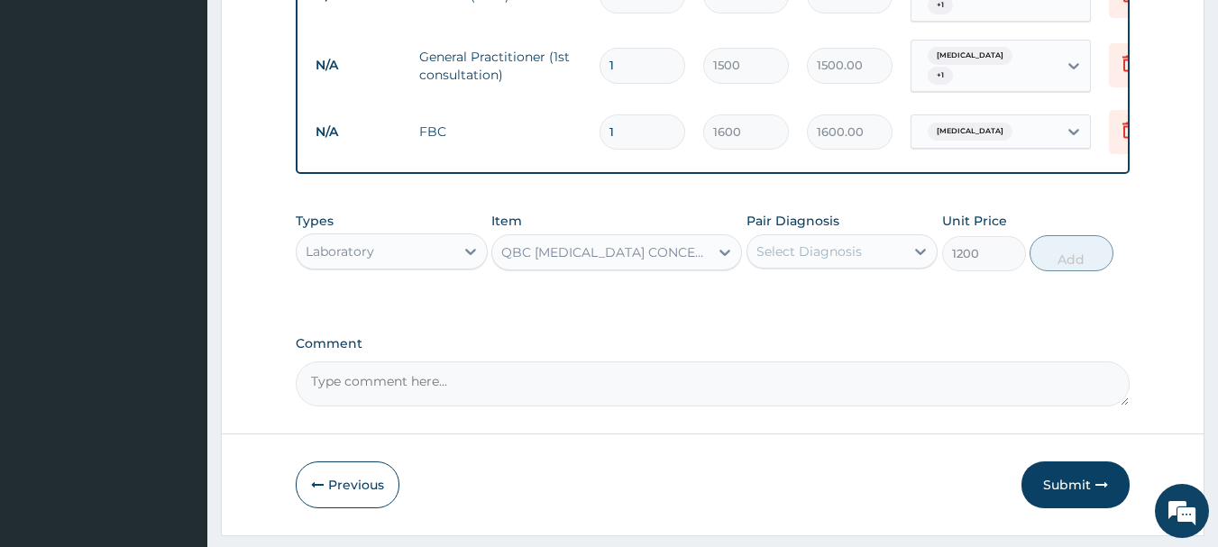
click at [814, 261] on div "Select Diagnosis" at bounding box center [810, 252] width 106 height 18
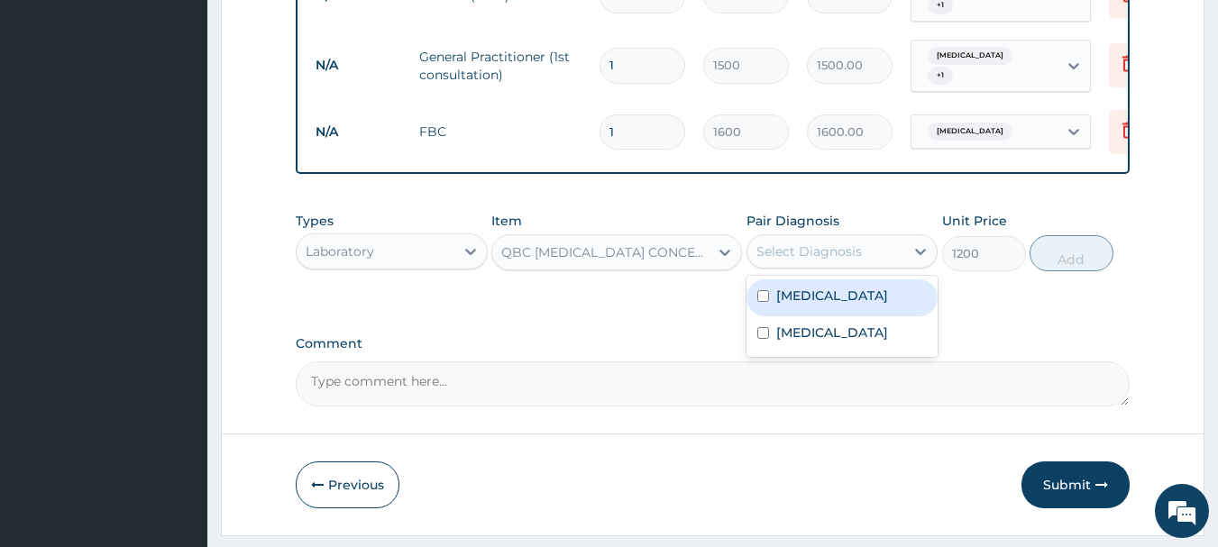
click at [818, 305] on label "Falciparum malaria" at bounding box center [832, 296] width 112 height 18
checkbox input "true"
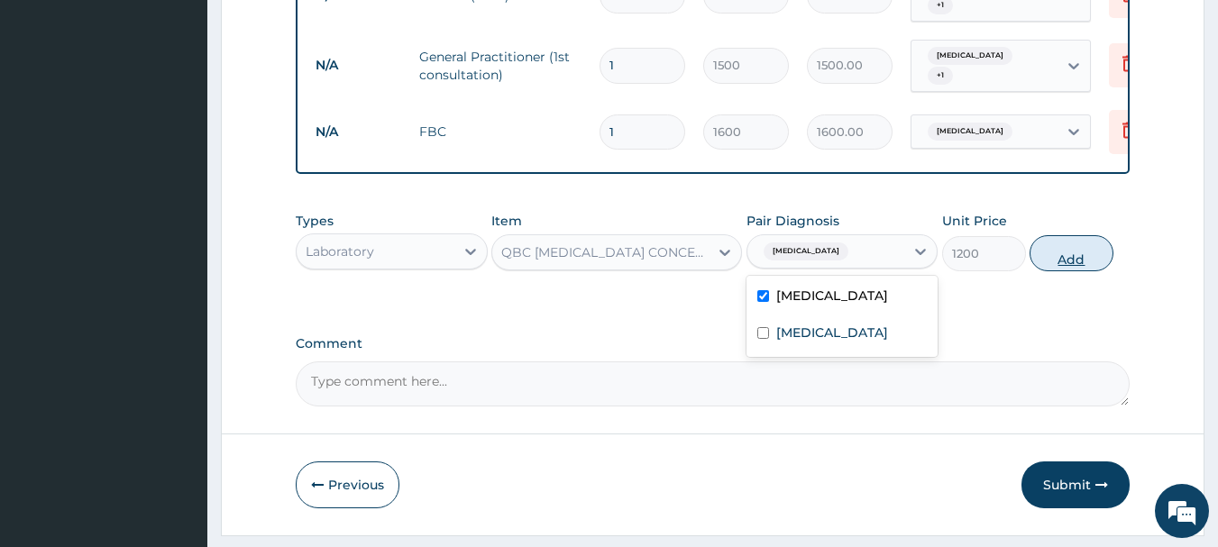
click at [1095, 261] on button "Add" at bounding box center [1072, 253] width 84 height 36
type input "0"
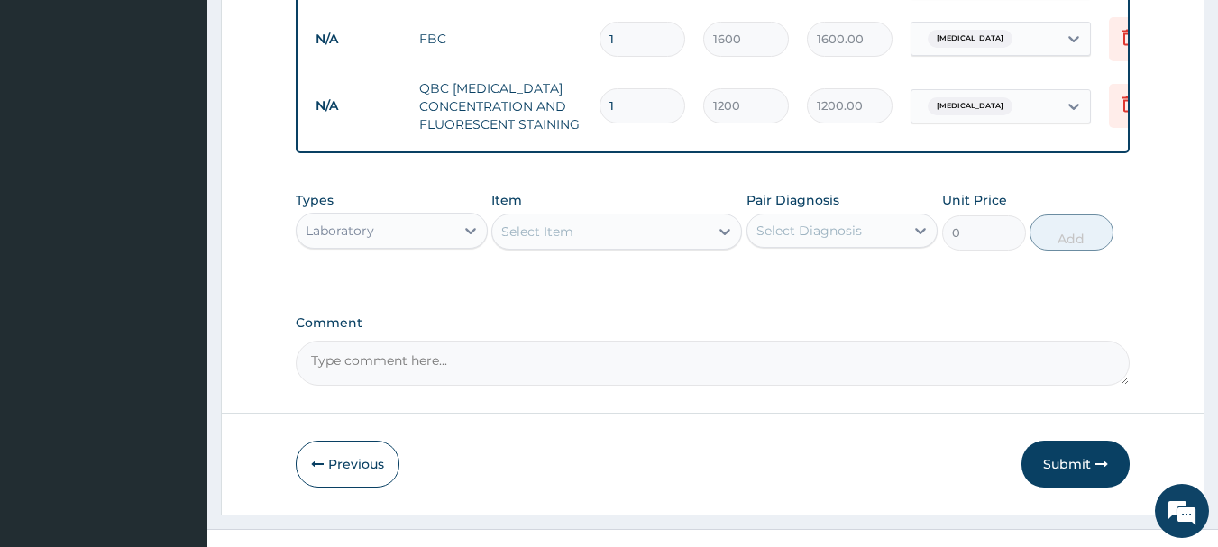
scroll to position [893, 0]
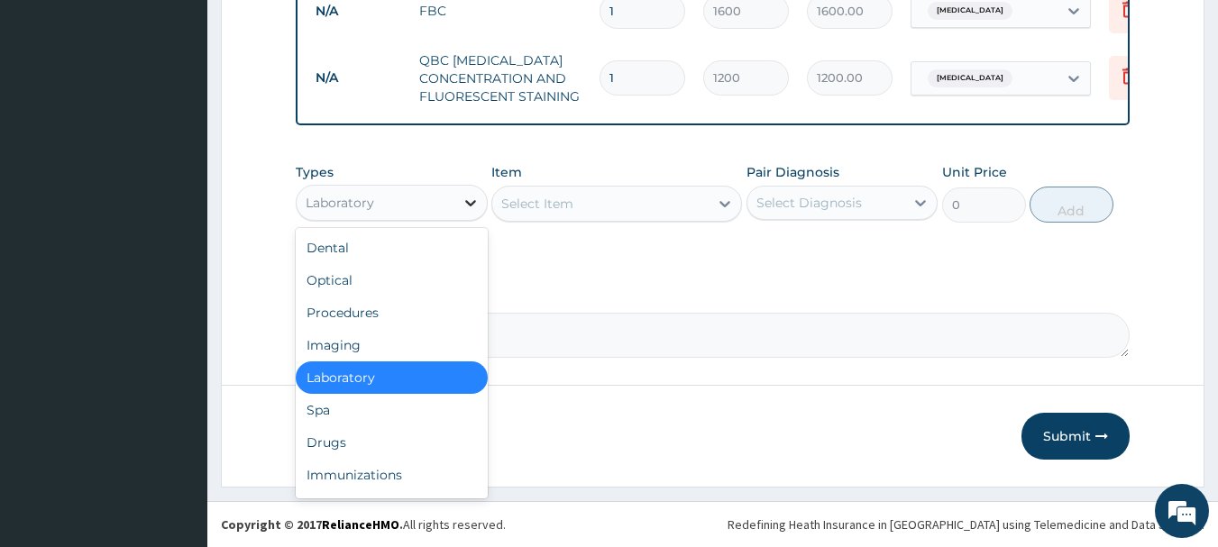
click at [455, 202] on div at bounding box center [470, 203] width 32 height 32
click at [395, 441] on div "Drugs" at bounding box center [392, 443] width 192 height 32
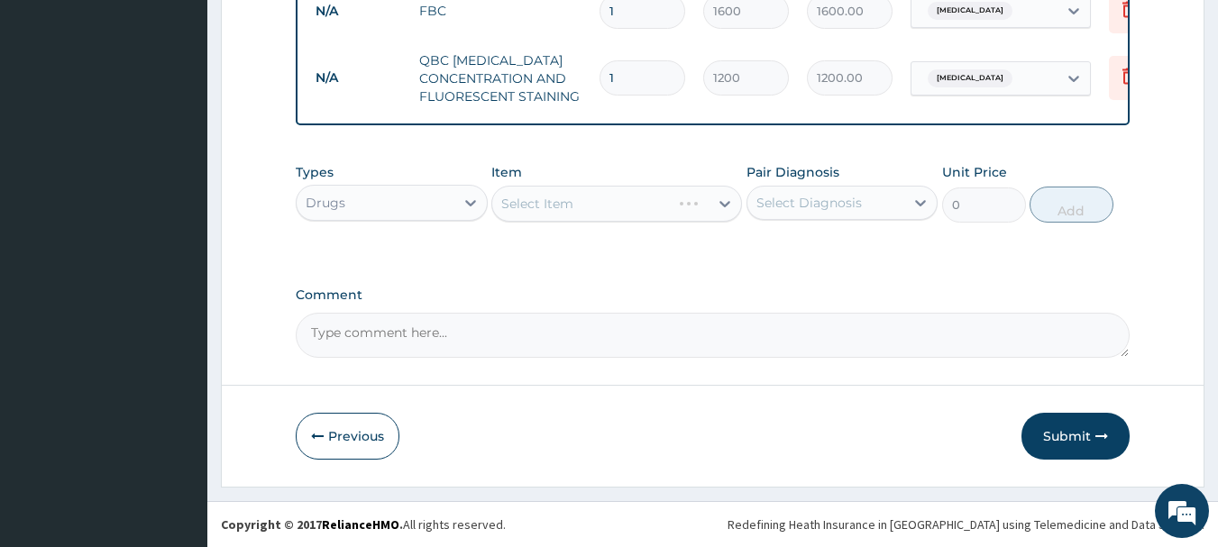
click at [663, 210] on div "Select Item" at bounding box center [616, 204] width 251 height 36
click at [589, 206] on div "Select Item" at bounding box center [600, 203] width 216 height 29
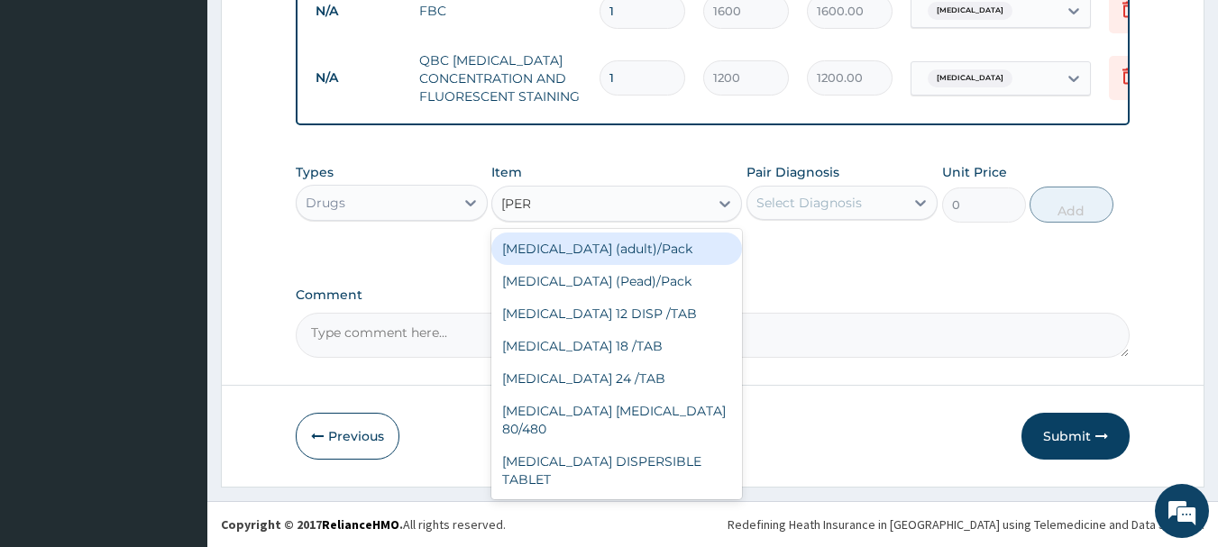
type input "coart"
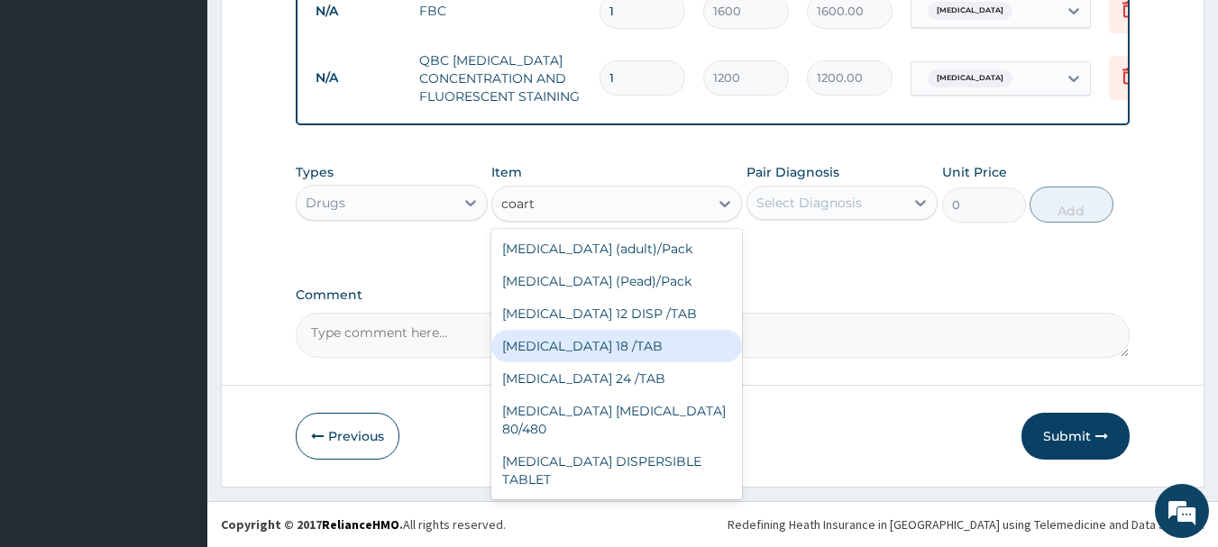
click at [619, 351] on div "COARTEM 18 /TAB" at bounding box center [616, 346] width 251 height 32
type input "21"
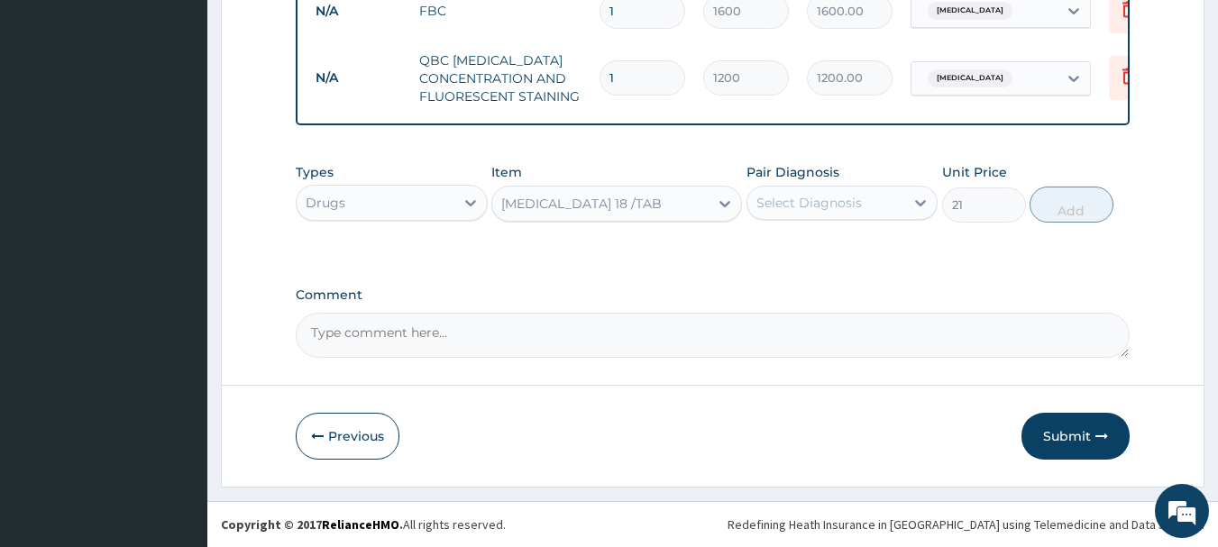
click at [837, 198] on div "Select Diagnosis" at bounding box center [810, 203] width 106 height 18
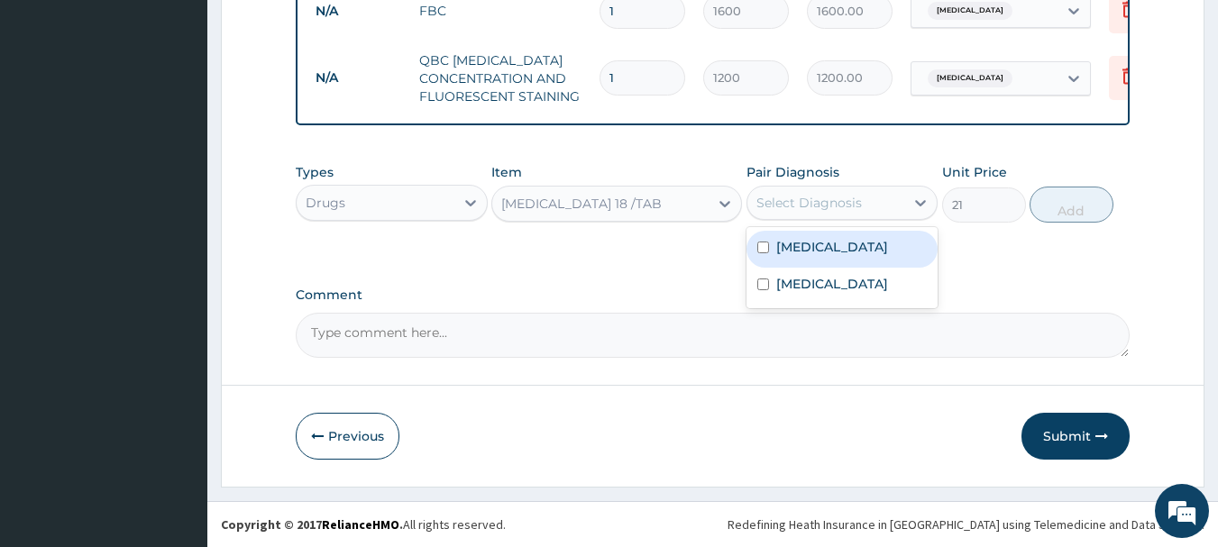
click at [835, 246] on label "Falciparum malaria" at bounding box center [832, 247] width 112 height 18
checkbox input "true"
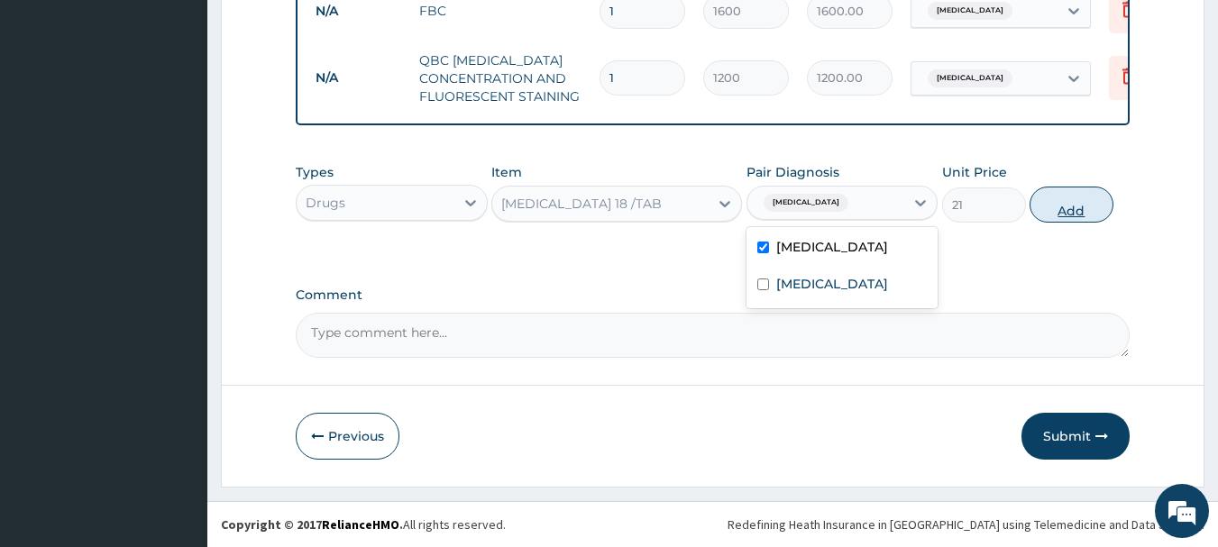
click at [1051, 204] on button "Add" at bounding box center [1072, 205] width 84 height 36
type input "0"
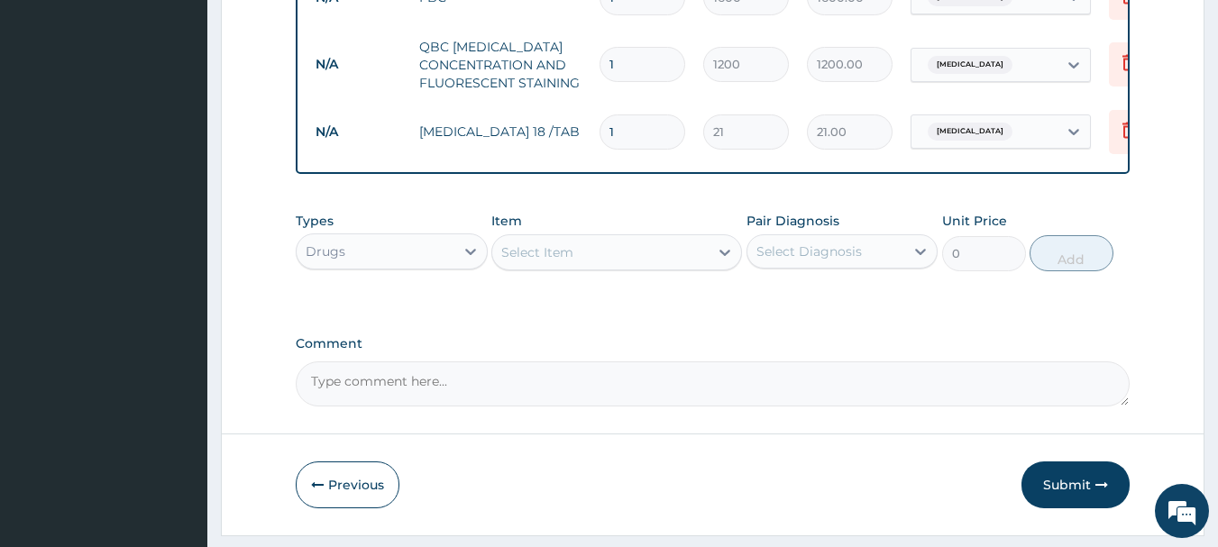
type input "18"
type input "378.00"
type input "18"
click at [563, 262] on div "Select Item" at bounding box center [537, 252] width 72 height 18
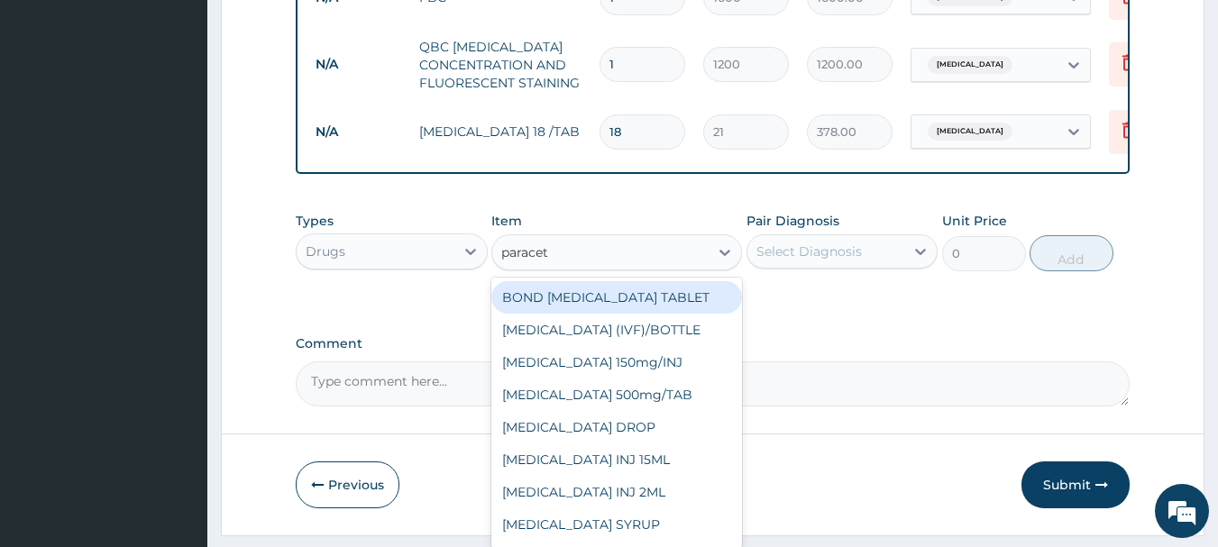
type input "paraceta"
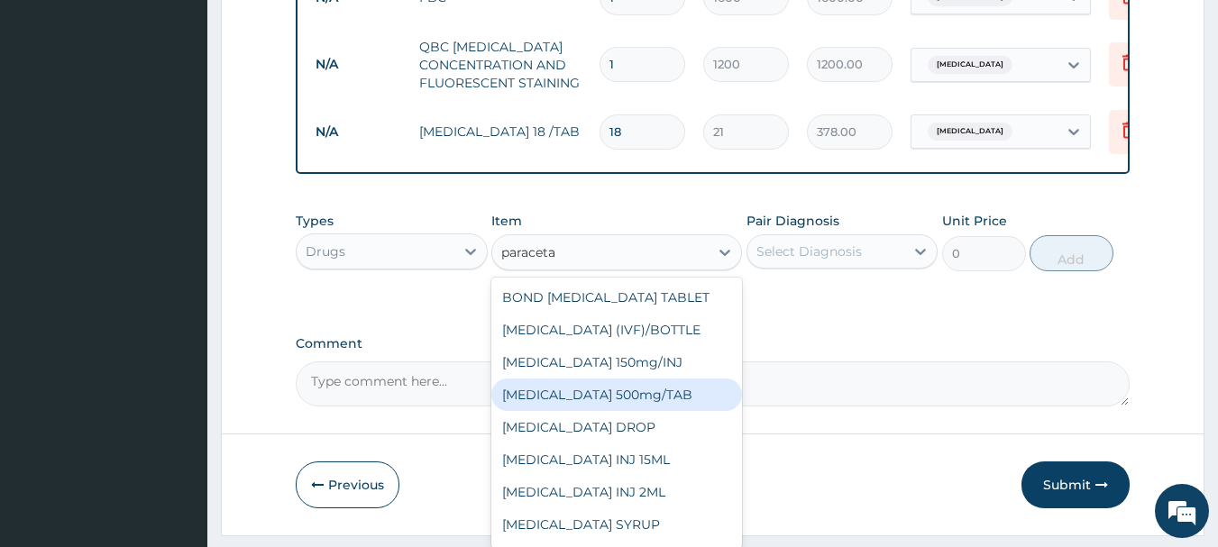
click at [596, 402] on div "PARACETAMOL 500mg/TAB" at bounding box center [616, 395] width 251 height 32
type input "5.25"
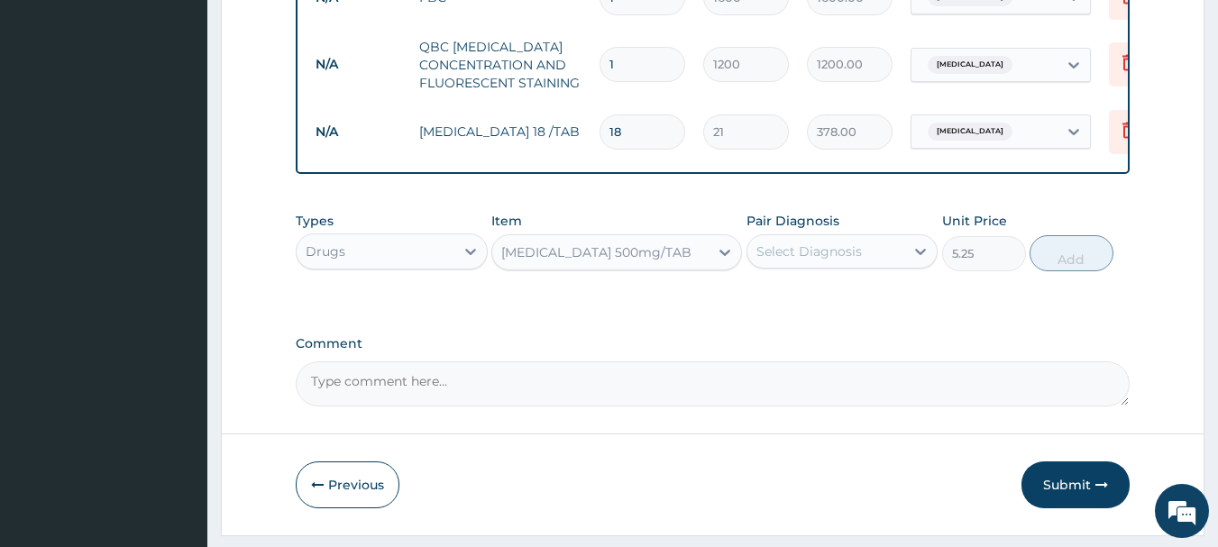
click at [872, 265] on div "Select Diagnosis" at bounding box center [827, 251] width 158 height 29
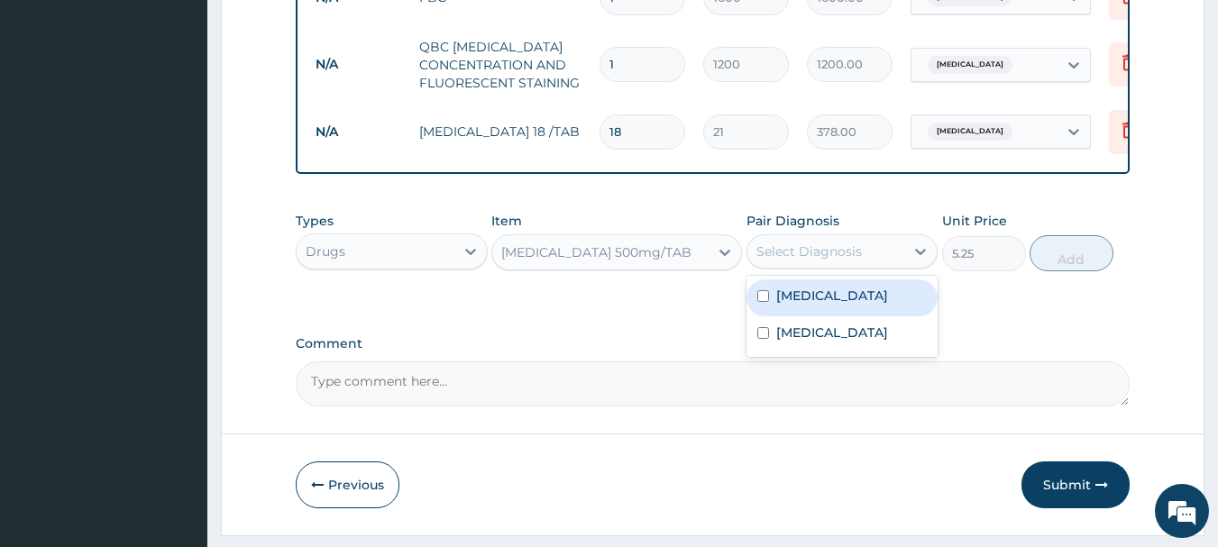
click at [862, 317] on div "Falciparum malaria" at bounding box center [843, 298] width 192 height 37
checkbox input "true"
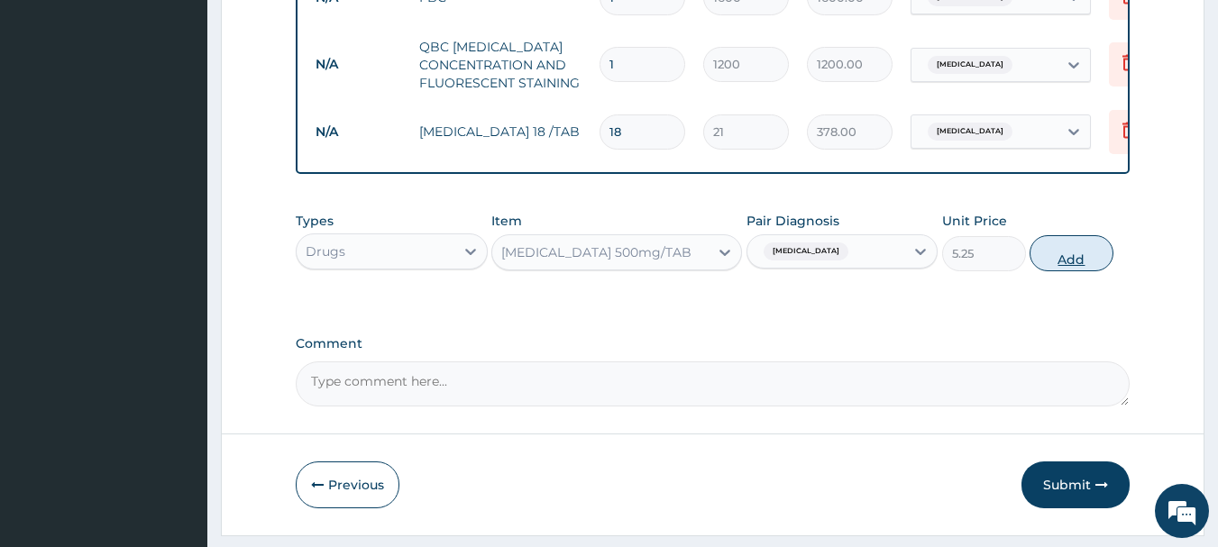
click at [1067, 262] on button "Add" at bounding box center [1072, 253] width 84 height 36
type input "0"
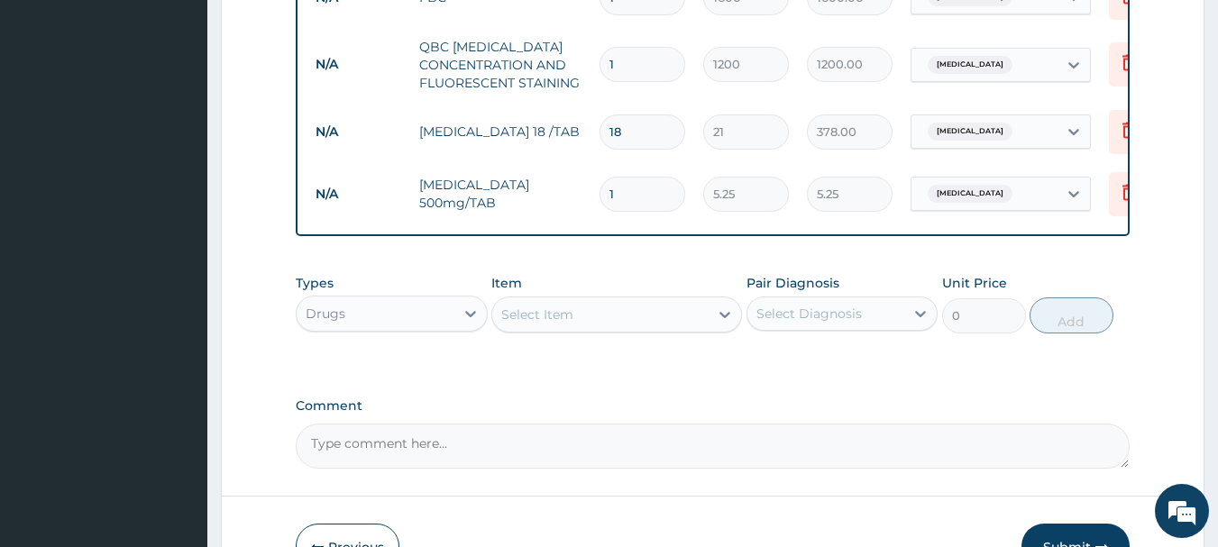
type input "19"
type input "99.75"
type input "9"
type input "47.25"
type input "9"
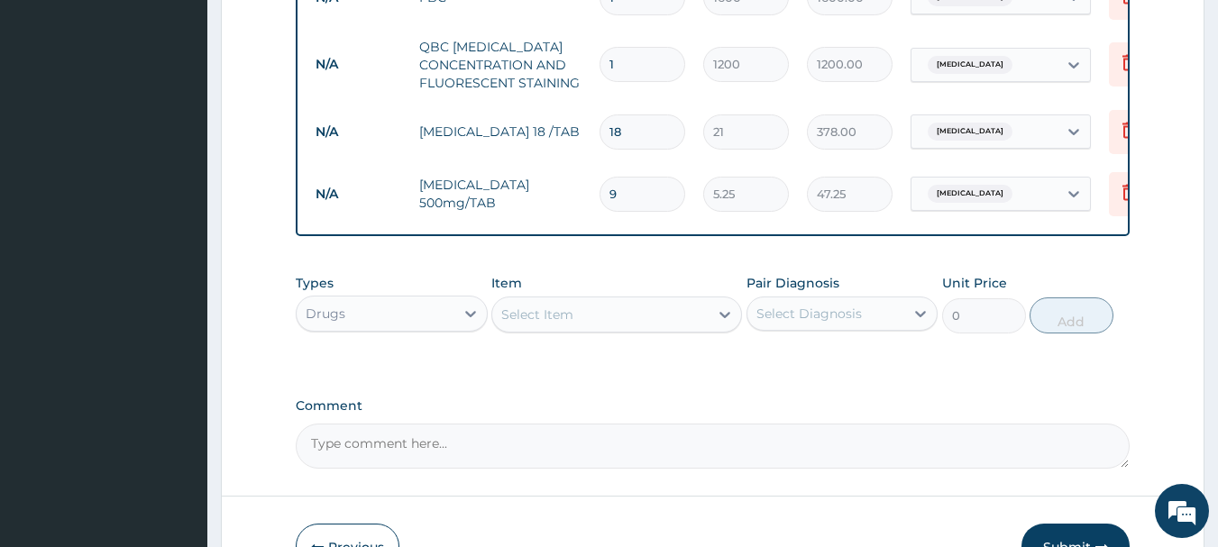
click at [663, 324] on div "Select Item" at bounding box center [600, 314] width 216 height 29
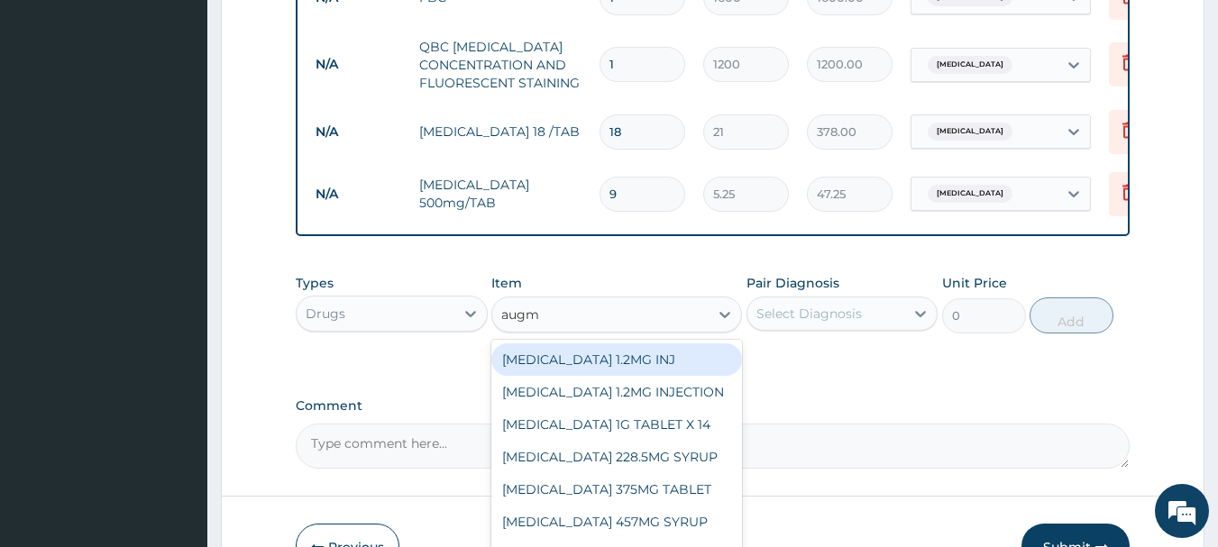
type input "augme"
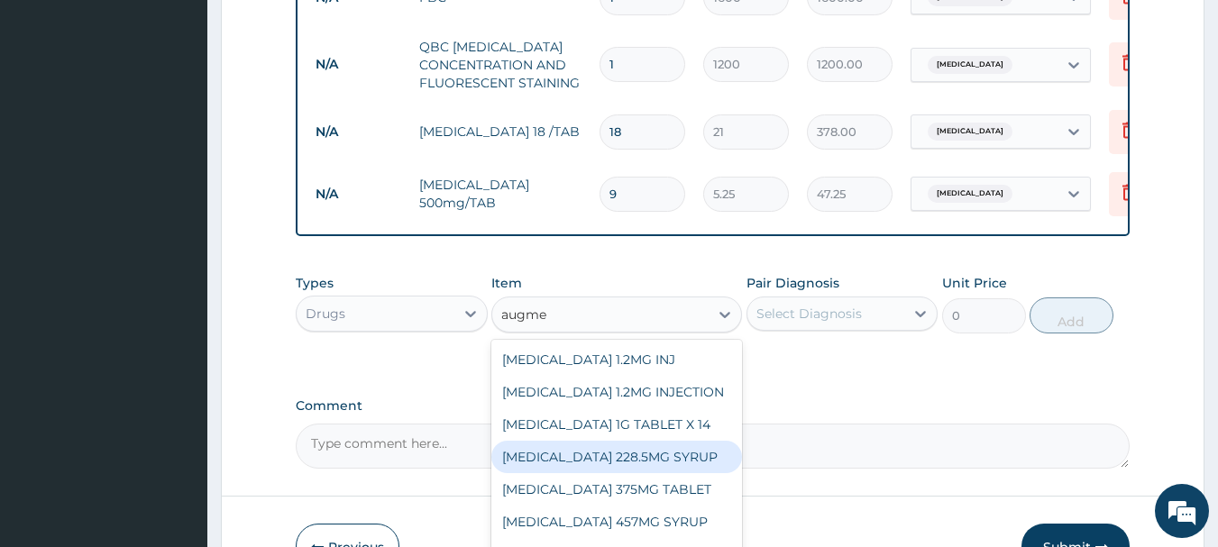
scroll to position [29, 0]
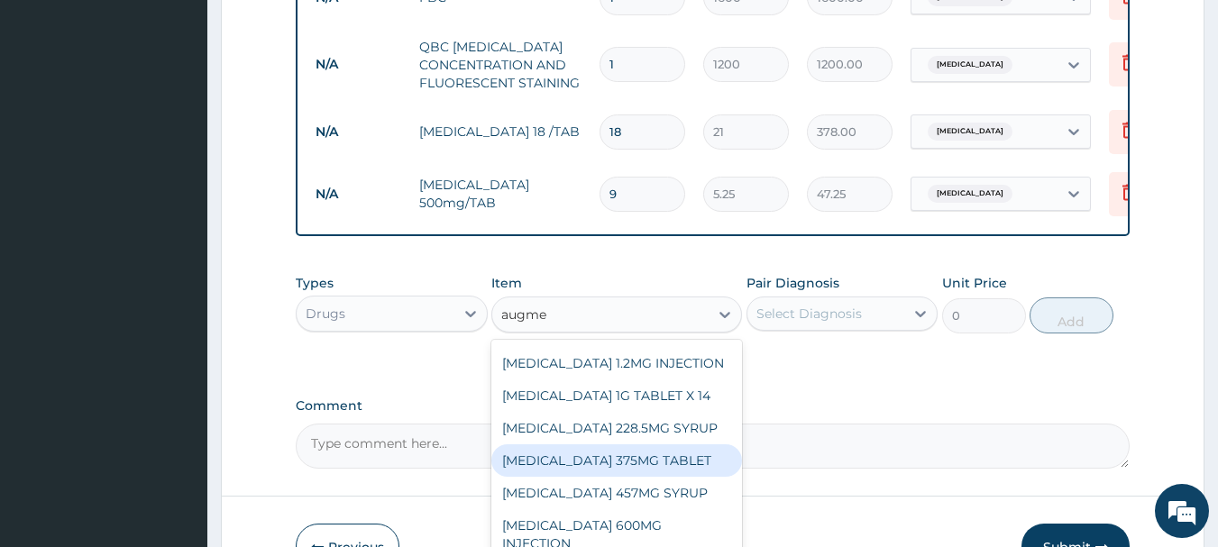
click at [655, 477] on div "AUGMENTIN 375MG TABLET" at bounding box center [616, 461] width 251 height 32
type input "72.45"
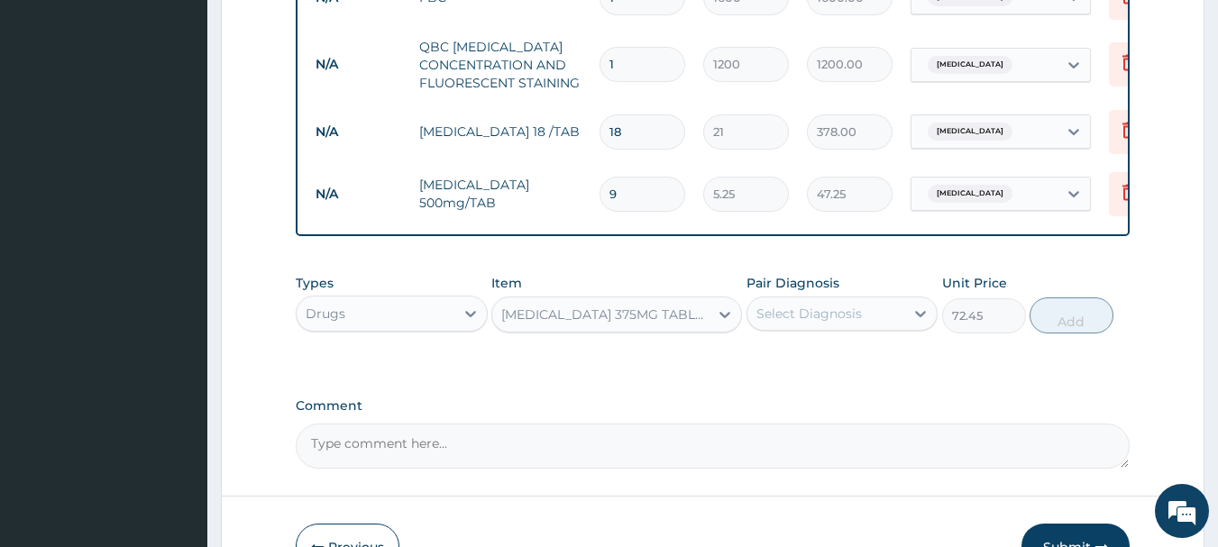
click at [828, 323] on div "Select Diagnosis" at bounding box center [810, 314] width 106 height 18
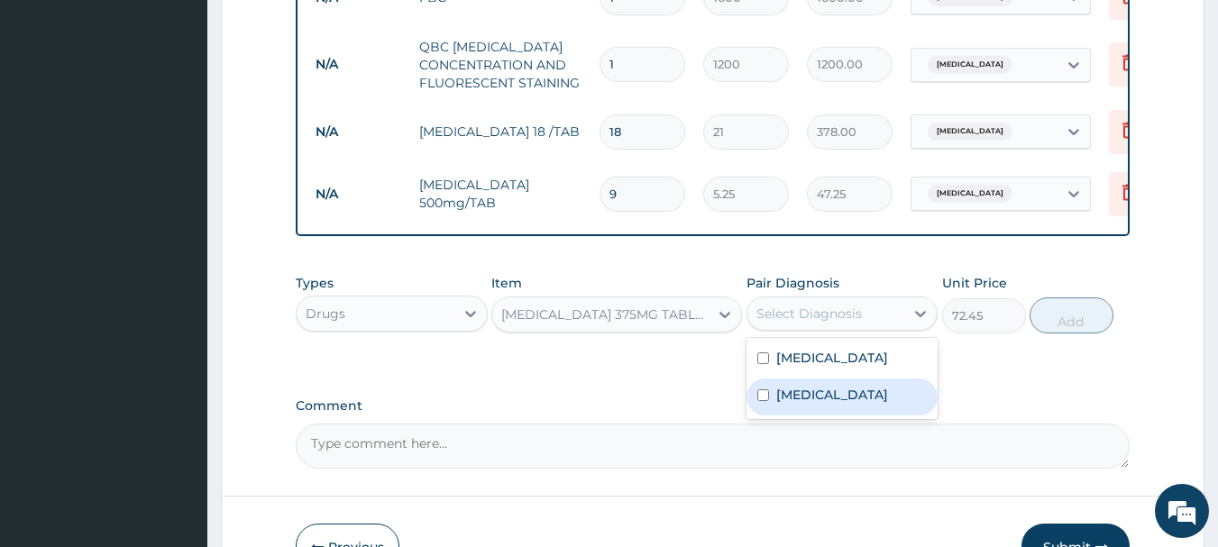
click at [811, 399] on label "Upper respiratory infection" at bounding box center [832, 395] width 112 height 18
checkbox input "true"
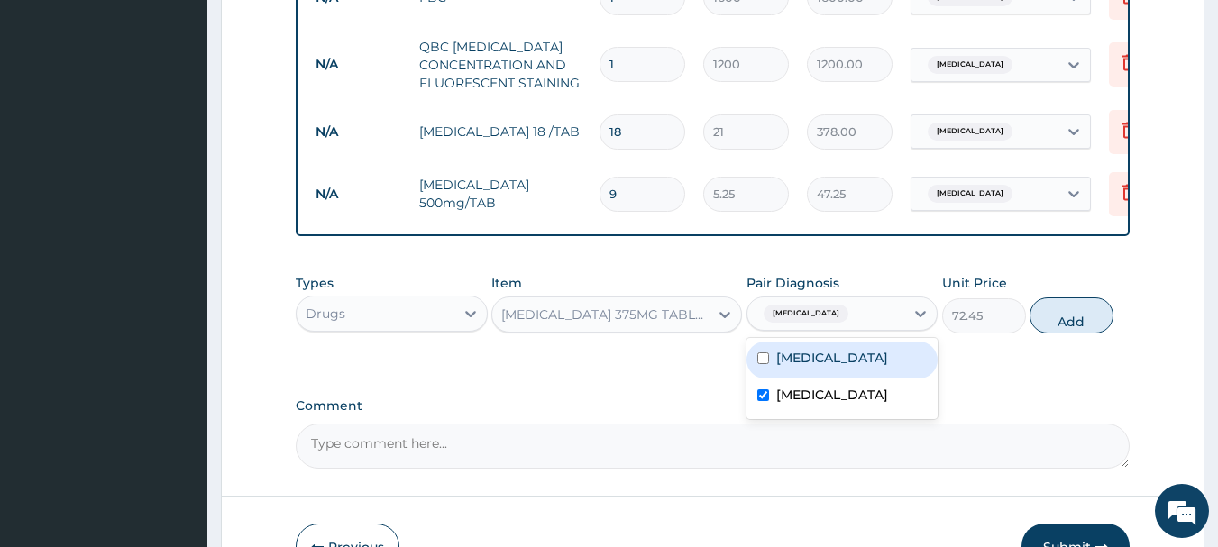
drag, startPoint x: 1078, startPoint y: 319, endPoint x: 912, endPoint y: 344, distance: 167.8
click at [1077, 321] on button "Add" at bounding box center [1072, 316] width 84 height 36
type input "0"
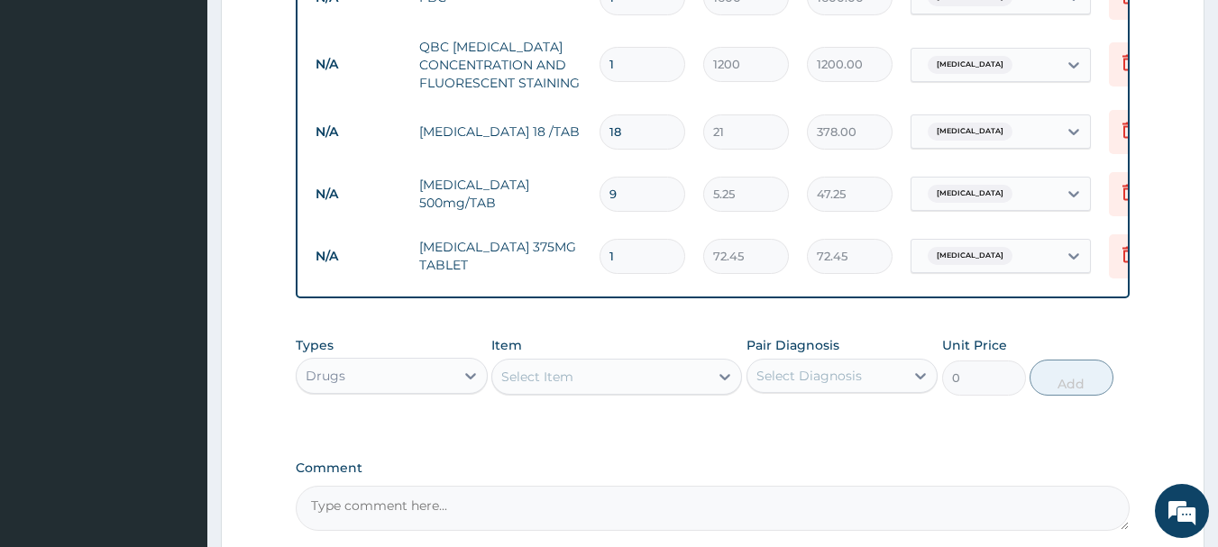
type input "14"
type input "1014.30"
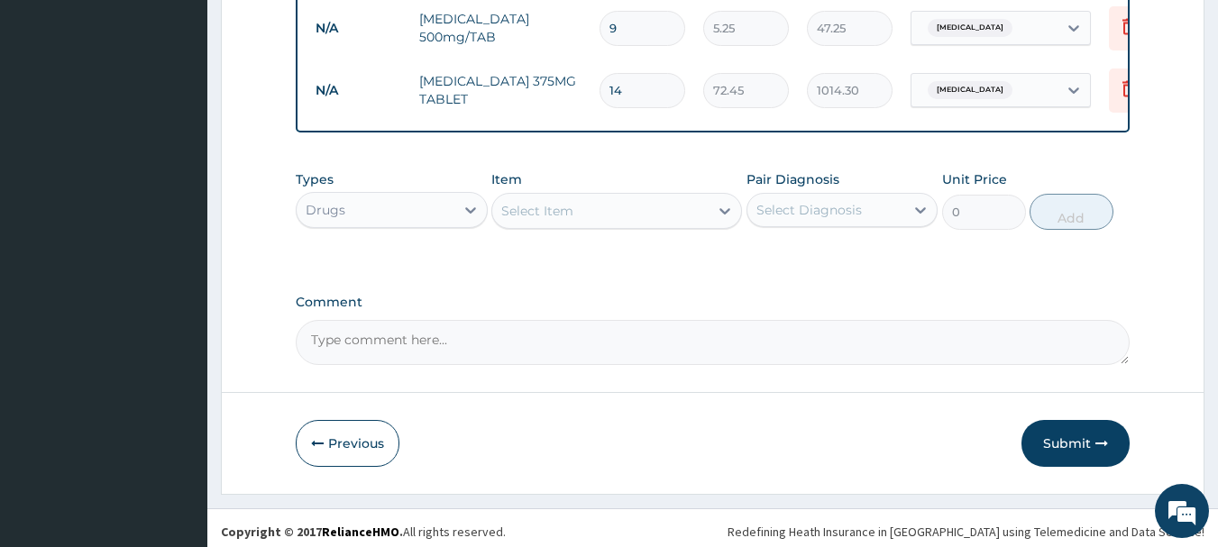
scroll to position [1079, 0]
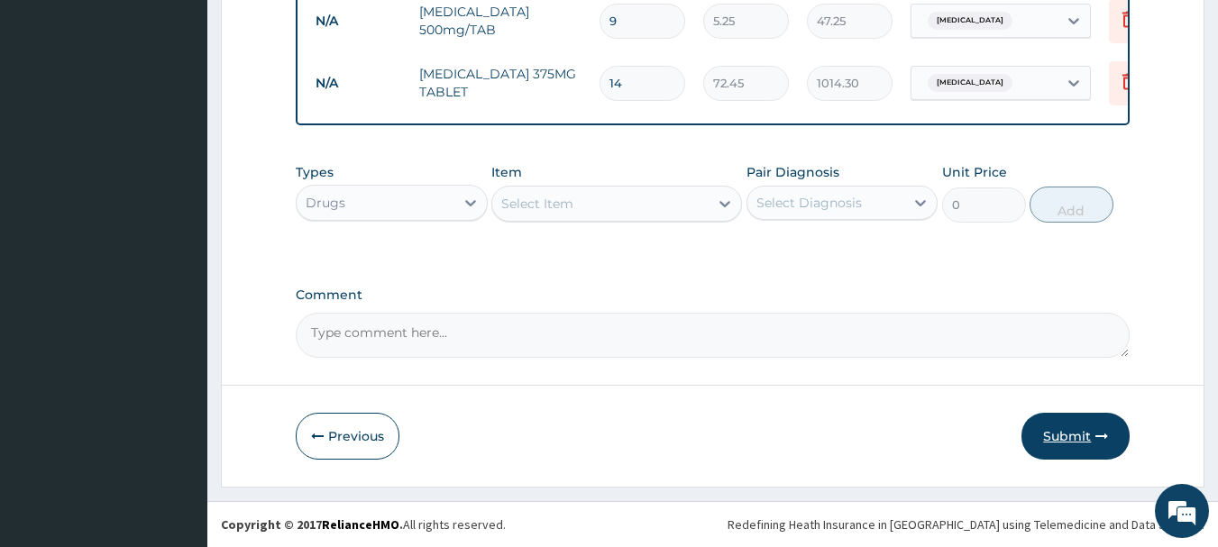
click at [1076, 453] on button "Submit" at bounding box center [1076, 436] width 108 height 47
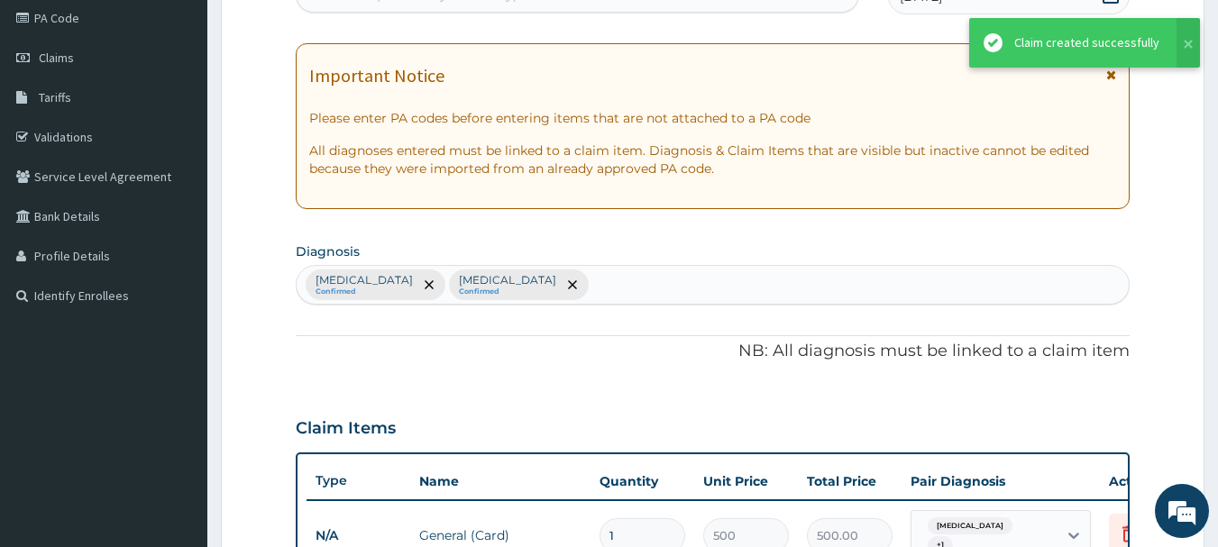
scroll to position [0, 0]
